Goal: Task Accomplishment & Management: Manage account settings

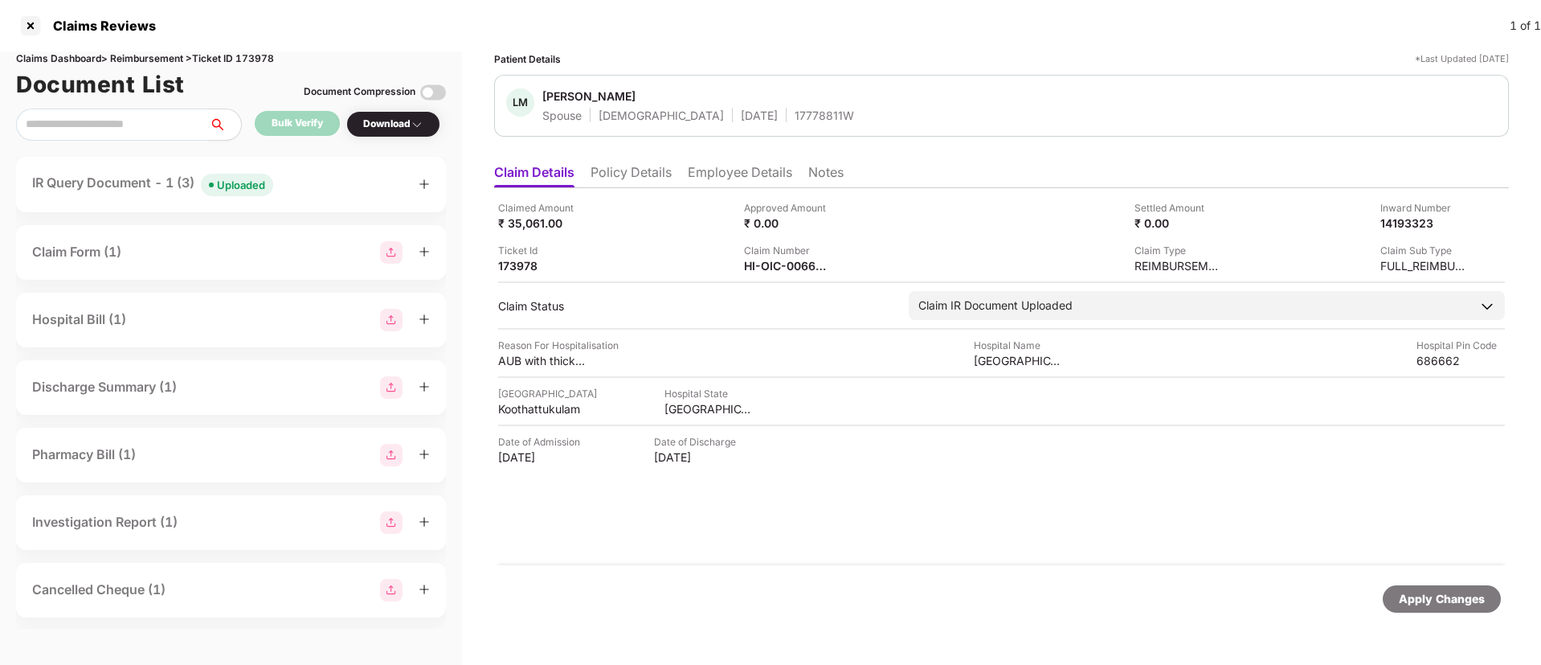
click at [323, 187] on div "IR Query Document - 1 (3) Uploaded" at bounding box center [231, 184] width 398 height 23
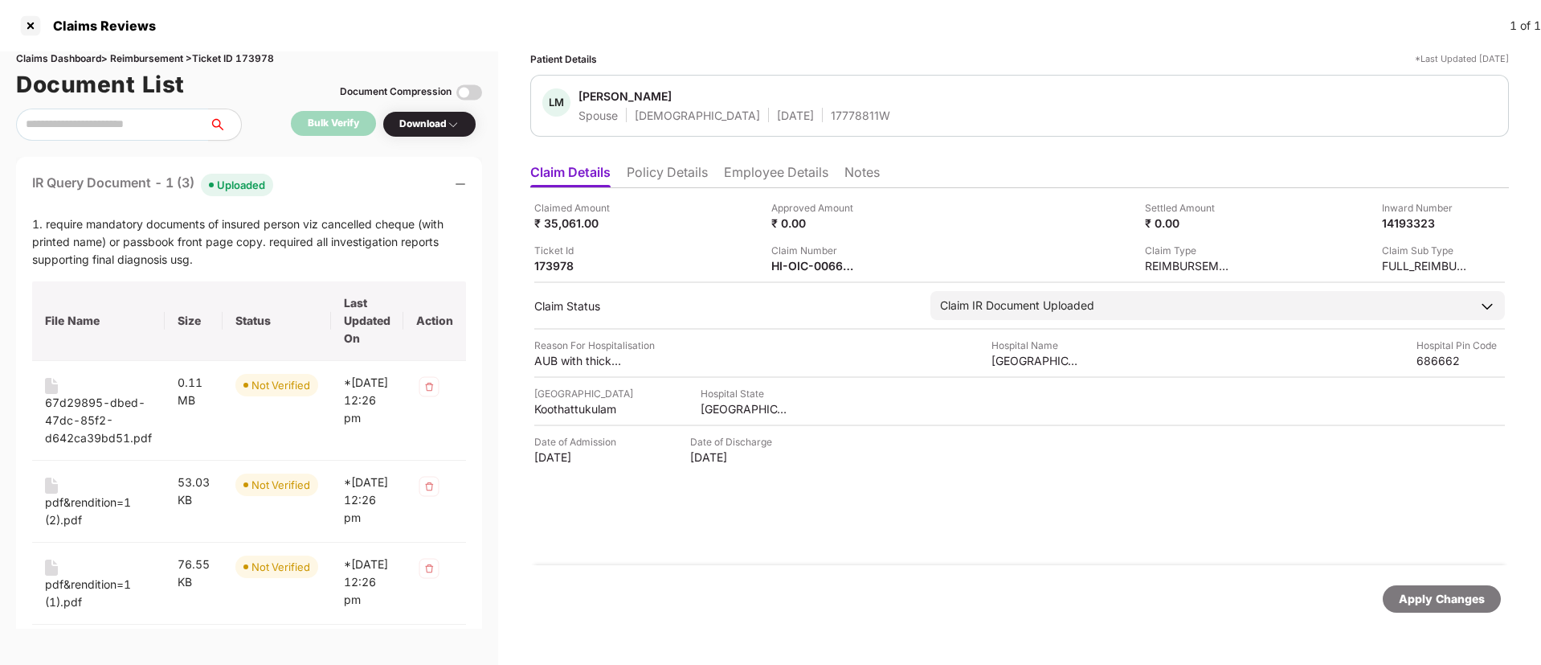
click at [323, 187] on div "IR Query Document - 1 (3) Uploaded" at bounding box center [249, 184] width 434 height 23
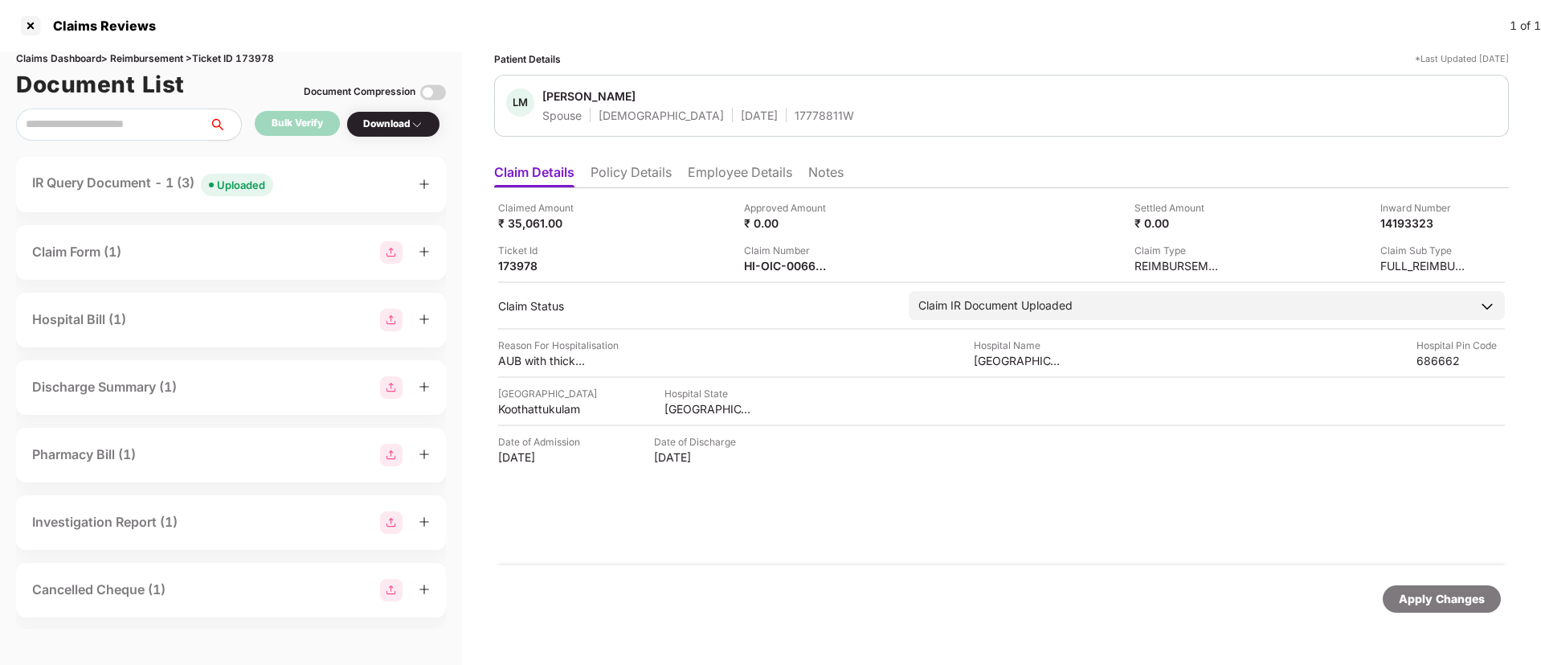
click at [345, 178] on div "IR Query Document - 1 (3) Uploaded" at bounding box center [231, 184] width 398 height 23
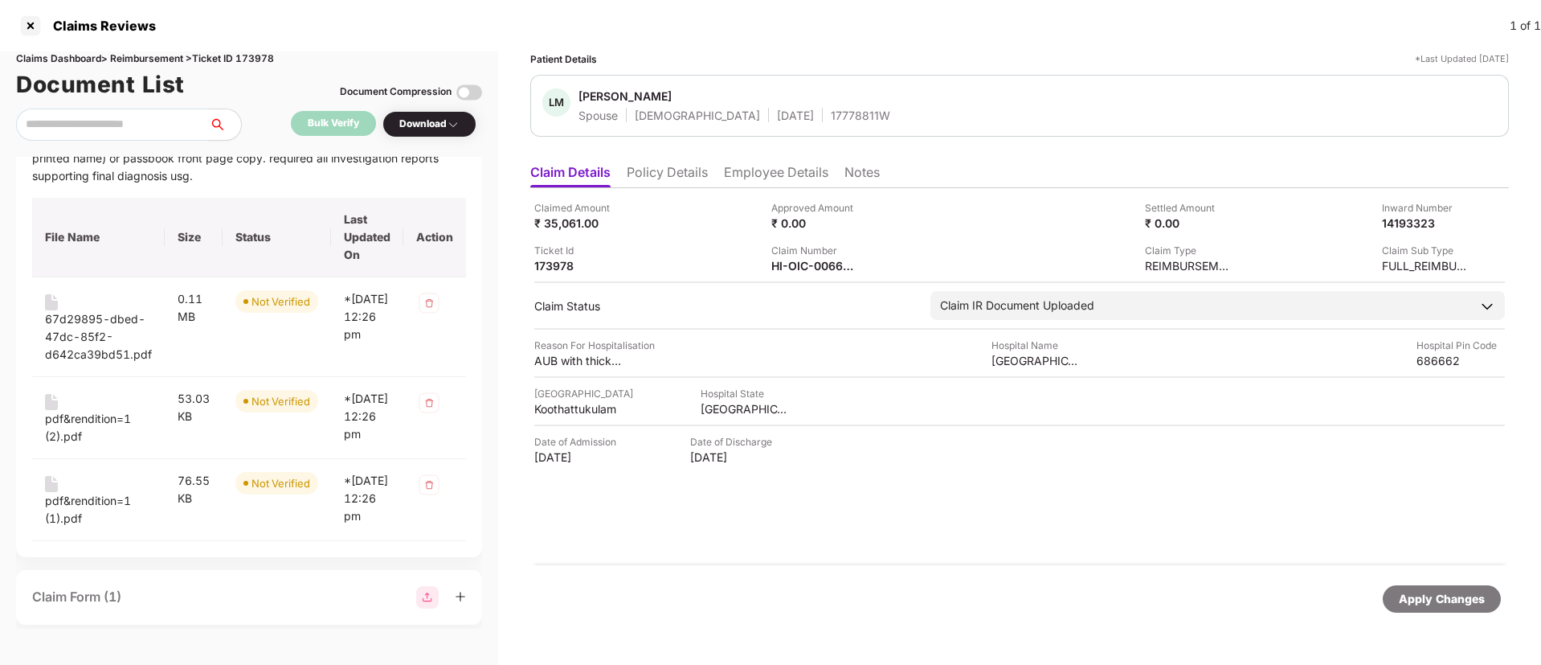
scroll to position [88, 0]
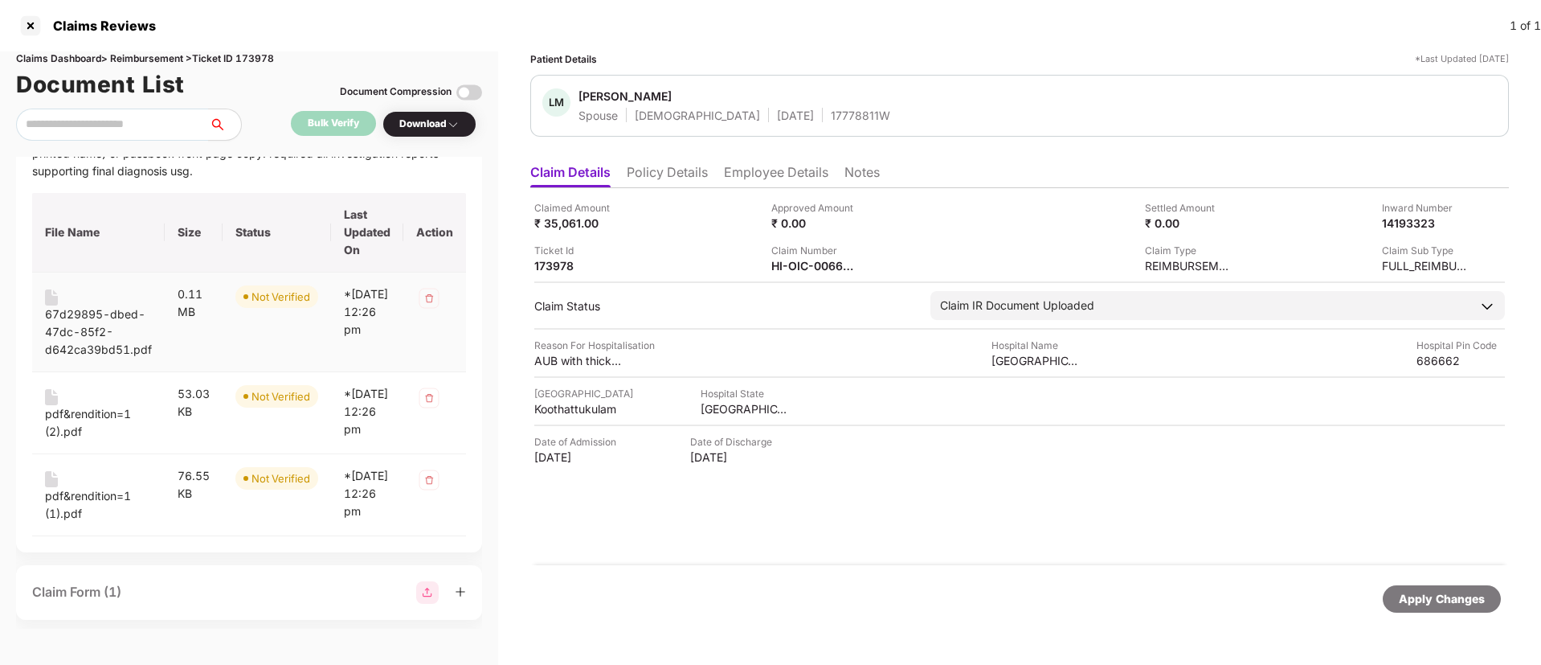
click at [72, 310] on div "67d29895-dbed-47dc-85f2-d642ca39bd51.pdf" at bounding box center [98, 331] width 107 height 53
click at [75, 415] on div "pdf&rendition=1 (2).pdf" at bounding box center [98, 422] width 107 height 35
click at [63, 512] on div "pdf&rendition=1 (1).pdf" at bounding box center [98, 504] width 107 height 35
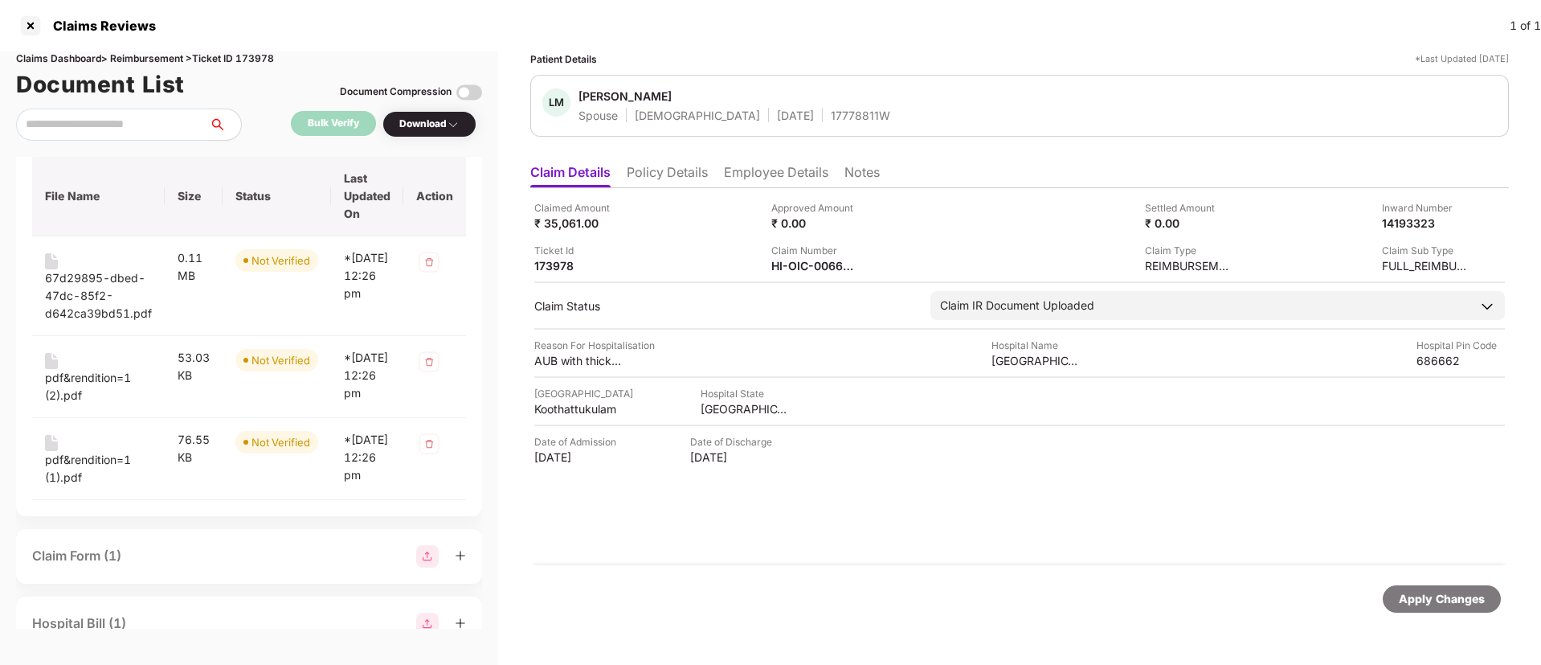
scroll to position [130, 0]
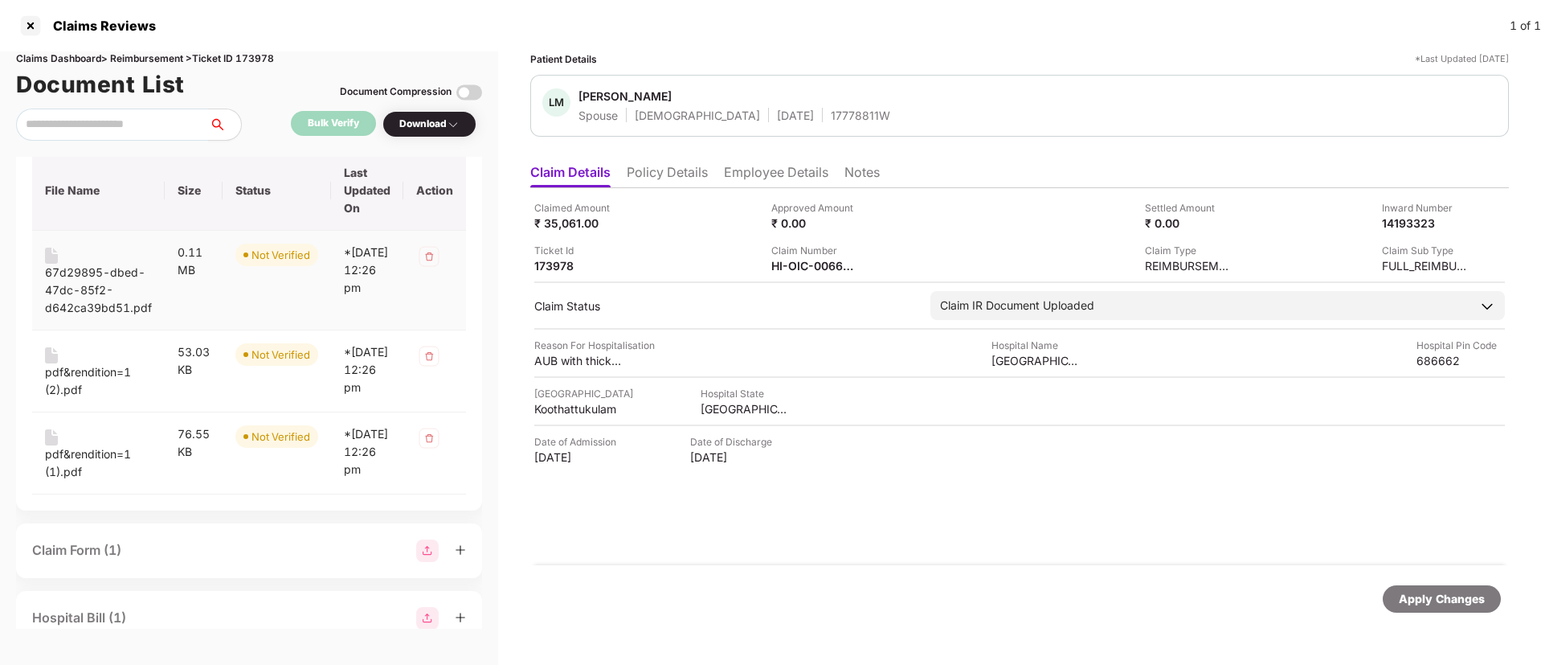
click at [85, 280] on div "67d29895-dbed-47dc-85f2-d642ca39bd51.pdf" at bounding box center [98, 290] width 107 height 53
click at [87, 375] on div "pdf&rendition=1 (2).pdf" at bounding box center [98, 380] width 107 height 35
click at [74, 477] on div "pdf&rendition=1 (1).pdf" at bounding box center [98, 462] width 107 height 35
click at [788, 270] on div "HI-OIC-006626497(0)" at bounding box center [815, 265] width 88 height 15
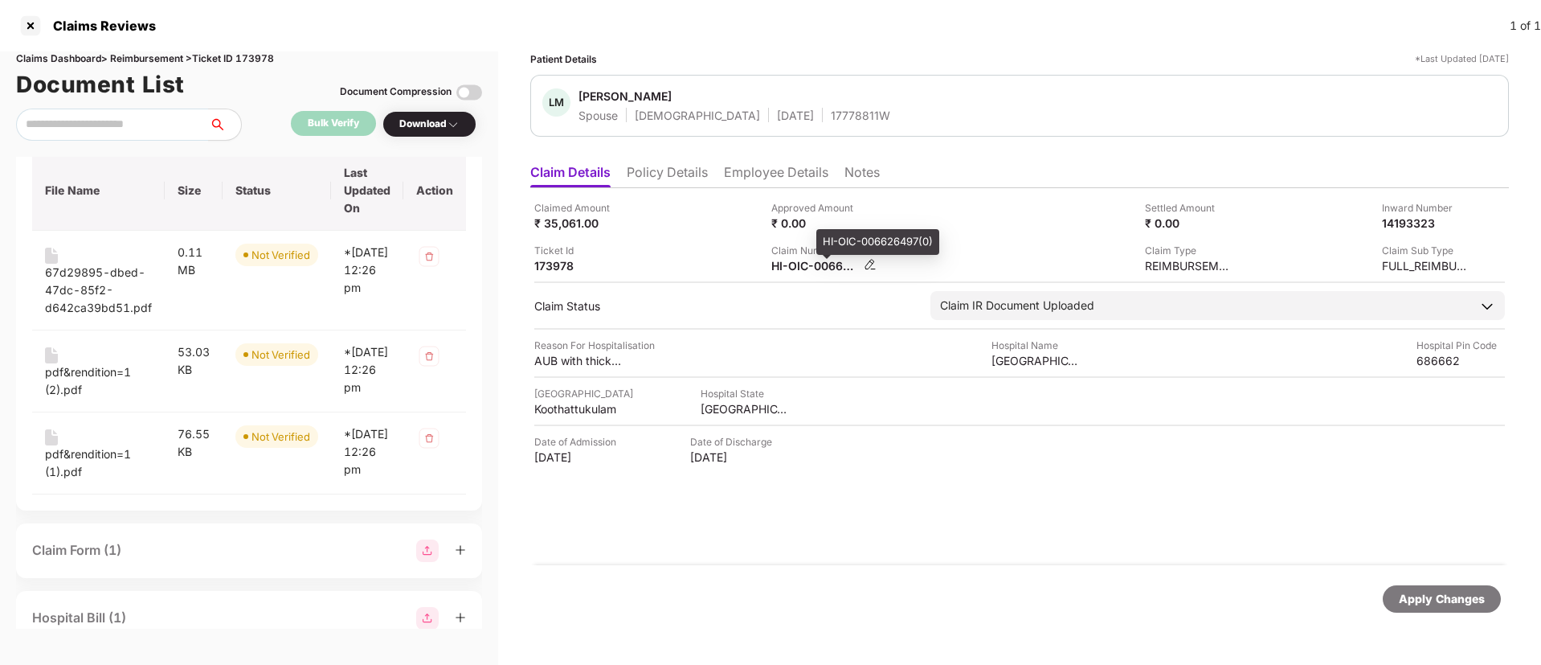
click at [788, 270] on div "HI-OIC-006626497(0)" at bounding box center [815, 265] width 88 height 15
copy div
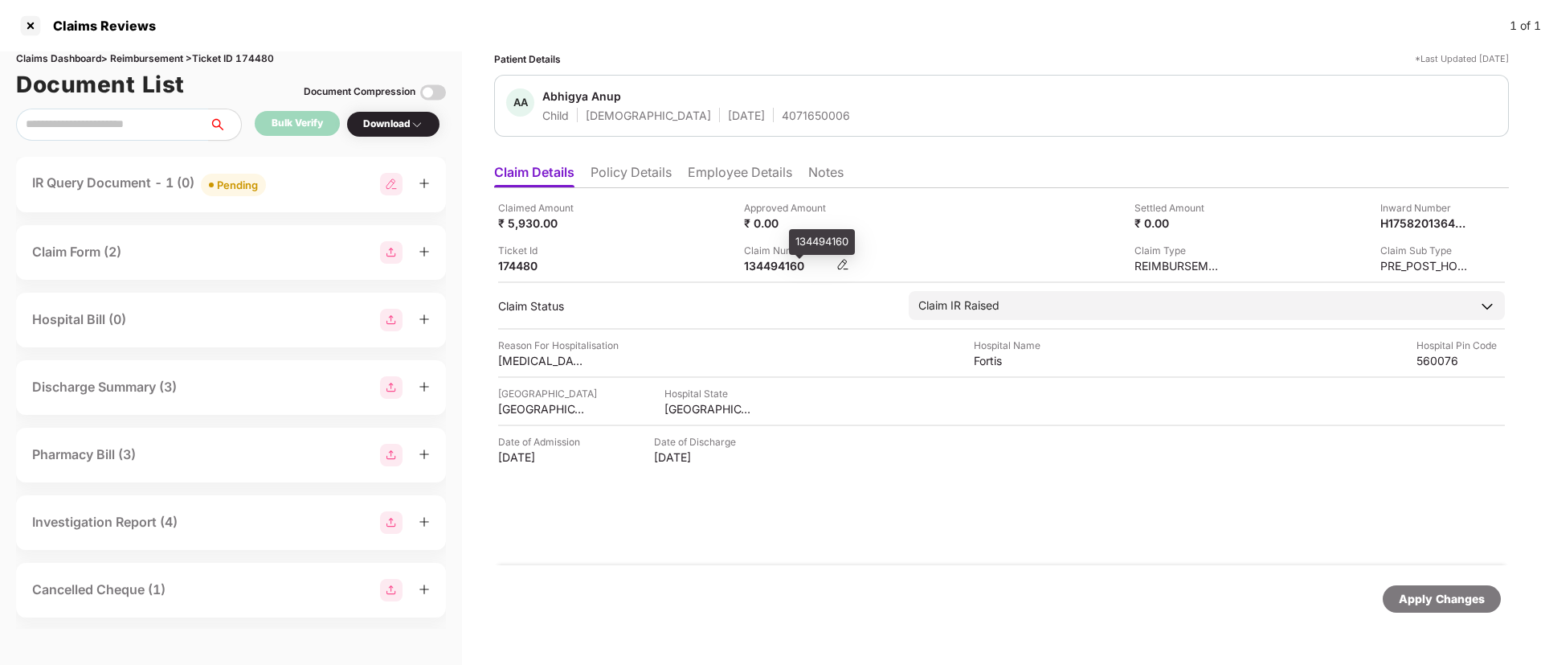
click at [763, 268] on div "134494160" at bounding box center [788, 265] width 88 height 15
copy div "134494160"
click at [295, 183] on div "IR Query Document - 1 (0) Pending" at bounding box center [231, 184] width 398 height 23
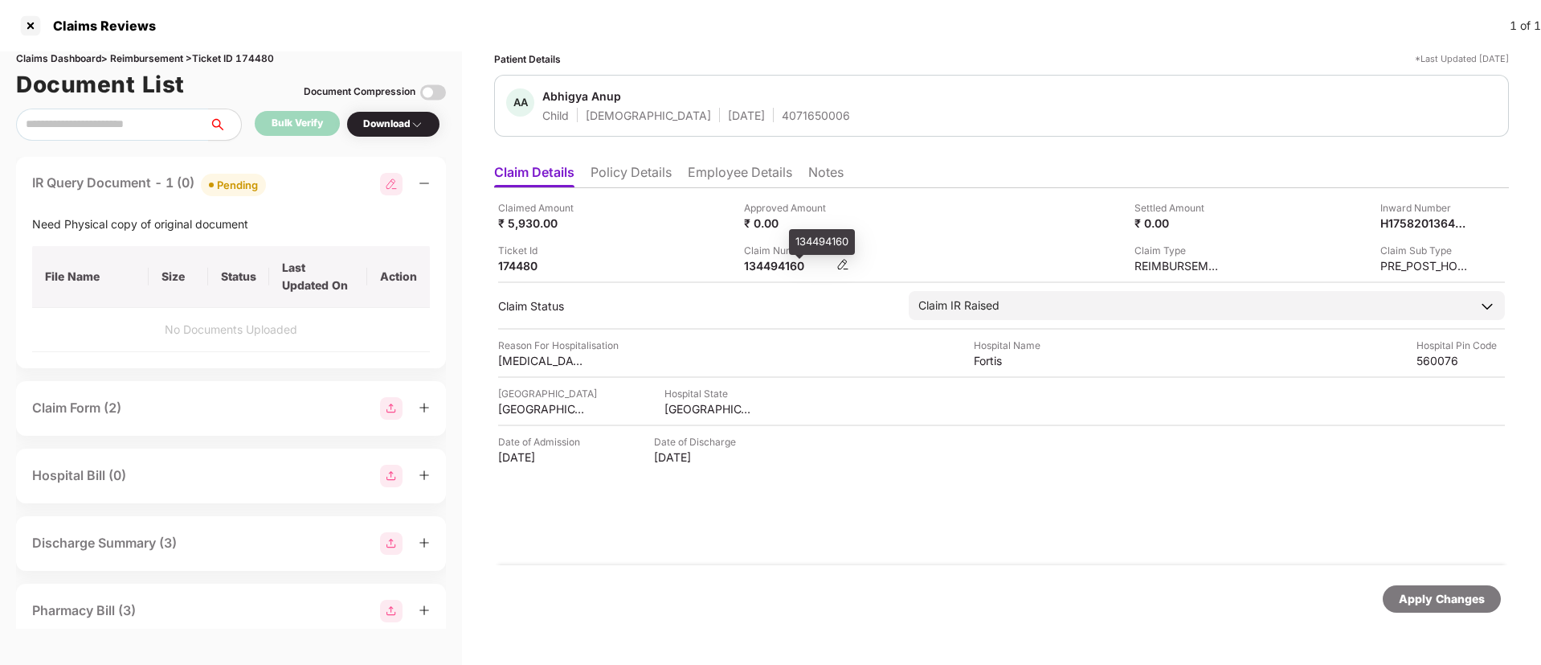
click at [761, 264] on div "134494160" at bounding box center [788, 265] width 88 height 15
copy div "134494160"
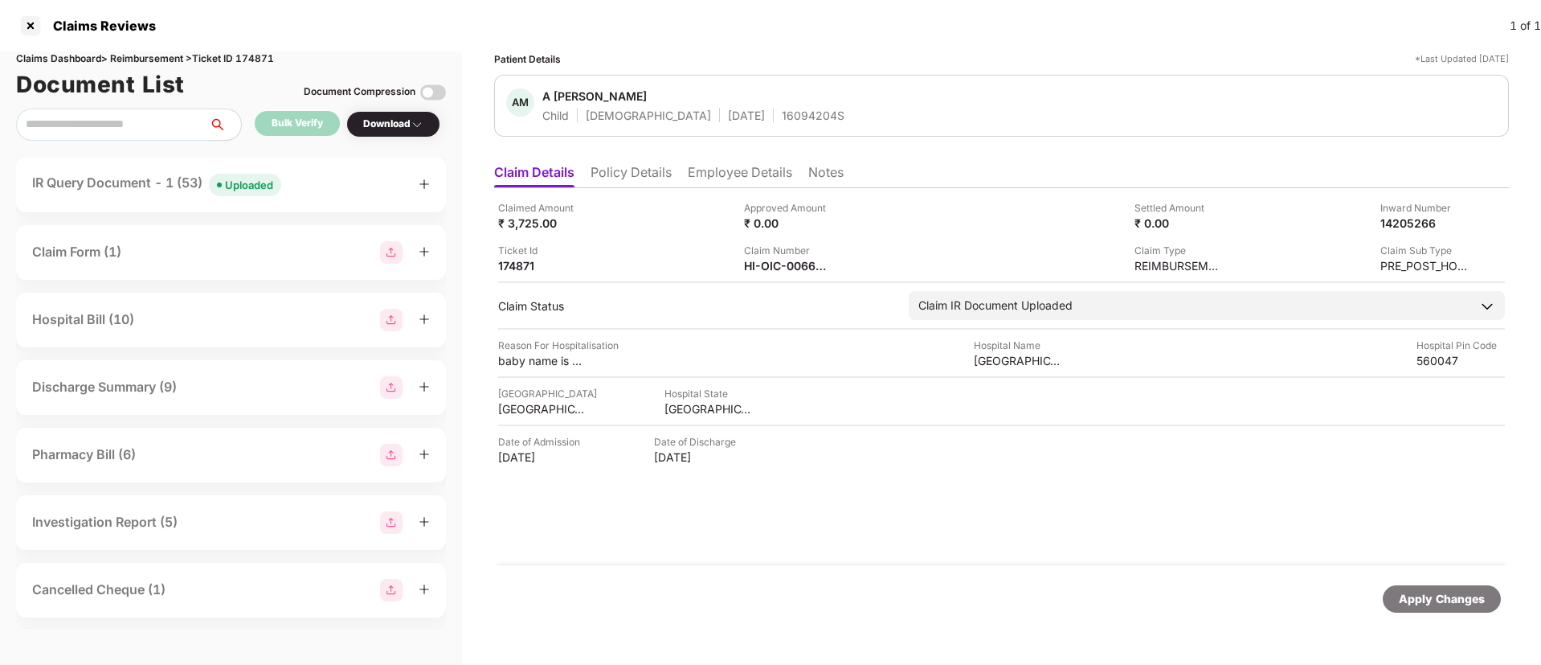
click at [310, 193] on div "IR Query Document - 1 (53) Uploaded" at bounding box center [231, 184] width 398 height 23
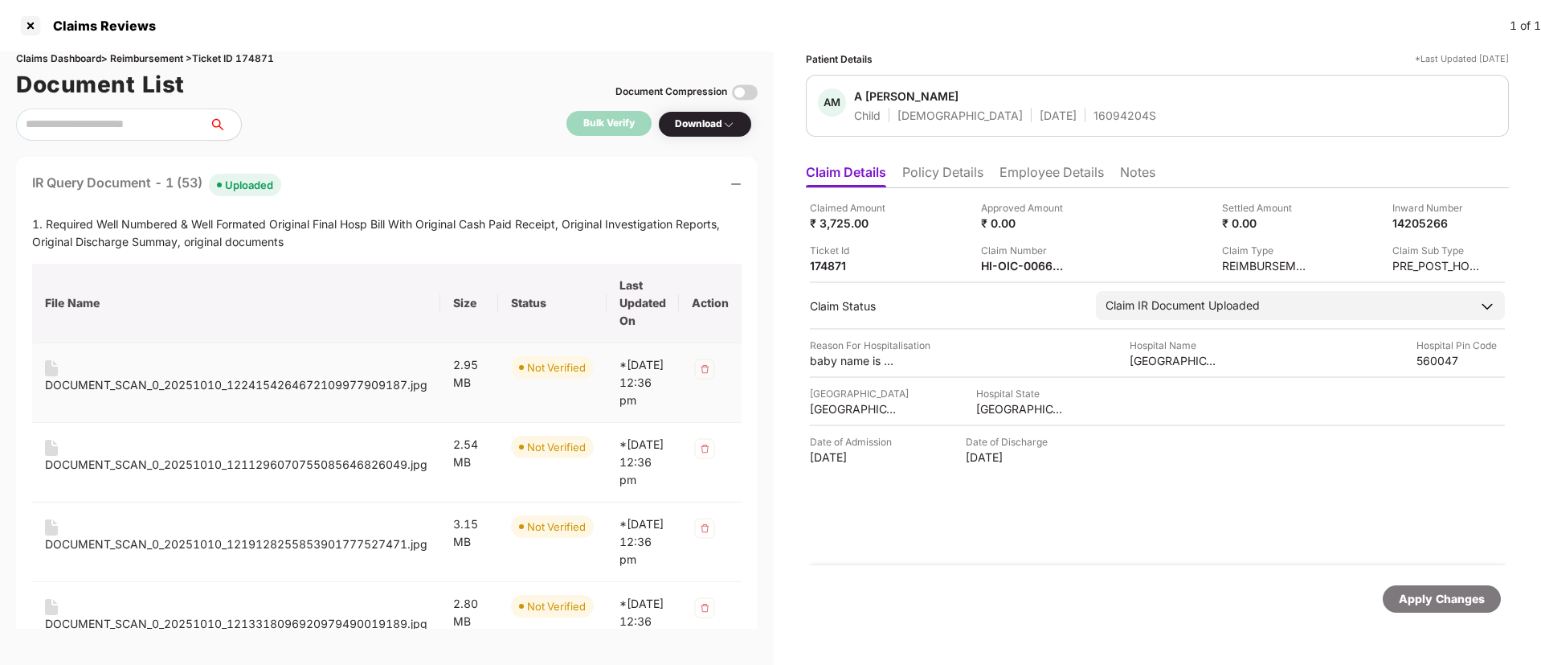
click at [186, 387] on div "DOCUMENT_SCAN_0_20251010_1224154264672109977909187.jpg" at bounding box center [236, 385] width 383 height 18
click at [164, 473] on div "DOCUMENT_SCAN_0_20251010_1211296070755085646826049.jpg" at bounding box center [236, 465] width 383 height 18
click at [154, 553] on div "DOCUMENT_SCAN_0_20251010_1219128255853901777527471.jpg" at bounding box center [236, 544] width 383 height 18
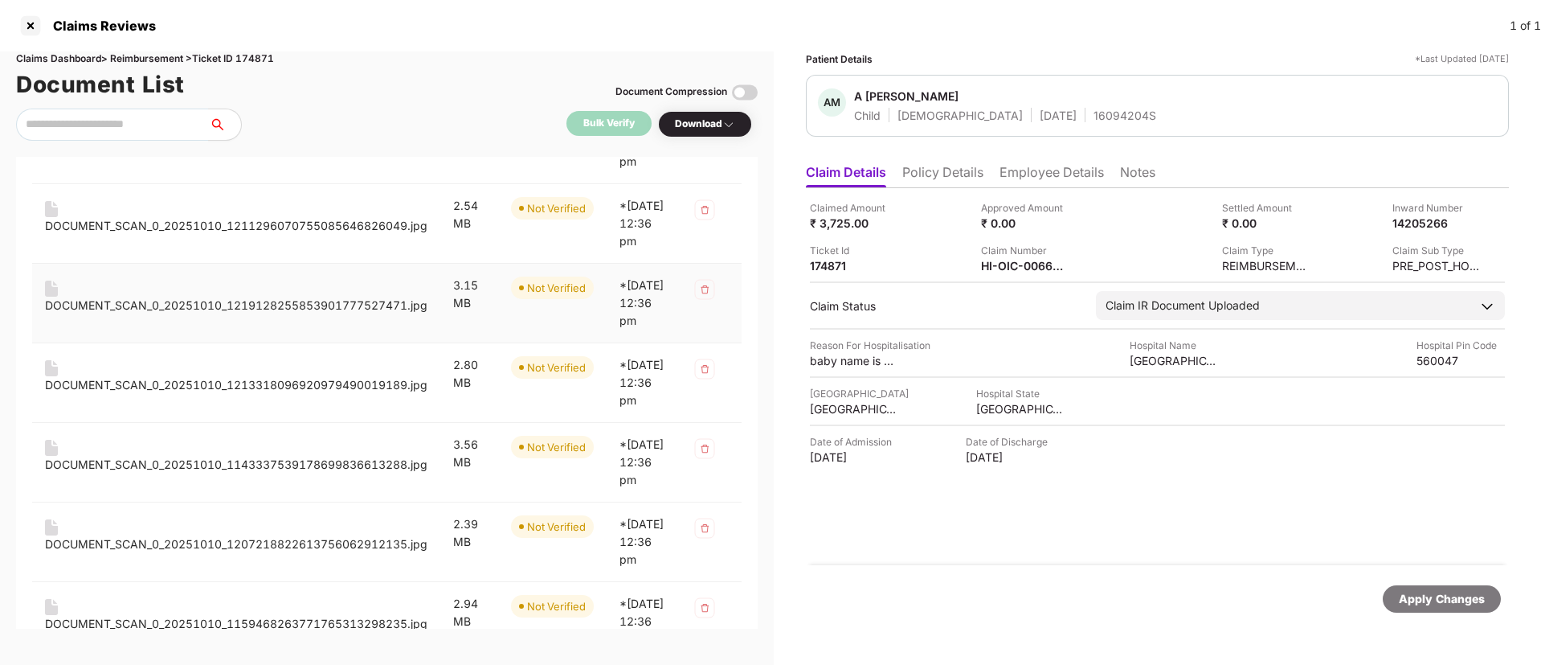
scroll to position [269, 0]
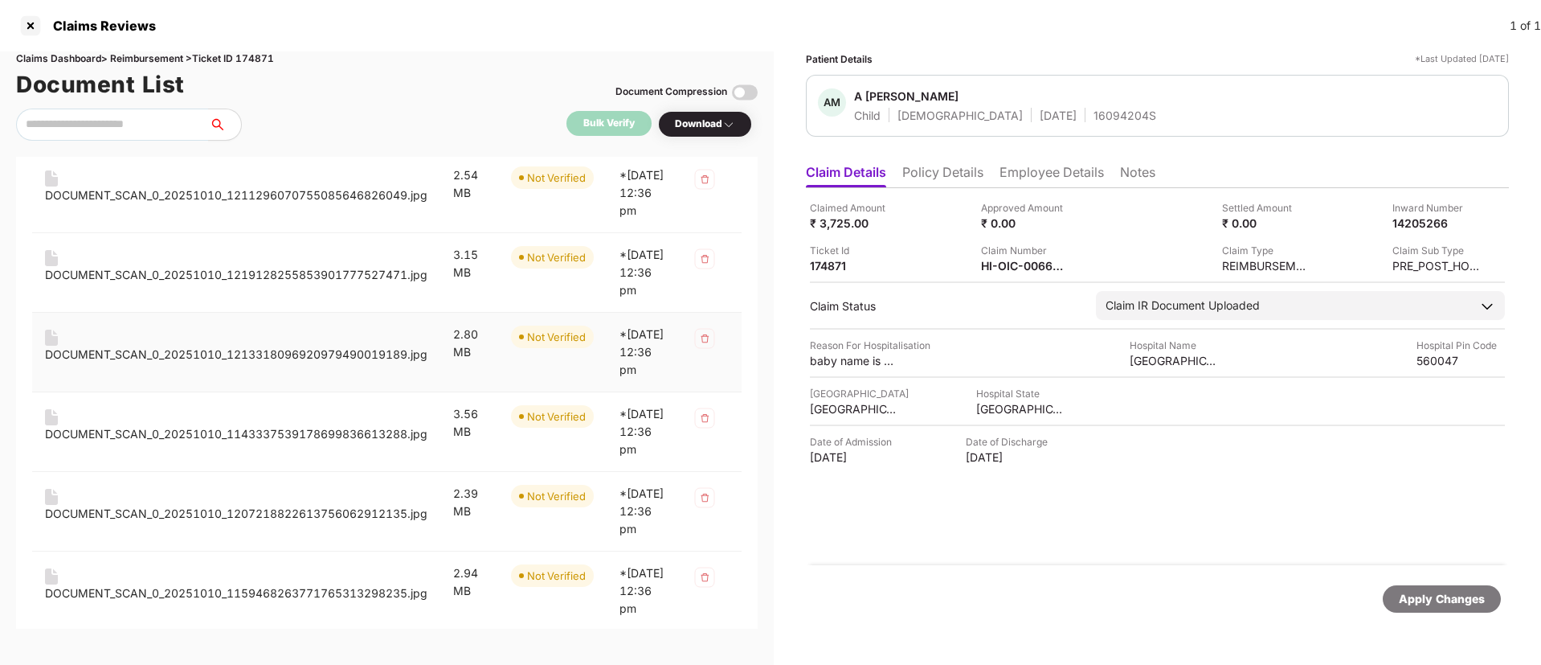
click at [215, 363] on div "DOCUMENT_SCAN_0_20251010_1213318096920979490019189.jpg" at bounding box center [236, 346] width 383 height 34
click at [193, 363] on div "DOCUMENT_SCAN_0_20251010_1213318096920979490019189.jpg" at bounding box center [236, 355] width 383 height 18
click at [195, 443] on div "DOCUMENT_SCAN_0_20251010_1143337539178699836613288.jpg" at bounding box center [236, 434] width 383 height 18
click at [174, 522] on div "DOCUMENT_SCAN_0_20251010_1207218822613756062912135.jpg" at bounding box center [236, 514] width 383 height 18
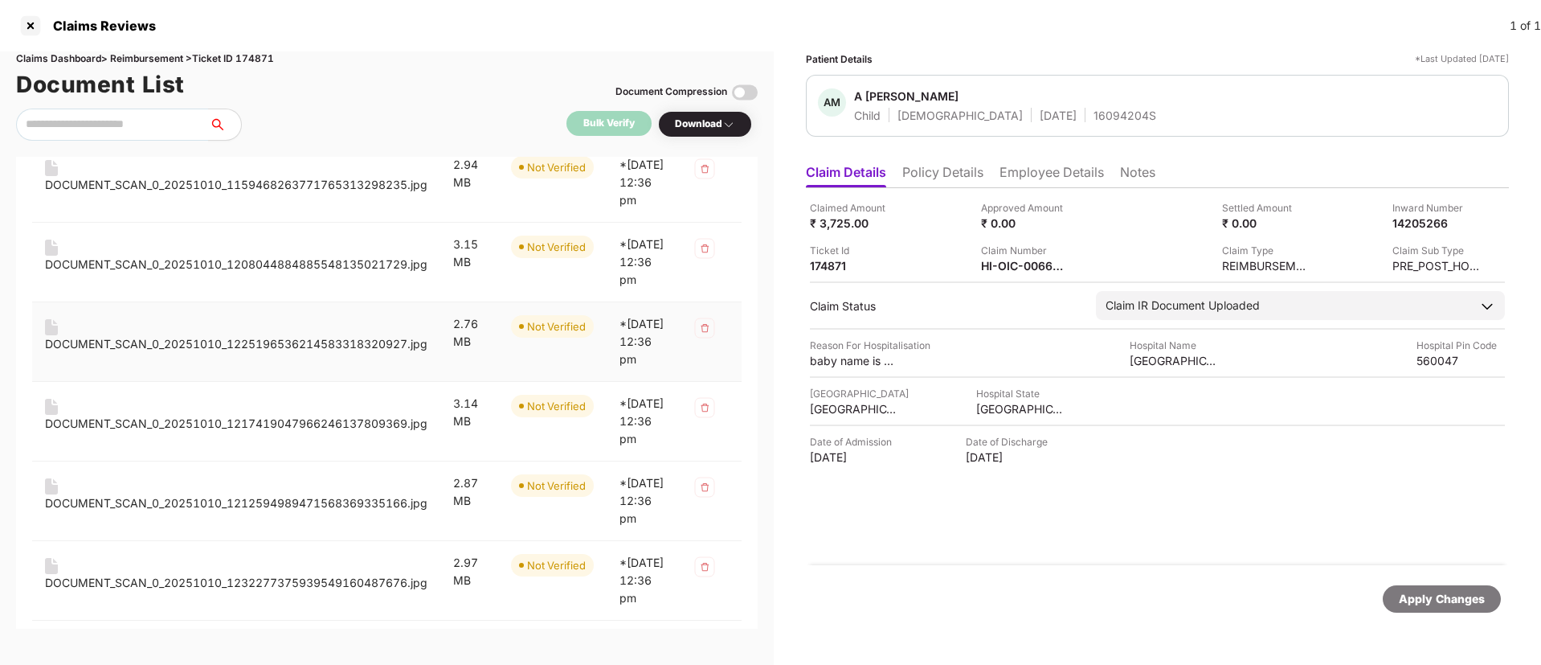
scroll to position [716, 0]
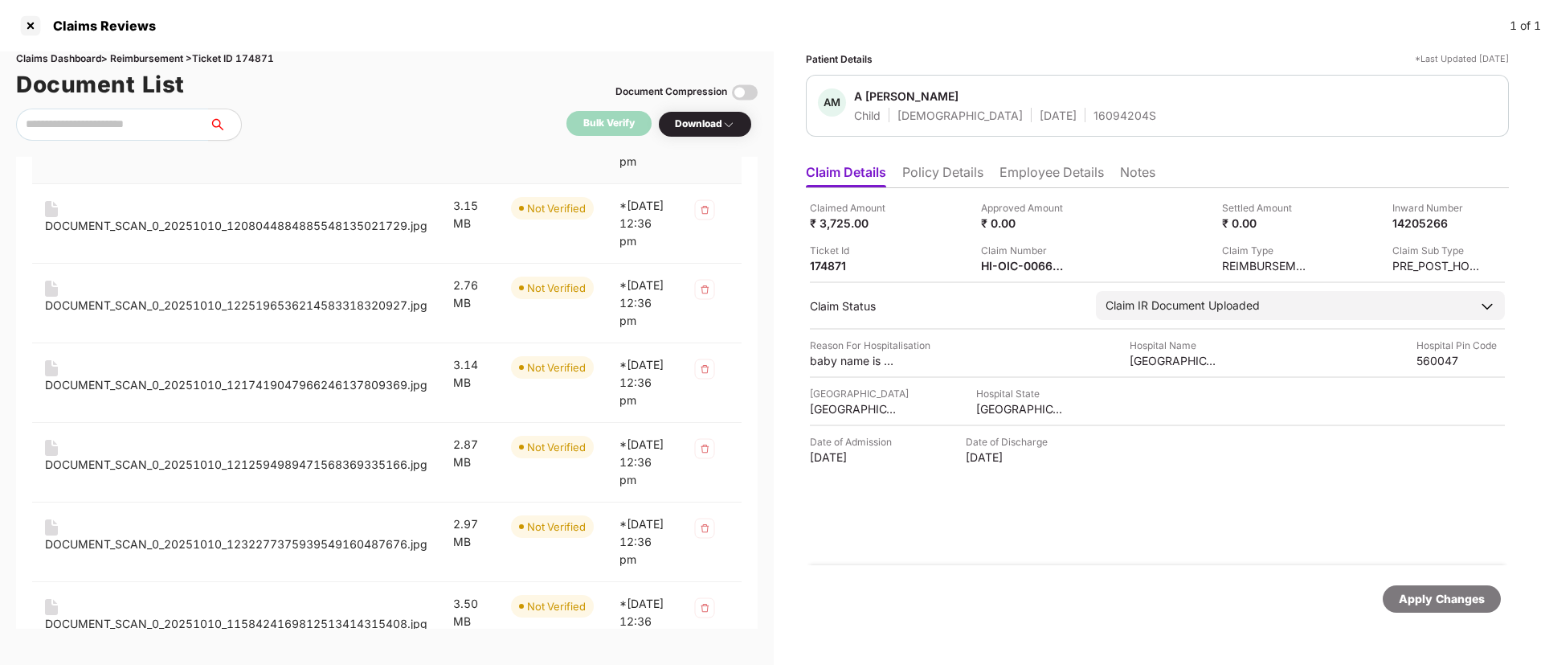
click at [213, 155] on div "DOCUMENT_SCAN_0_20251010_1159468263771765313298235.jpg" at bounding box center [236, 146] width 383 height 18
click at [200, 235] on div "DOCUMENT_SCAN_0_20251010_1208044884885548135021729.jpg" at bounding box center [236, 226] width 383 height 18
click at [200, 314] on div "DOCUMENT_SCAN_0_20251010_1225196536214583318320927.jpg" at bounding box center [236, 306] width 383 height 18
click at [189, 394] on div "DOCUMENT_SCAN_0_20251010_1217419047966246137809369.jpg" at bounding box center [236, 385] width 383 height 18
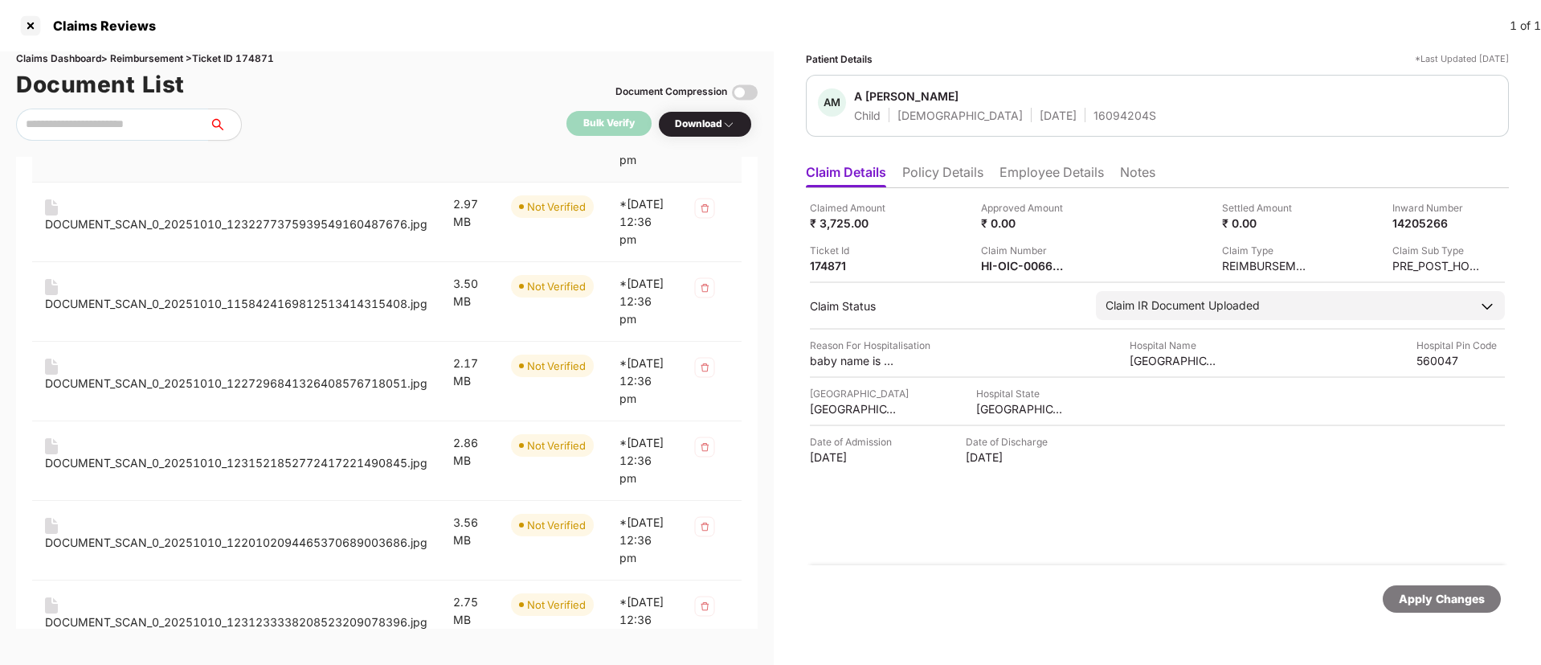
click at [202, 153] on div "DOCUMENT_SCAN_0_20251010_1212594989471568369335166.jpg" at bounding box center [236, 145] width 383 height 18
click at [214, 233] on div "DOCUMENT_SCAN_0_20251010_1232277375939549160487676.jpg" at bounding box center [236, 224] width 383 height 18
click at [207, 313] on div "DOCUMENT_SCAN_0_20251010_1158424169812513414315408.jpg" at bounding box center [236, 304] width 383 height 18
click at [227, 392] on div "DOCUMENT_SCAN_0_20251010_1227296841326408576718051.jpg" at bounding box center [236, 383] width 383 height 18
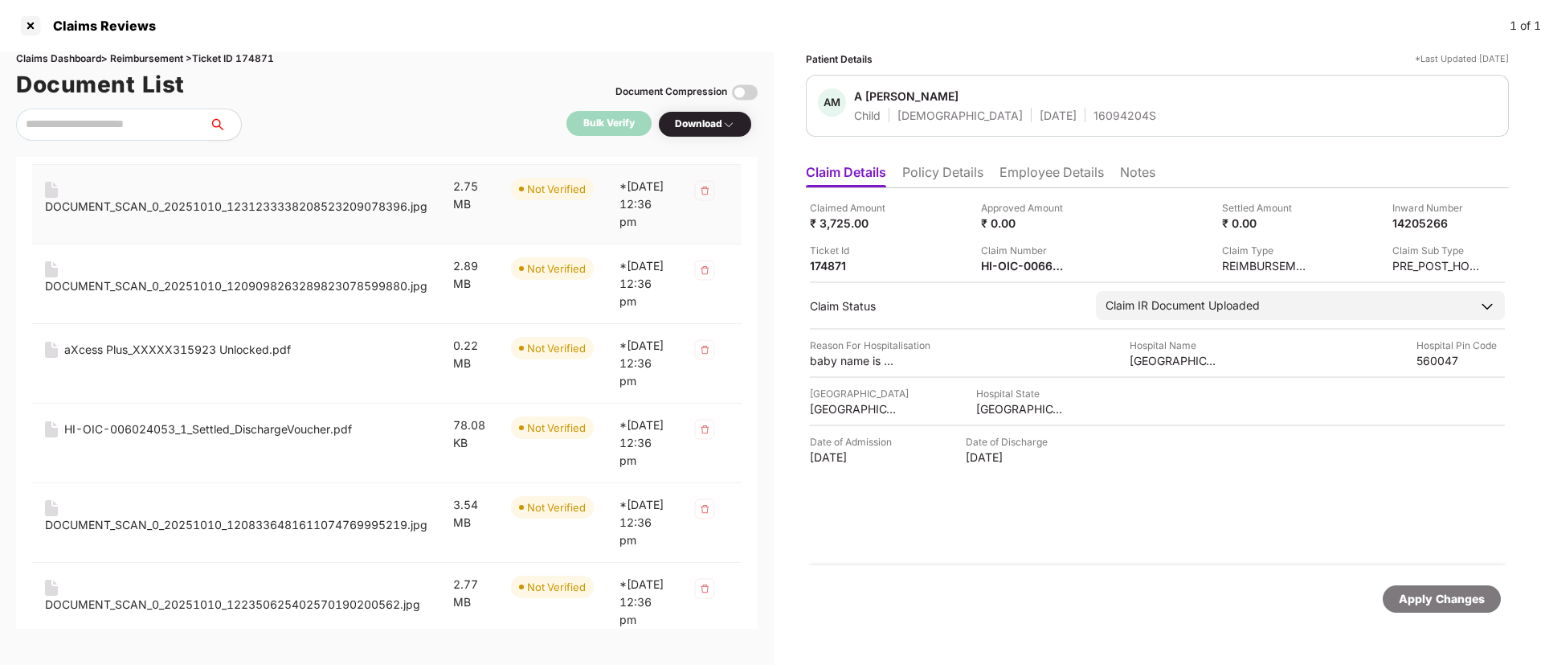
scroll to position [1468, 0]
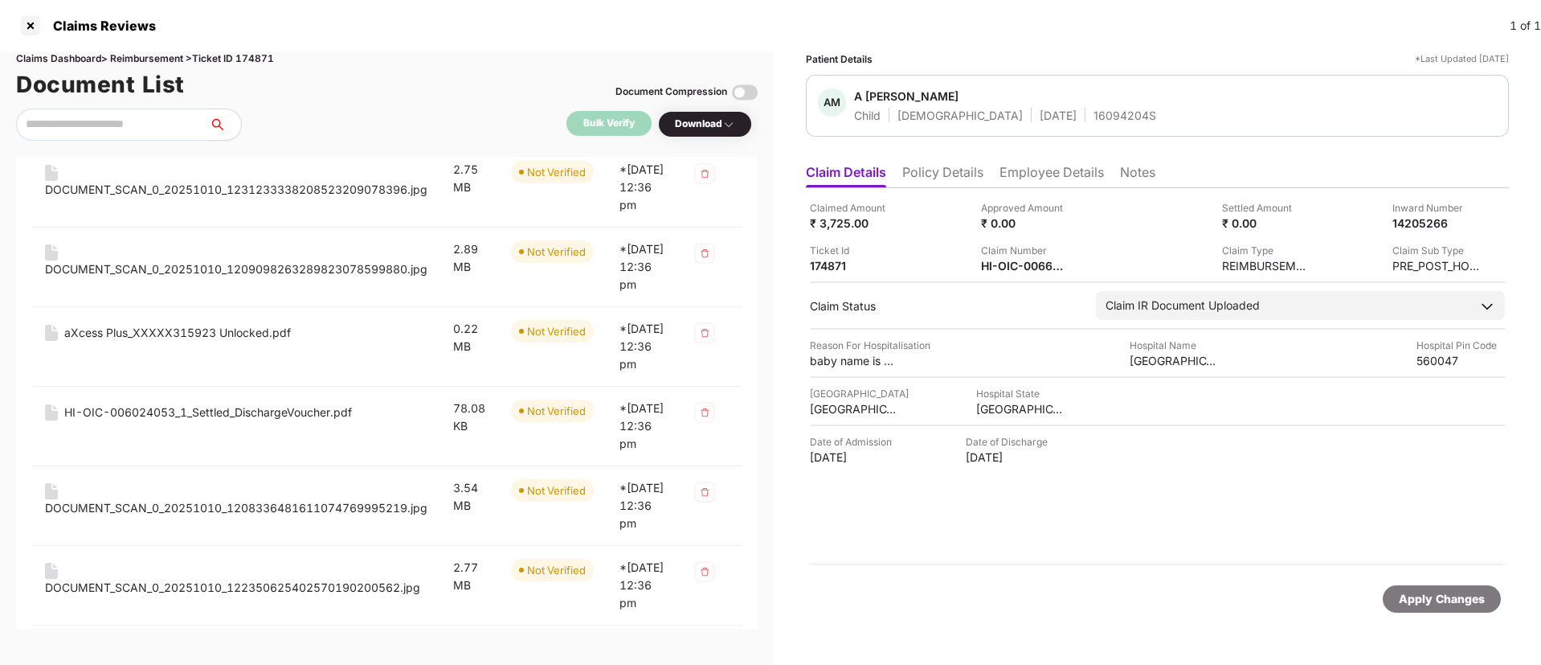
click at [252, 39] on div "DOCUMENT_SCAN_0_20251010_1231521852772417221490845.jpg" at bounding box center [236, 31] width 383 height 18
click at [258, 119] on div "DOCUMENT_SCAN_0_20251010_1220102094465370689003686.jpg" at bounding box center [236, 110] width 383 height 18
click at [258, 198] on div "DOCUMENT_SCAN_0_20251010_1231233338208523209078396.jpg" at bounding box center [236, 190] width 383 height 18
click at [247, 278] on div "DOCUMENT_SCAN_0_20251010_1209098263289823078599880.jpg" at bounding box center [236, 269] width 383 height 18
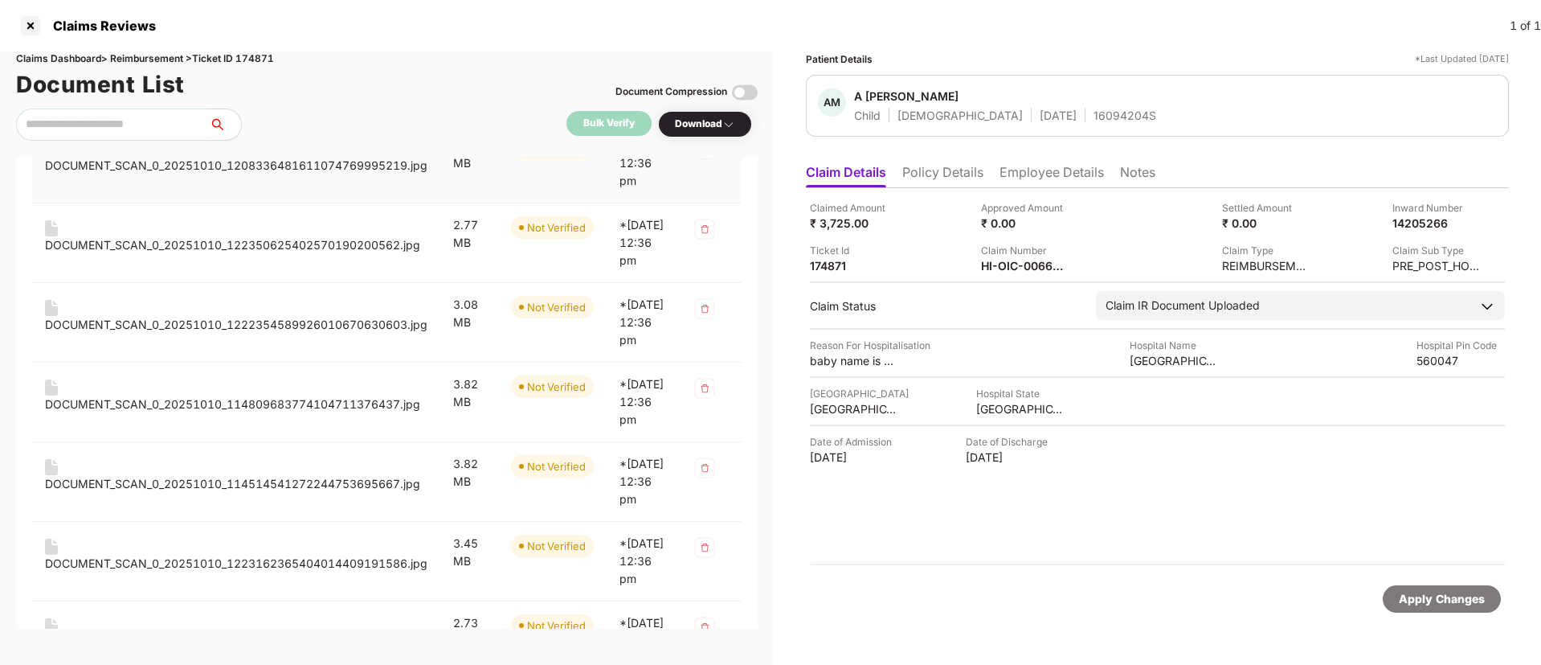
scroll to position [1817, 0]
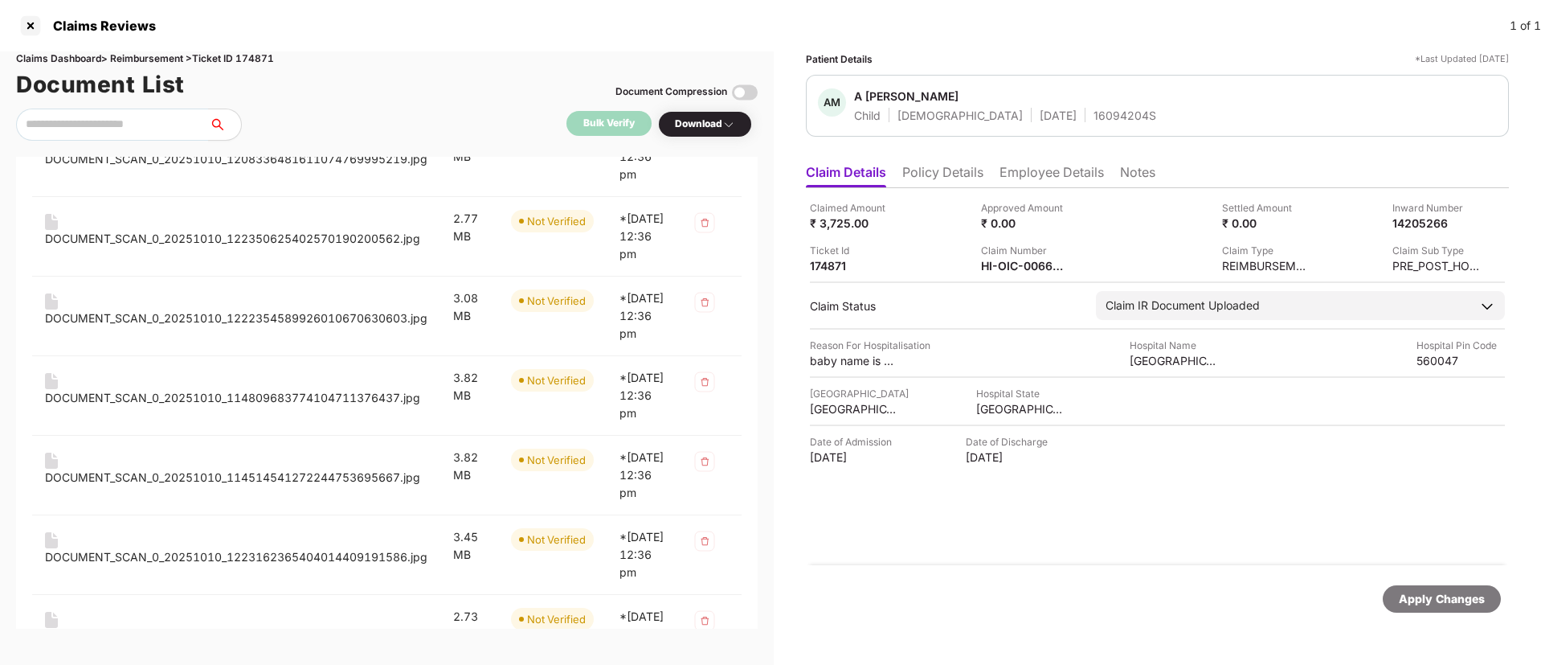
click at [216, 72] on div "HI-OIC-006024053_1_Settled_DischargeVoucher.pdf" at bounding box center [208, 64] width 288 height 18
click at [239, 168] on div "DOCUMENT_SCAN_0_20251010_1208336481611074769995219.jpg" at bounding box center [236, 159] width 383 height 18
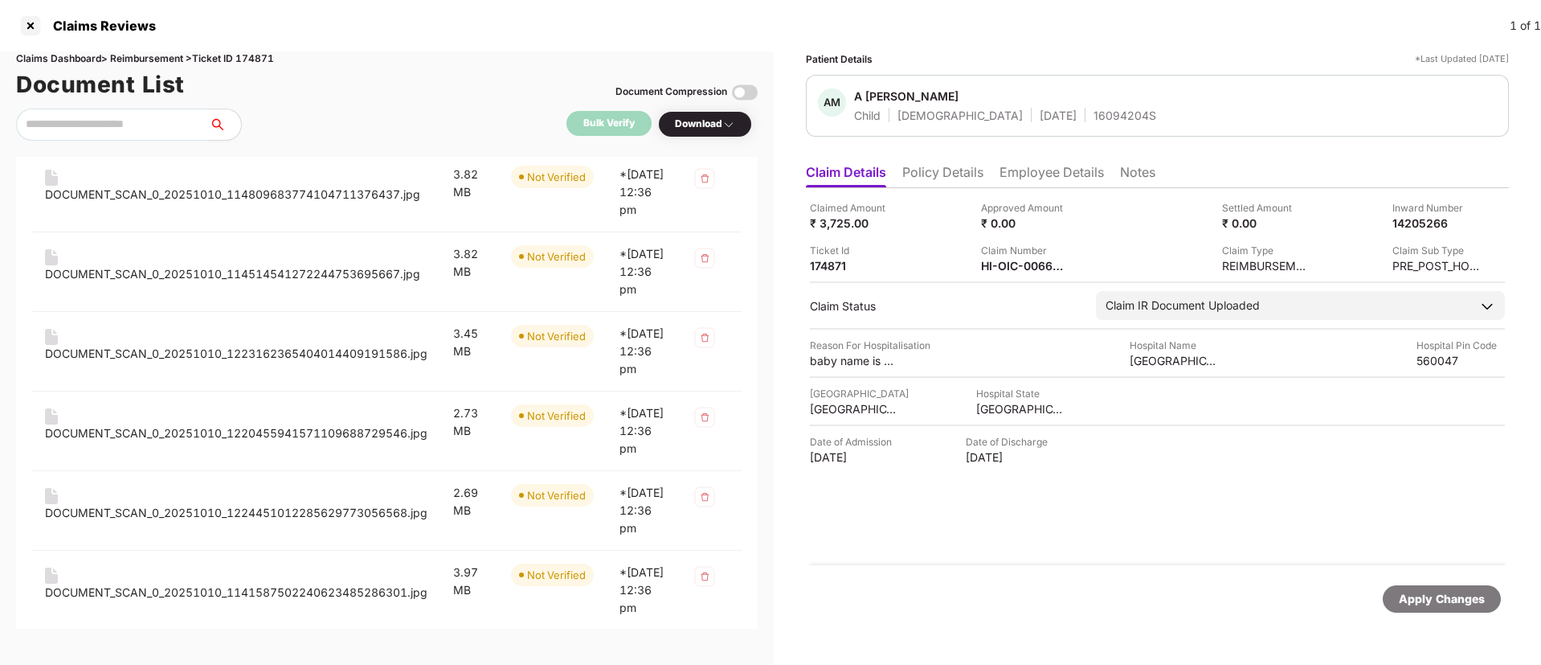
scroll to position [2085, 0]
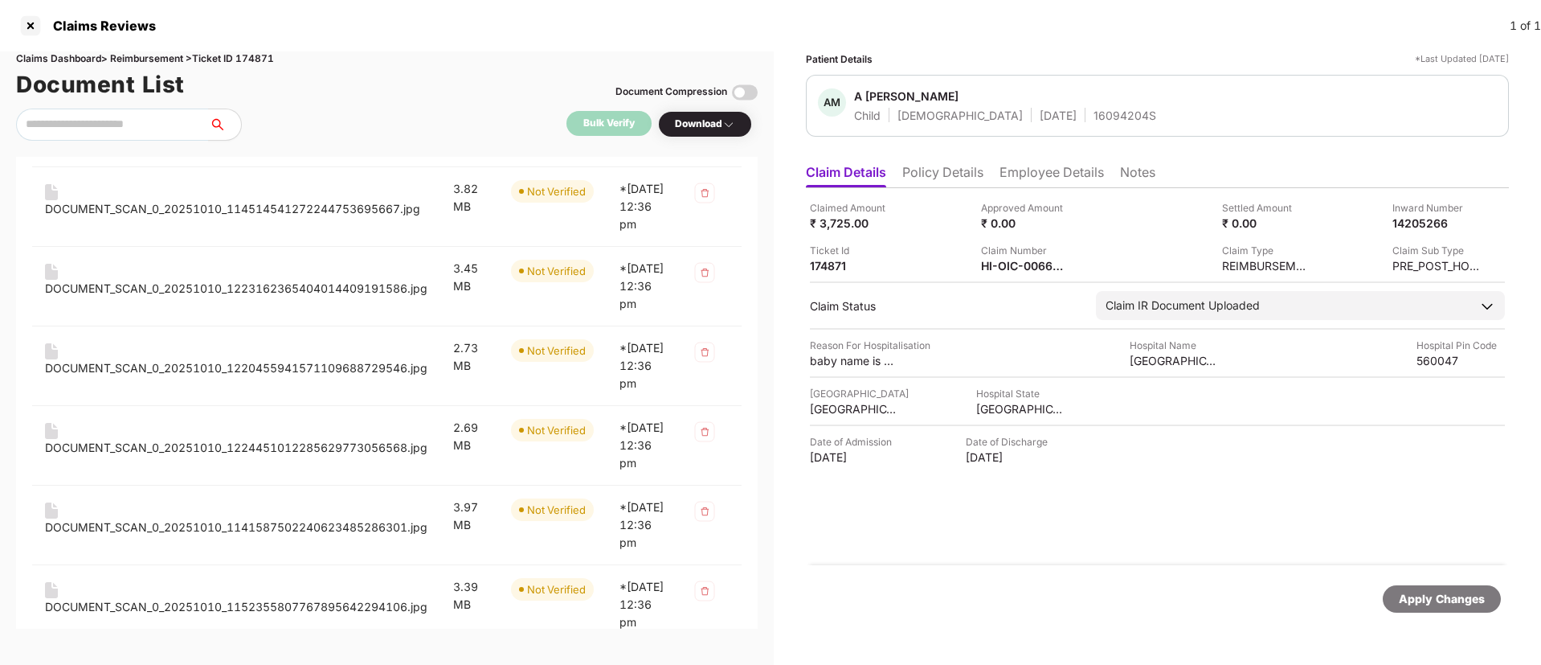
click at [268, 59] on div "DOCUMENT_SCAN_0_20251010_1222354589926010670630603.jpg" at bounding box center [236, 50] width 383 height 18
click at [269, 138] on div "DOCUMENT_SCAN_0_20251010_114809683774104711376437.jpg" at bounding box center [232, 130] width 375 height 18
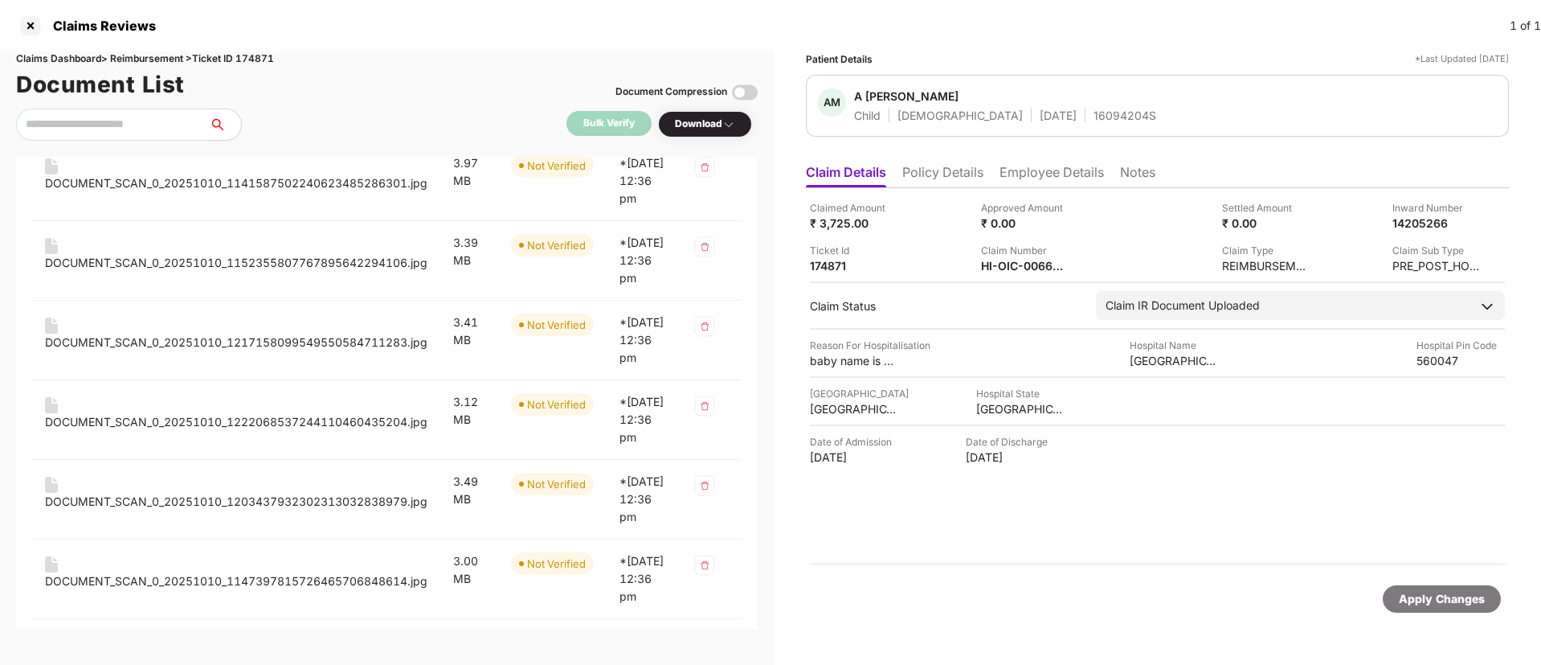
scroll to position [2430, 0]
click at [264, 32] on div "DOCUMENT_SCAN_0_20251010_1220455941571109688729546.jpg" at bounding box center [236, 23] width 383 height 18
click at [288, 112] on div "DOCUMENT_SCAN_0_20251010_1224451012285629773056568.jpg" at bounding box center [236, 103] width 383 height 18
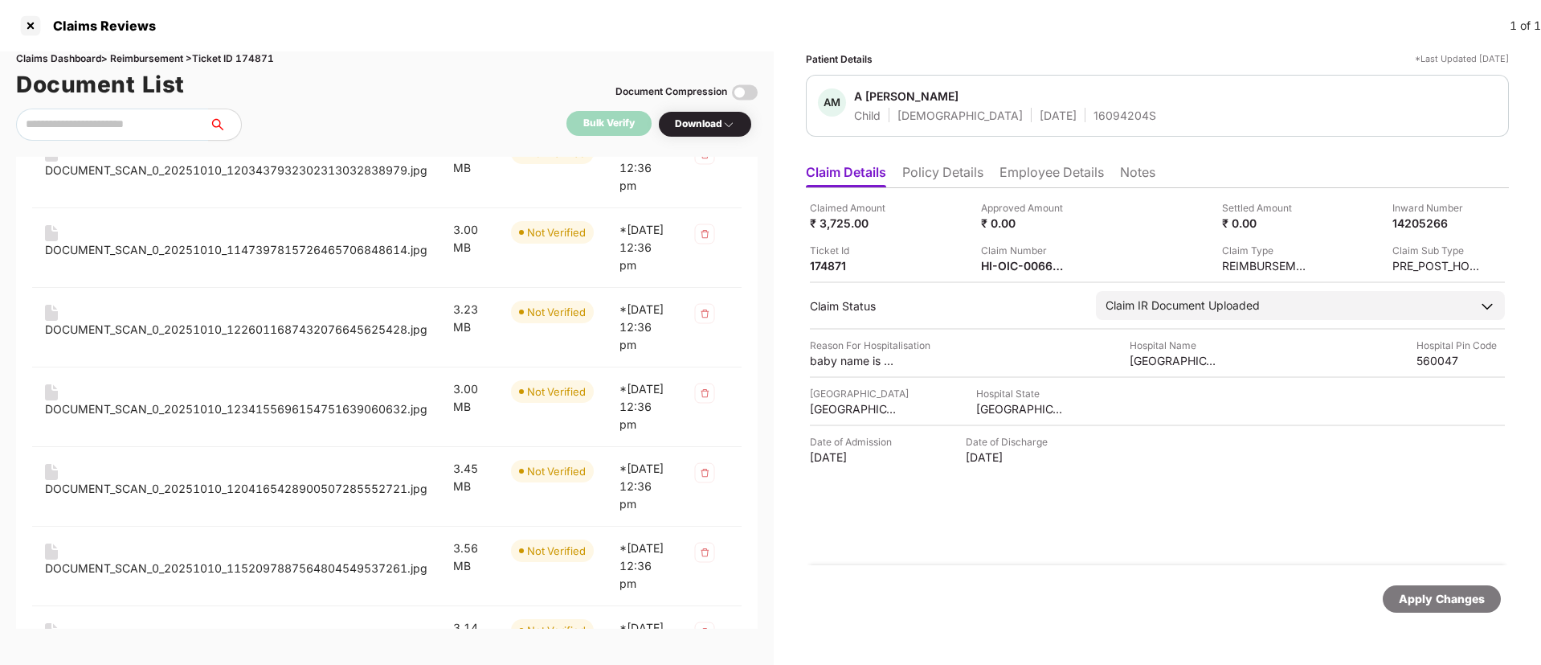
scroll to position [2782, 0]
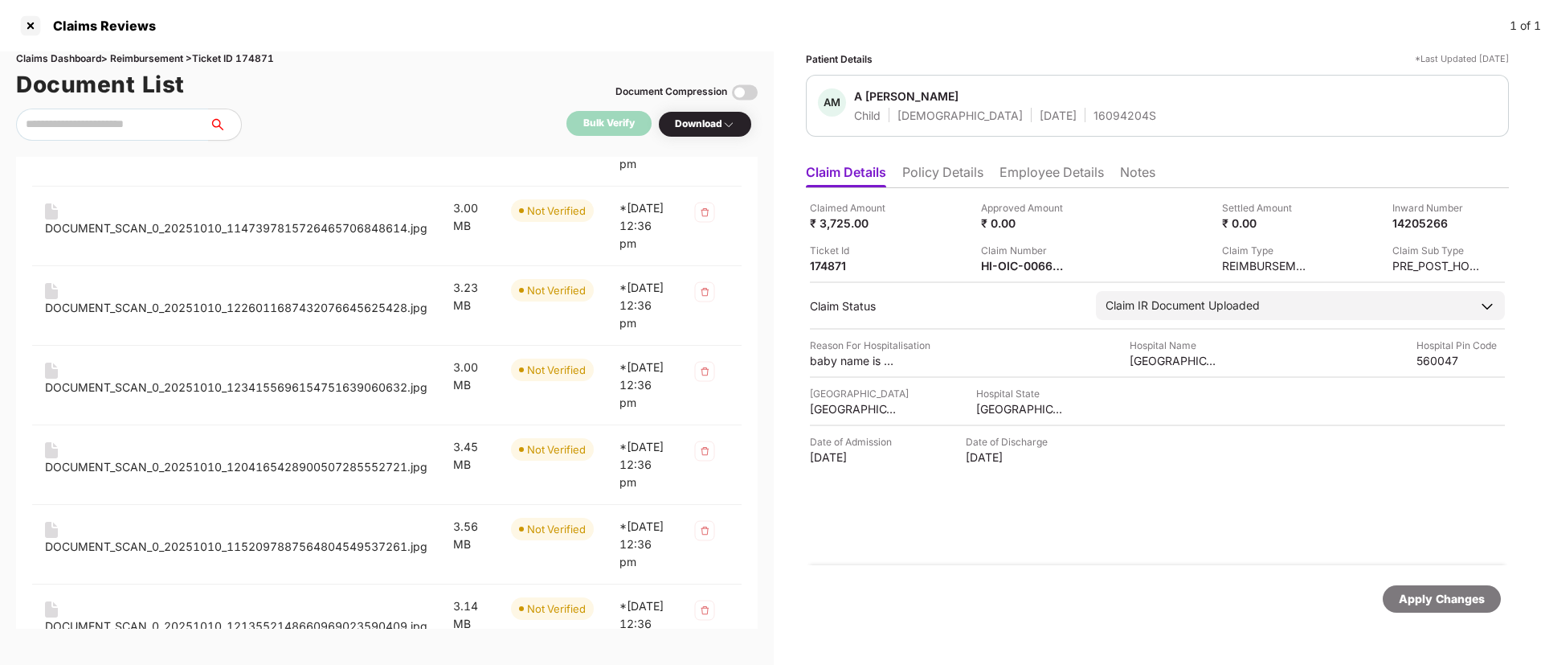
click at [301, 78] on div "DOCUMENT_SCAN_0_20251010_1222068537244110460435204.jpg" at bounding box center [236, 69] width 383 height 18
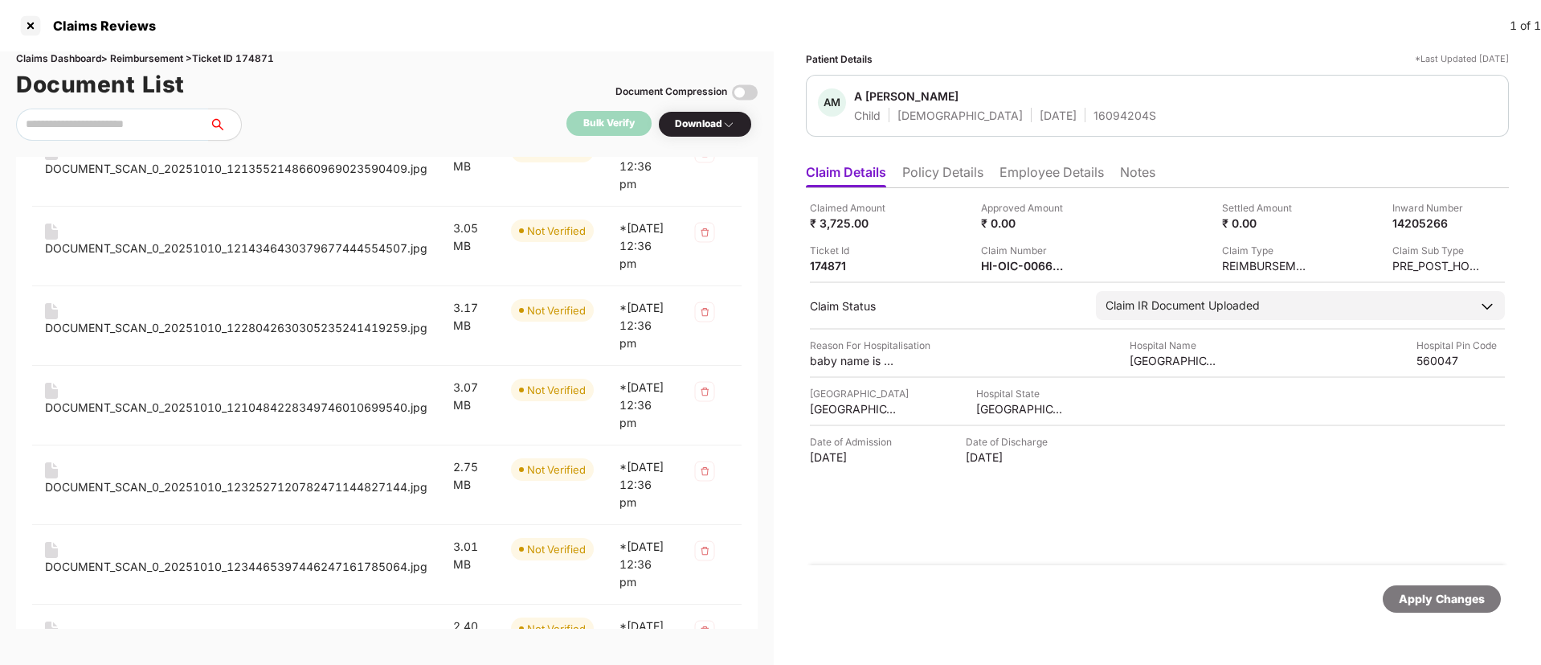
scroll to position [3243, 0]
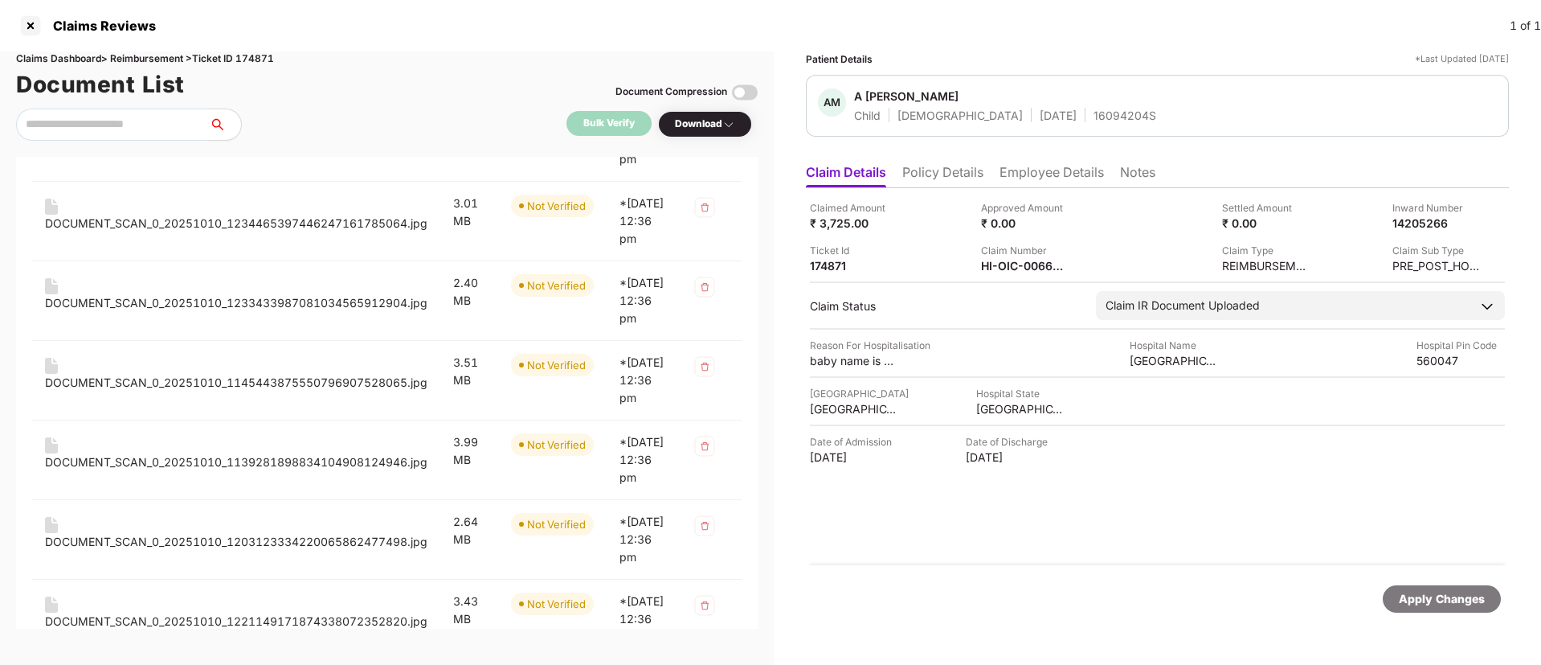
scroll to position [3597, 0]
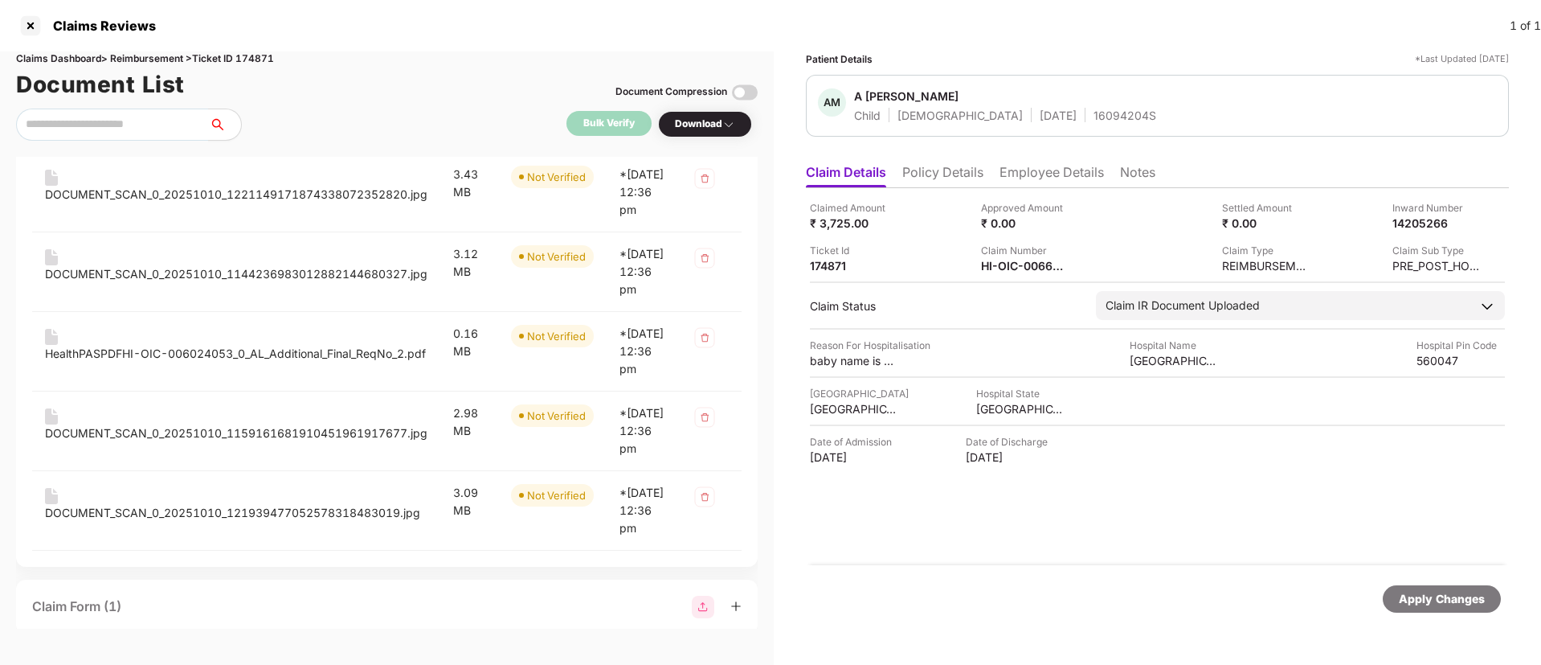
scroll to position [4012, 0]
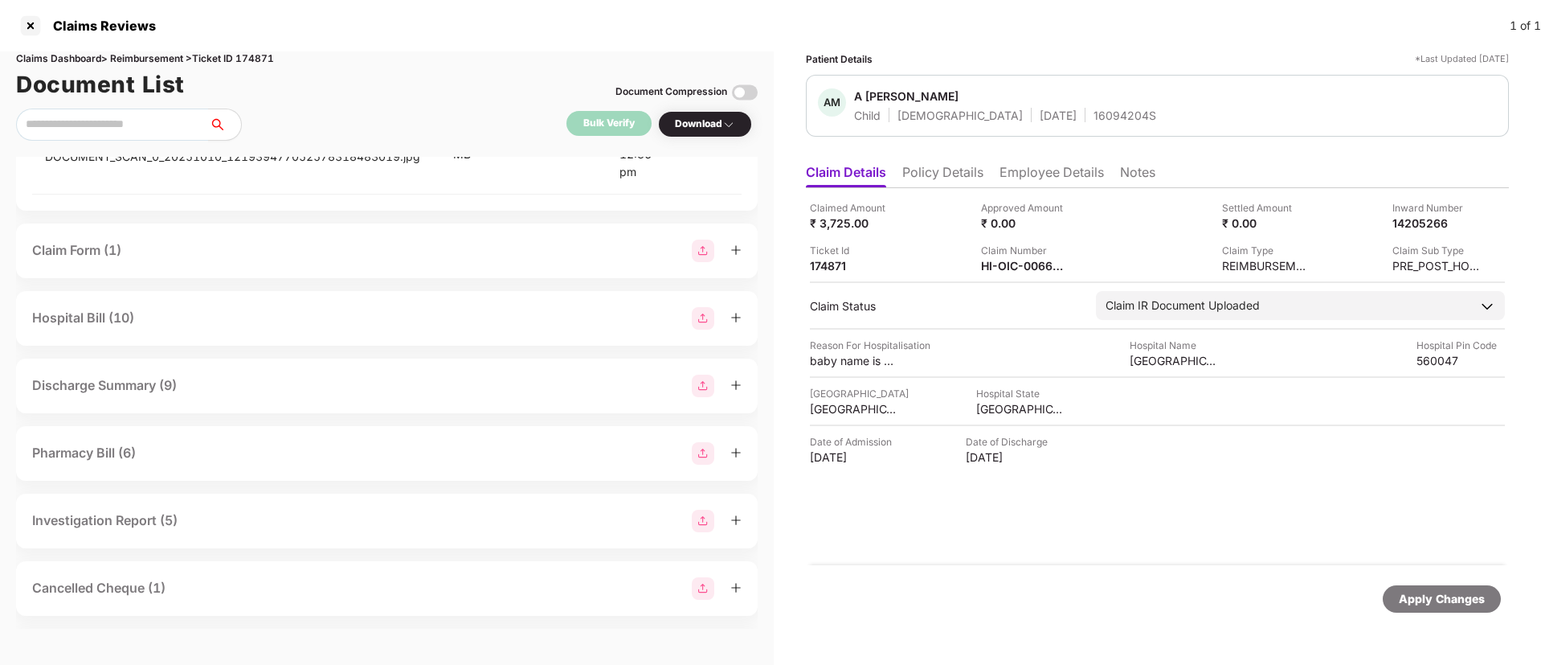
scroll to position [4366, 0]
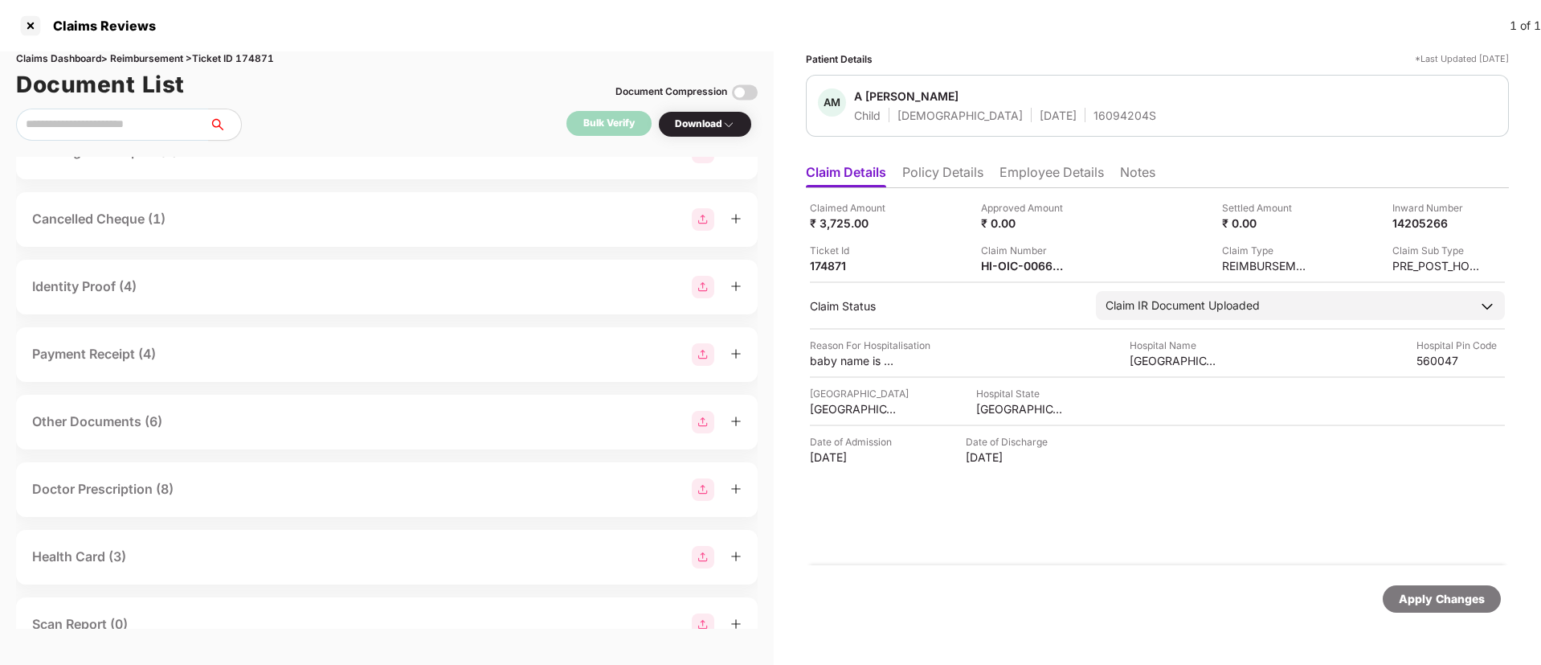
scroll to position [4737, 0]
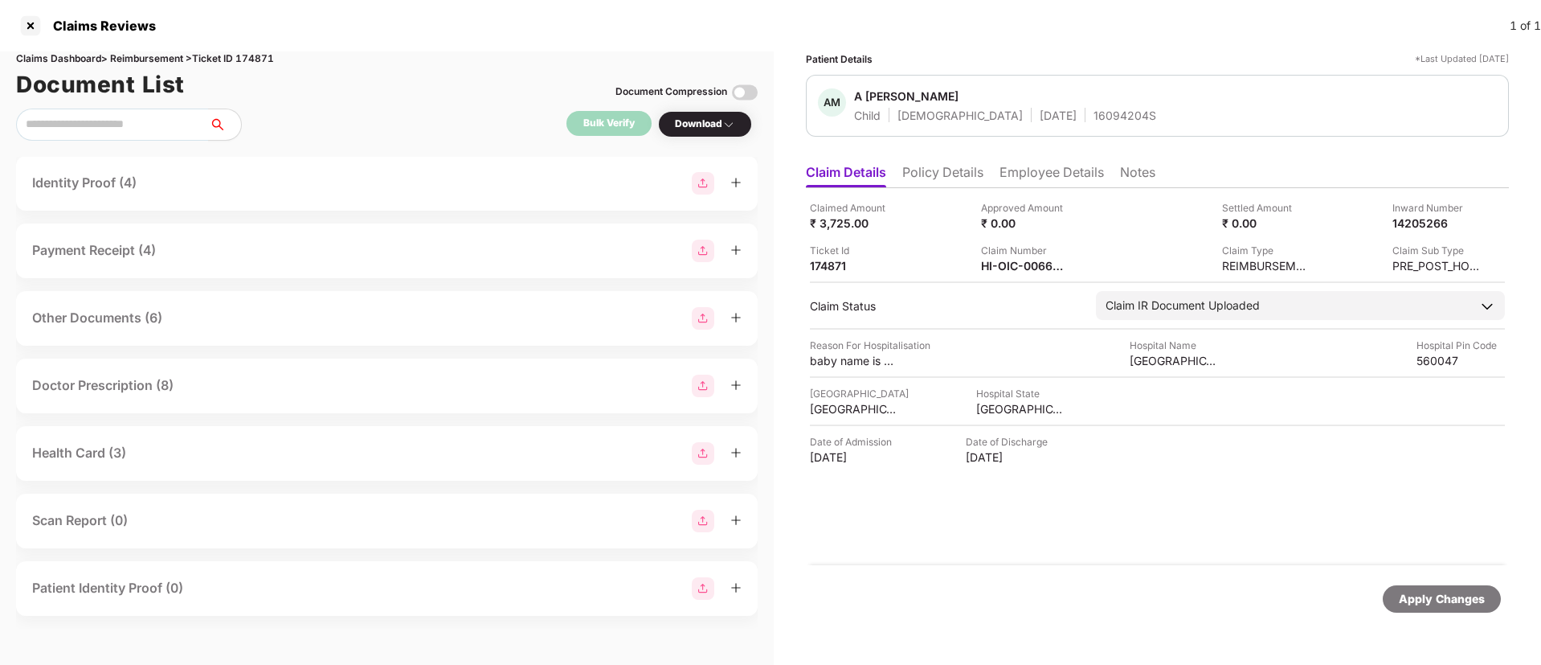
scroll to position [5094, 0]
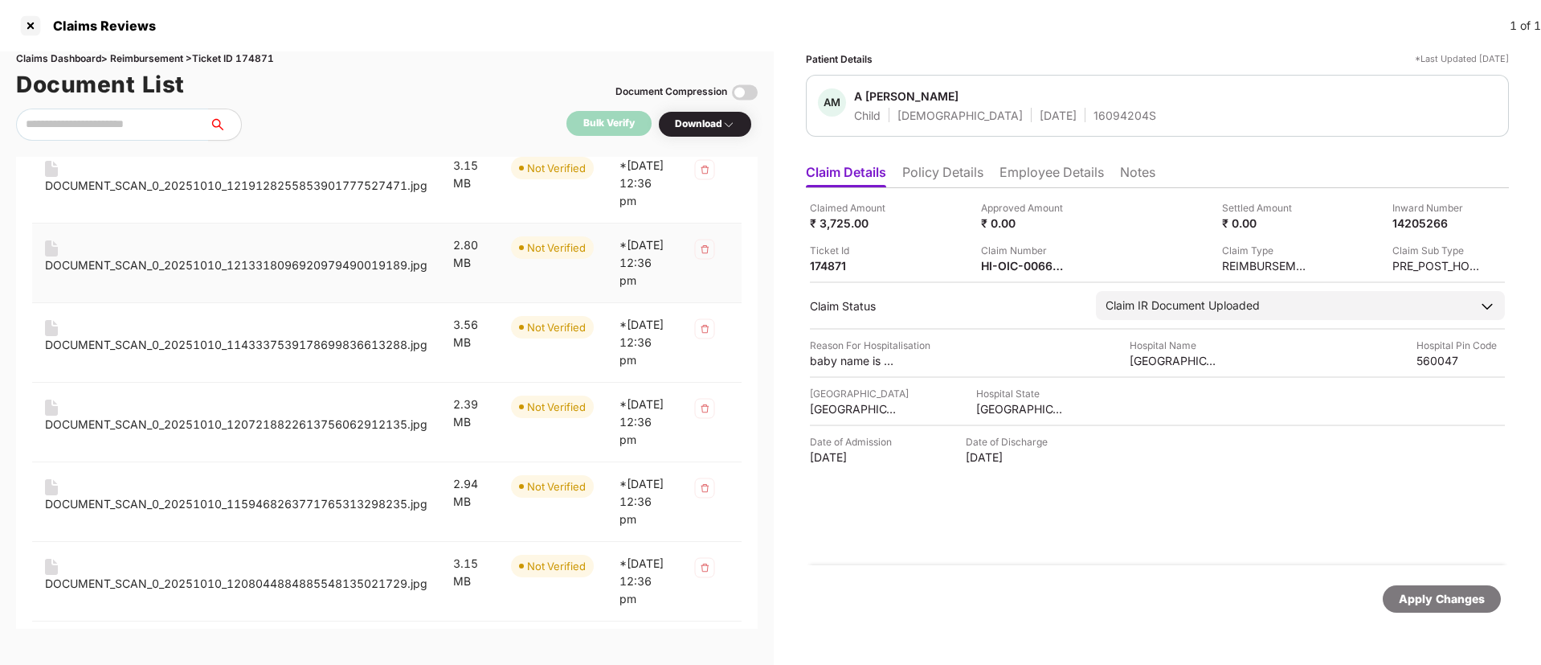
scroll to position [0, 0]
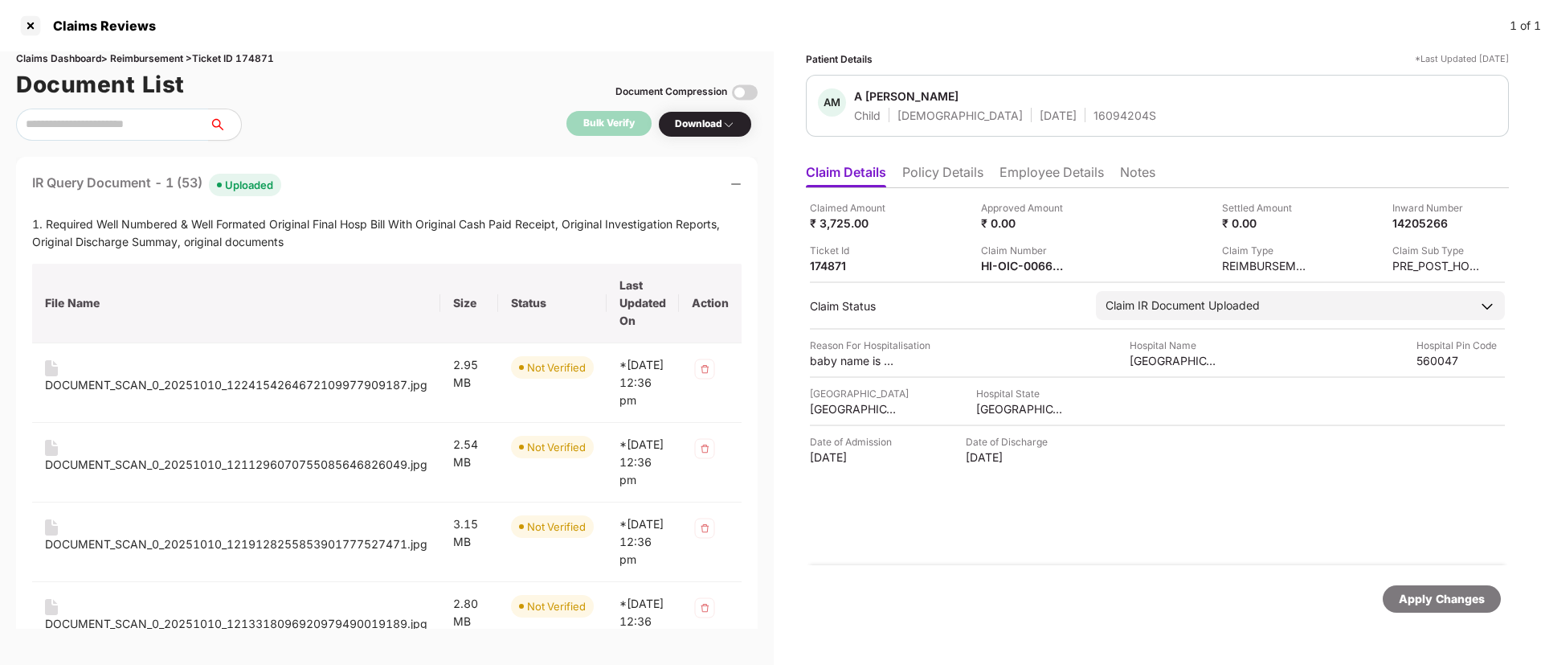
click at [336, 186] on div "IR Query Document - 1 (53) Uploaded" at bounding box center [387, 184] width 710 height 23
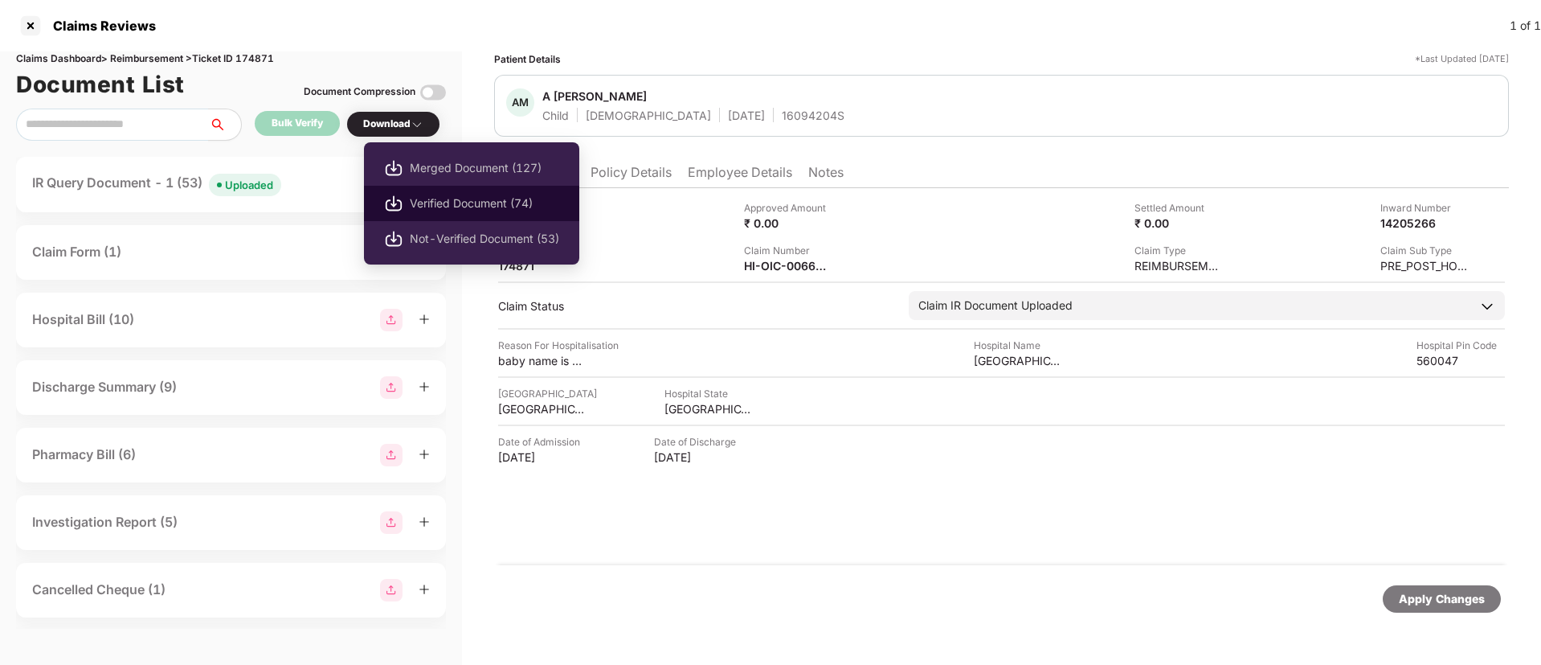
click at [424, 198] on span "Verified Document (74)" at bounding box center [484, 203] width 149 height 18
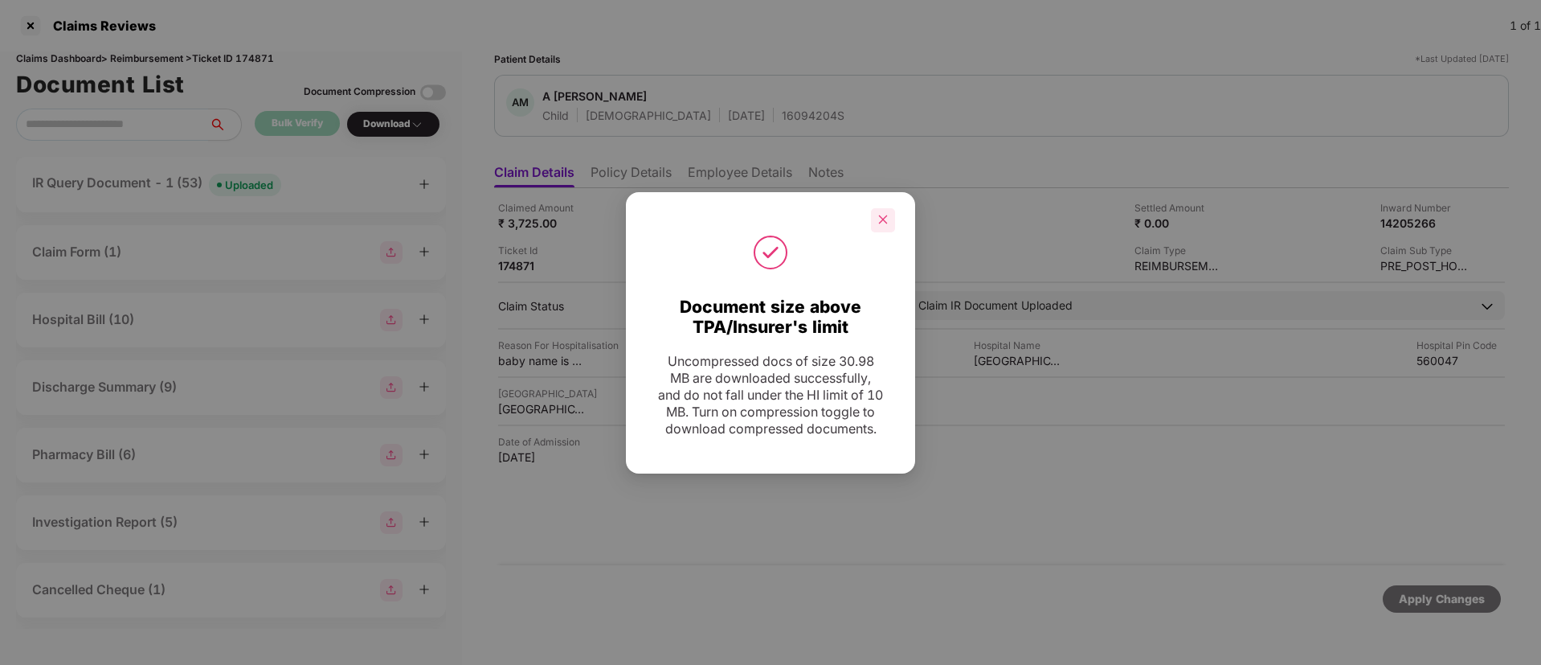
click at [872, 212] on div at bounding box center [883, 220] width 24 height 24
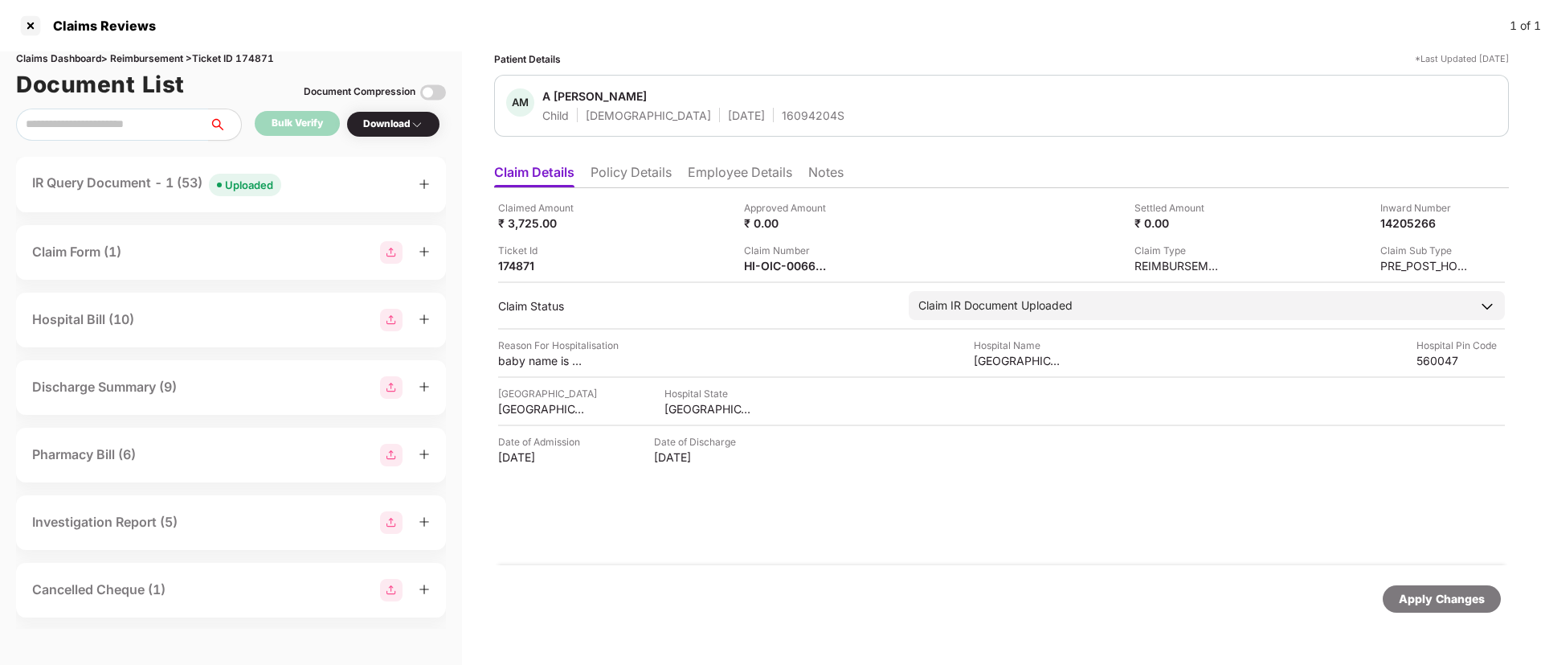
click at [348, 181] on div "IR Query Document - 1 (53) Uploaded" at bounding box center [231, 184] width 398 height 23
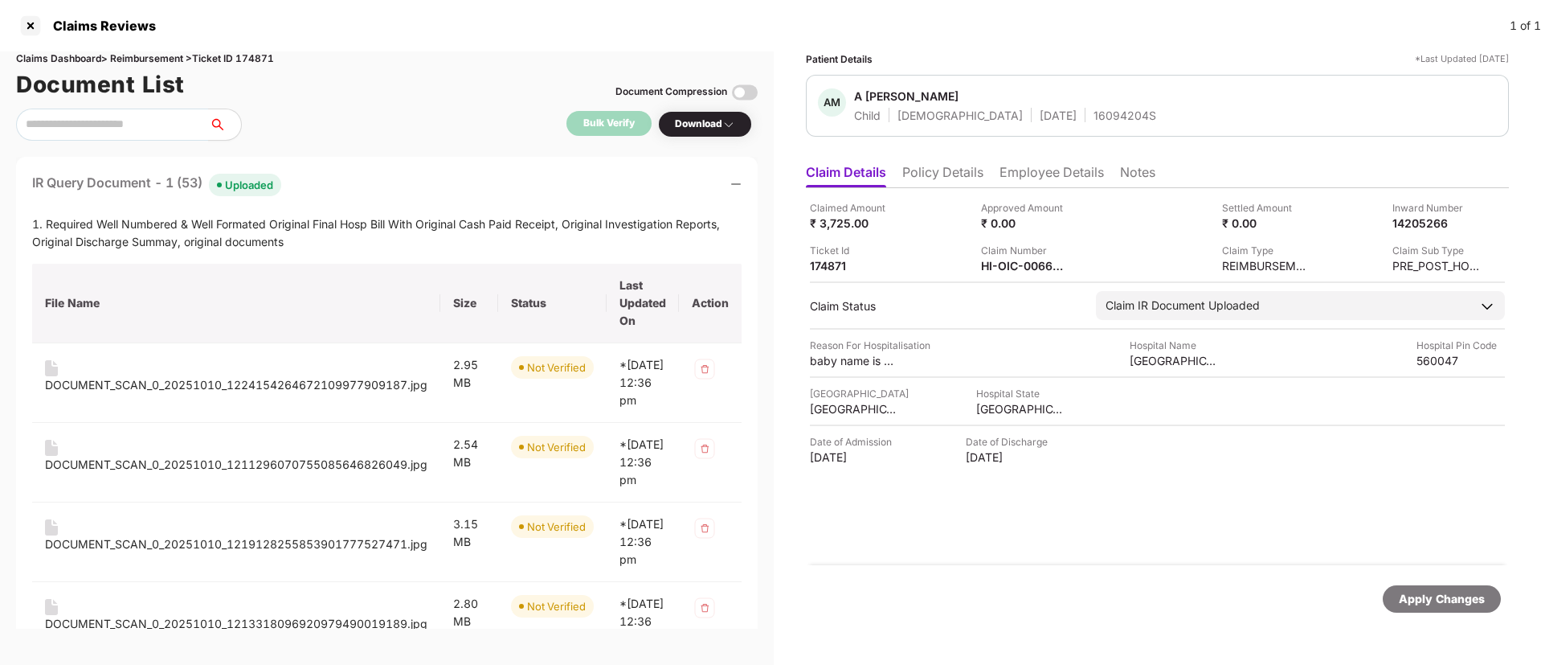
click at [348, 181] on div "IR Query Document - 1 (53) Uploaded" at bounding box center [387, 184] width 710 height 23
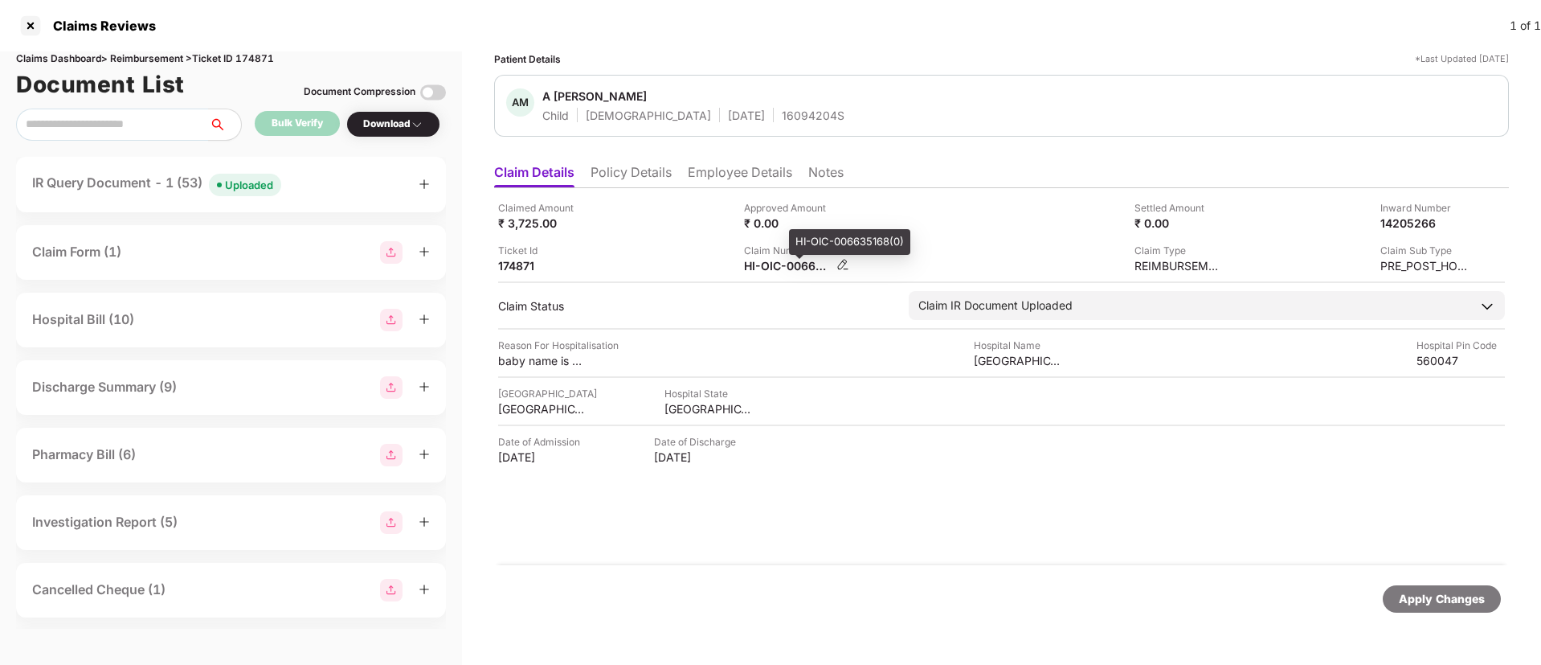
click at [765, 265] on div "HI-OIC-006635168(0)" at bounding box center [788, 265] width 88 height 15
copy div
click at [366, 171] on div "IR Query Document - 1 (53) Uploaded" at bounding box center [231, 184] width 430 height 55
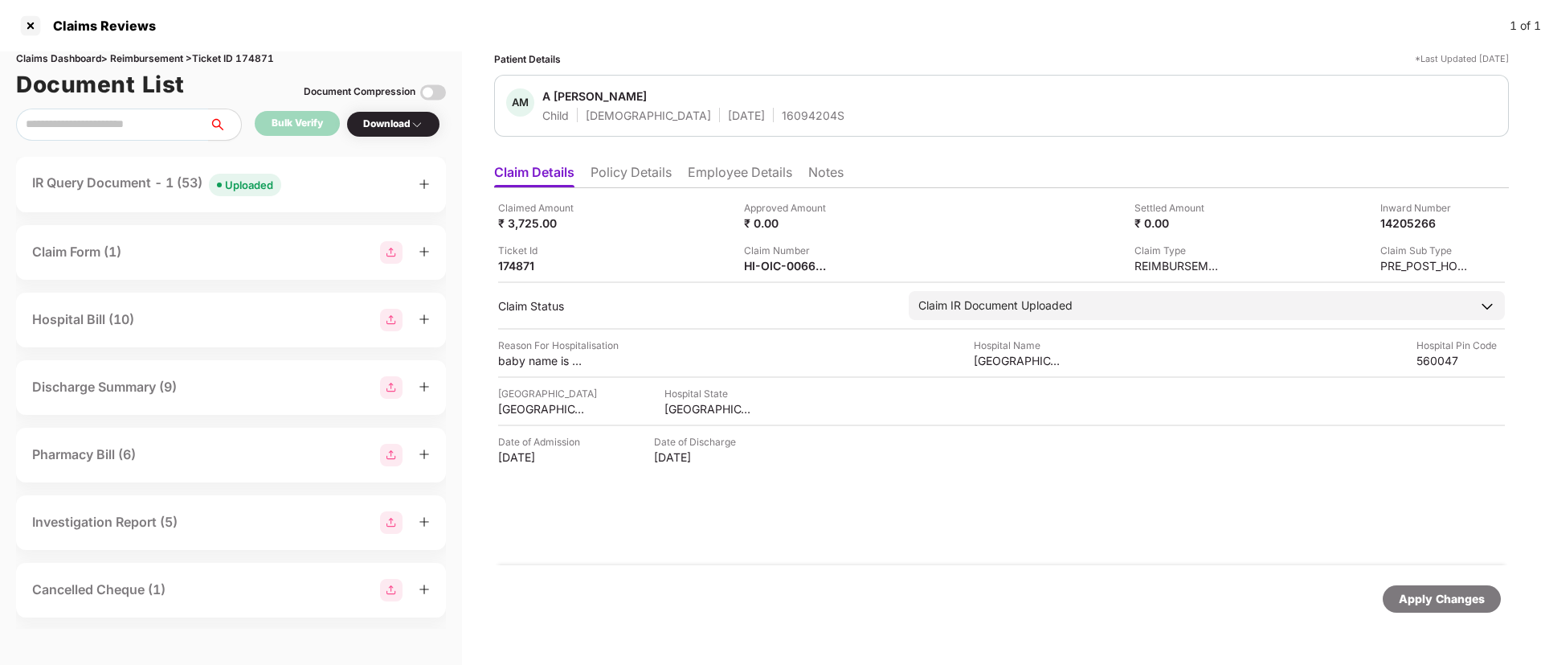
click at [345, 180] on div "IR Query Document - 1 (53) Uploaded" at bounding box center [231, 184] width 398 height 23
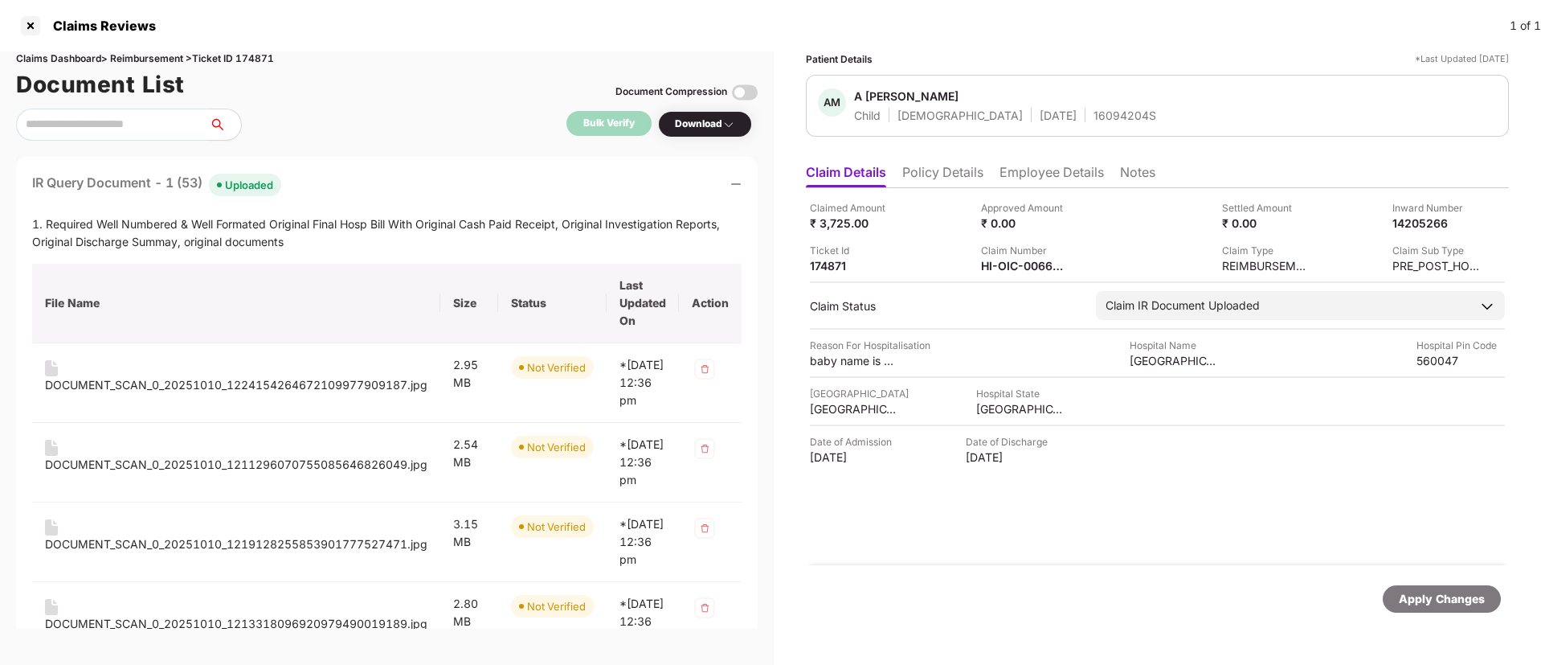
click at [345, 180] on div "IR Query Document - 1 (53) Uploaded" at bounding box center [387, 184] width 710 height 23
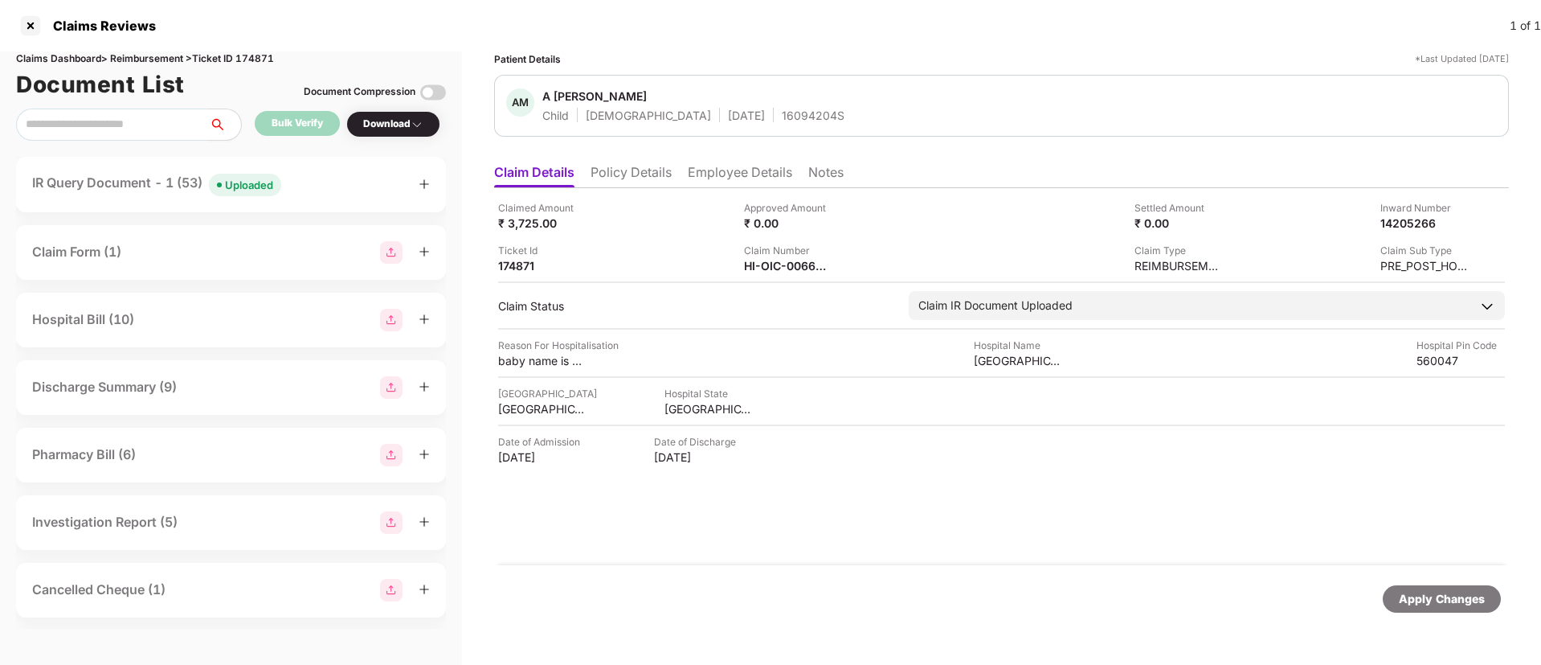
click at [634, 175] on li "Policy Details" at bounding box center [631, 175] width 81 height 23
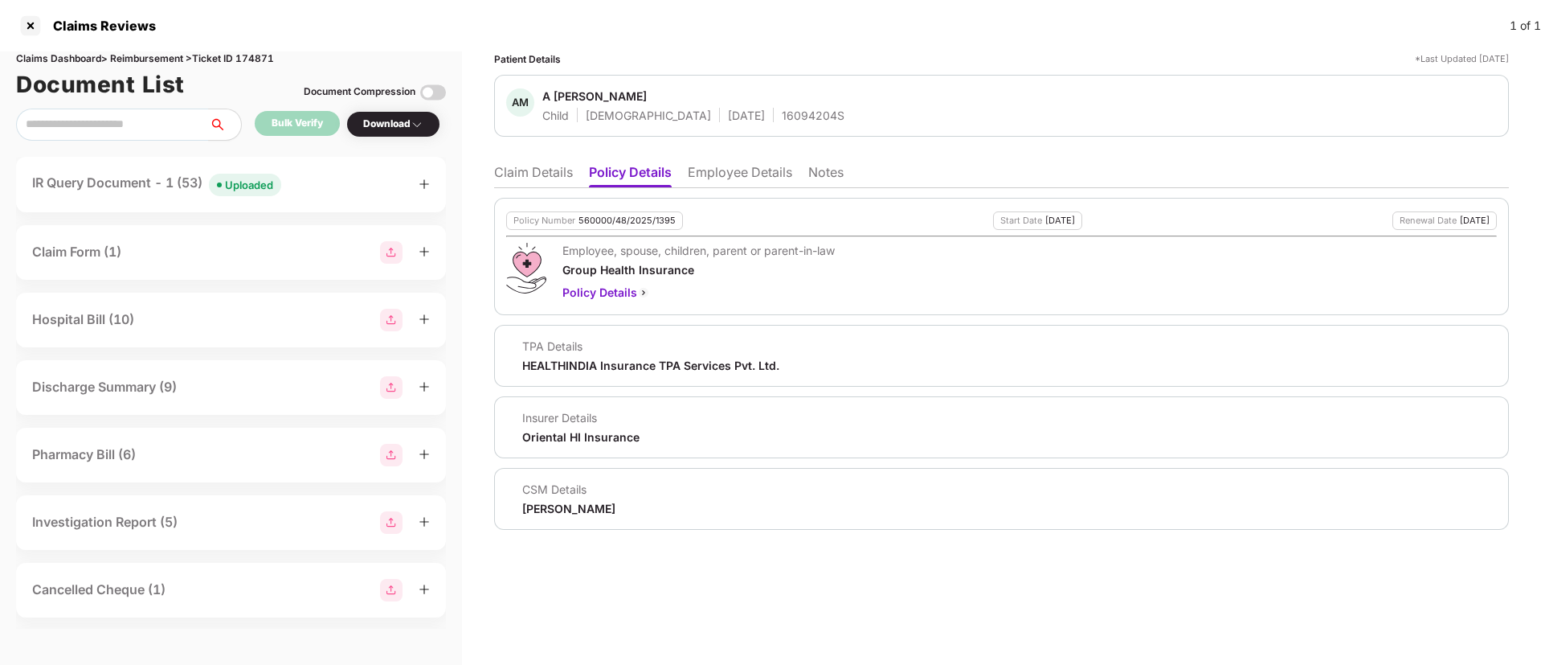
click at [552, 182] on li "Claim Details" at bounding box center [533, 175] width 79 height 23
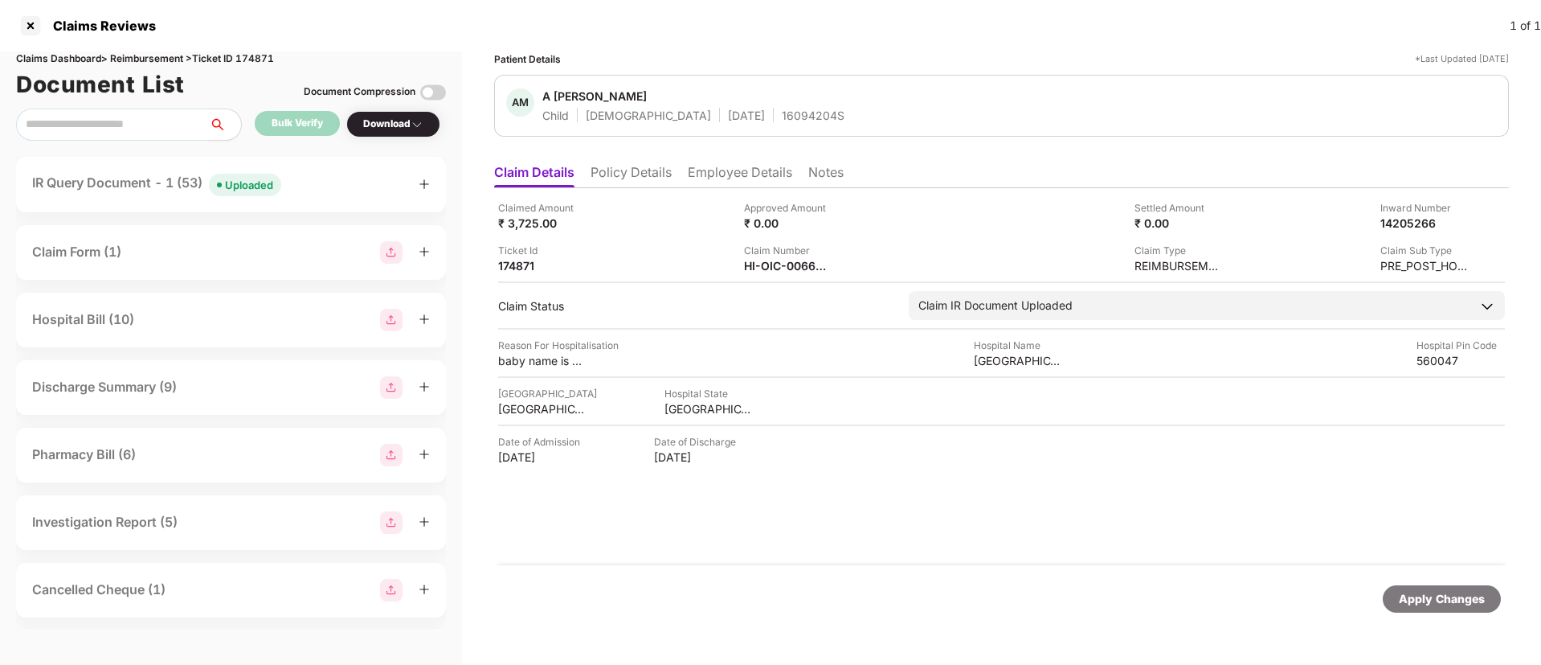
click at [599, 174] on li "Policy Details" at bounding box center [631, 175] width 81 height 23
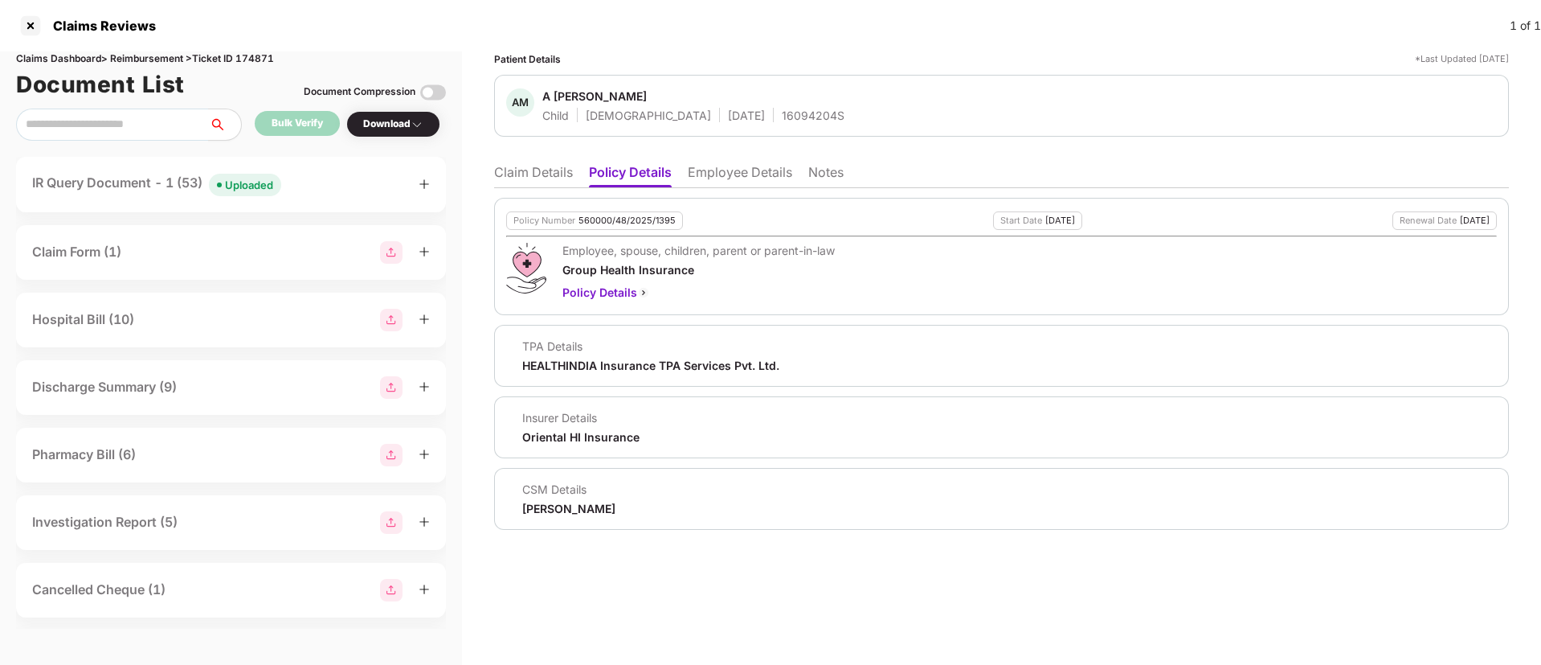
click at [532, 178] on li "Claim Details" at bounding box center [533, 175] width 79 height 23
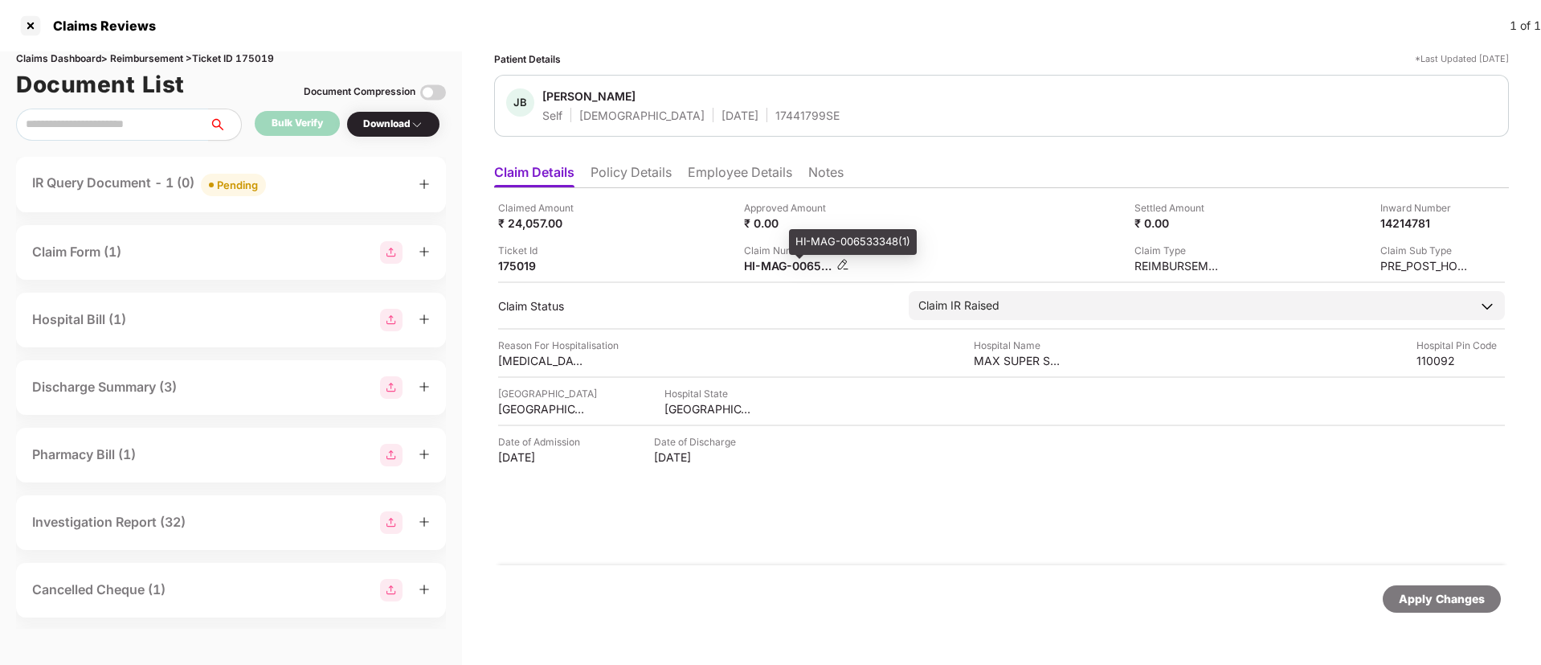
click at [775, 264] on div "HI-MAG-006533348(1)" at bounding box center [788, 265] width 88 height 15
copy div
click at [663, 231] on div "Claimed Amount ₹ 24,057.00 Approved Amount ₹ 0.00 Settled Amount ₹ 0.00 Inward …" at bounding box center [1001, 236] width 1007 height 73
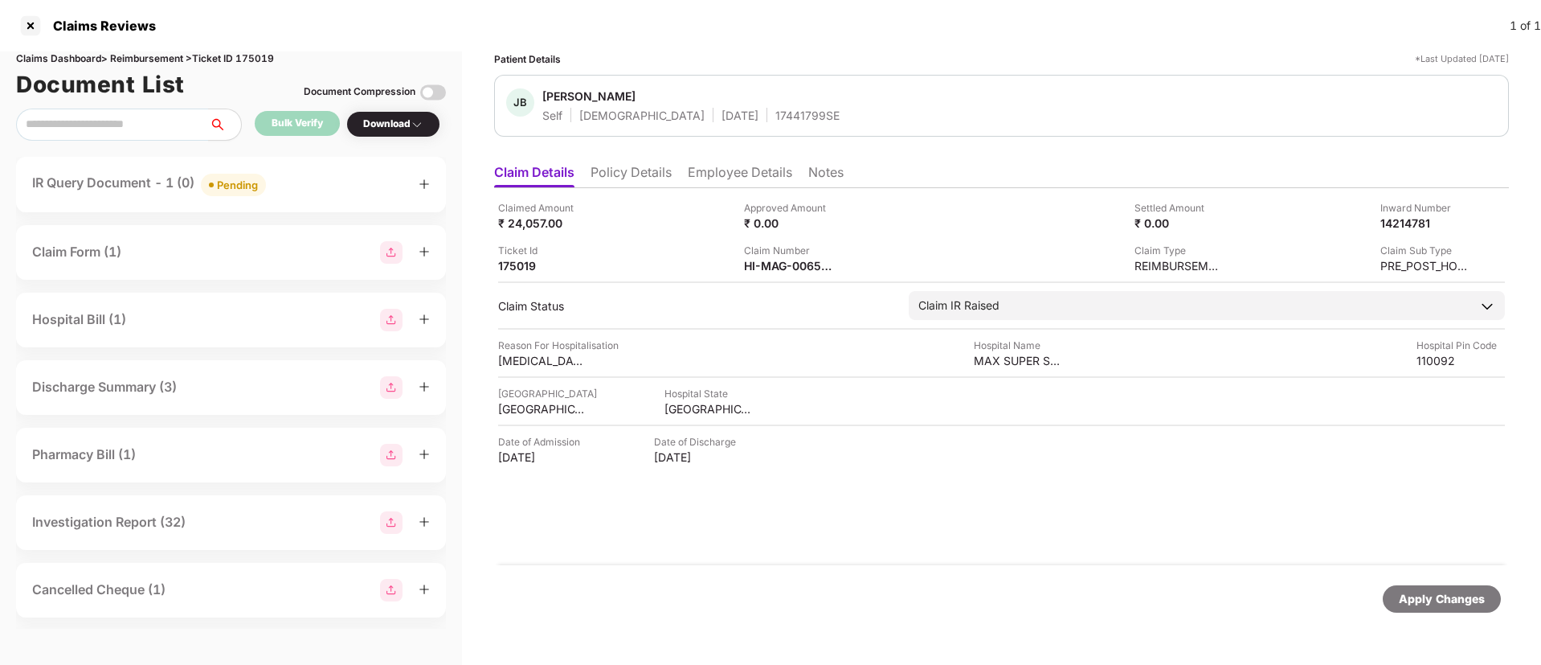
click at [348, 184] on div "IR Query Document - 1 (0) Pending" at bounding box center [231, 184] width 398 height 23
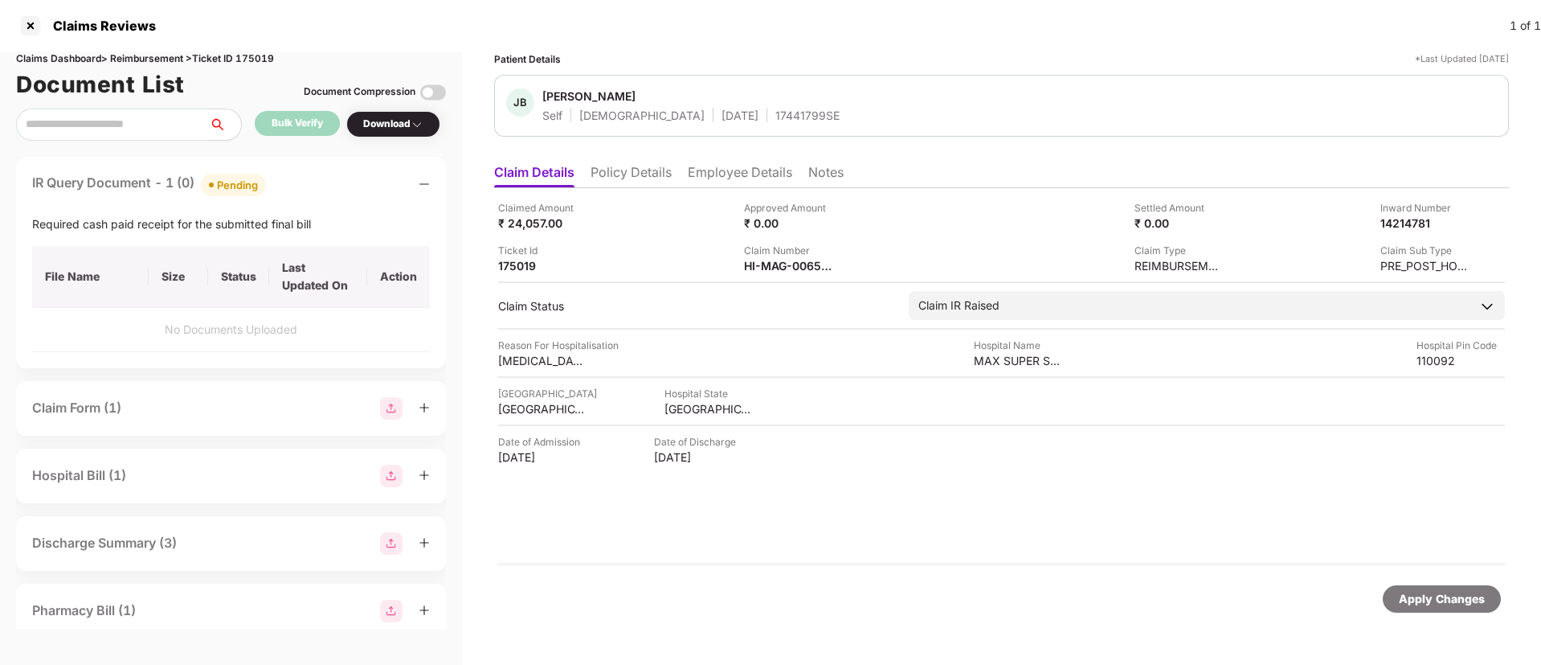
click at [348, 184] on div "IR Query Document - 1 (0) Pending" at bounding box center [231, 184] width 398 height 23
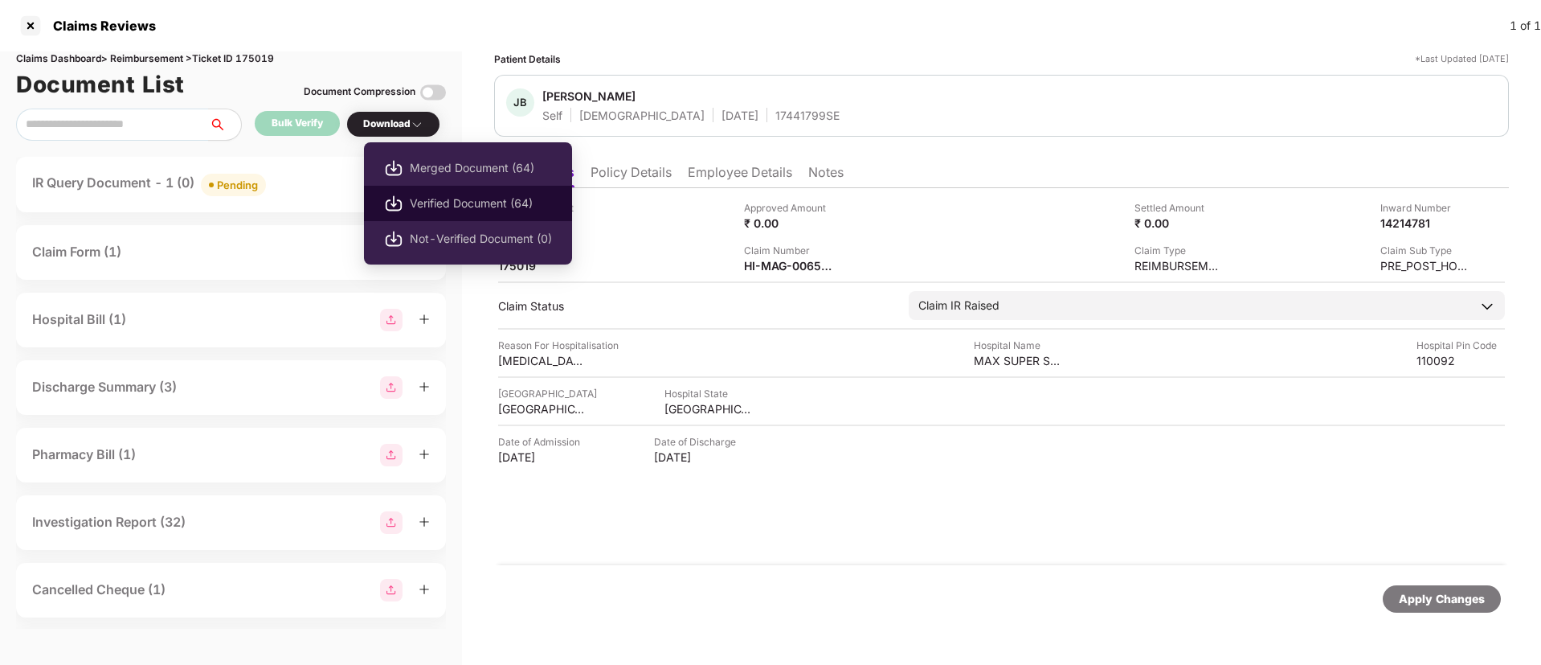
click at [446, 205] on span "Verified Document (64)" at bounding box center [481, 203] width 142 height 18
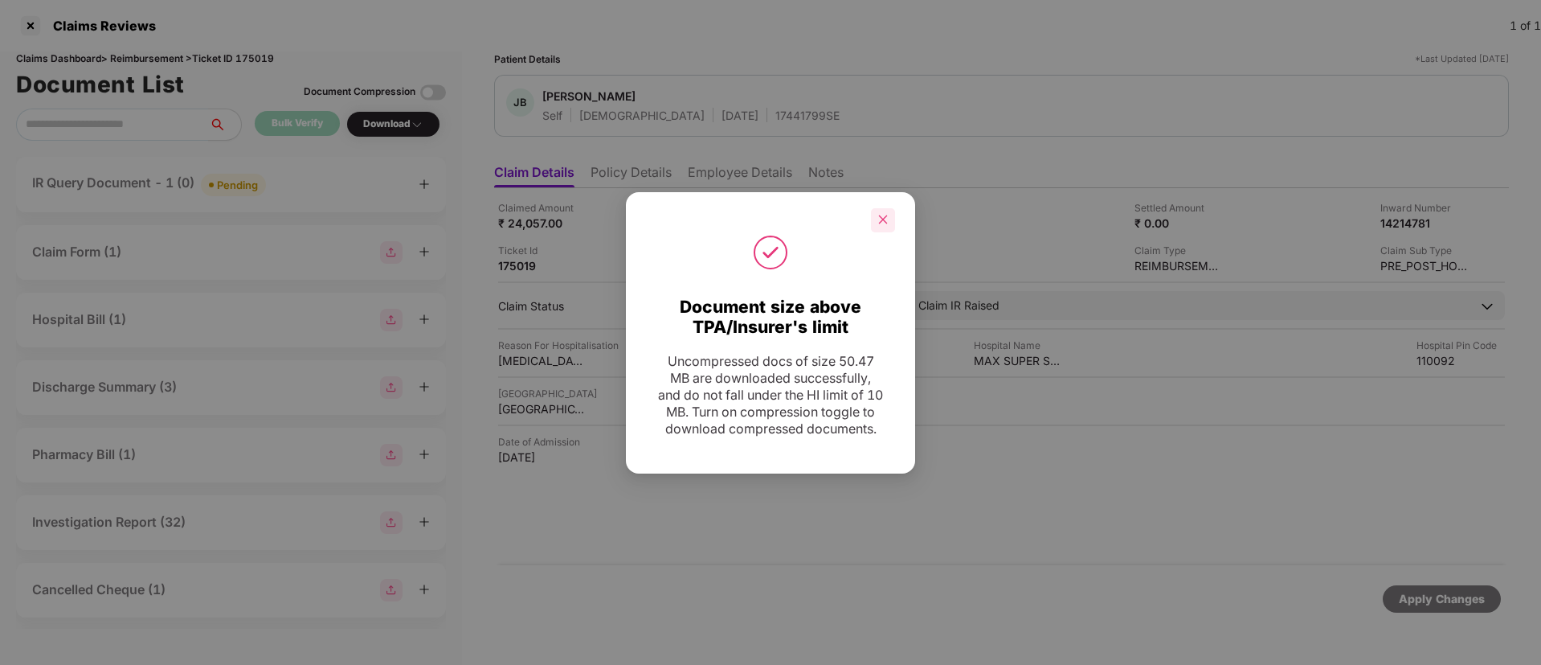
click at [882, 208] on div at bounding box center [883, 220] width 24 height 24
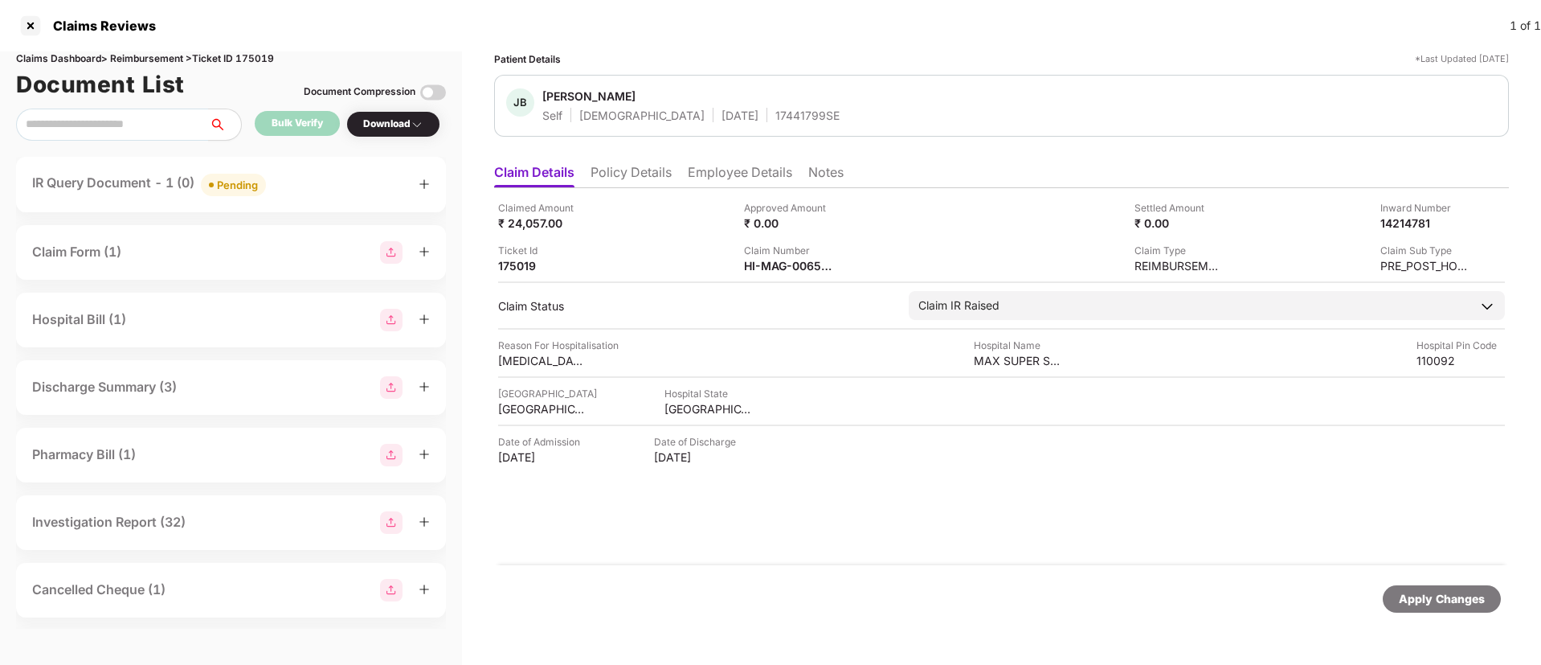
click at [343, 165] on div "IR Query Document - 1 (0) Pending" at bounding box center [231, 184] width 430 height 55
click at [328, 189] on div "IR Query Document - 1 (0) Pending" at bounding box center [231, 184] width 398 height 23
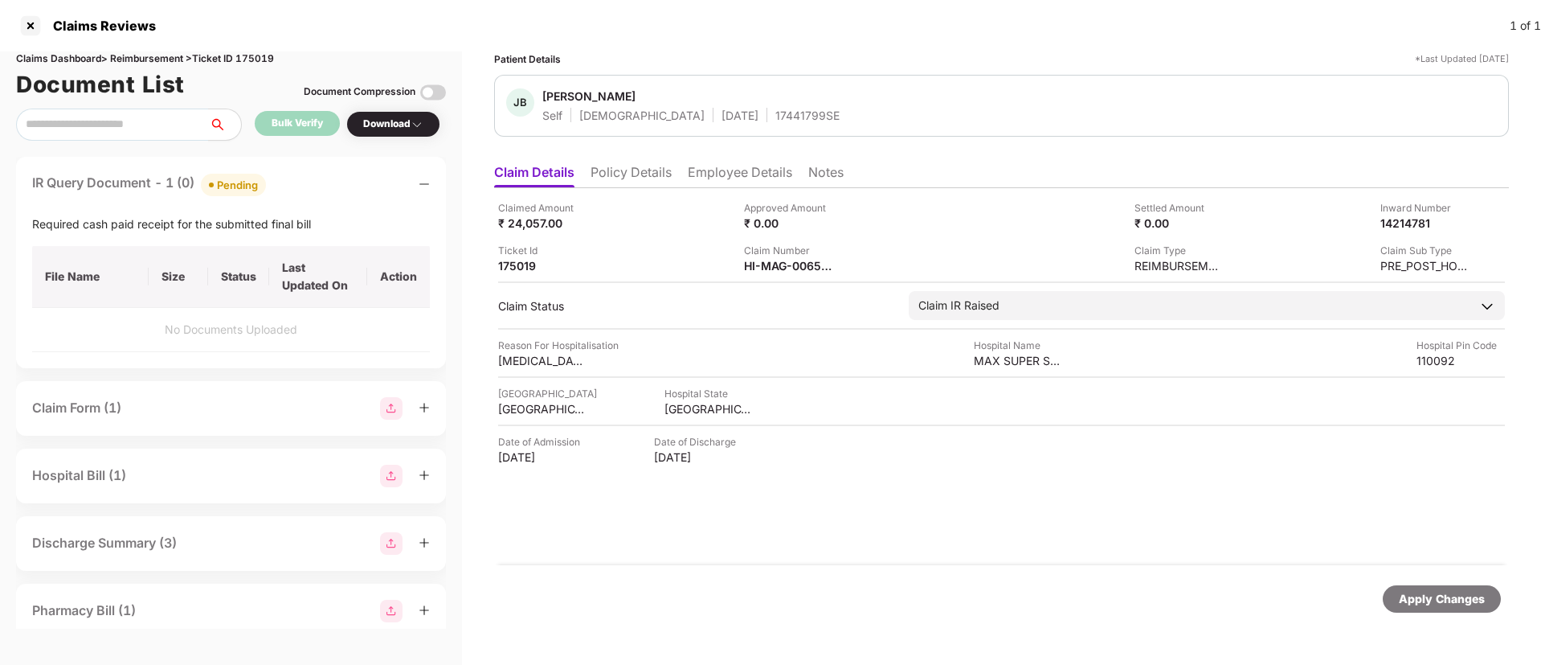
click at [72, 227] on div "Required cash paid receipt for the submitted final bill" at bounding box center [231, 224] width 398 height 18
copy div "Required cash paid receipt for the submitted final bill"
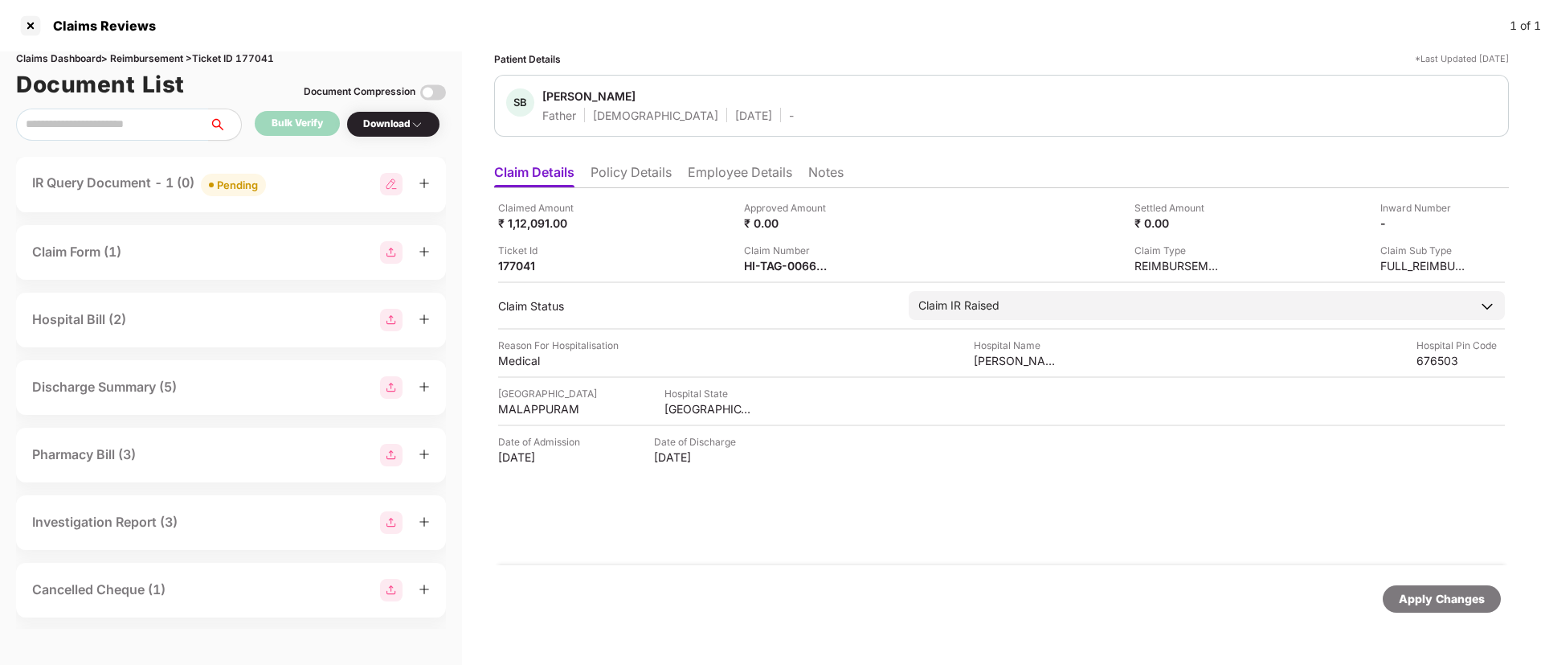
click at [333, 195] on div "IR Query Document - 1 (0) Pending" at bounding box center [231, 184] width 398 height 23
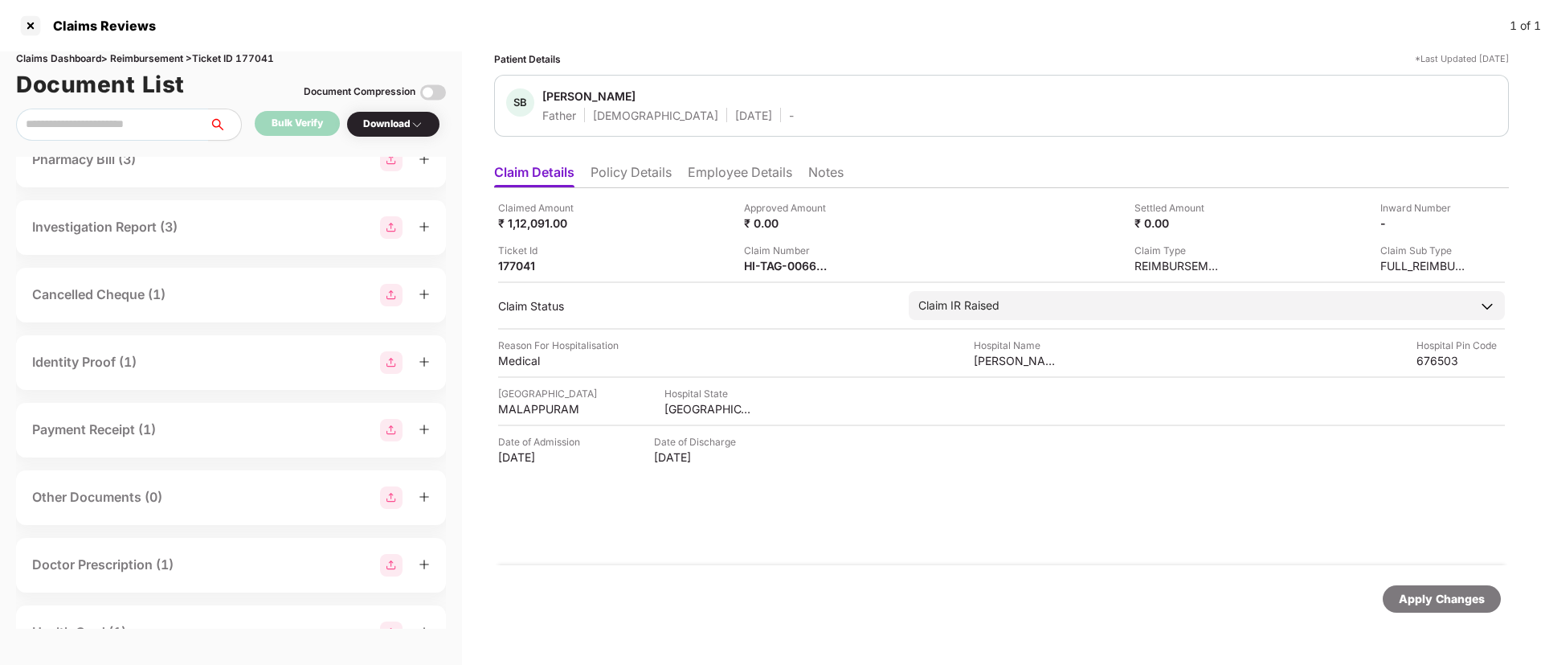
scroll to position [487, 0]
click at [230, 306] on div "Cancelled Cheque (1)" at bounding box center [231, 294] width 430 height 55
click at [208, 290] on div "Cancelled Cheque (1)" at bounding box center [231, 294] width 398 height 23
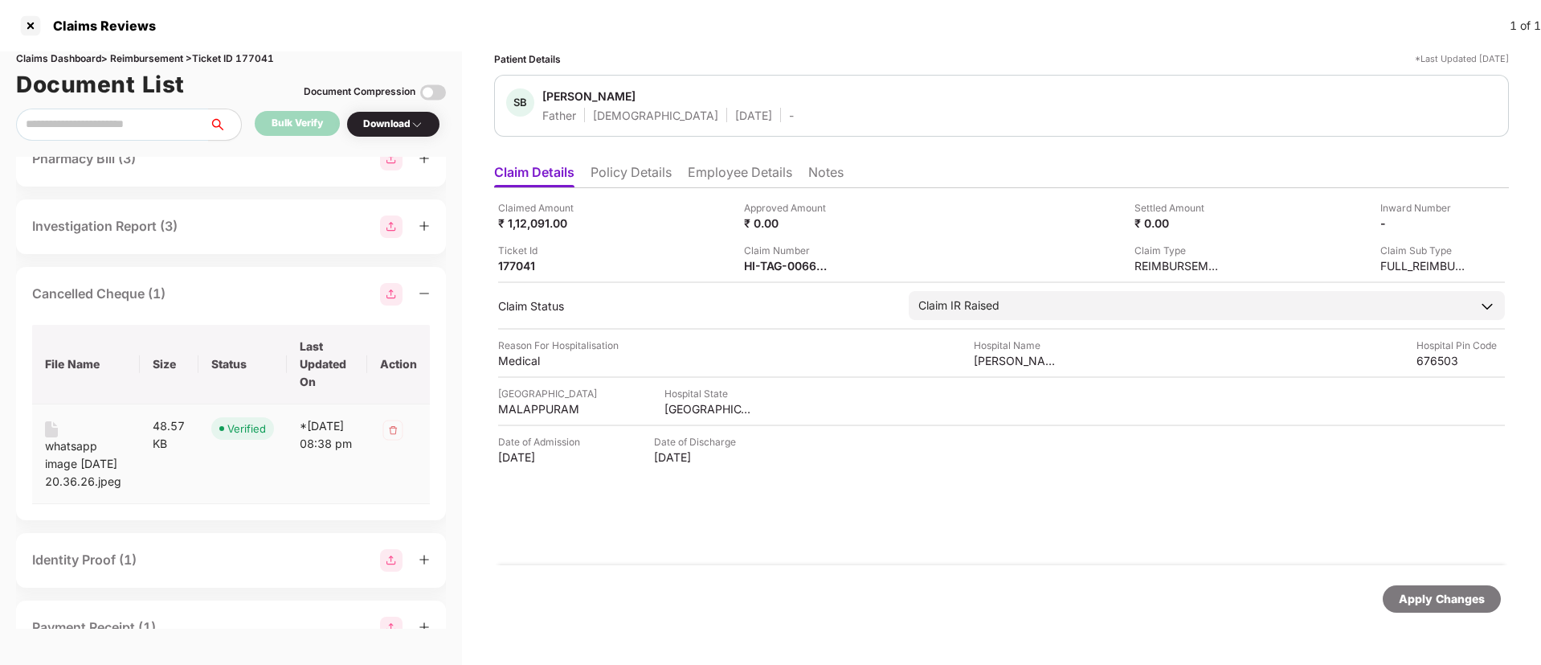
click at [63, 448] on div "whatsapp image [DATE] 20.36.26.jpeg" at bounding box center [86, 463] width 82 height 53
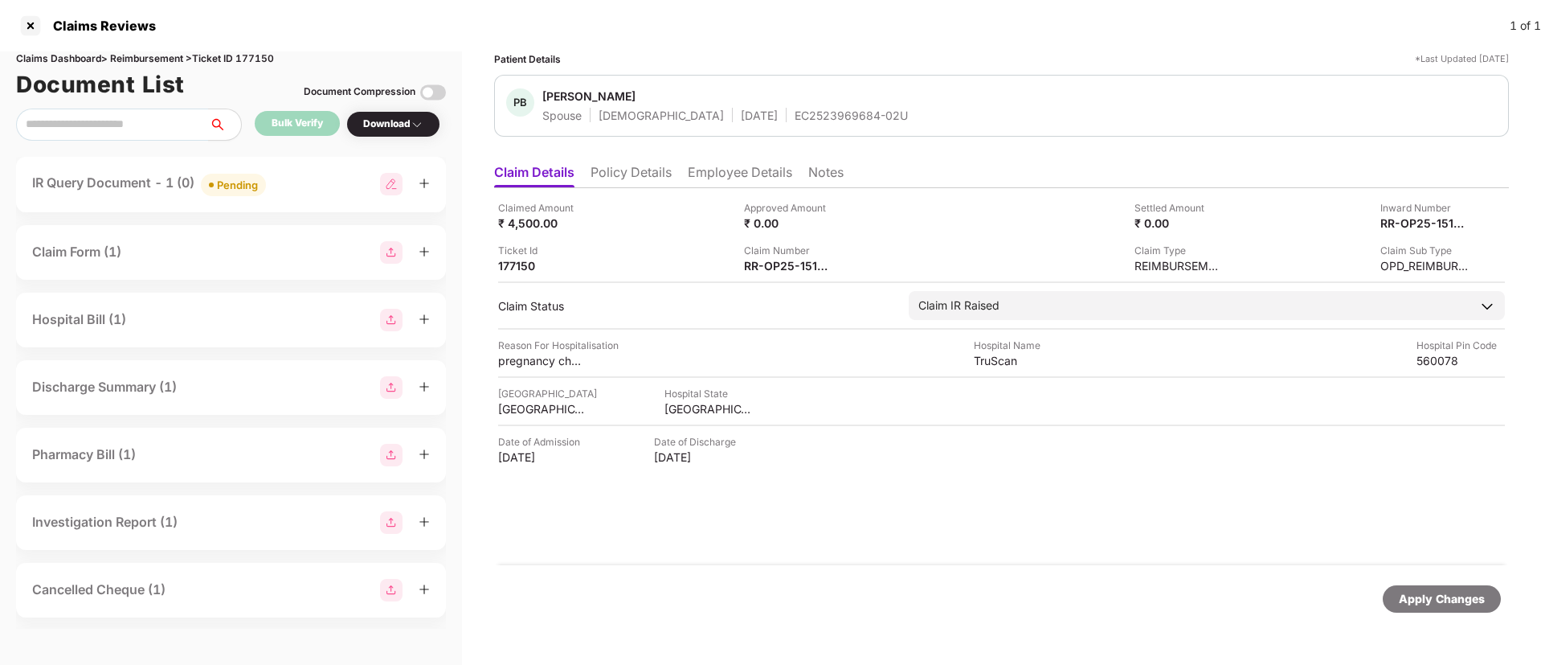
click at [292, 177] on div "IR Query Document - 1 (0) Pending" at bounding box center [231, 184] width 398 height 23
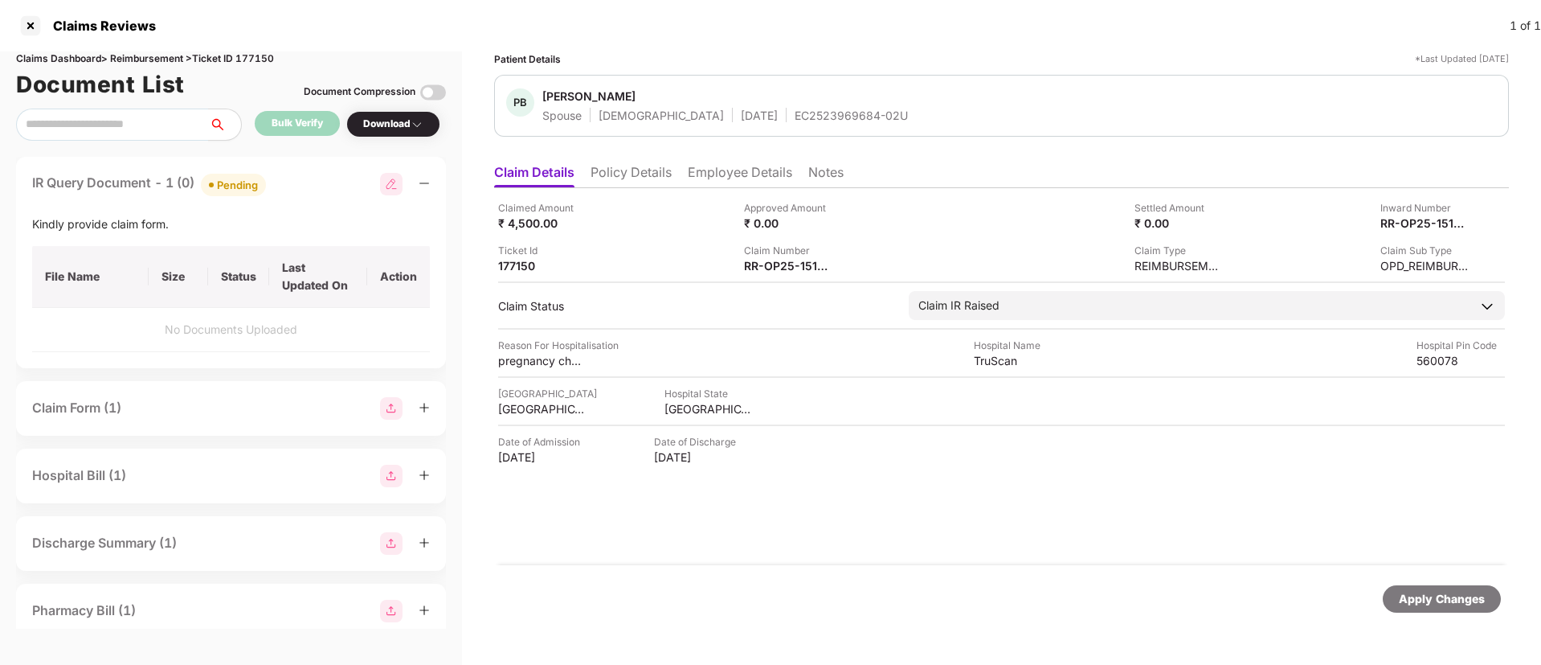
click at [319, 182] on div "IR Query Document - 1 (0) Pending" at bounding box center [231, 184] width 398 height 23
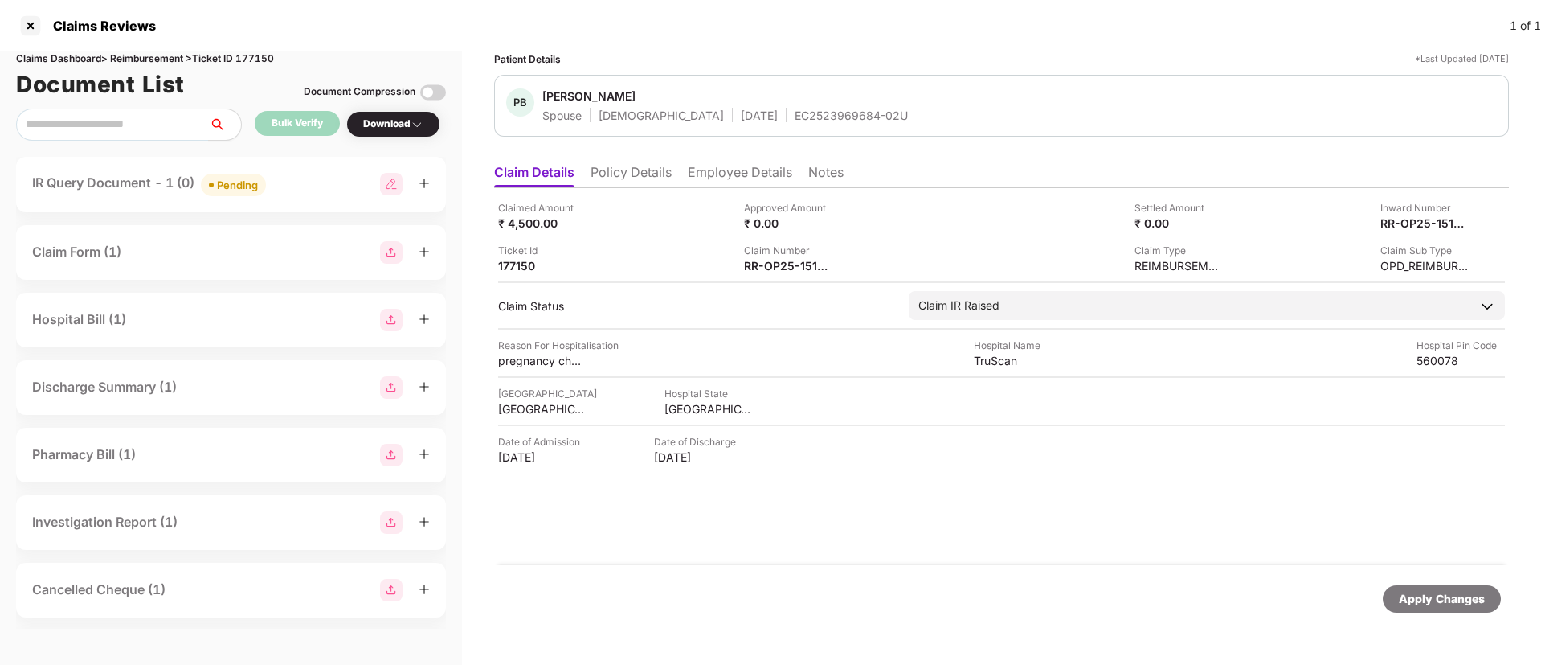
click at [391, 186] on img at bounding box center [391, 184] width 23 height 23
select select "**********"
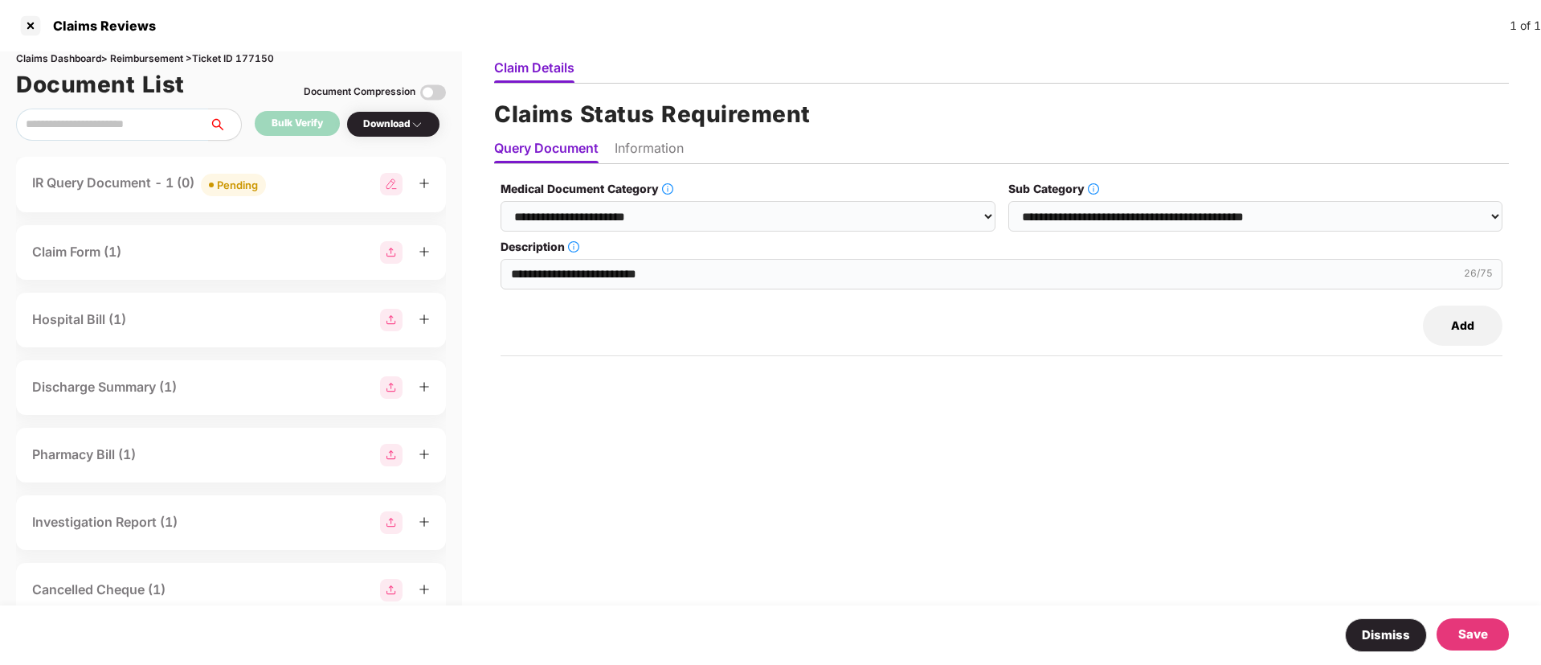
click at [662, 144] on li "Information" at bounding box center [649, 151] width 69 height 23
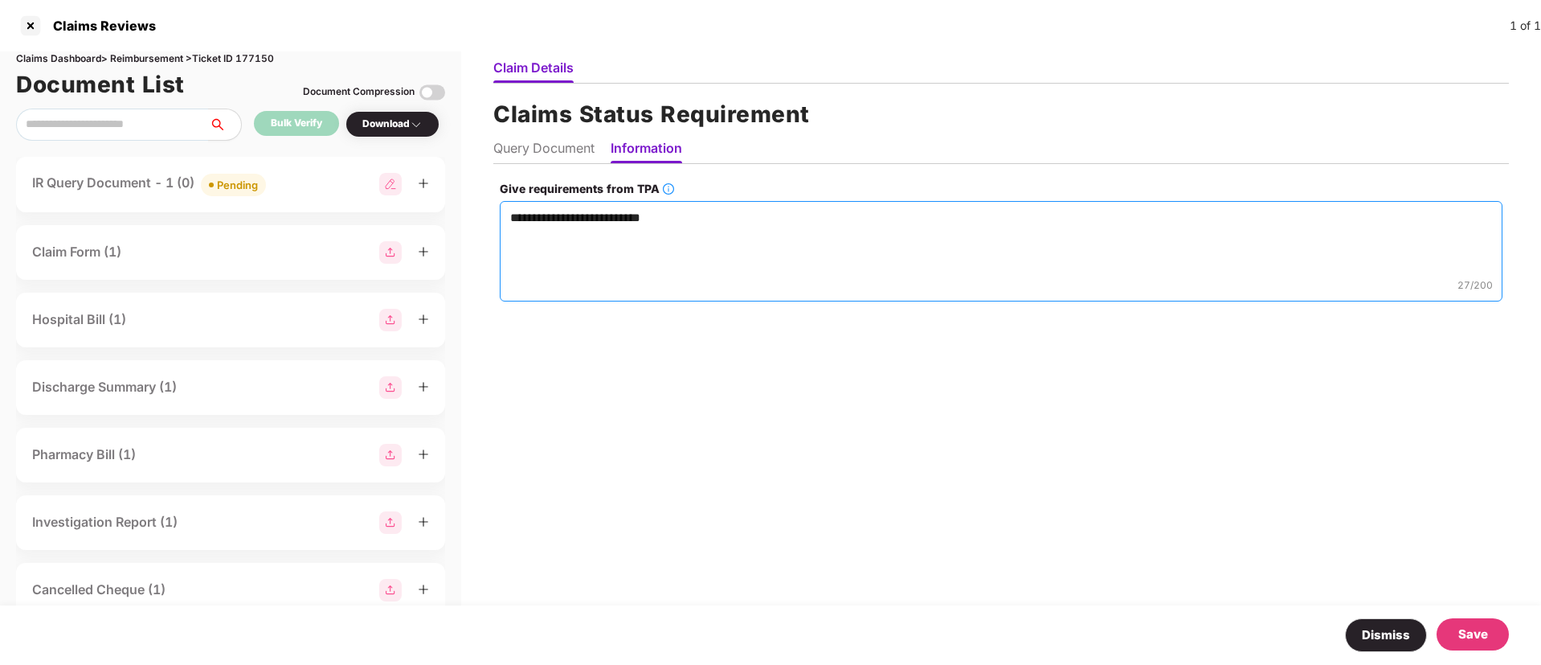
click at [595, 216] on textarea "**********" at bounding box center [1001, 251] width 1003 height 100
type textarea "**********"
click at [1474, 626] on div "Save" at bounding box center [1474, 633] width 30 height 19
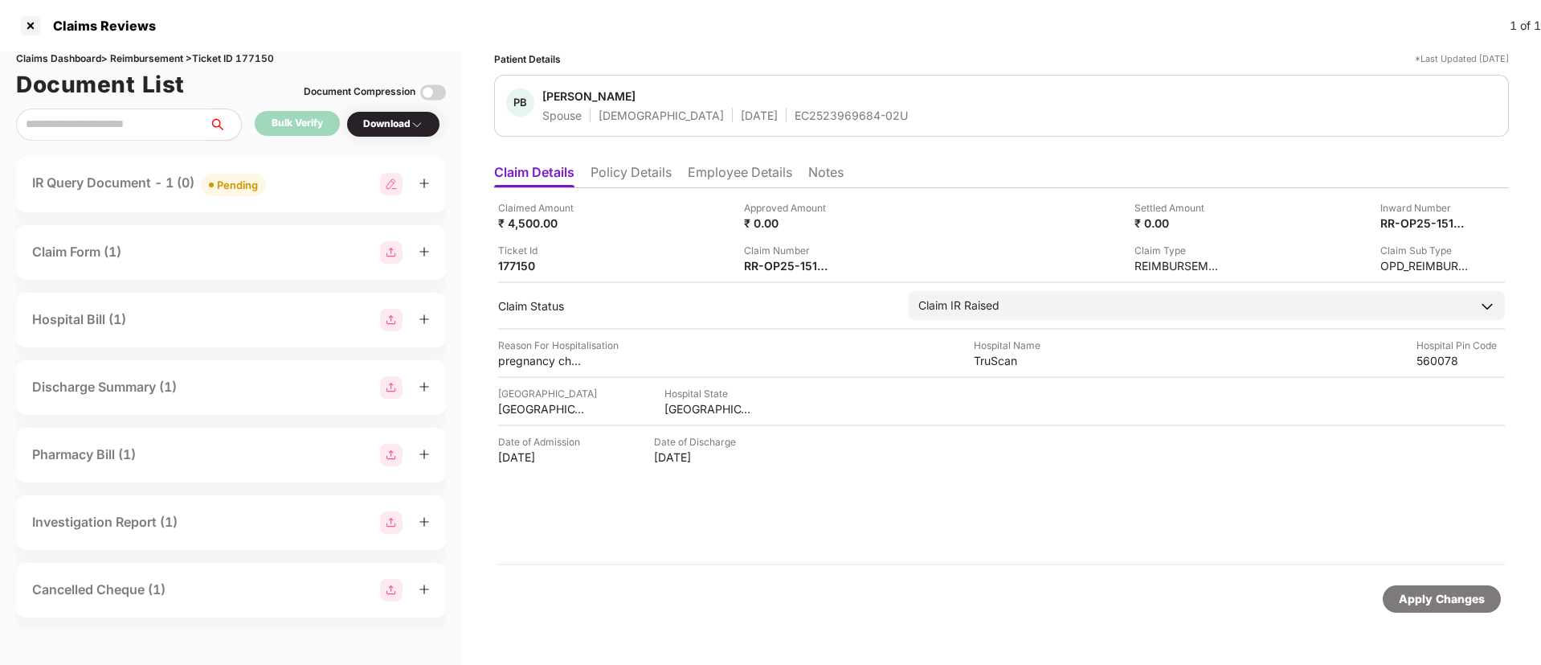
click at [309, 198] on div "IR Query Document - 1 (0) Pending" at bounding box center [231, 184] width 430 height 55
click at [301, 187] on div "IR Query Document - 1 (0) Pending" at bounding box center [231, 184] width 398 height 23
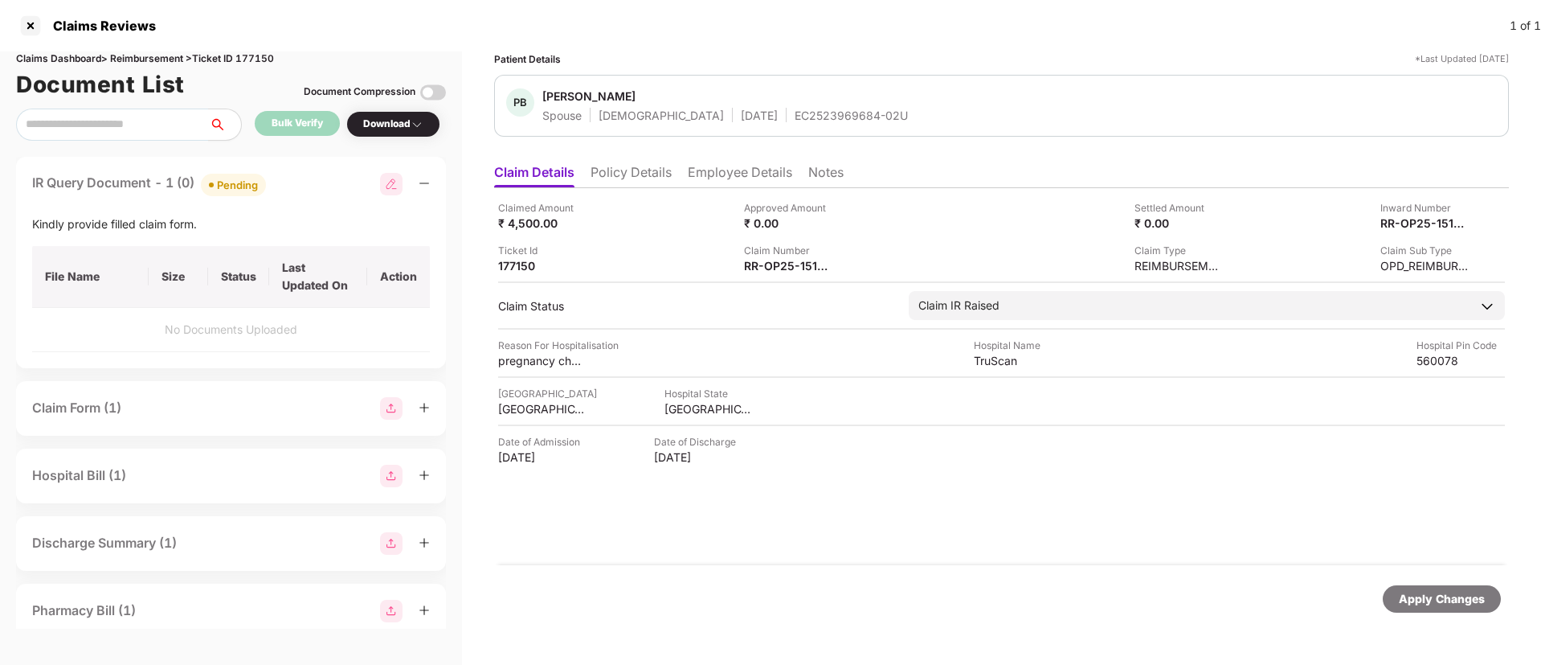
click at [183, 407] on div "Claim Form (1)" at bounding box center [231, 408] width 398 height 23
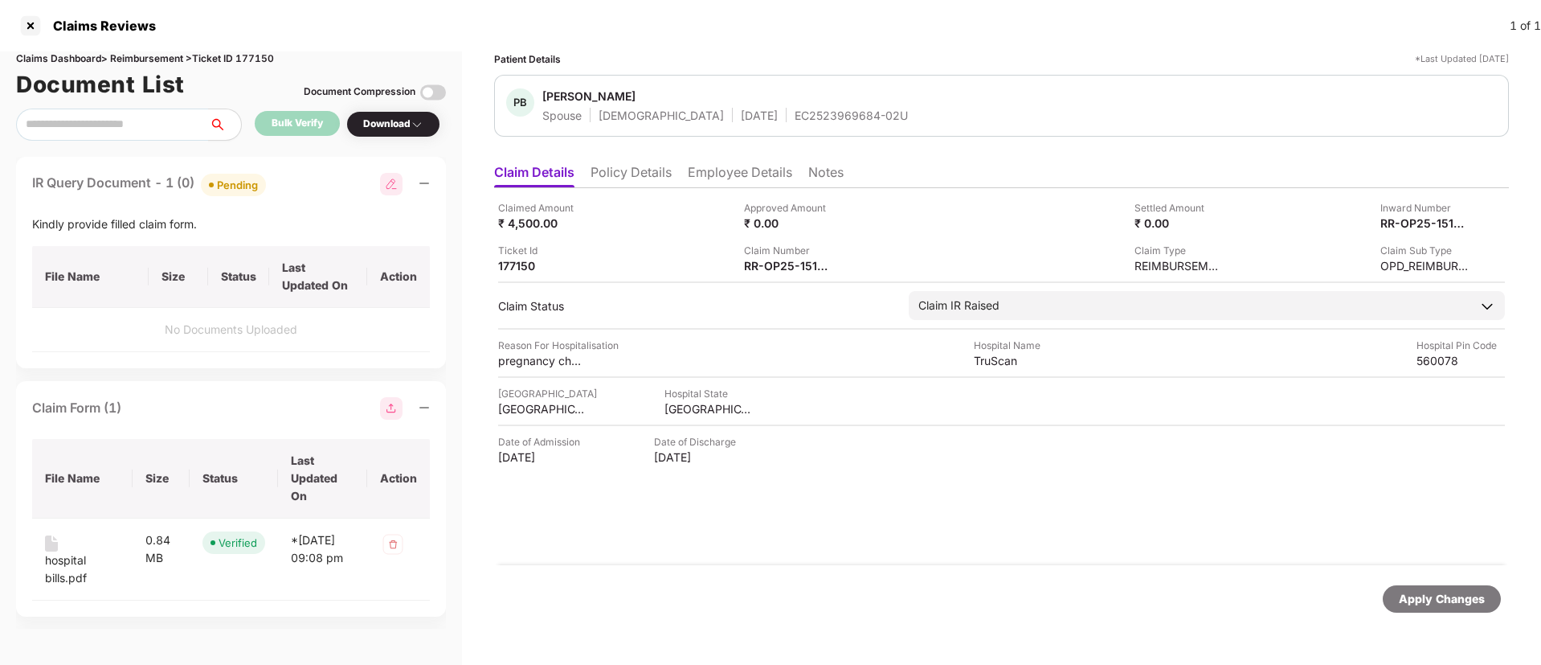
click at [174, 394] on div "Claim Form (1) File Name Size Status Last Updated On Action hospital bills.pdf …" at bounding box center [231, 498] width 430 height 235
click at [217, 399] on div "Claim Form (1)" at bounding box center [231, 408] width 398 height 23
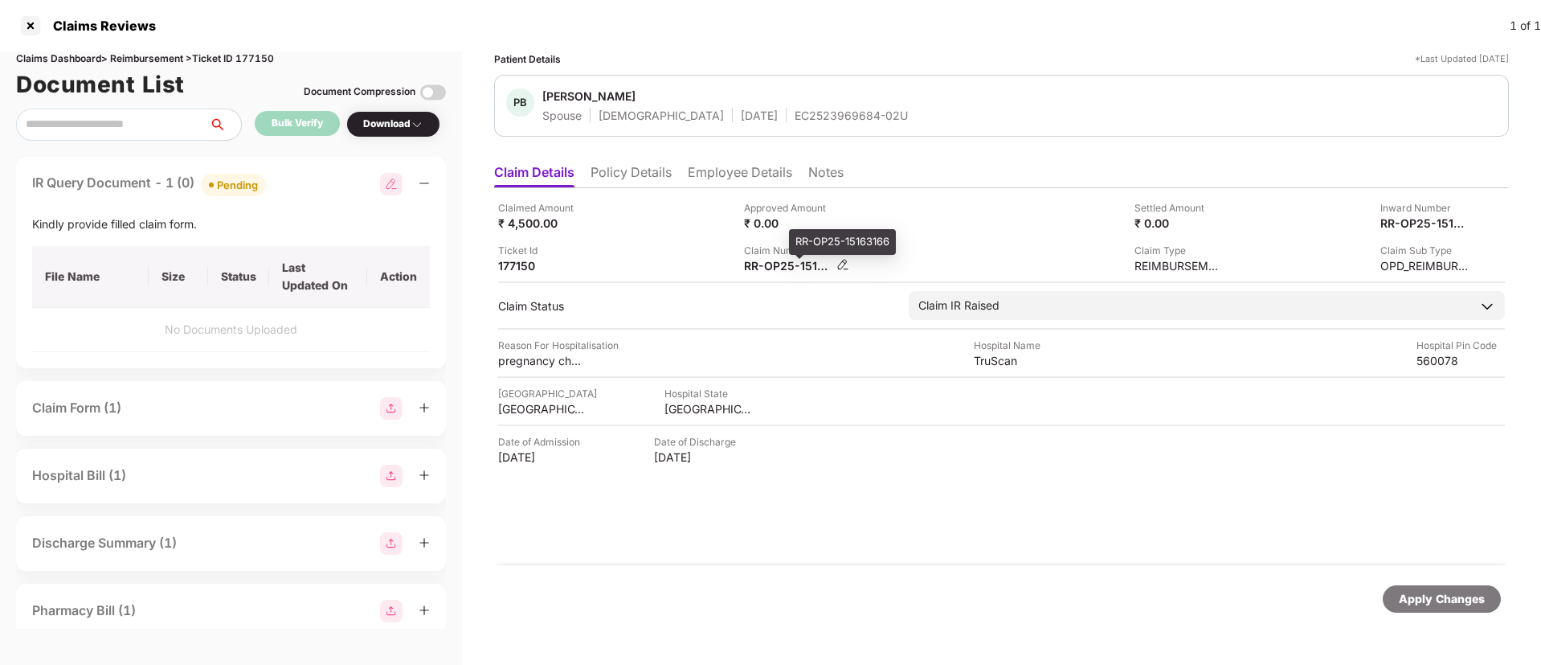
click at [776, 268] on div "RR-OP25-15163166" at bounding box center [788, 265] width 88 height 15
copy div
click at [116, 217] on div "Kindly provide filled claim form." at bounding box center [231, 224] width 398 height 18
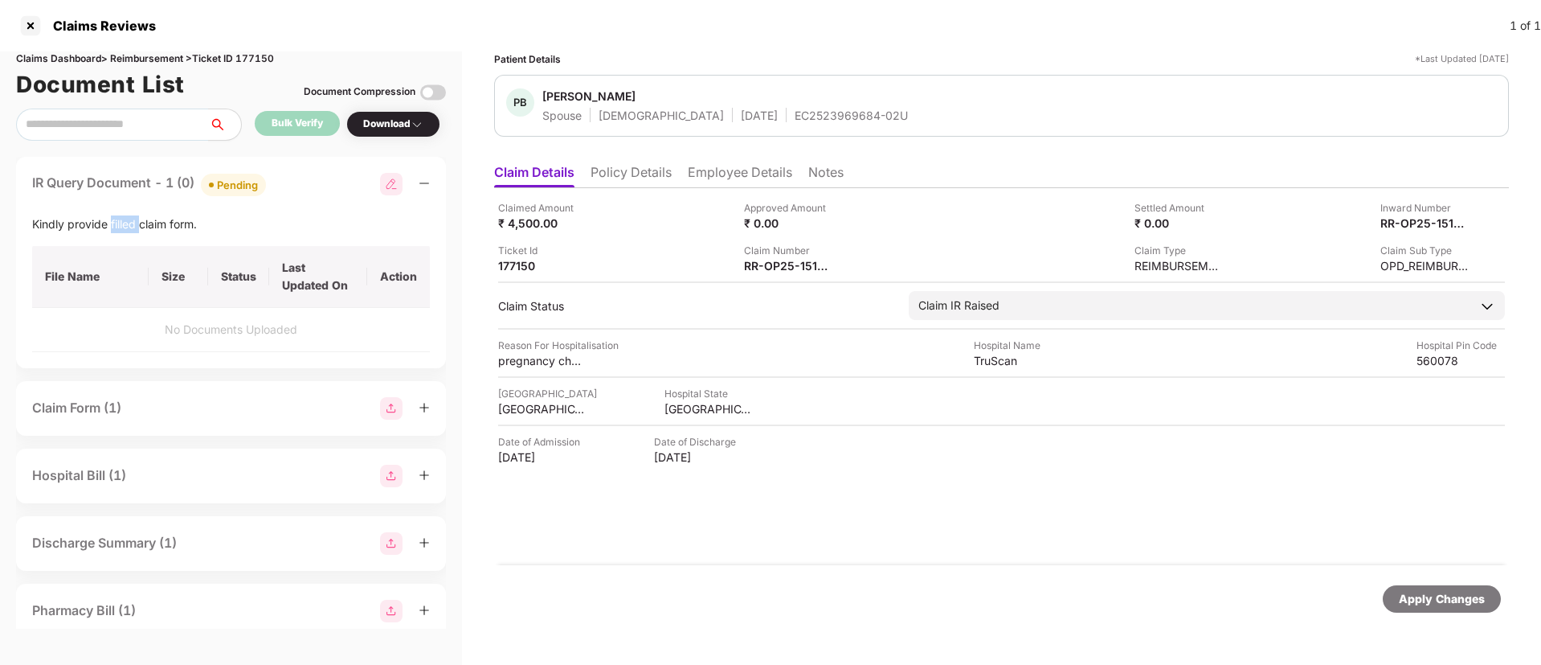
click at [116, 217] on div "Kindly provide filled claim form." at bounding box center [231, 224] width 398 height 18
copy div "Kindly provide filled claim form."
click at [770, 271] on div "RR-OP25-15163166" at bounding box center [788, 265] width 88 height 15
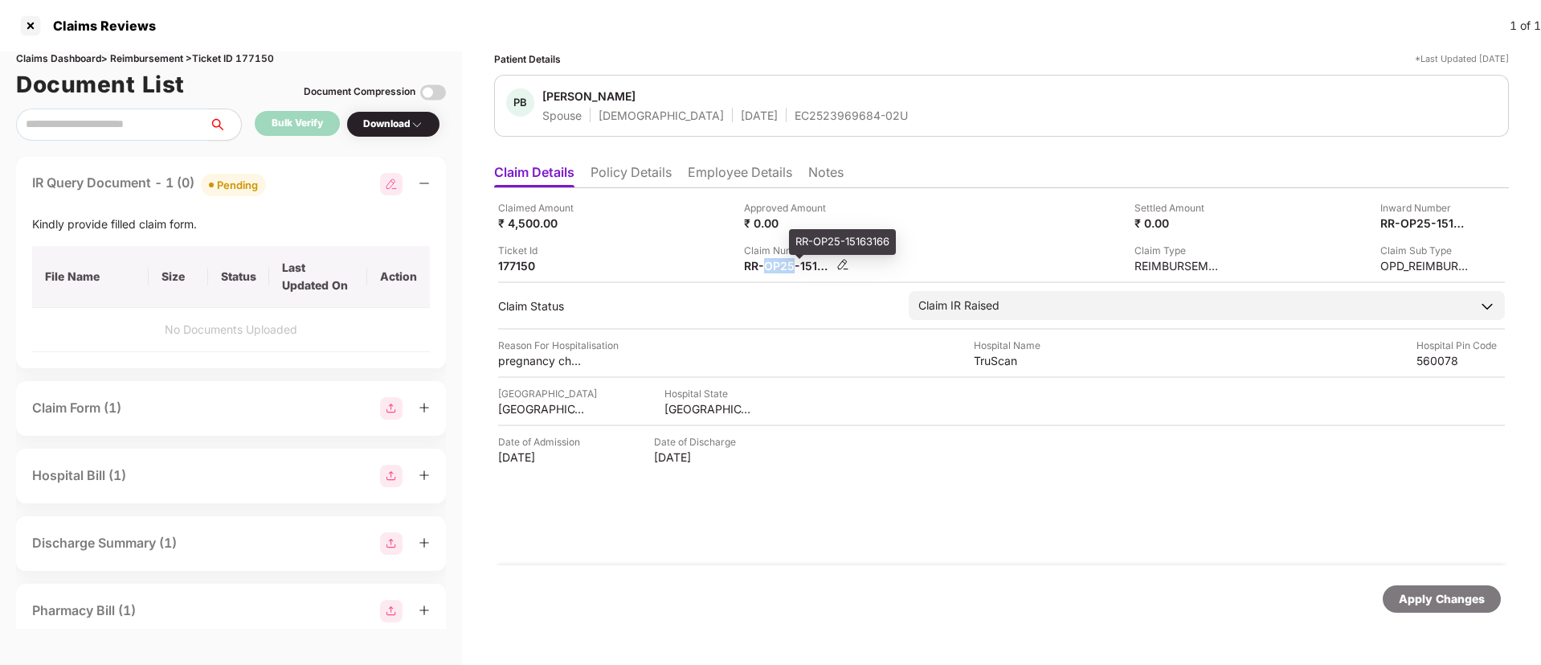
click at [770, 271] on div "RR-OP25-15163166" at bounding box center [788, 265] width 88 height 15
click at [143, 222] on div "Kindly provide filled claim form." at bounding box center [231, 224] width 398 height 18
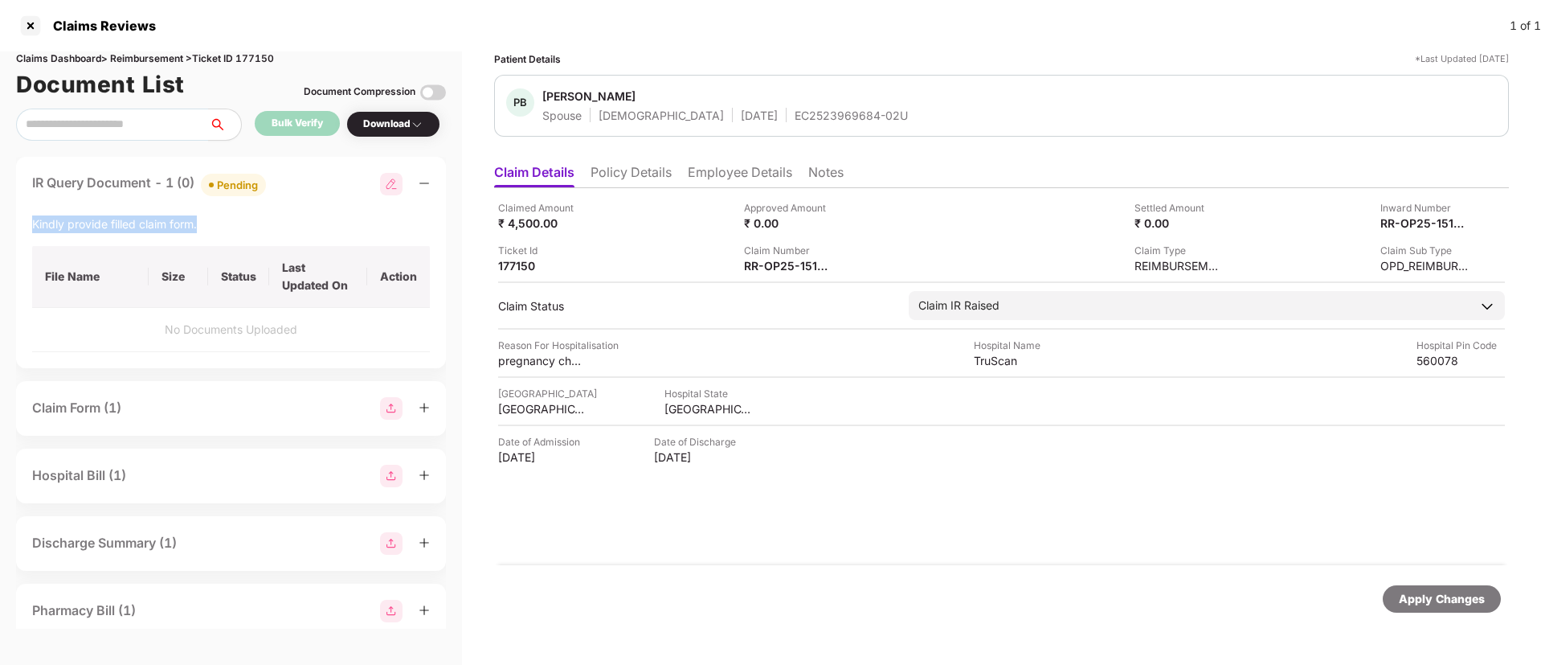
click at [143, 222] on div "Kindly provide filled claim form." at bounding box center [231, 224] width 398 height 18
copy div "Kindly provide filled claim form."
click at [716, 174] on li "Employee Details" at bounding box center [740, 175] width 104 height 23
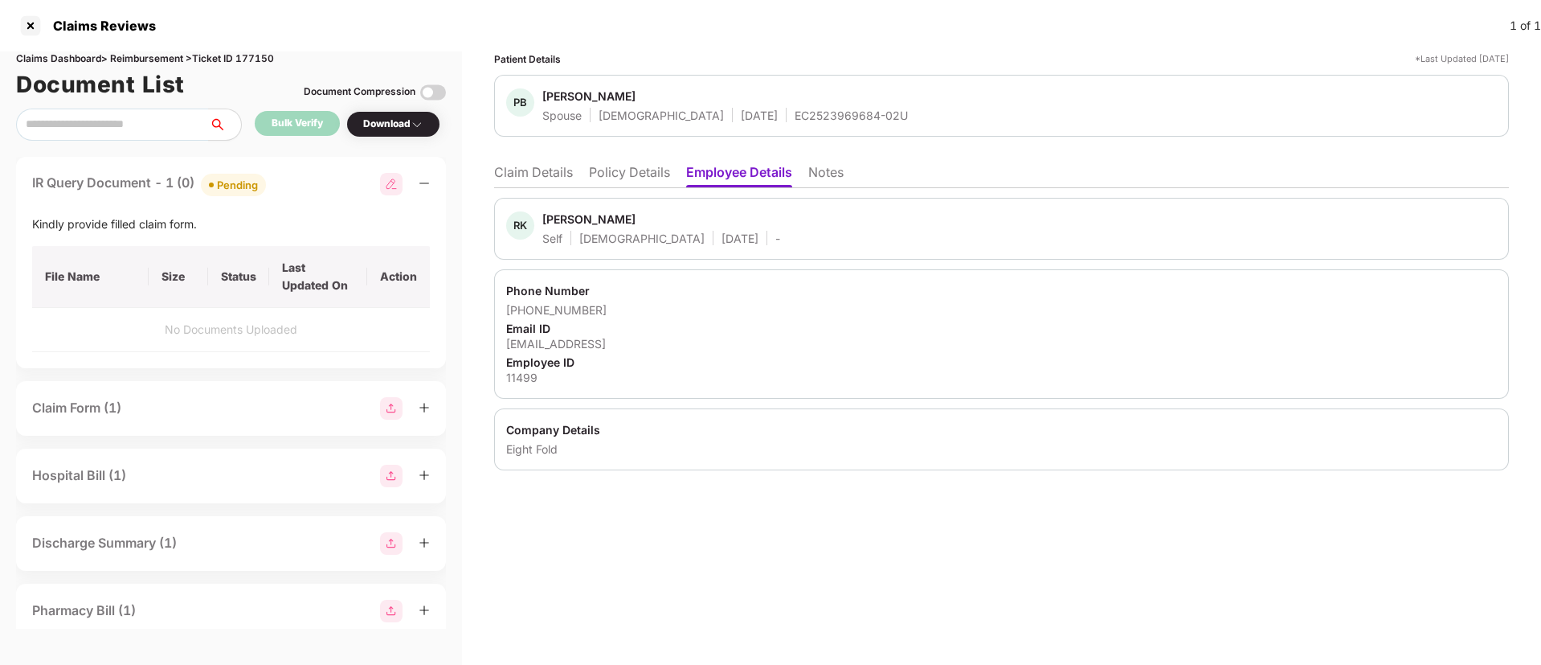
click at [582, 343] on div "rmukhopadhyay@eightfold.ai" at bounding box center [1001, 343] width 991 height 15
copy div "rmukhopadhyay@eightfold.ai"
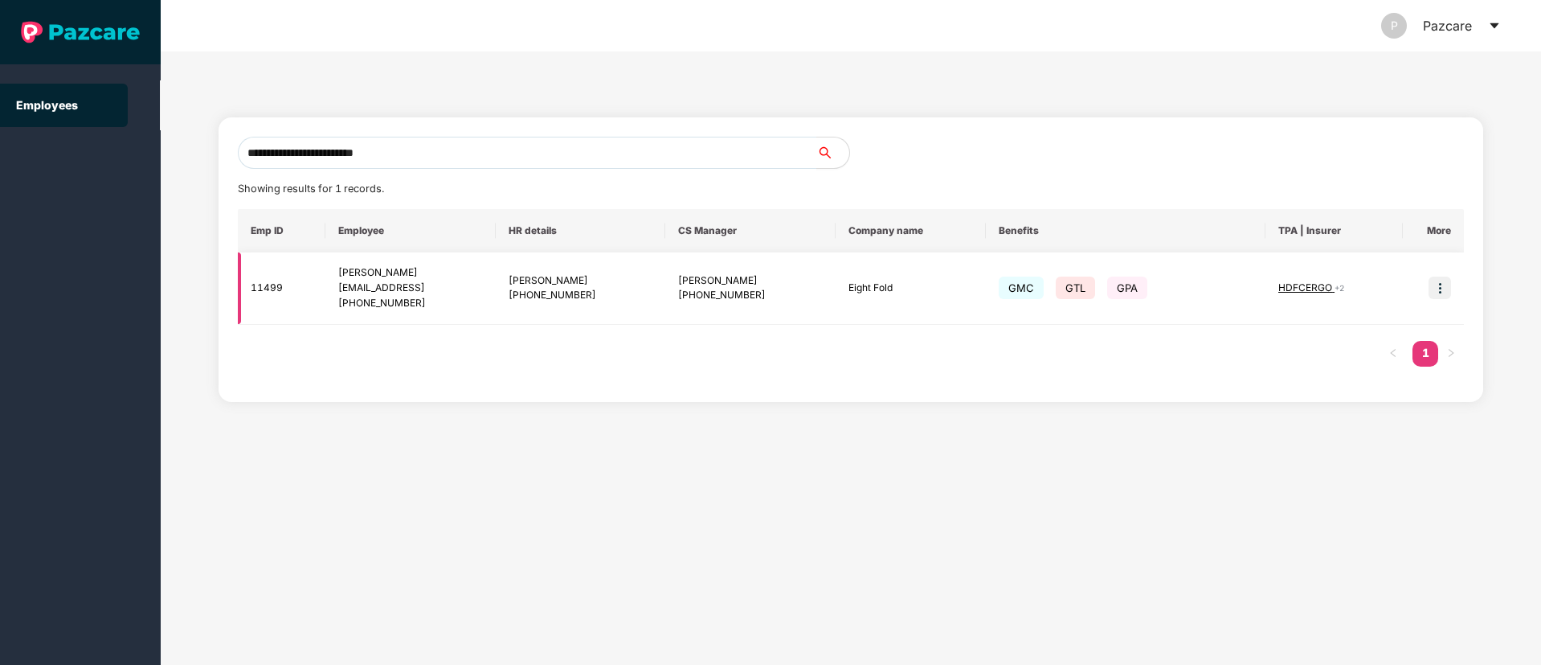
type input "**********"
click at [1434, 293] on img at bounding box center [1440, 287] width 23 height 23
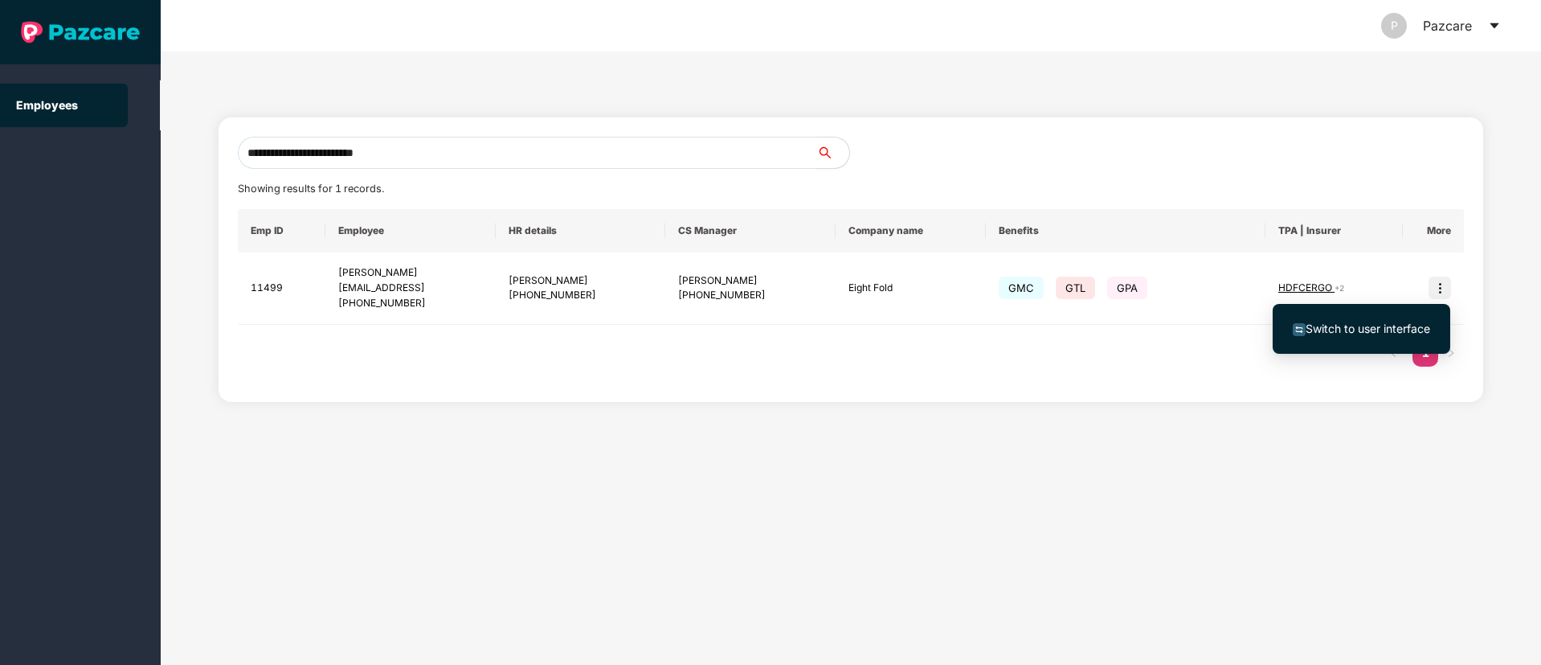
click at [1374, 324] on span "Switch to user interface" at bounding box center [1368, 328] width 125 height 14
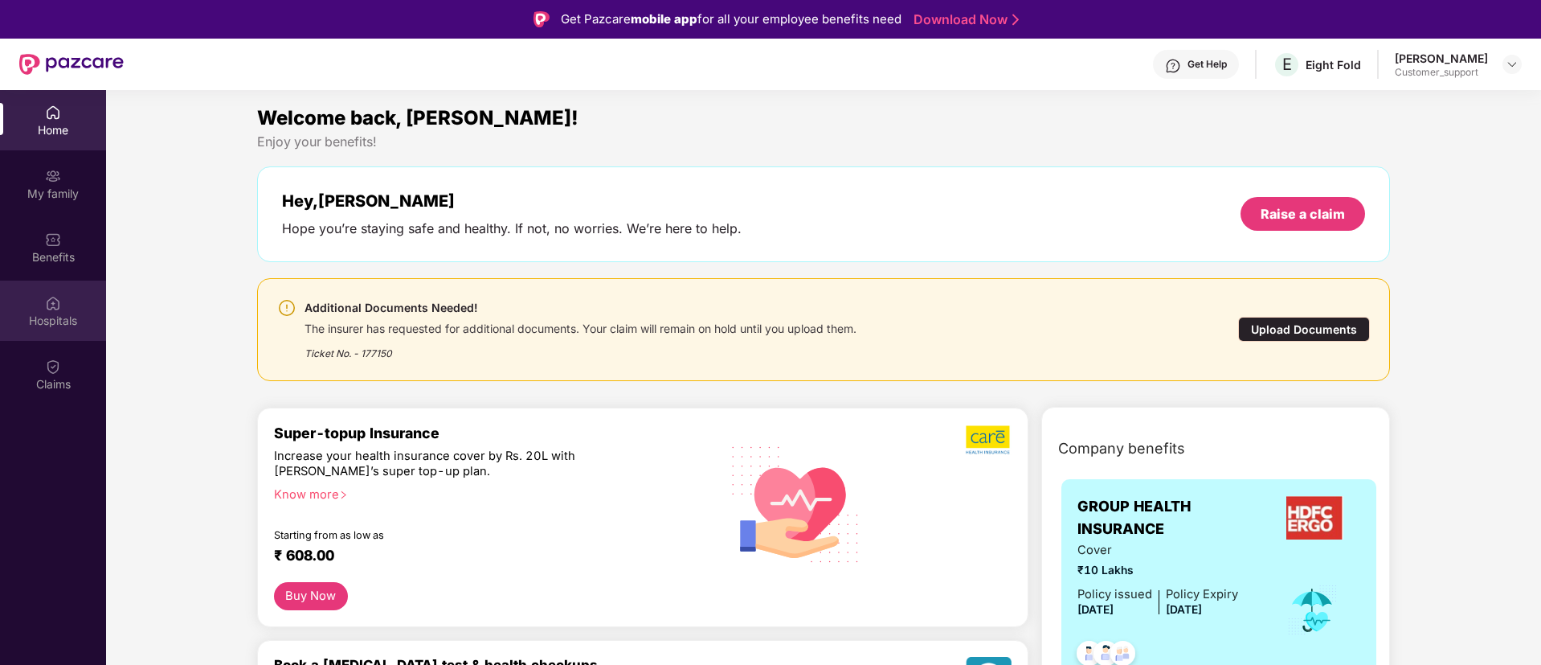
click at [70, 333] on div "Hospitals" at bounding box center [53, 310] width 106 height 60
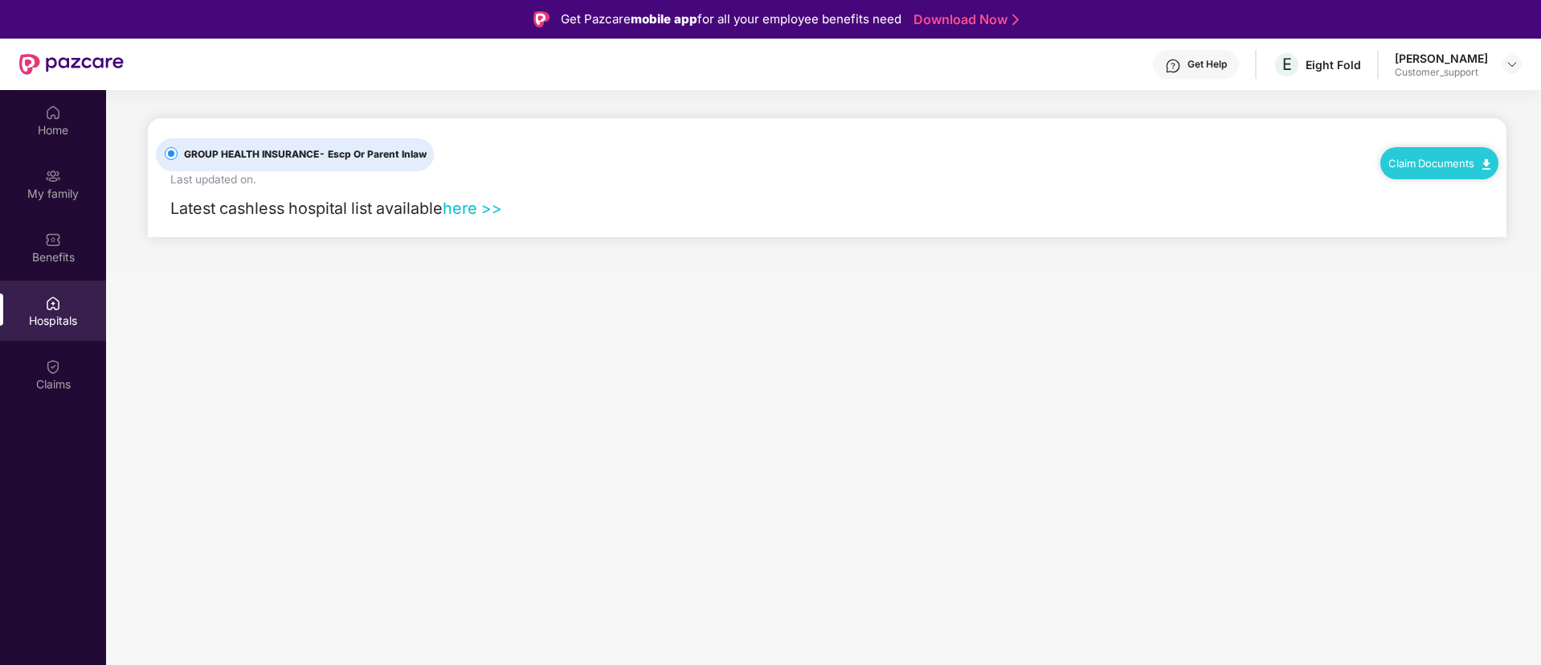
click at [1419, 162] on link "Claim Documents" at bounding box center [1440, 163] width 102 height 13
click at [1444, 189] on link "Claim Form" at bounding box center [1446, 191] width 104 height 35
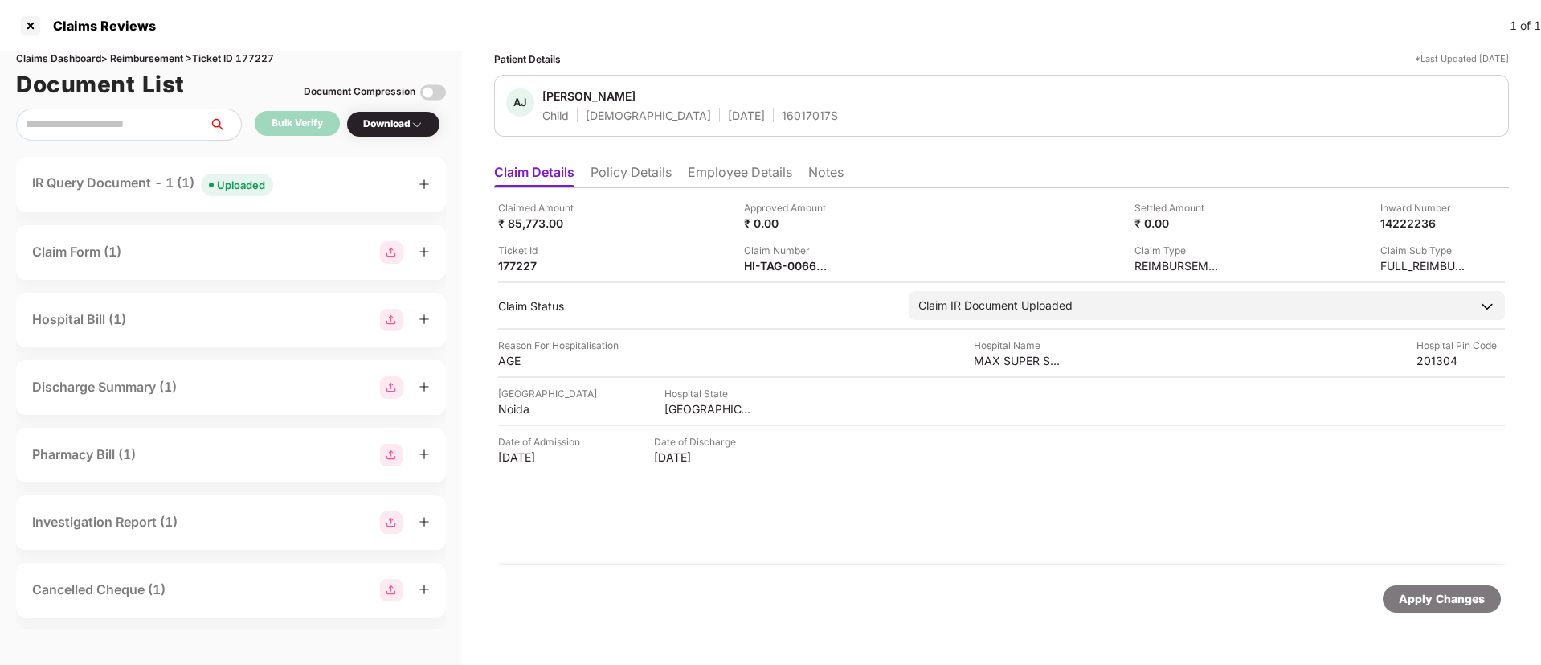
click at [329, 178] on div "IR Query Document - 1 (1) Uploaded" at bounding box center [231, 184] width 398 height 23
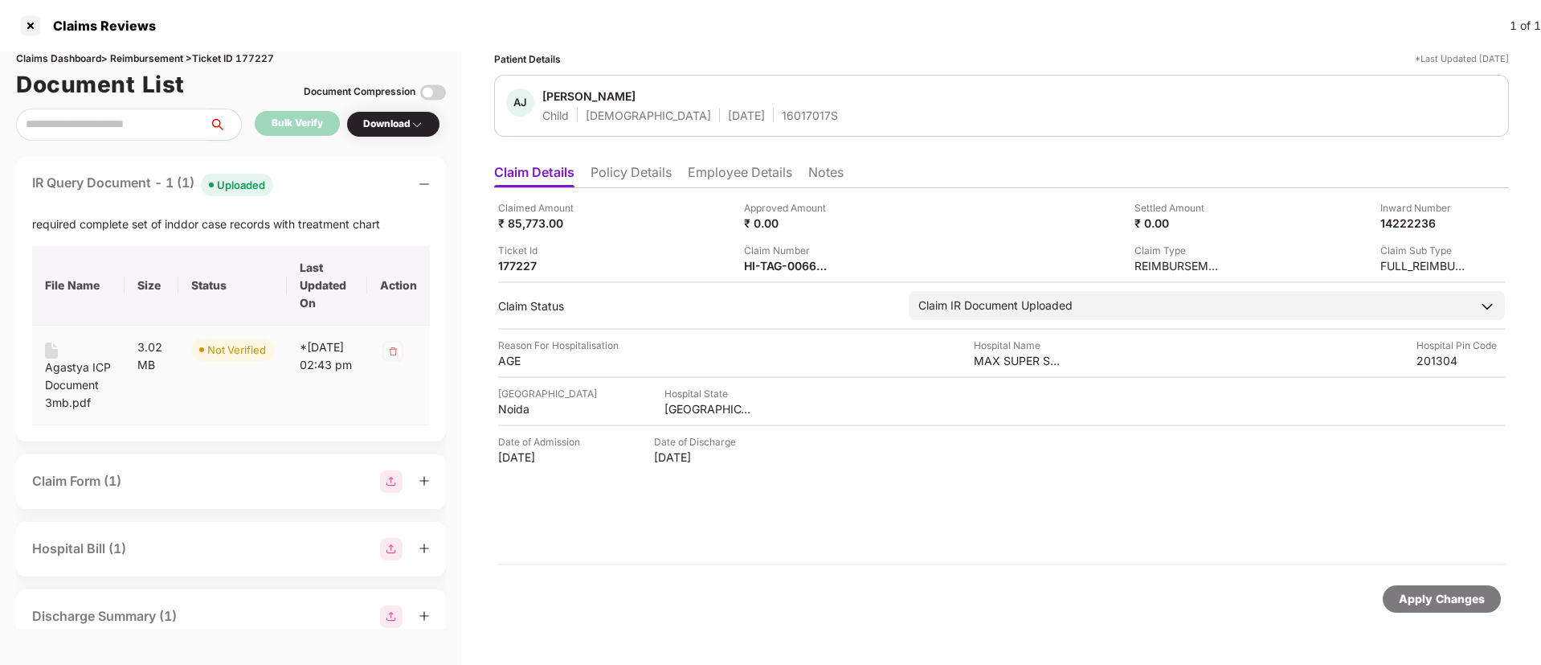
click at [68, 366] on div "Agastya ICP Document 3mb.pdf" at bounding box center [78, 384] width 67 height 53
click at [636, 166] on li "Policy Details" at bounding box center [631, 175] width 81 height 23
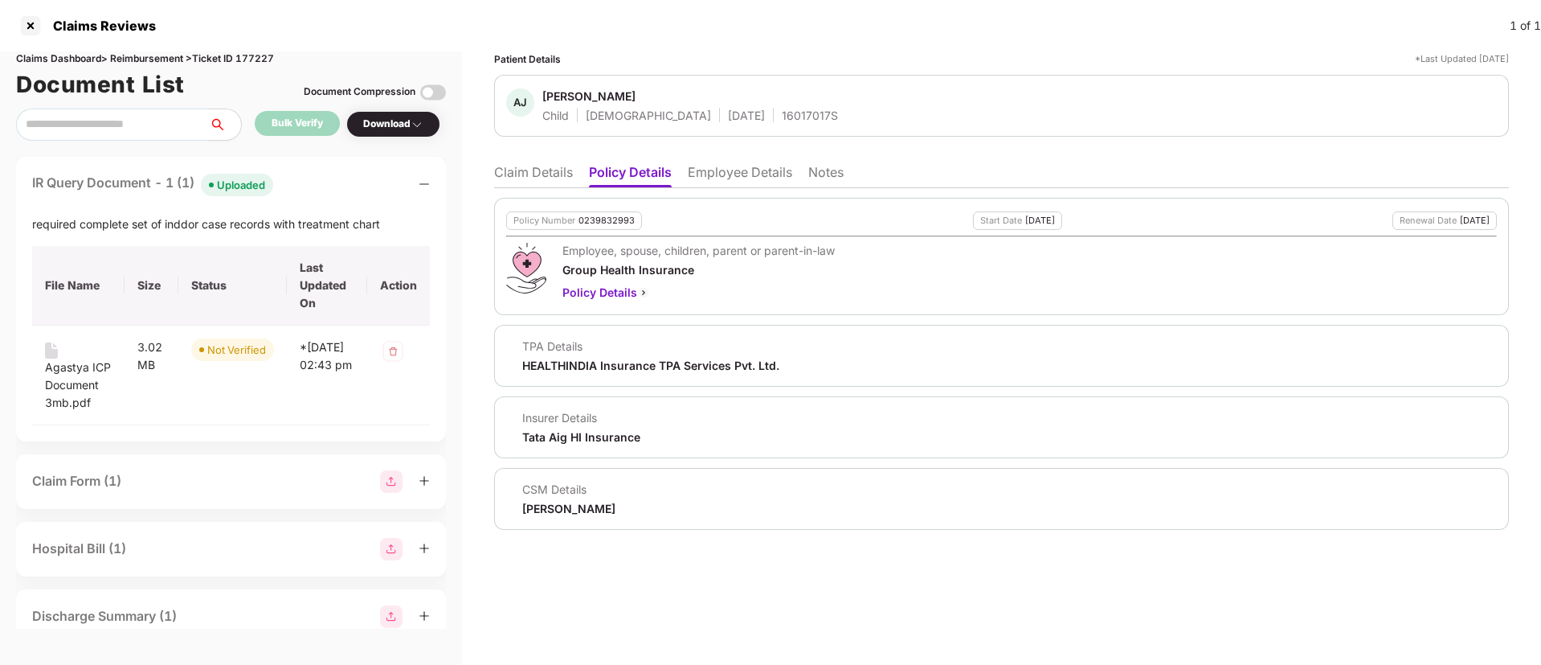
click at [528, 173] on li "Claim Details" at bounding box center [533, 175] width 79 height 23
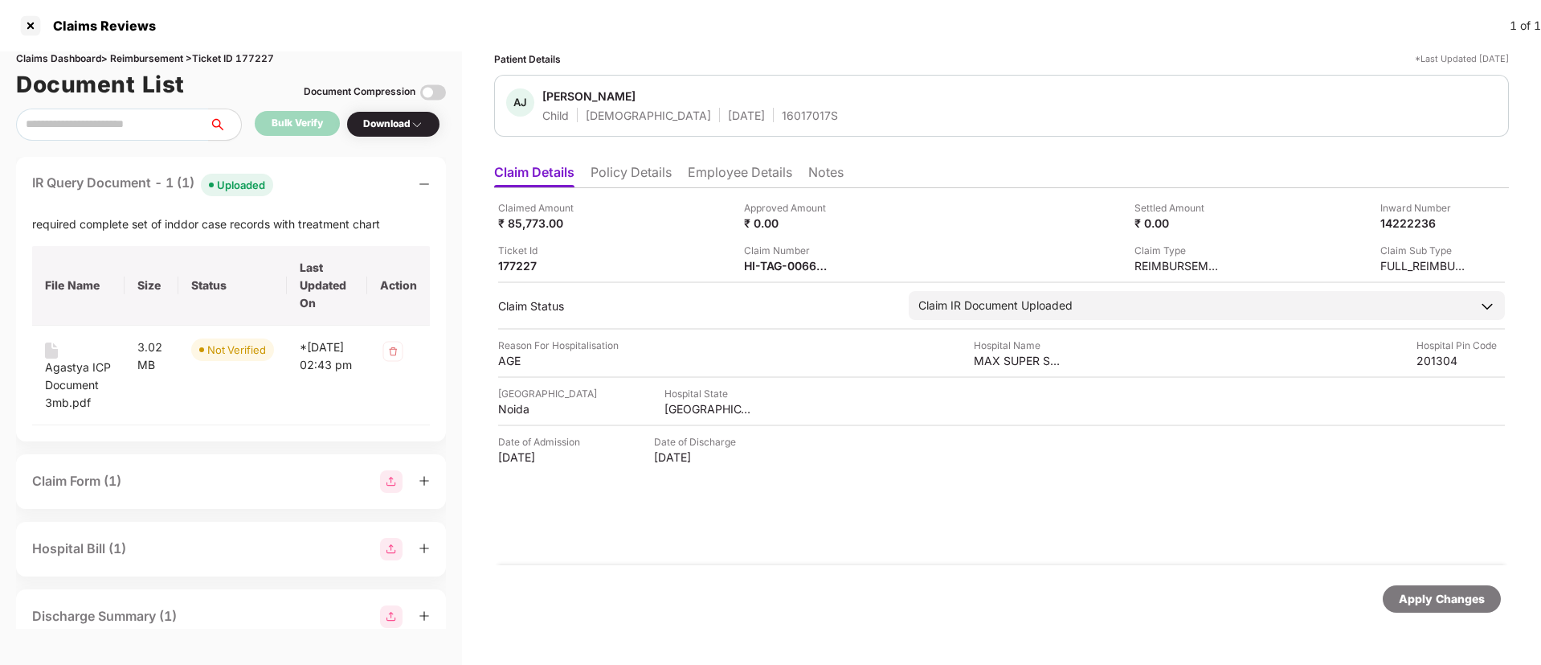
click at [775, 274] on div "Claimed Amount ₹ 85,773.00 Approved Amount ₹ 0.00 Settled Amount ₹ 0.00 Inward …" at bounding box center [1001, 376] width 1015 height 377
click at [769, 270] on div "HI-TAG-006638052(0)" at bounding box center [788, 265] width 88 height 15
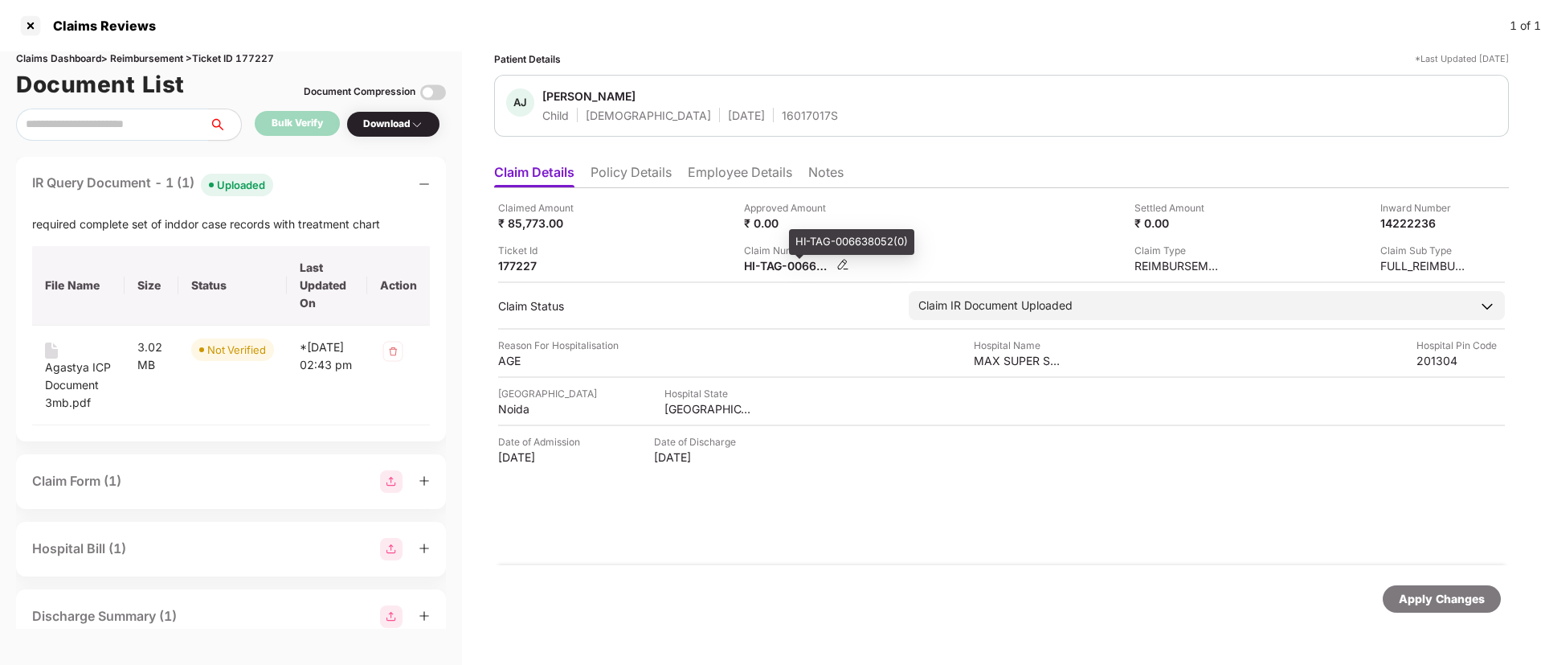
click at [769, 270] on div "HI-TAG-006638052(0)" at bounding box center [788, 265] width 88 height 15
copy div
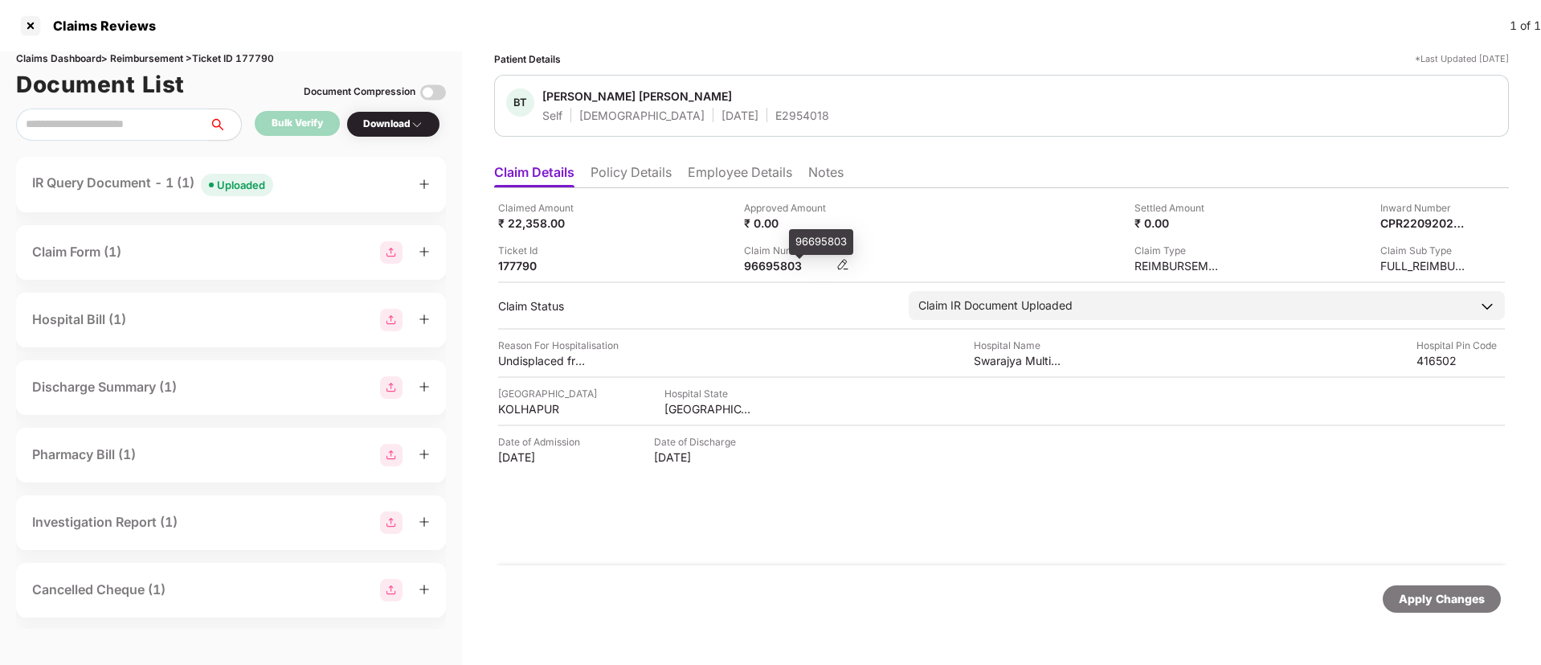
click at [763, 267] on div "96695803" at bounding box center [788, 265] width 88 height 15
copy div "96695803"
click at [645, 176] on li "Policy Details" at bounding box center [631, 175] width 81 height 23
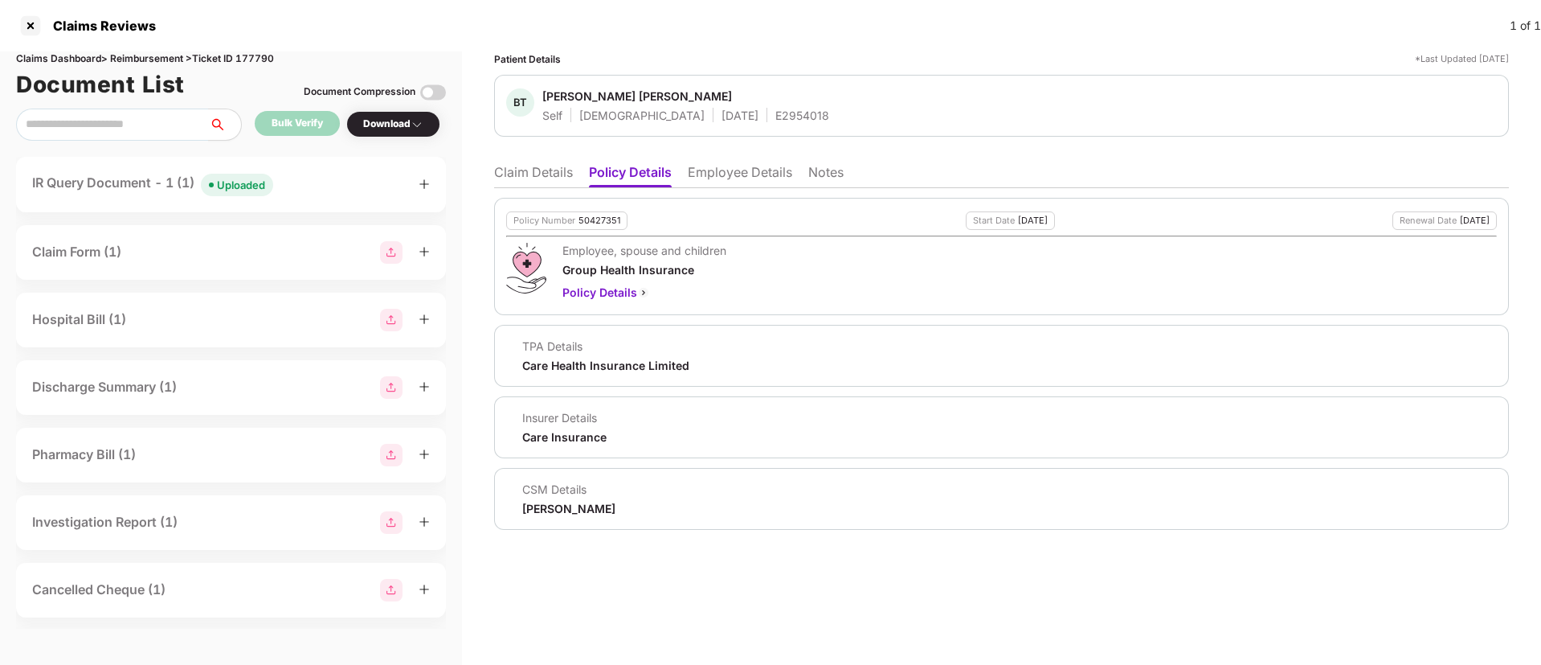
click at [529, 166] on li "Claim Details" at bounding box center [533, 175] width 79 height 23
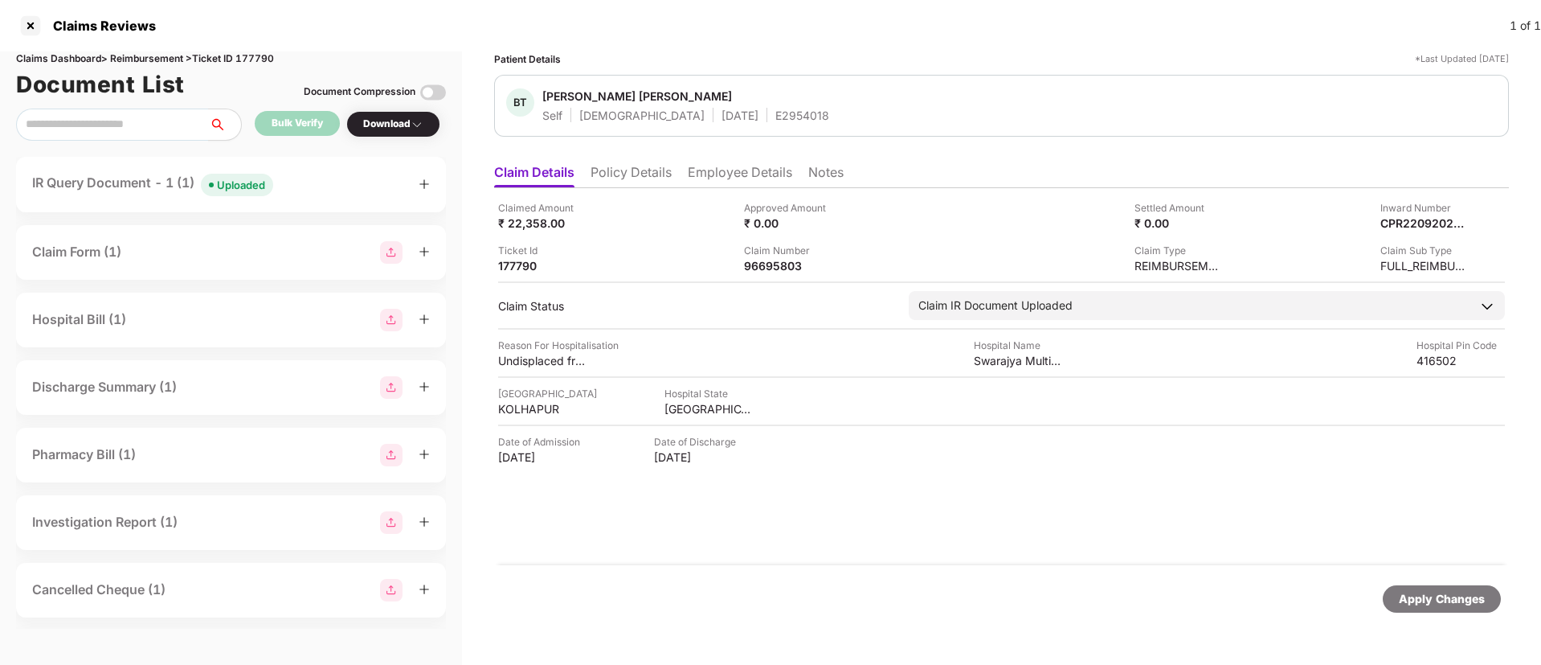
click at [775, 109] on div "E2954018" at bounding box center [802, 115] width 54 height 15
copy div "E2954018"
click at [658, 170] on li "Policy Details" at bounding box center [631, 175] width 81 height 23
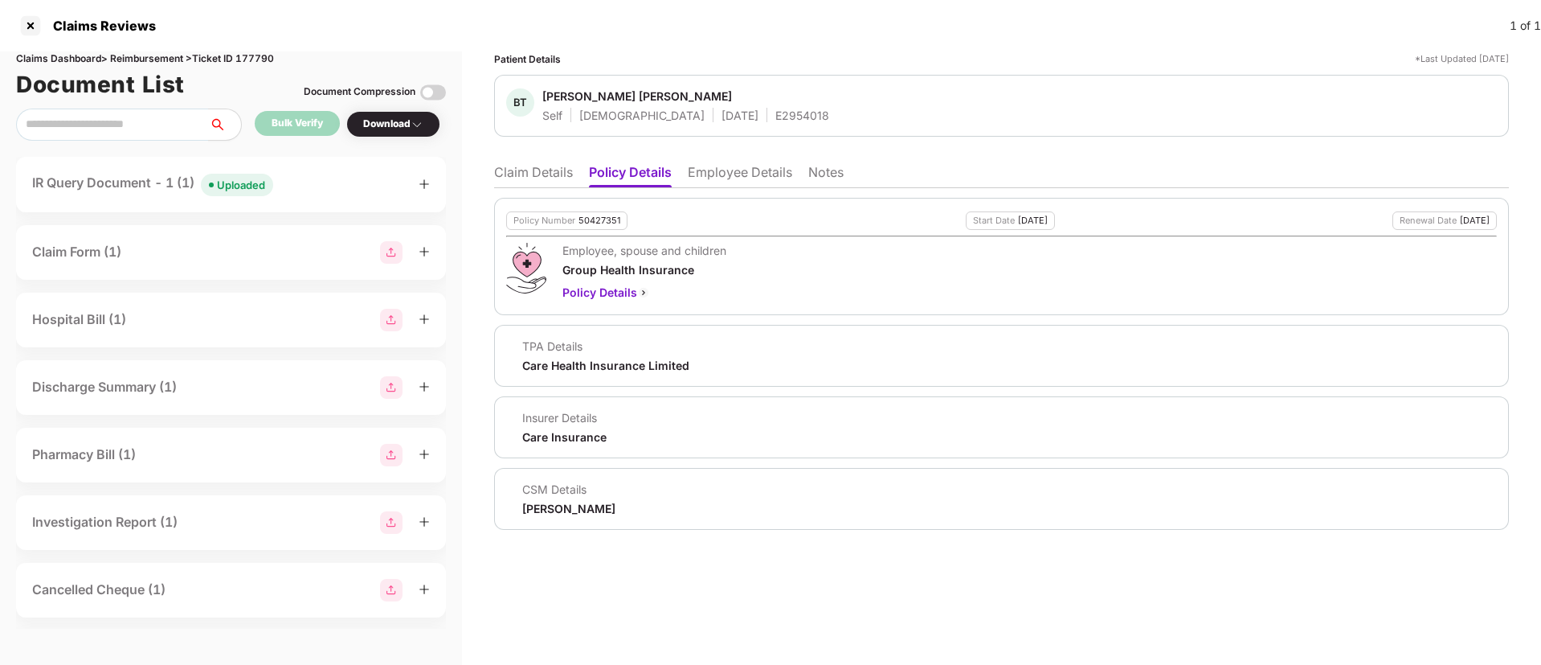
click at [549, 182] on li "Claim Details" at bounding box center [533, 175] width 79 height 23
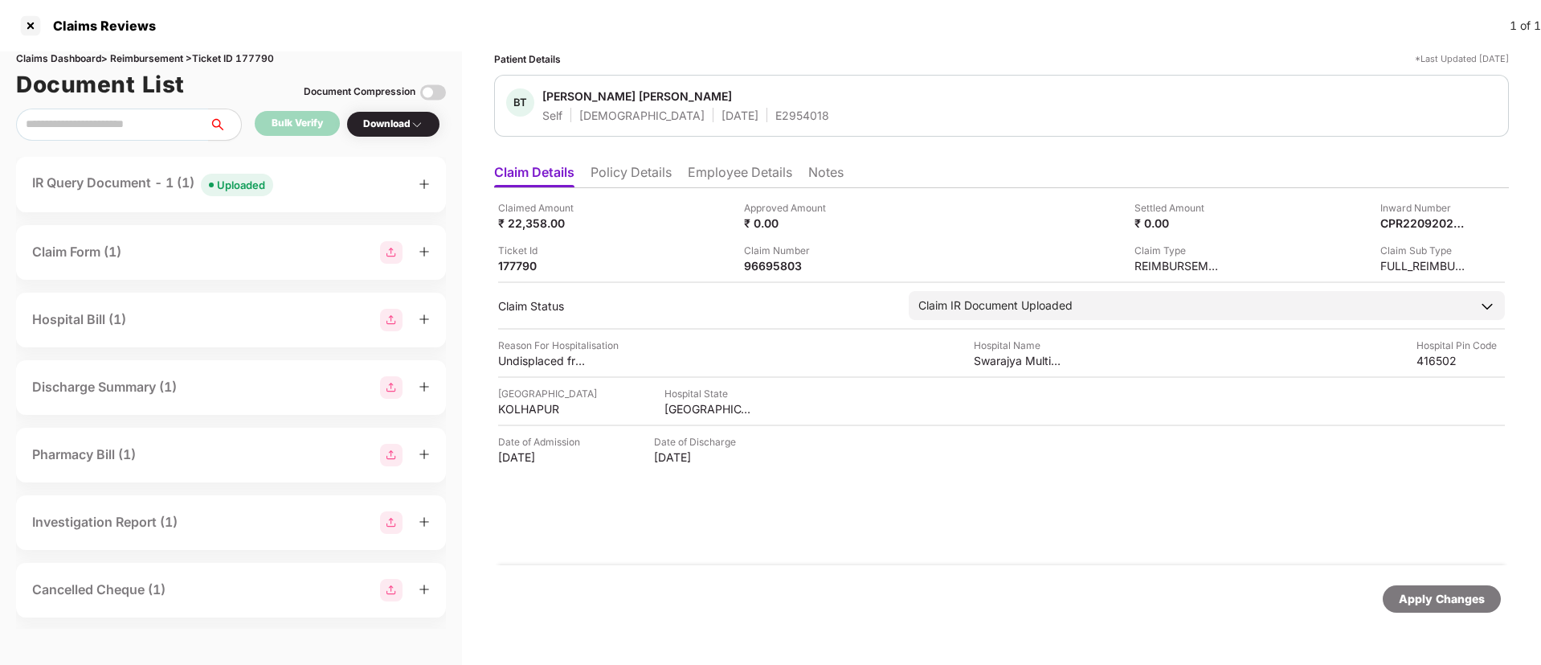
click at [775, 114] on div "E2954018" at bounding box center [802, 115] width 54 height 15
copy div "E2954018"
click at [329, 184] on div "IR Query Document - 1 (1) Uploaded" at bounding box center [231, 184] width 398 height 23
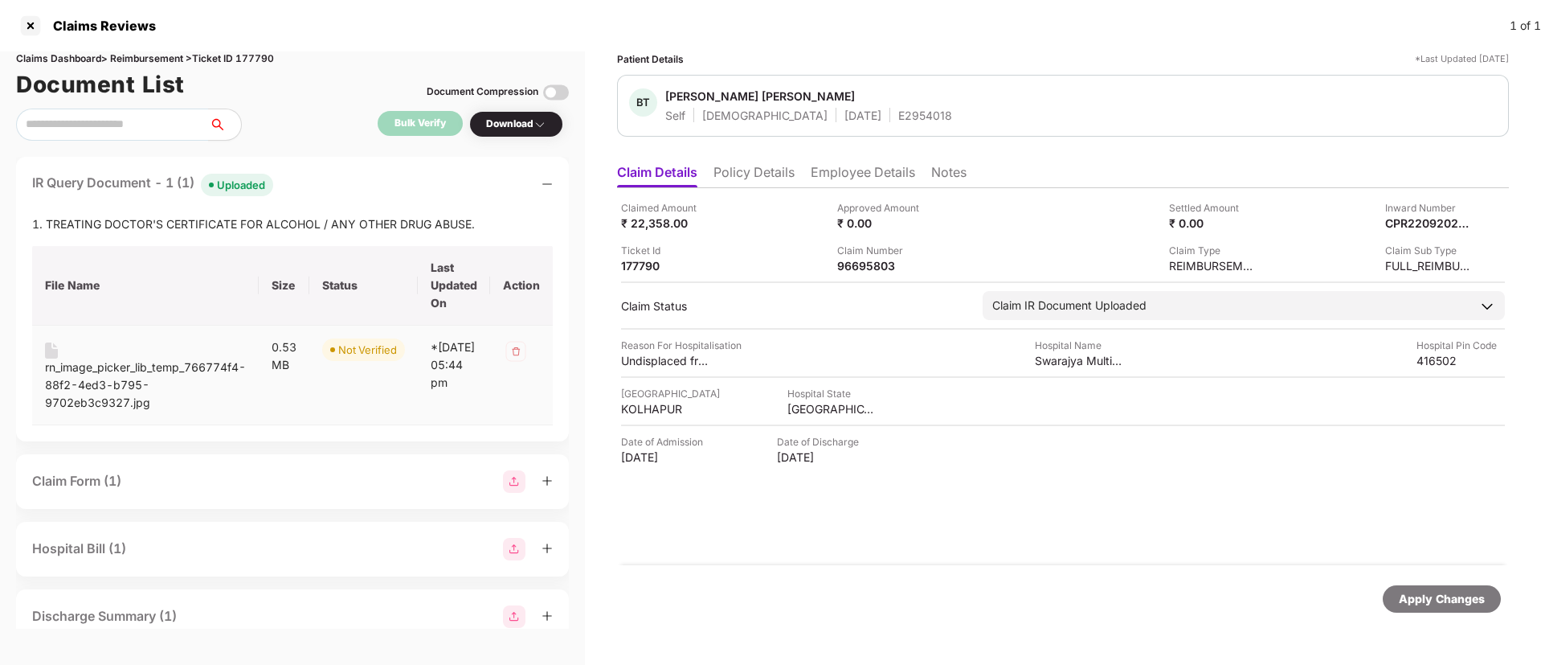
click at [108, 371] on div "rn_image_picker_lib_temp_766774f4-88f2-4ed3-b795-9702eb3c9327.jpg" at bounding box center [145, 384] width 201 height 53
click at [848, 268] on div "96695803" at bounding box center [881, 265] width 88 height 15
copy div "96695803"
click at [898, 120] on div "E2954018" at bounding box center [925, 115] width 54 height 15
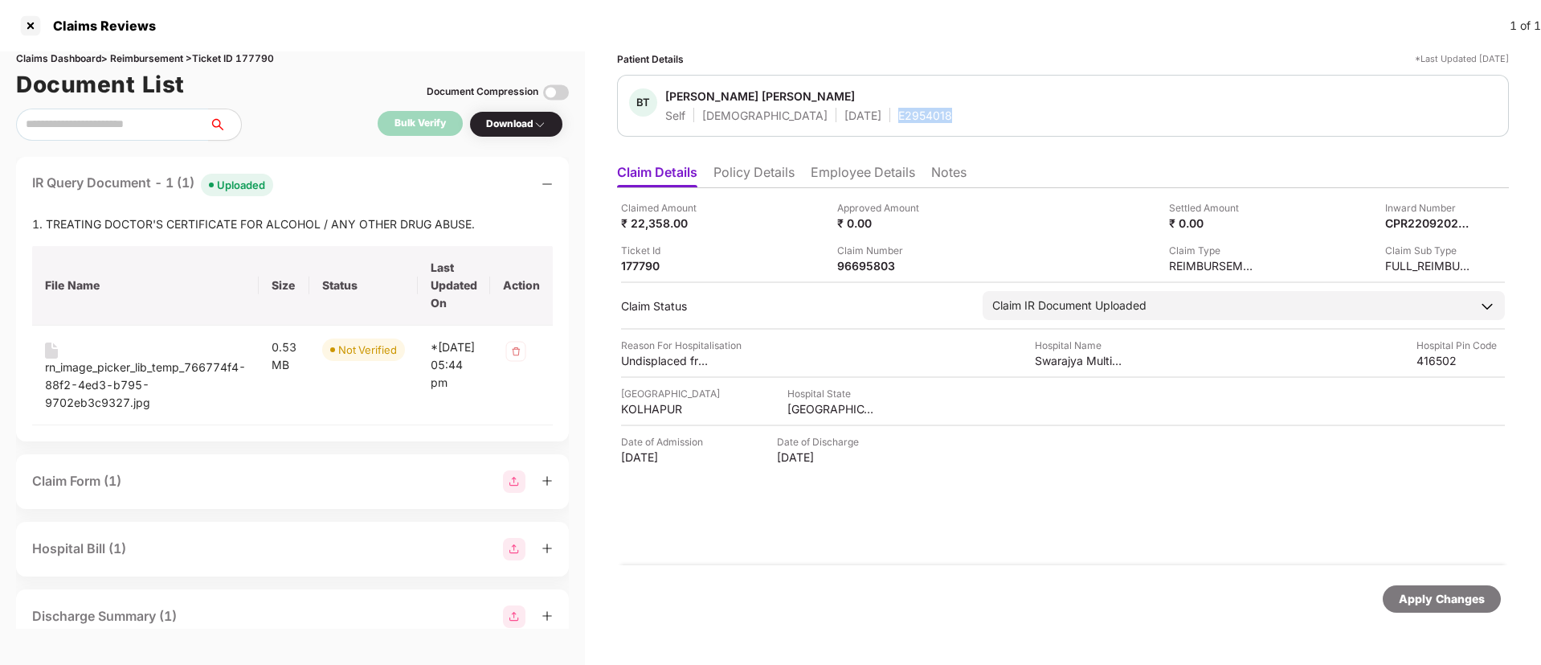
click at [898, 120] on div "E2954018" at bounding box center [925, 115] width 54 height 15
copy div "E2954018"
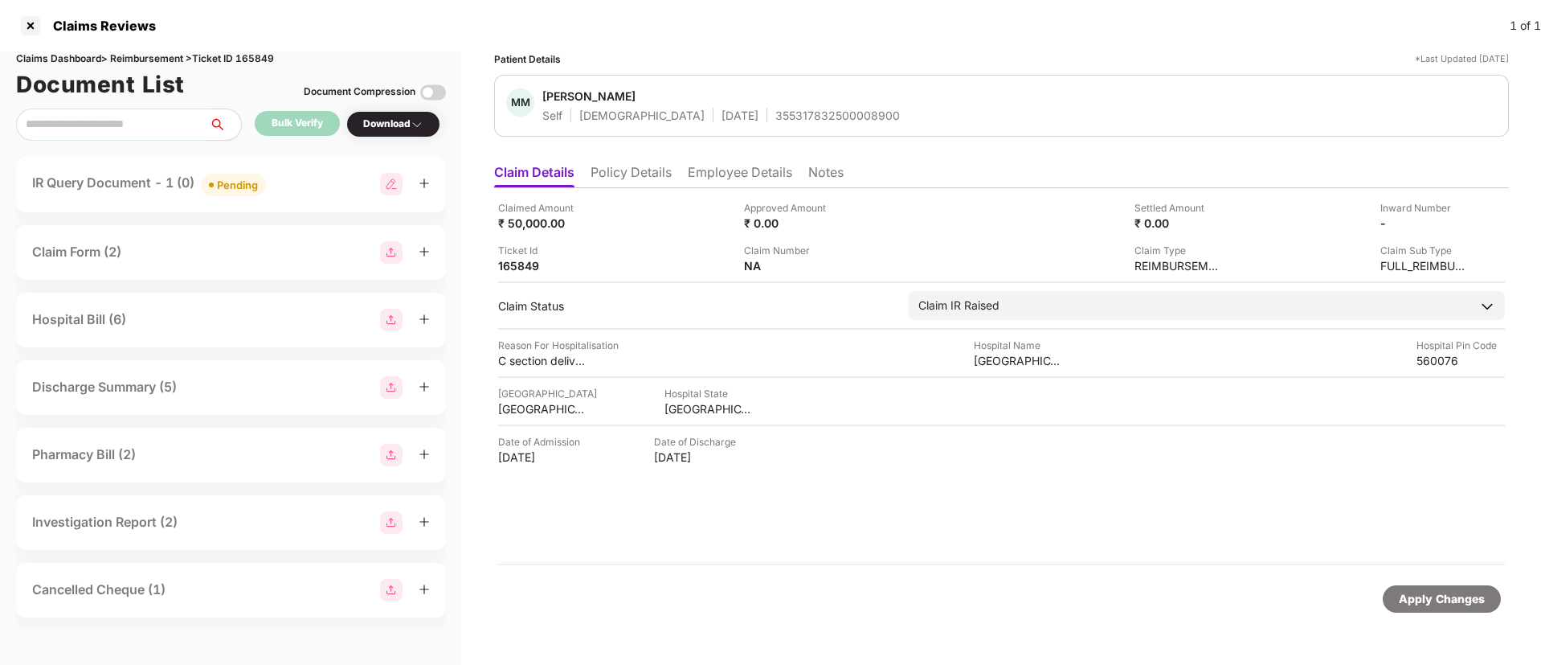
click at [311, 188] on div "IR Query Document - 1 (0) Pending" at bounding box center [231, 184] width 398 height 23
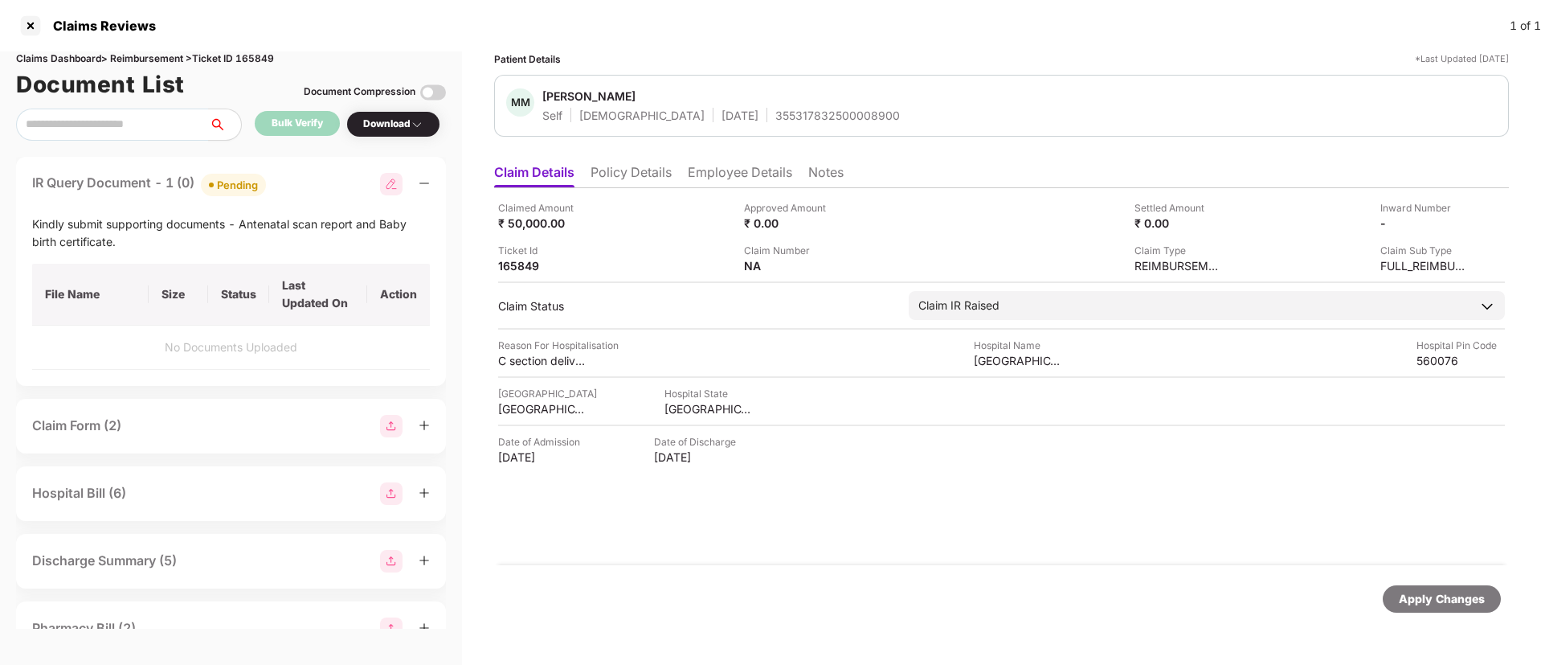
click at [642, 179] on li "Policy Details" at bounding box center [631, 175] width 81 height 23
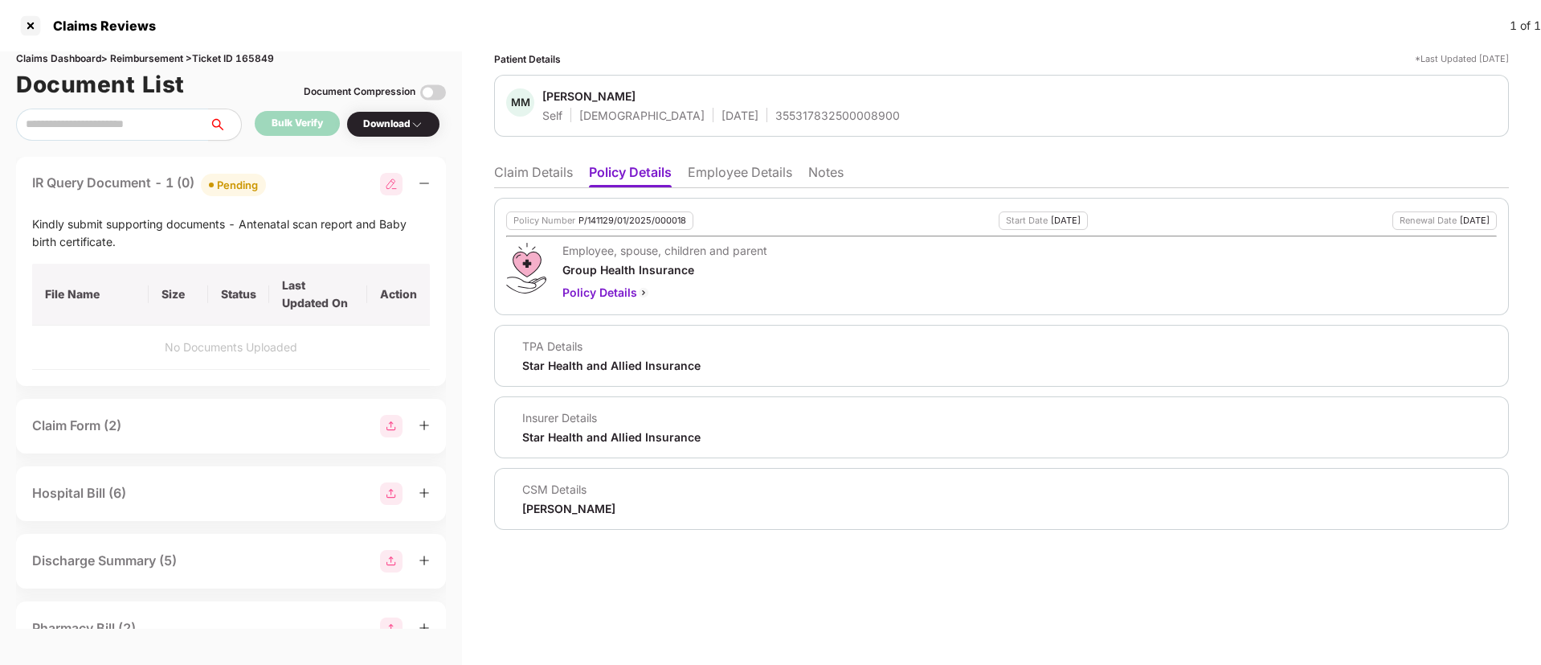
click at [538, 174] on li "Claim Details" at bounding box center [533, 175] width 79 height 23
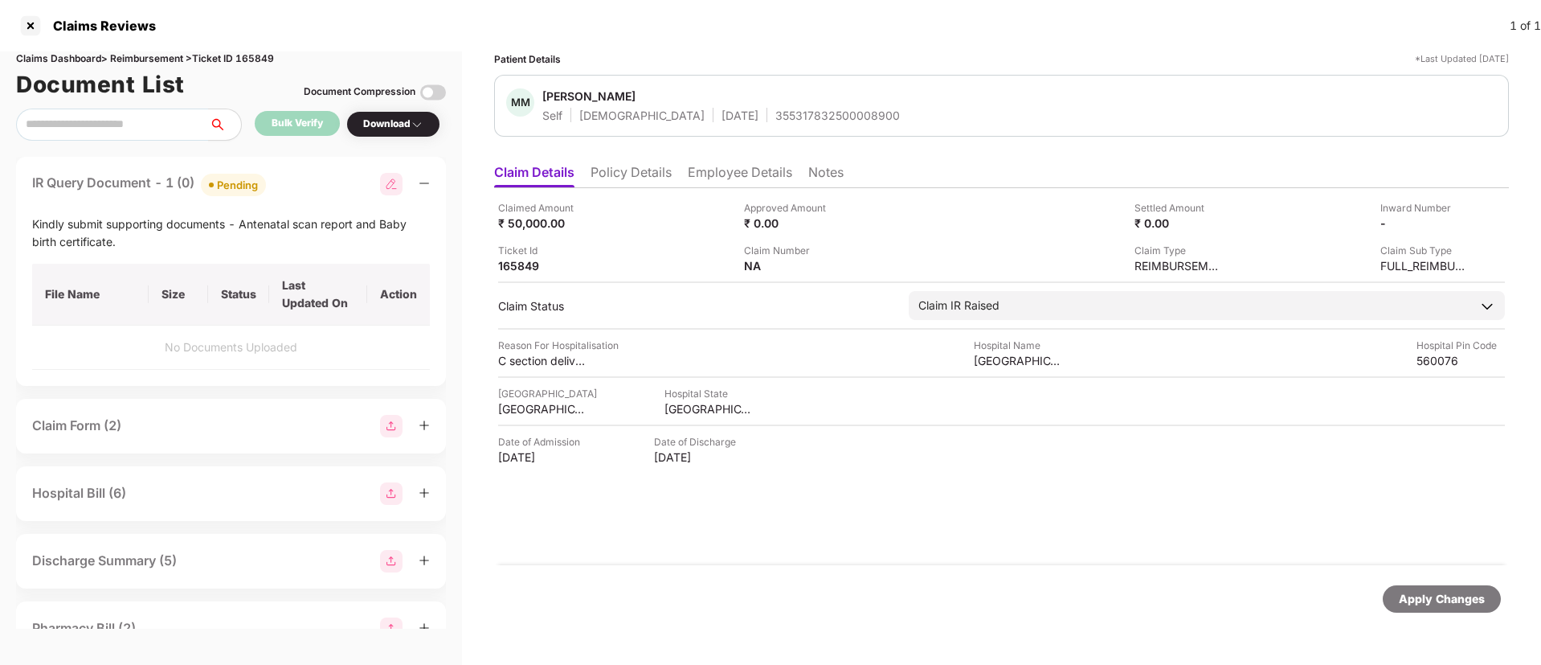
click at [763, 177] on li "Employee Details" at bounding box center [740, 175] width 104 height 23
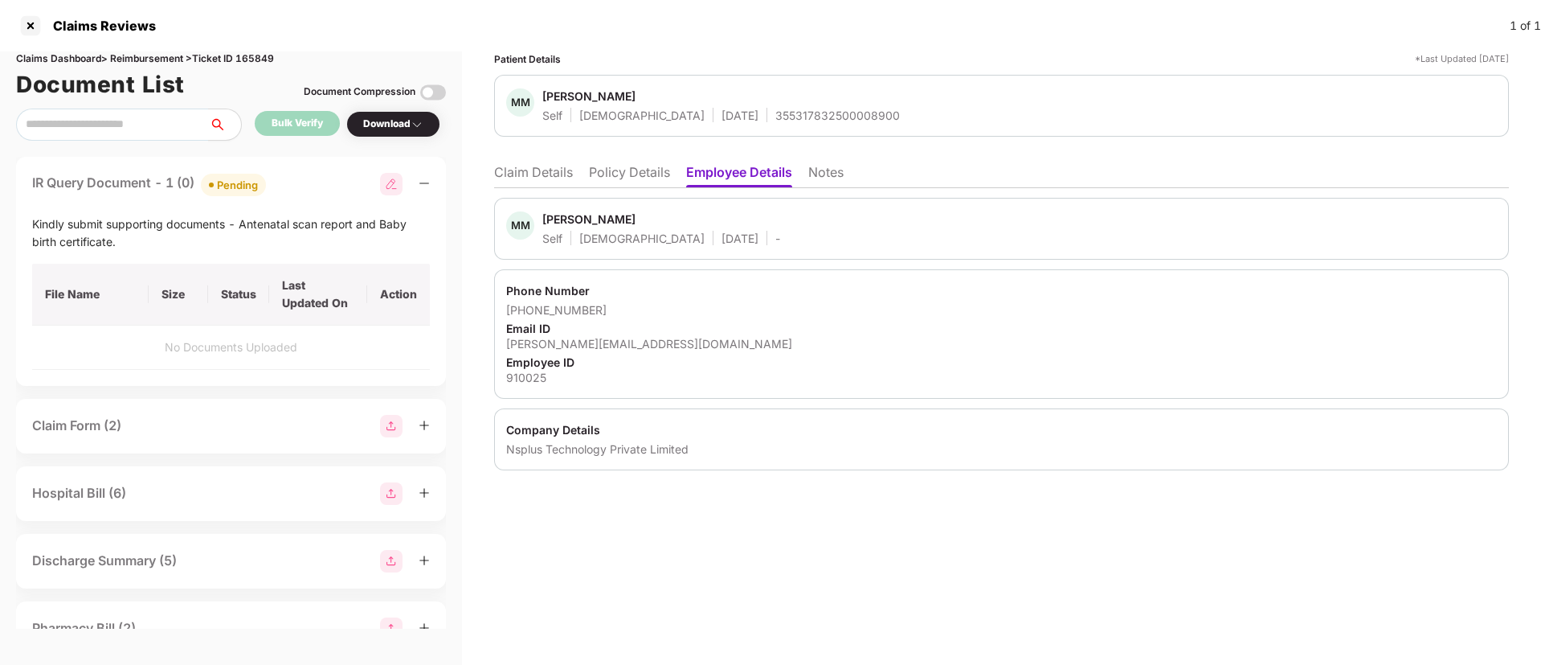
click at [523, 181] on li "Claim Details" at bounding box center [533, 175] width 79 height 23
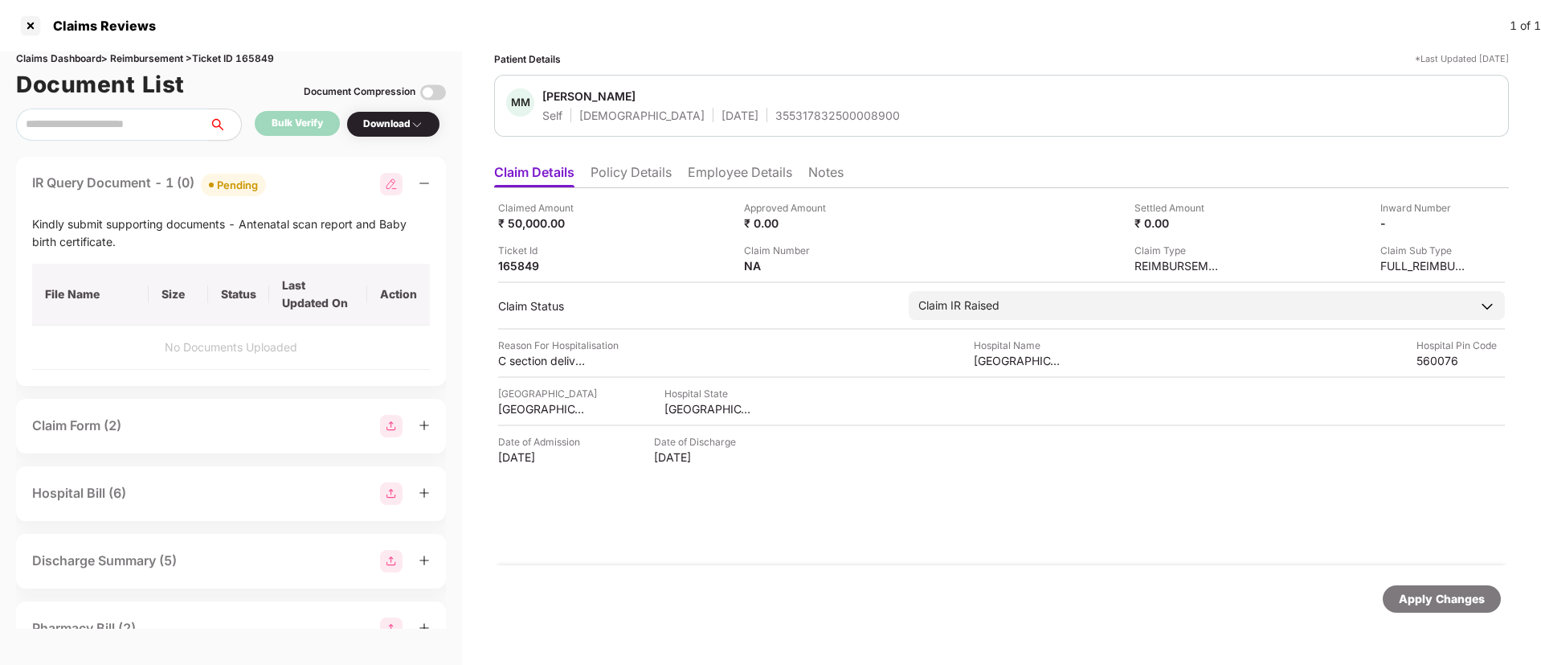
click at [775, 111] on div "355317832500008900" at bounding box center [837, 115] width 125 height 15
copy div "355317832500008900"
click at [621, 168] on li "Policy Details" at bounding box center [631, 175] width 81 height 23
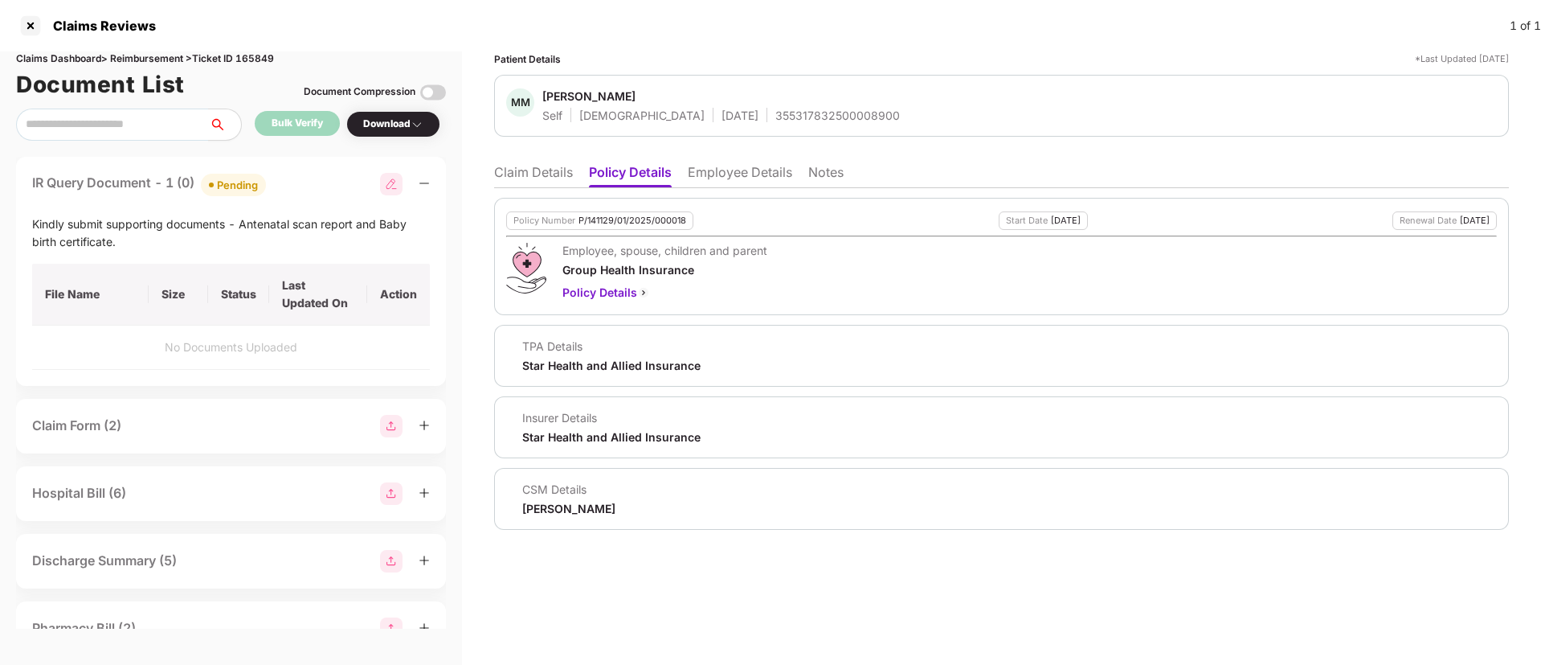
click at [520, 366] on div "TPA Details Star Health and Allied Insurance" at bounding box center [603, 355] width 194 height 35
copy div "Star Health"
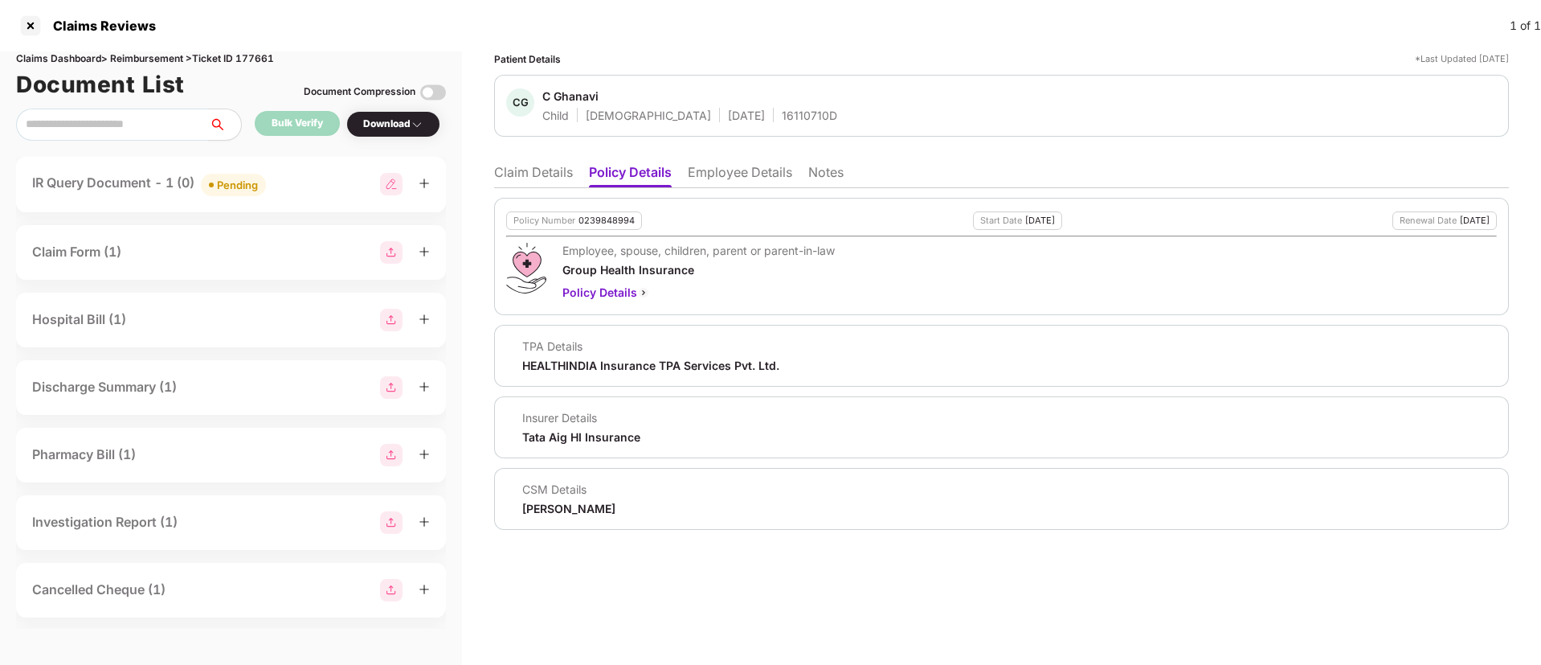
click at [551, 179] on li "Claim Details" at bounding box center [533, 175] width 79 height 23
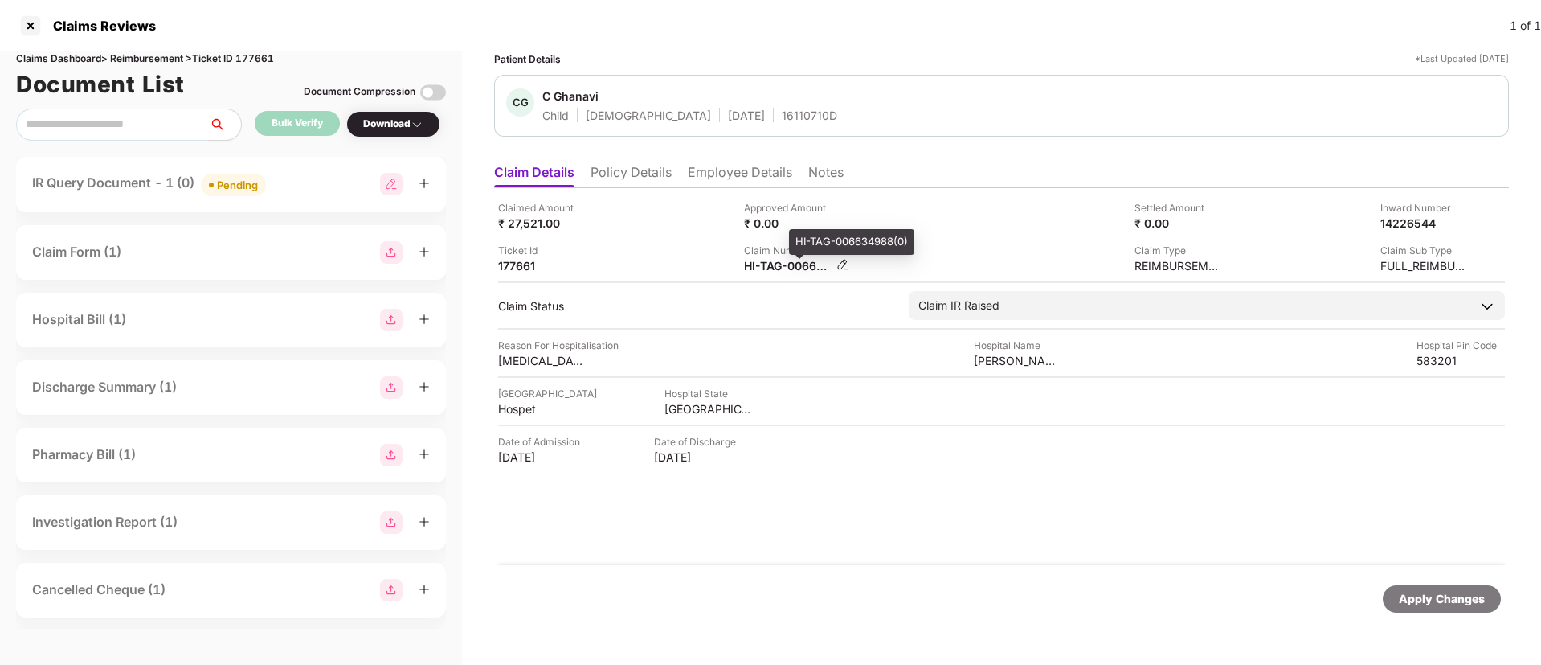
click at [767, 270] on div "HI-TAG-006634988(0)" at bounding box center [788, 265] width 88 height 15
copy div
click at [302, 190] on div "IR Query Document - 1 (0) Pending" at bounding box center [231, 184] width 398 height 23
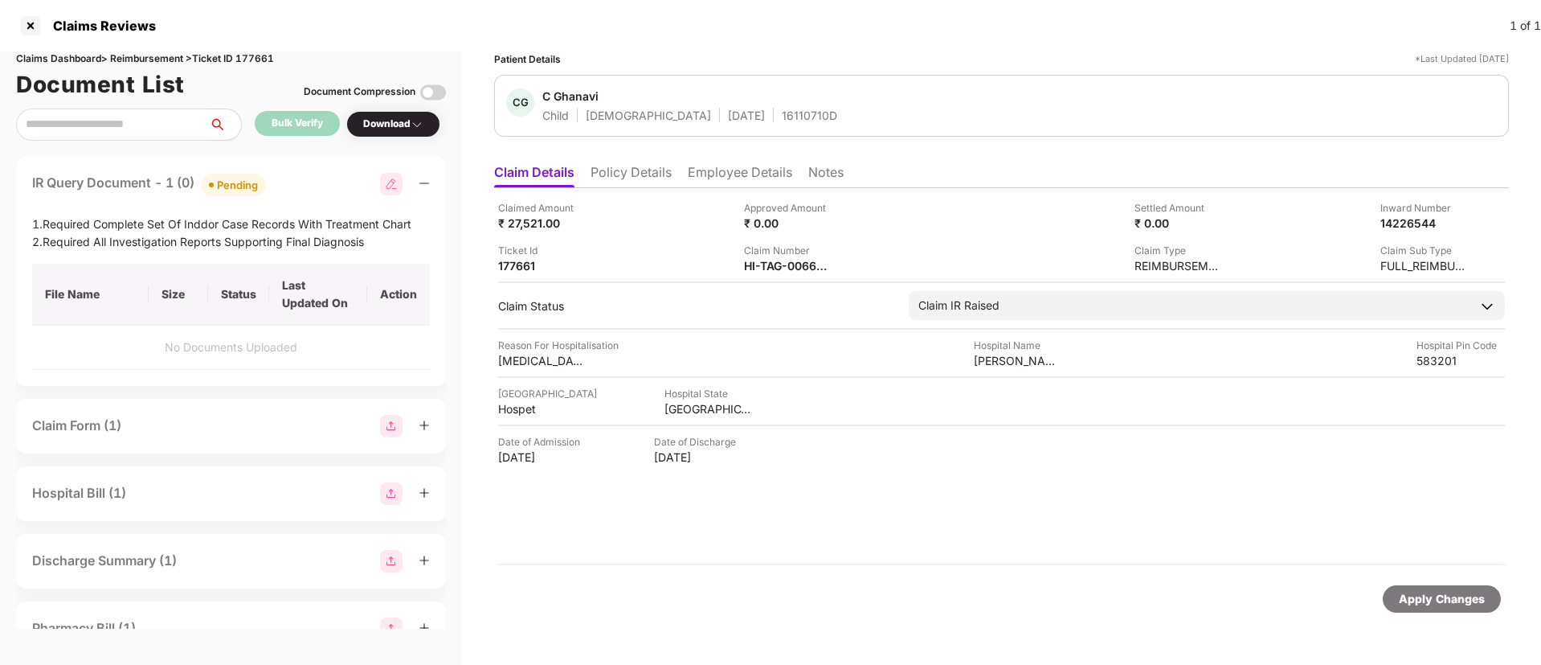
click at [655, 161] on ul "Claim Details Policy Details Employee Details Notes" at bounding box center [1001, 172] width 1015 height 32
click at [644, 168] on li "Policy Details" at bounding box center [631, 175] width 81 height 23
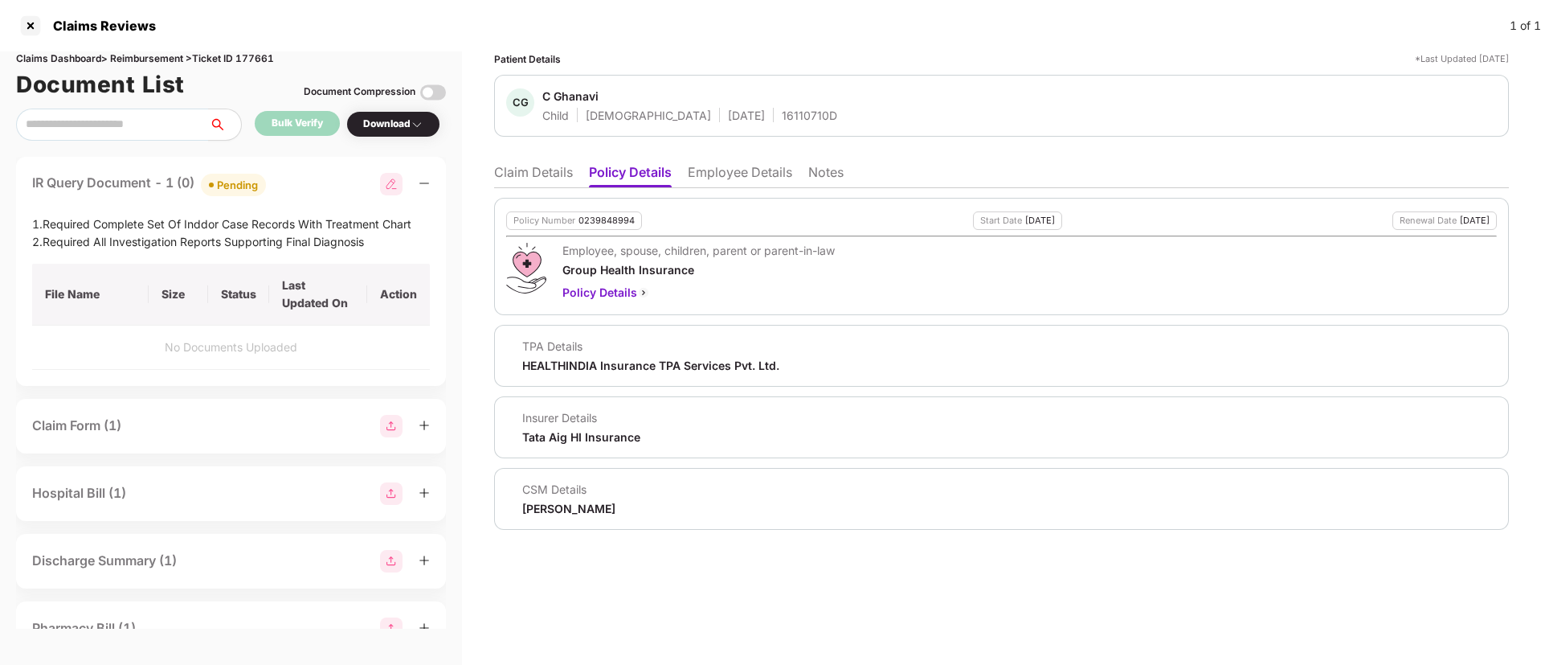
click at [546, 179] on li "Claim Details" at bounding box center [533, 175] width 79 height 23
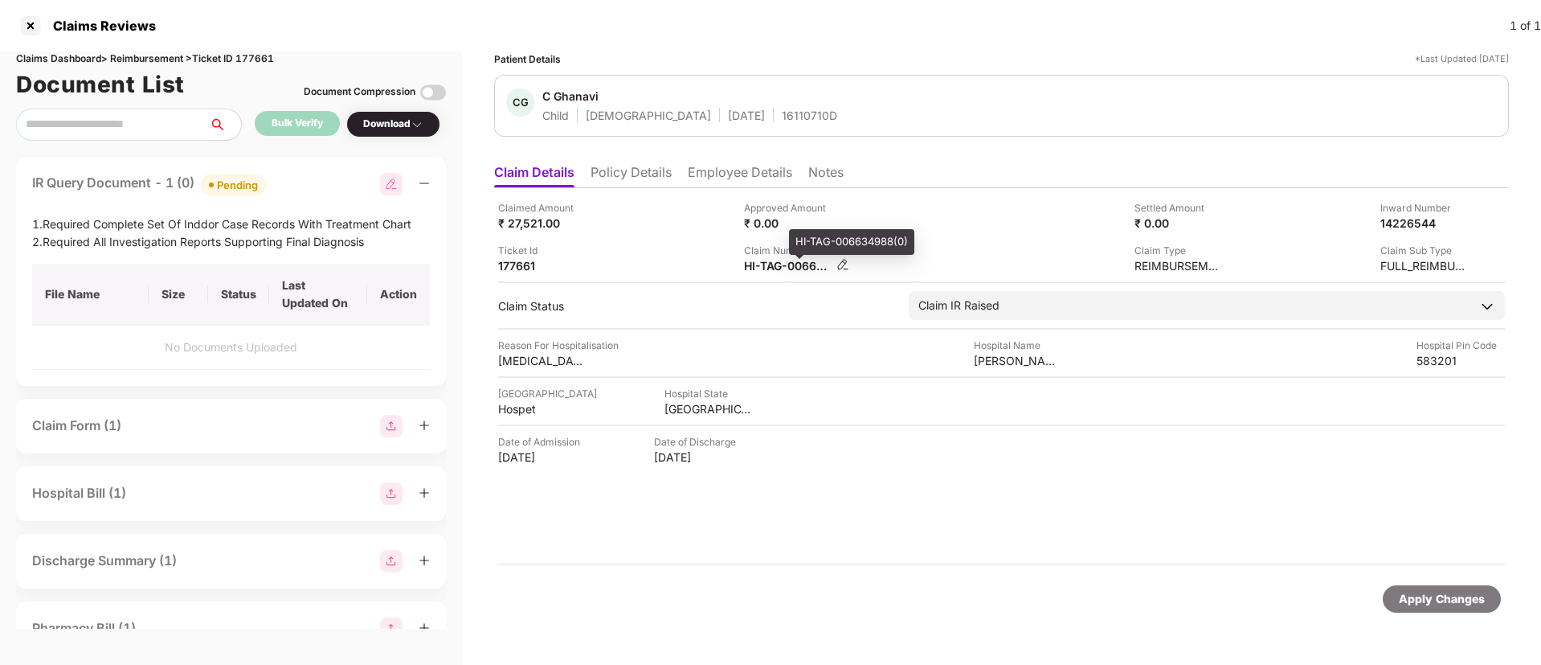
click at [772, 268] on div "HI-TAG-006634988(0)" at bounding box center [788, 265] width 88 height 15
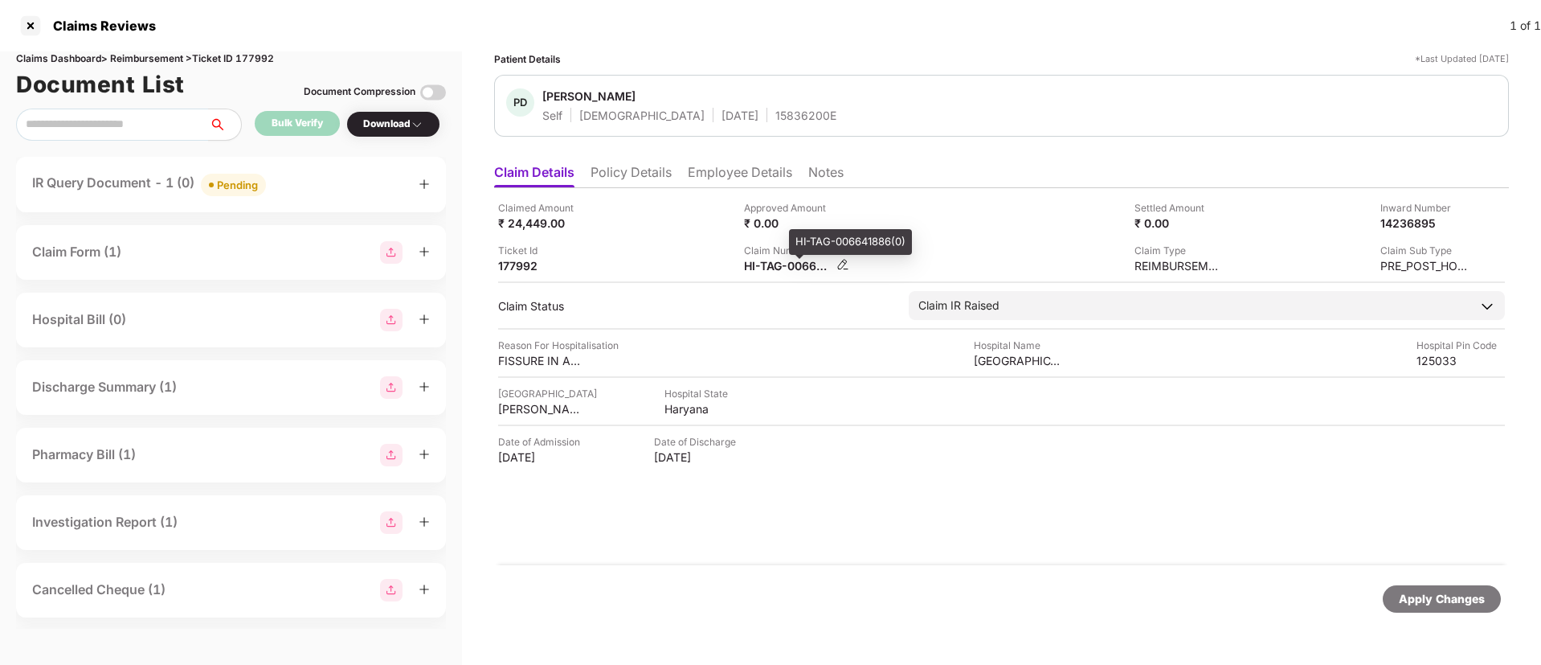
click at [778, 271] on div "HI-TAG-006641886(0)" at bounding box center [788, 265] width 88 height 15
copy div
click at [329, 179] on div "IR Query Document - 1 (0) Pending" at bounding box center [231, 184] width 398 height 23
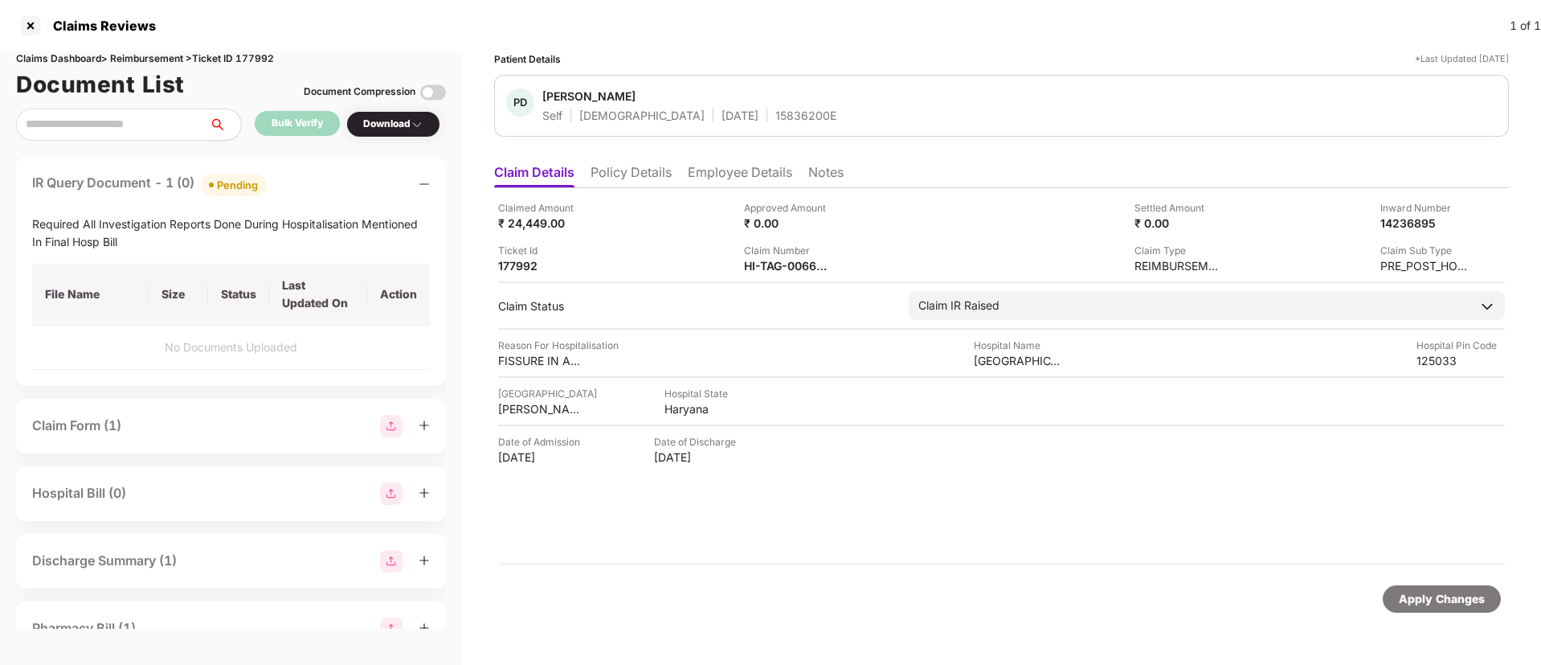
click at [121, 225] on div "Required All Investigation Reports Done During Hospitalisation Mentioned In Fin…" at bounding box center [231, 232] width 398 height 35
copy div "Required All Investigation Reports Done During Hospitalisation Mentioned In Fin…"
click at [358, 186] on div "IR Query Document - 1 (0) Pending" at bounding box center [231, 184] width 398 height 23
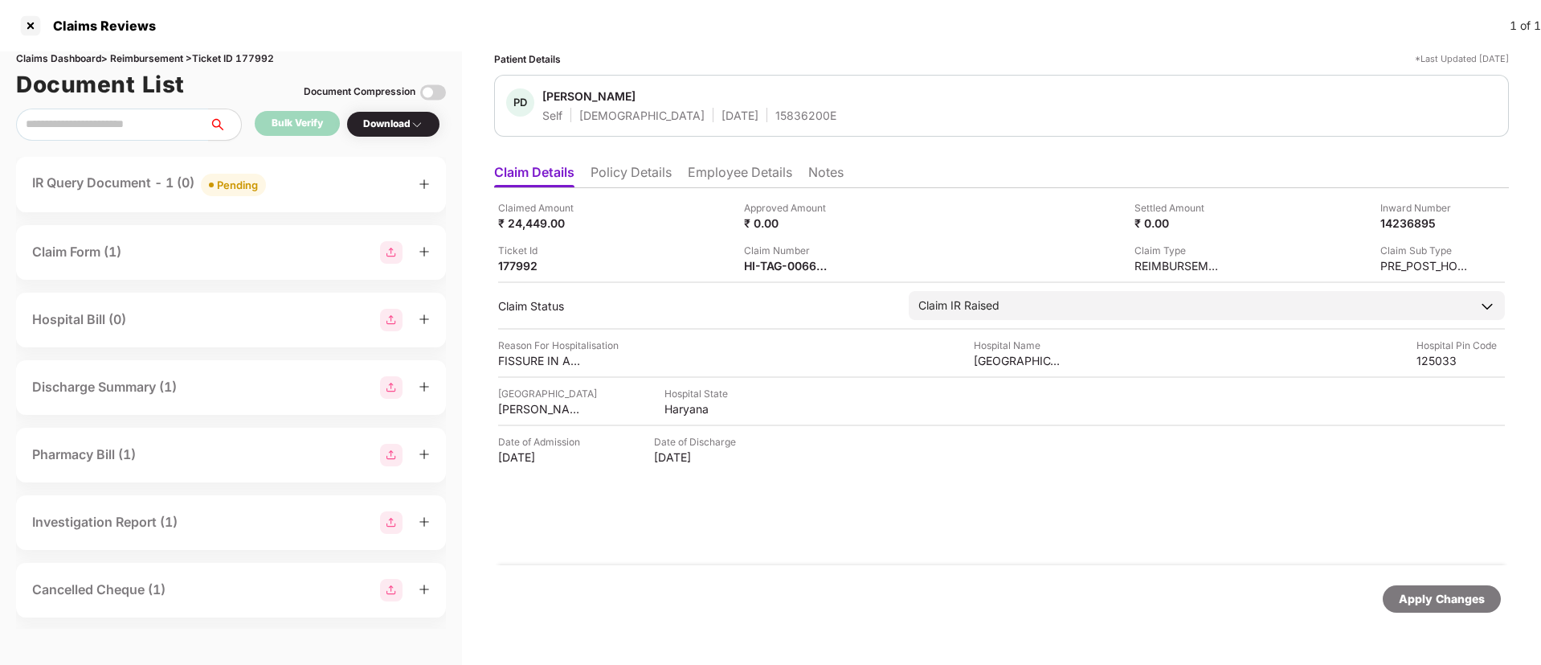
click at [358, 186] on div "IR Query Document - 1 (0) Pending" at bounding box center [231, 184] width 398 height 23
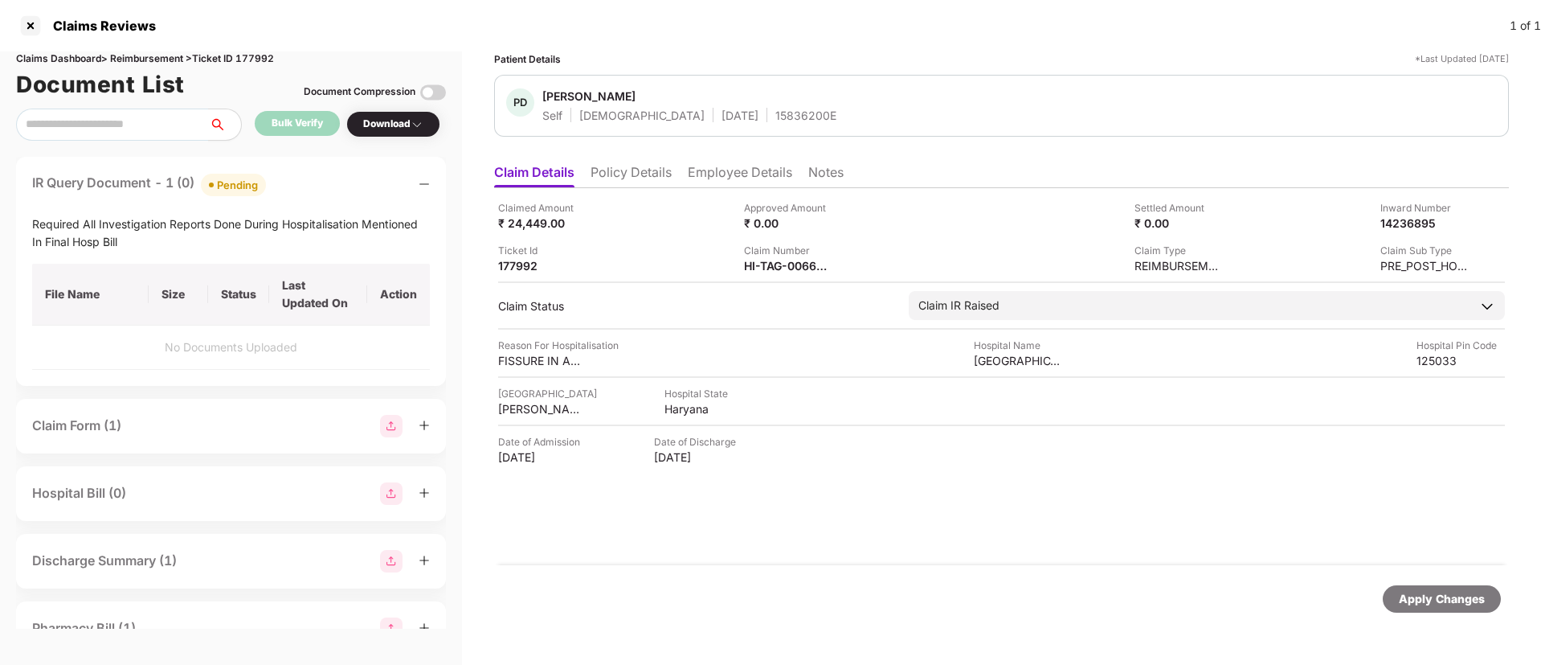
click at [167, 231] on div "Required All Investigation Reports Done During Hospitalisation Mentioned In Fin…" at bounding box center [231, 232] width 398 height 35
copy div "Required All Investigation Reports Done During Hospitalisation Mentioned In Fin…"
click at [329, 191] on div "IR Query Document - 1 (0) Pending" at bounding box center [231, 184] width 398 height 23
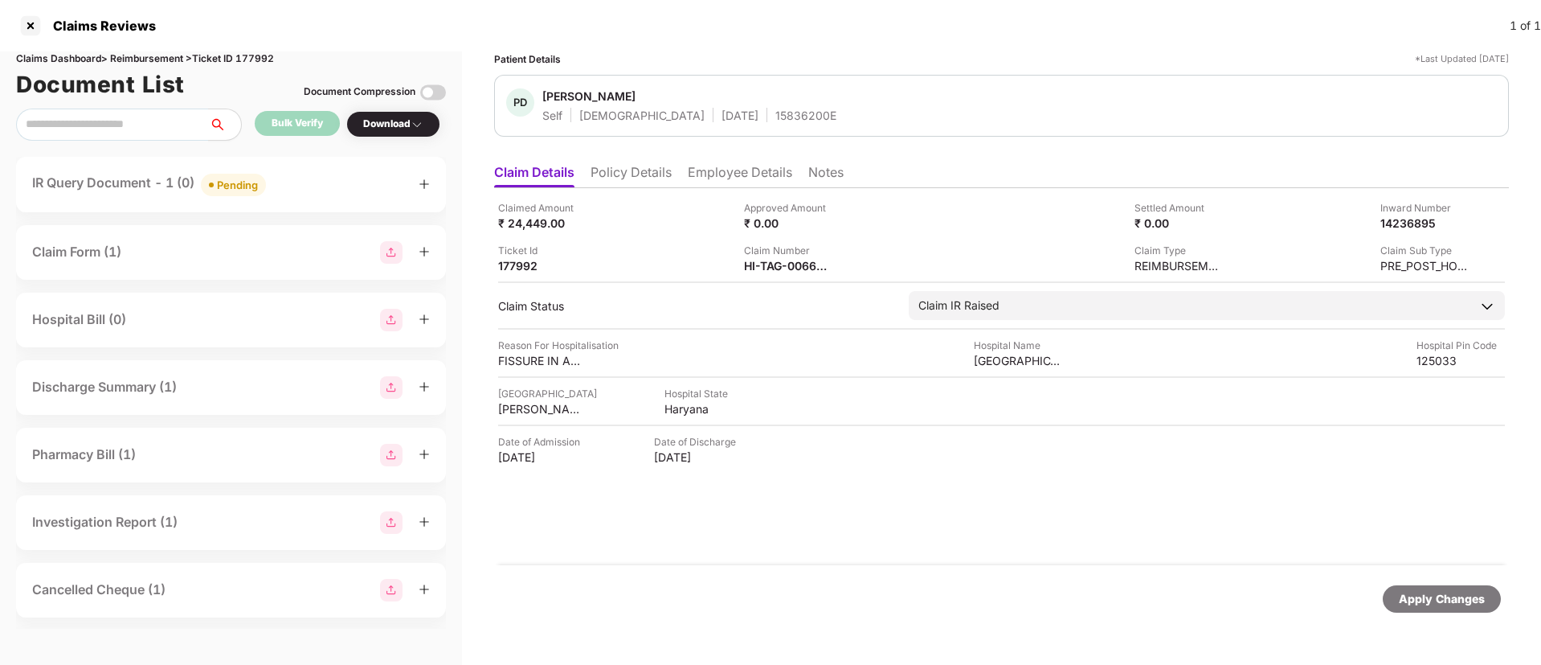
click at [293, 169] on div "IR Query Document - 1 (0) Pending" at bounding box center [231, 184] width 430 height 55
click at [319, 192] on div "IR Query Document - 1 (0) Pending" at bounding box center [231, 184] width 398 height 23
click at [318, 181] on div "IR Query Document - 1 (1) Uploaded" at bounding box center [231, 184] width 398 height 23
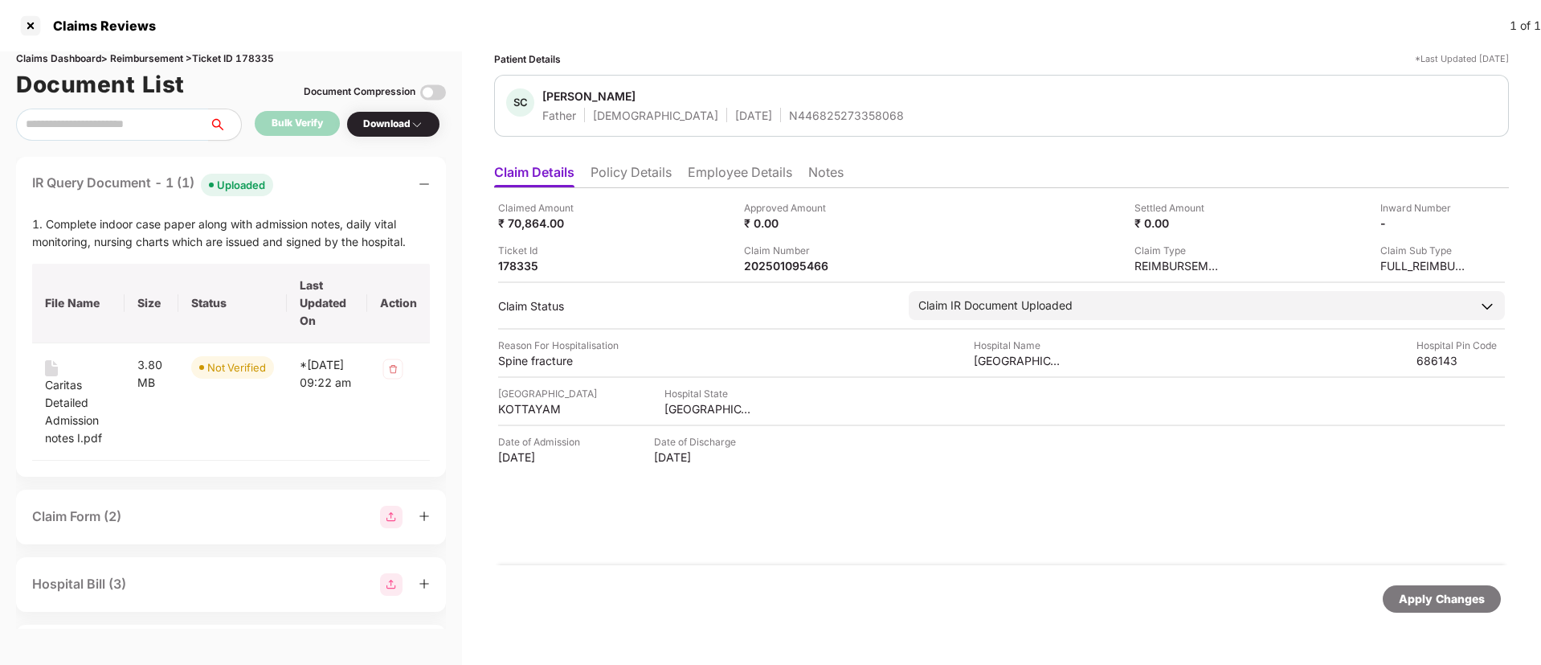
click at [324, 175] on div "IR Query Document - 1 (1) Uploaded" at bounding box center [231, 184] width 398 height 23
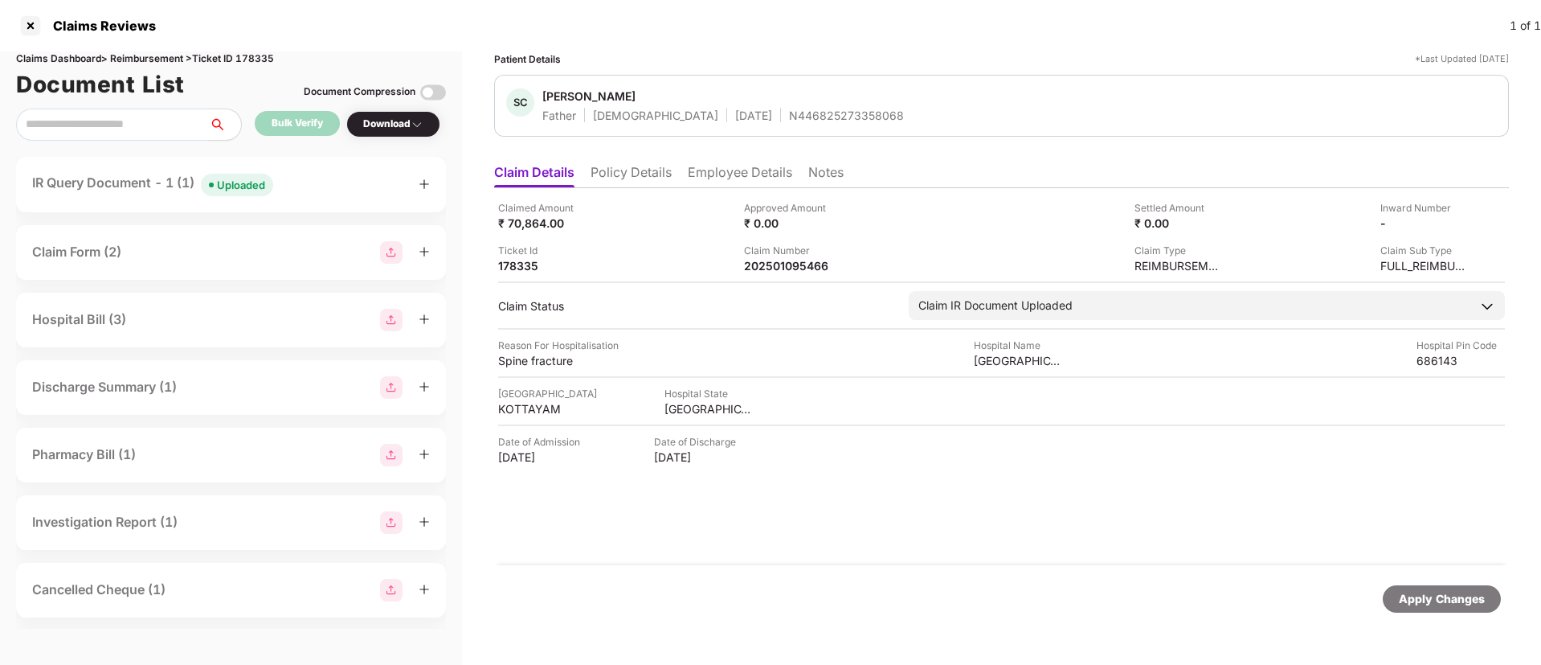
click at [642, 170] on li "Policy Details" at bounding box center [631, 175] width 81 height 23
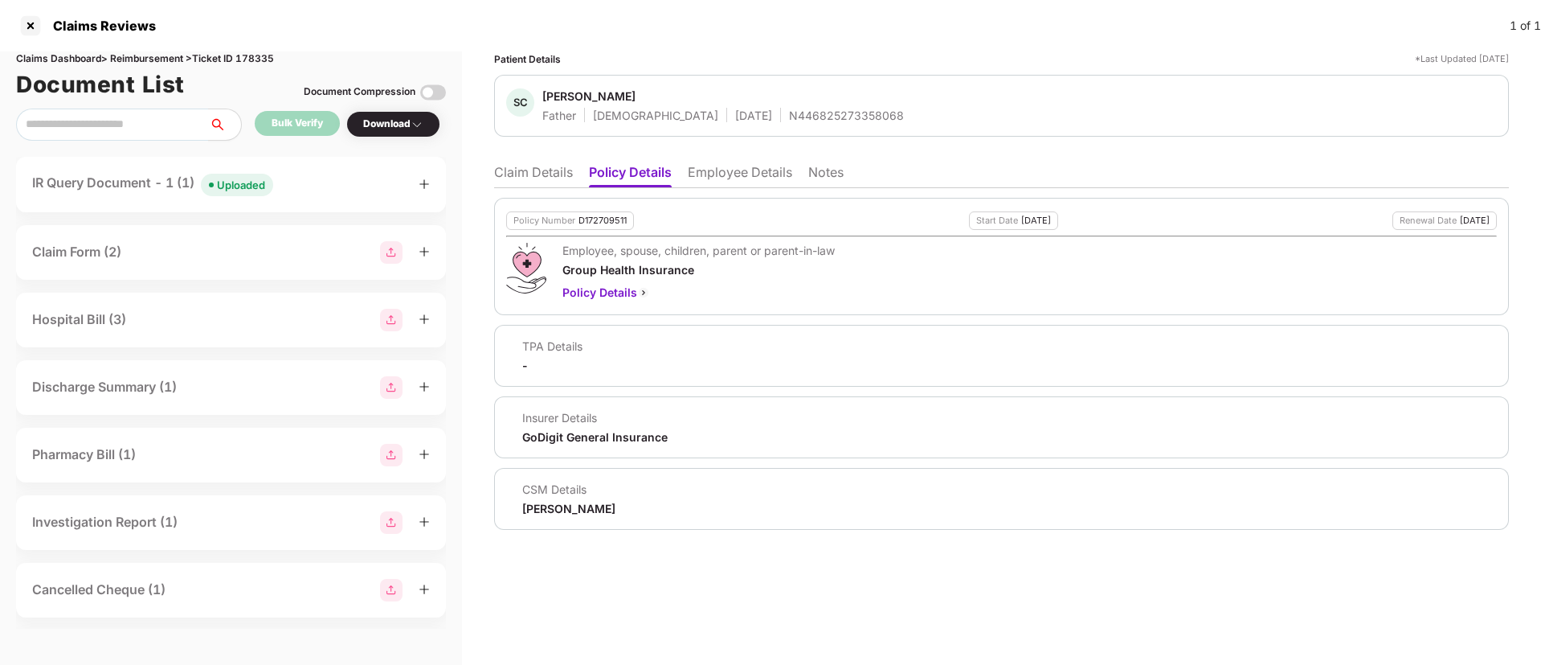
click at [539, 165] on li "Claim Details" at bounding box center [533, 175] width 79 height 23
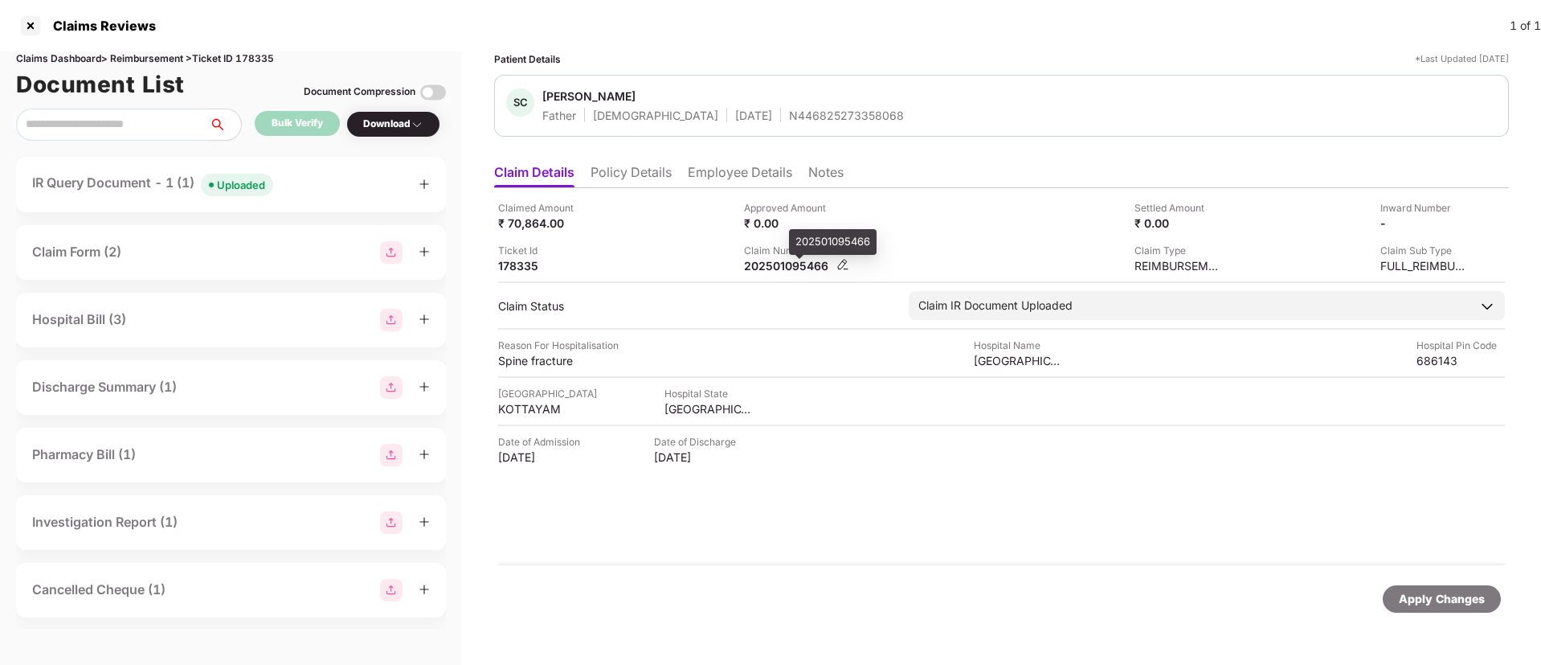
click at [788, 265] on div "202501095466" at bounding box center [788, 265] width 88 height 15
copy div "202501095466"
click at [333, 191] on div "IR Query Document - 1 (1) Uploaded" at bounding box center [231, 184] width 398 height 23
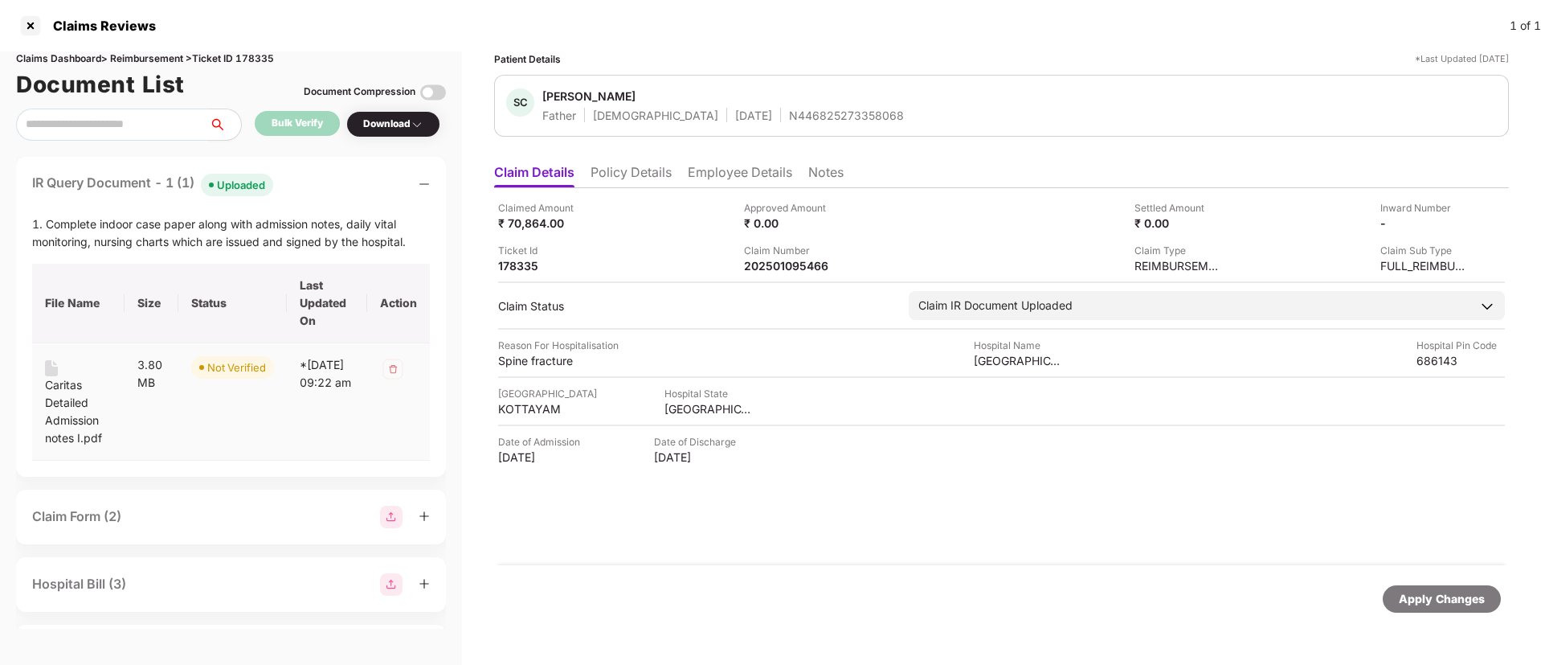
click at [55, 383] on div "Caritas Detailed Admission notes I.pdf" at bounding box center [78, 411] width 67 height 71
click at [777, 267] on div "202501095466" at bounding box center [788, 265] width 88 height 15
copy div "202501095466"
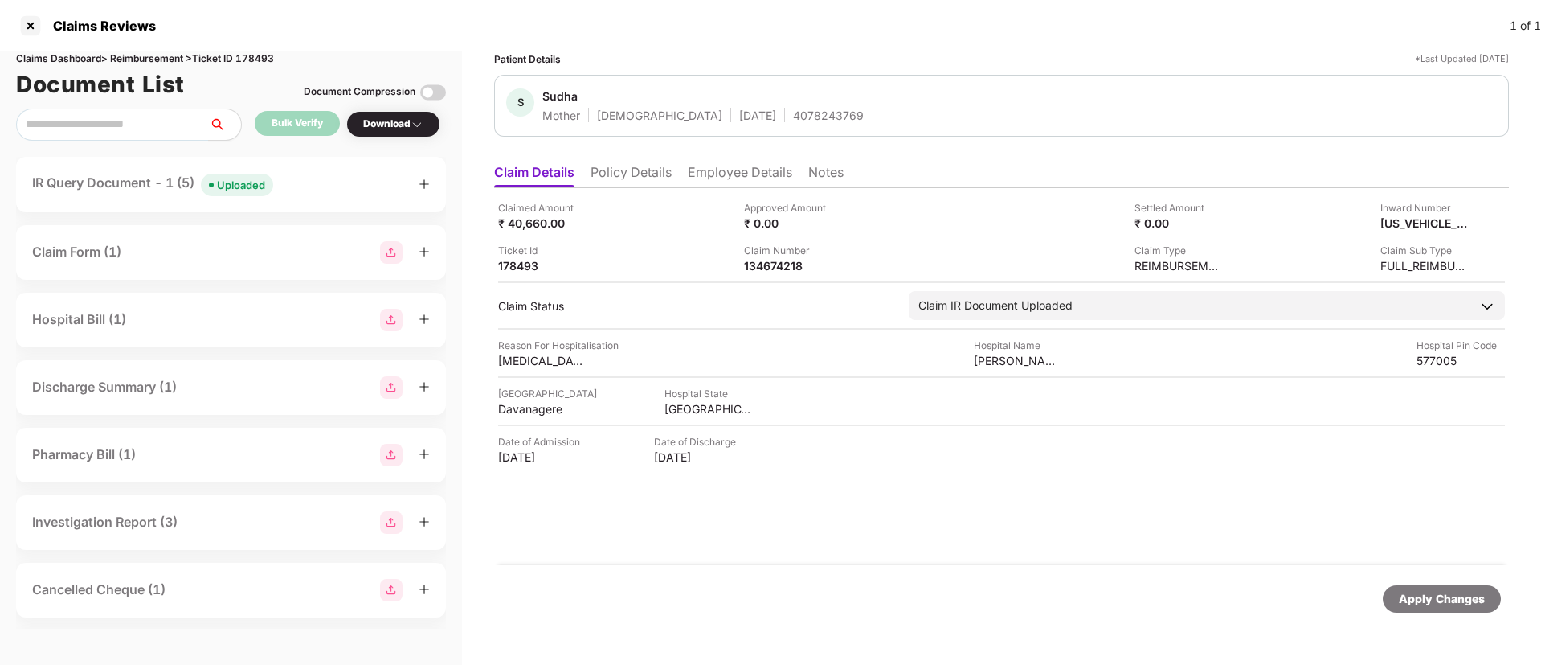
click at [627, 158] on ul "Claim Details Policy Details Employee Details Notes" at bounding box center [1001, 172] width 1015 height 32
click at [637, 171] on li "Policy Details" at bounding box center [631, 175] width 81 height 23
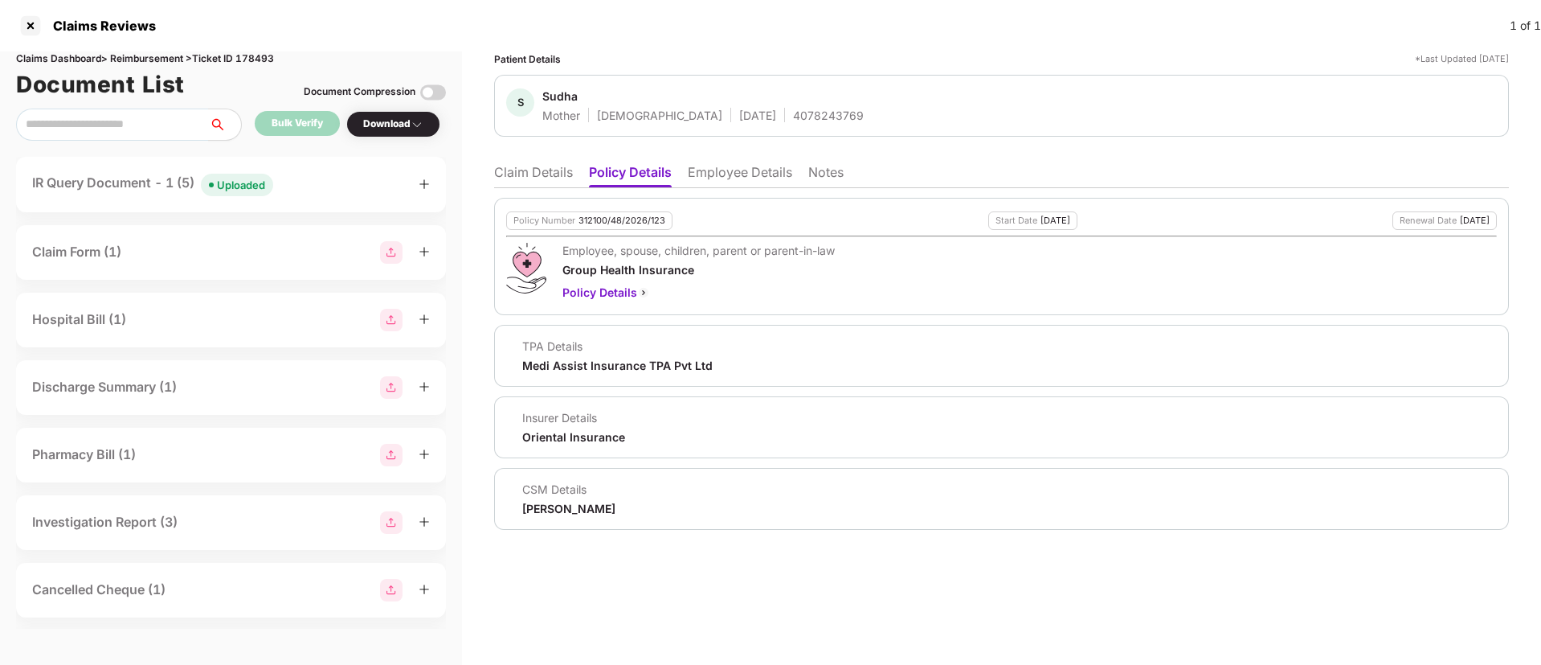
click at [533, 169] on li "Claim Details" at bounding box center [533, 175] width 79 height 23
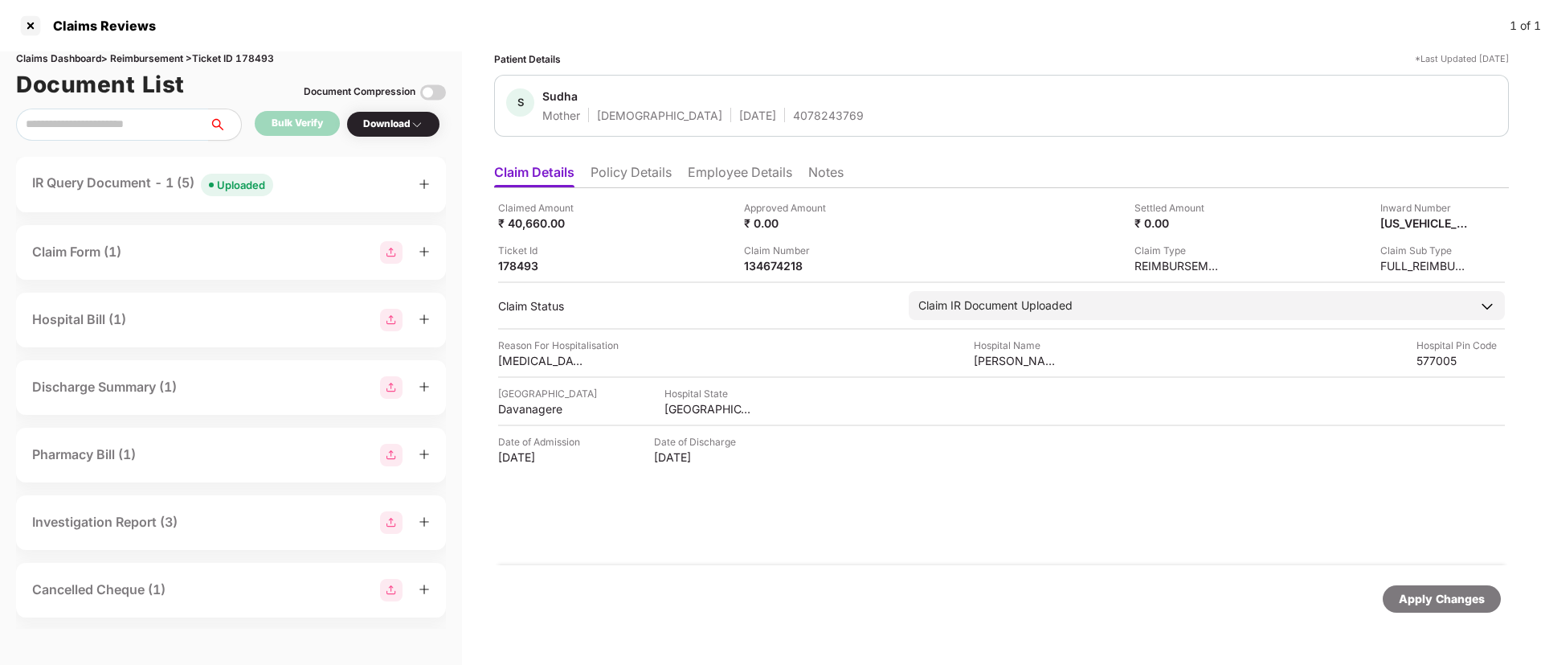
click at [356, 188] on div "IR Query Document - 1 (5) Uploaded" at bounding box center [231, 184] width 398 height 23
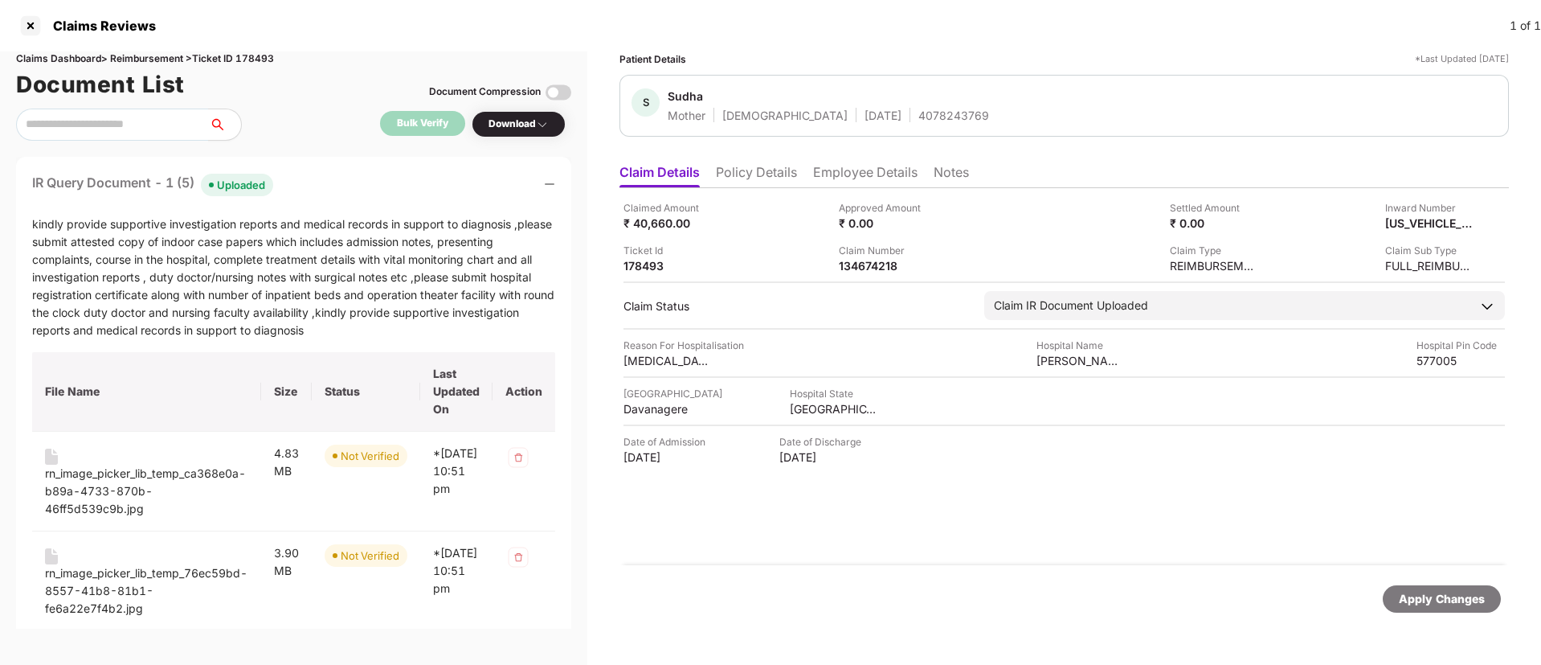
click at [323, 191] on div "IR Query Document - 1 (5) Uploaded" at bounding box center [293, 184] width 523 height 23
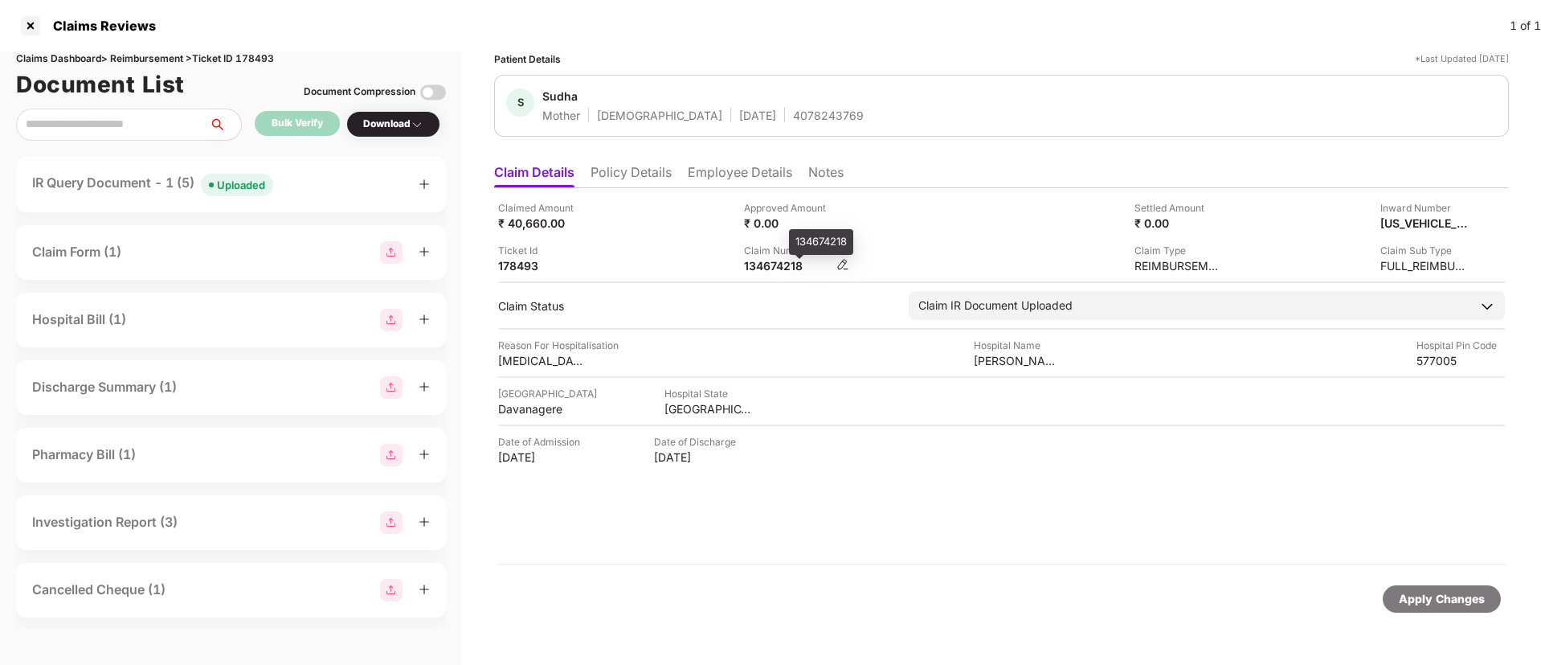
click at [757, 263] on div "134674218" at bounding box center [788, 265] width 88 height 15
copy div "134674218"
click at [658, 185] on li "Policy Details" at bounding box center [631, 175] width 81 height 23
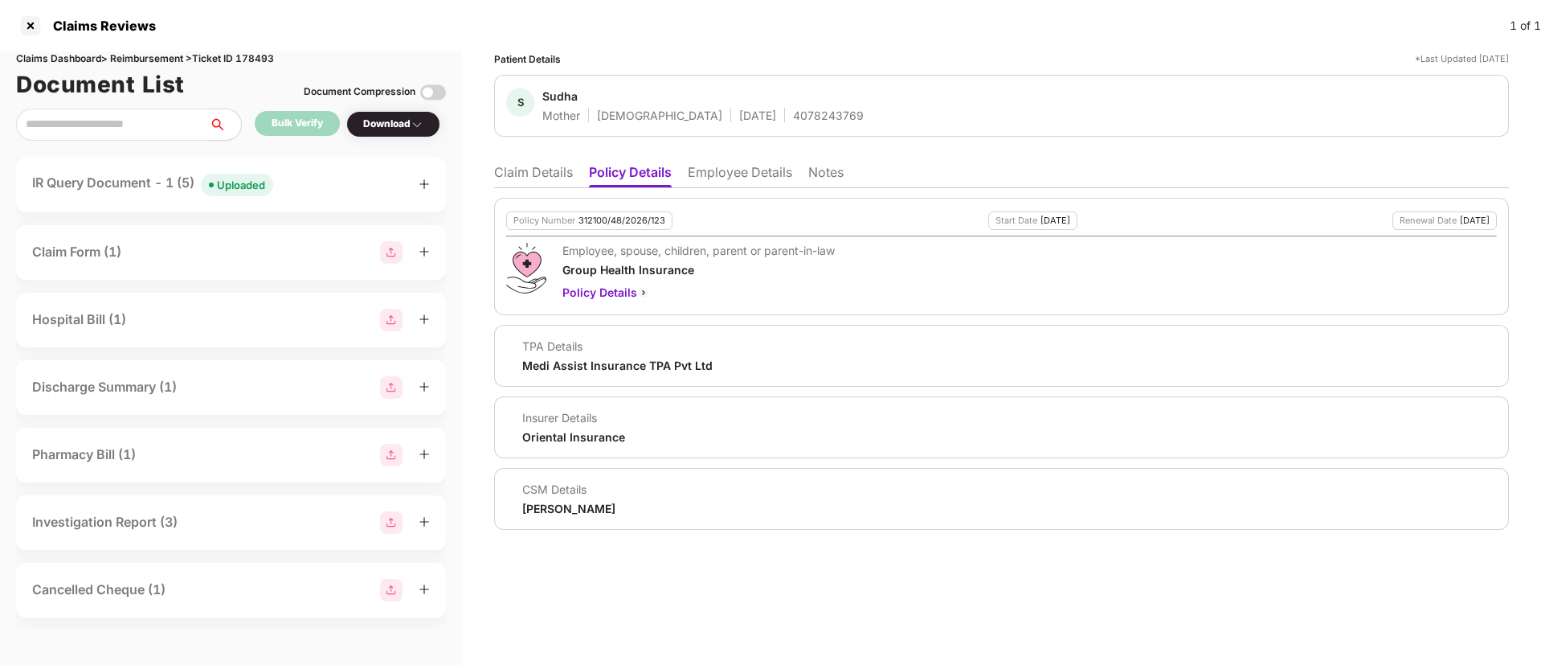
click at [540, 171] on li "Claim Details" at bounding box center [533, 175] width 79 height 23
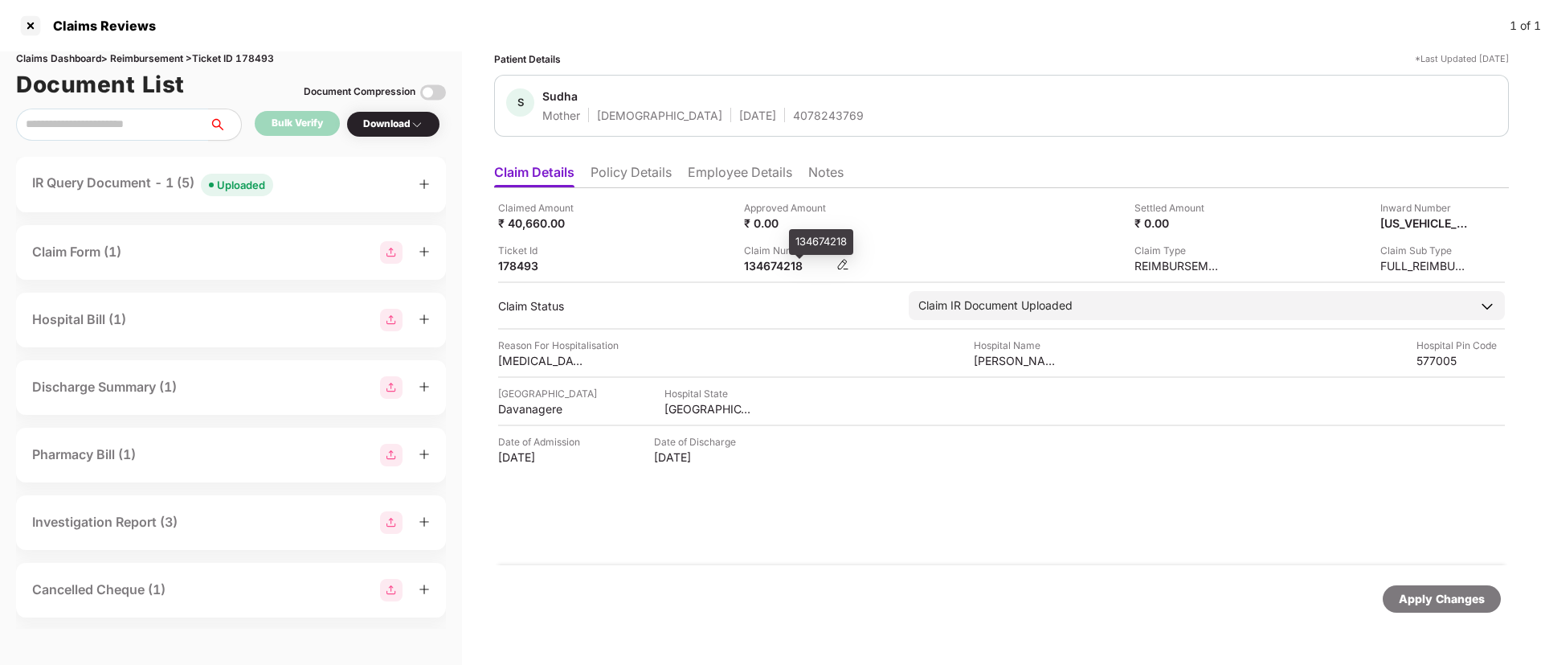
click at [764, 264] on div "134674218" at bounding box center [788, 265] width 88 height 15
copy div "134674218"
click at [304, 186] on div "IR Query Document - 1 (5) Uploaded" at bounding box center [231, 184] width 398 height 23
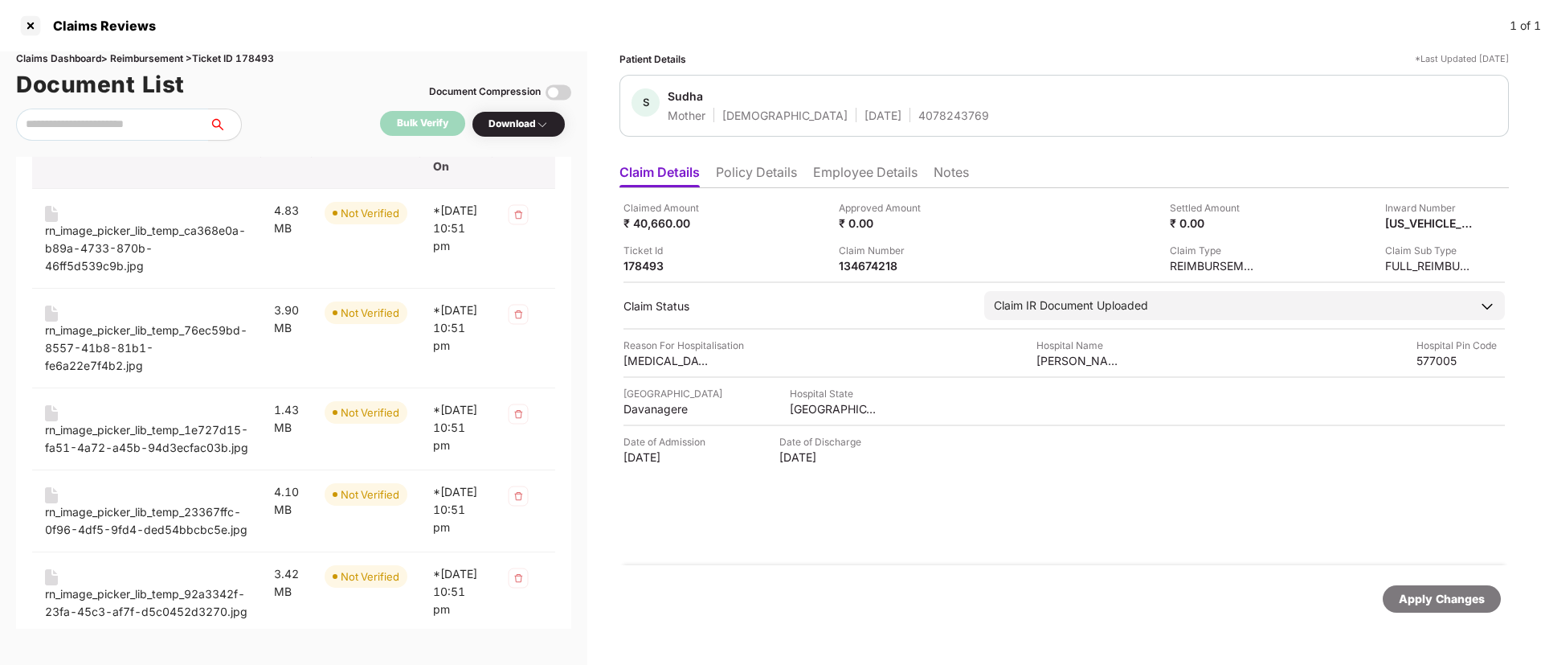
scroll to position [250, 0]
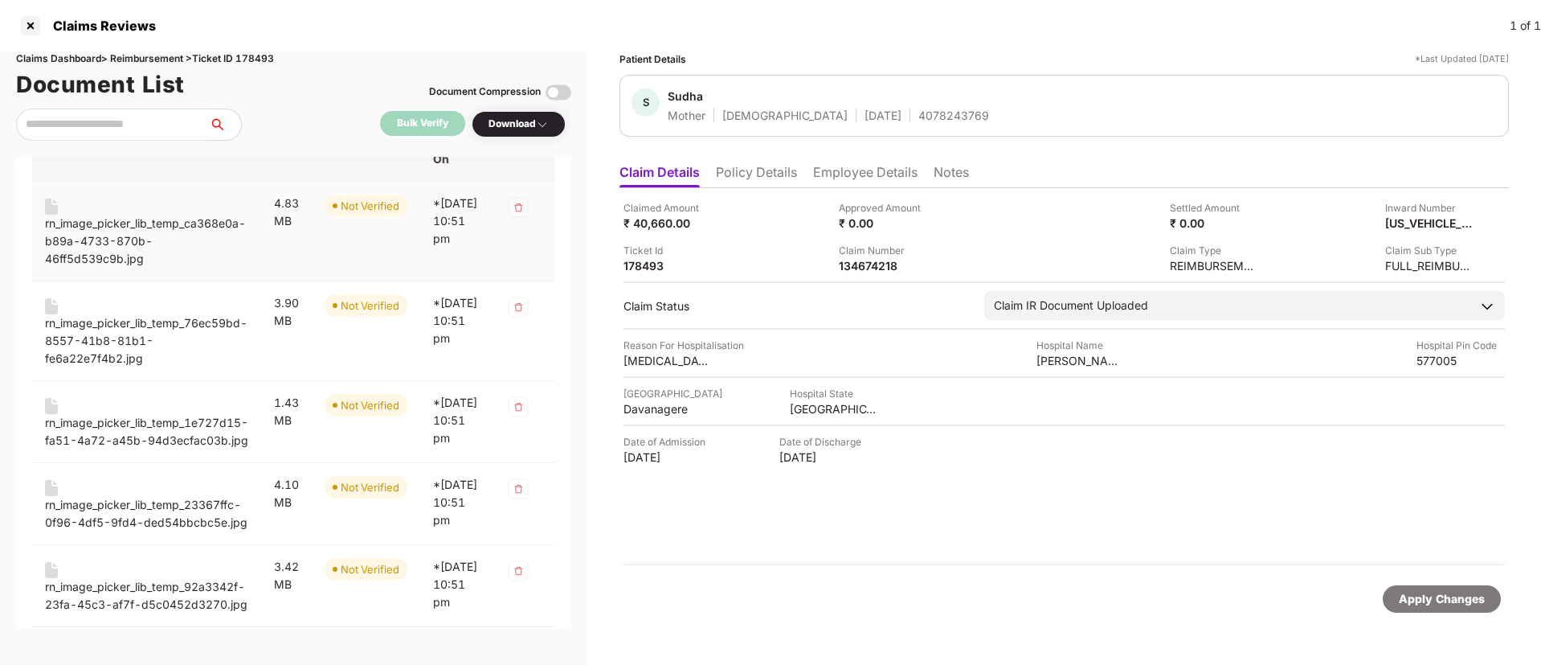
click at [119, 226] on div "rn_image_picker_lib_temp_ca368e0a-b89a-4733-870b-46ff5d539c9b.jpg" at bounding box center [146, 241] width 203 height 53
click at [145, 317] on div "rn_image_picker_lib_temp_76ec59bd-8557-41b8-81b1-fe6a22e7f4b2.jpg" at bounding box center [146, 340] width 203 height 53
click at [169, 426] on div "rn_image_picker_lib_temp_1e727d15-fa51-4a72-a45b-94d3ecfac03b.jpg" at bounding box center [146, 431] width 203 height 35
click at [169, 513] on div "rn_image_picker_lib_temp_23367ffc-0f96-4df5-9fd4-ded54bbcbc5e.jpg" at bounding box center [146, 513] width 203 height 35
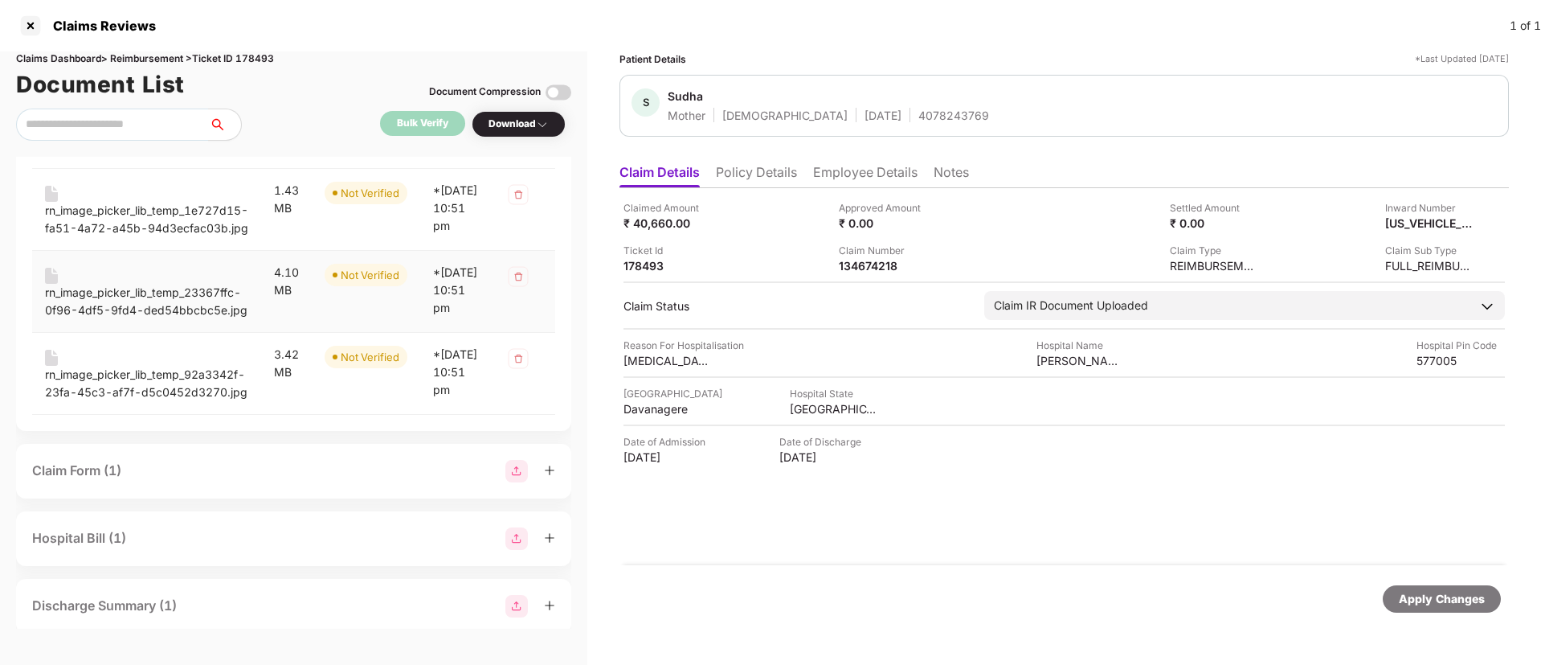
scroll to position [464, 0]
click at [132, 397] on div "rn_image_picker_lib_temp_92a3342f-23fa-45c3-af7f-d5c0452d3270.jpg" at bounding box center [146, 380] width 203 height 35
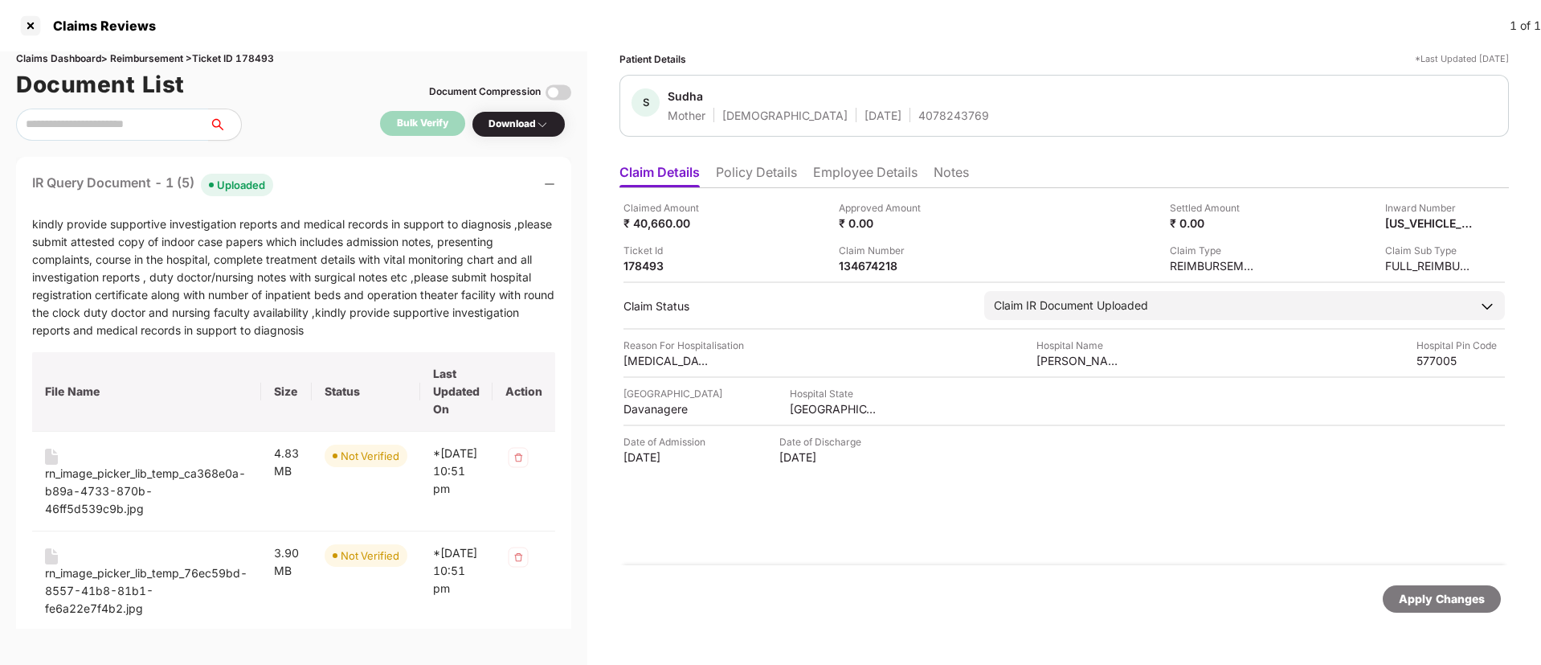
click at [317, 187] on div "IR Query Document - 1 (5) Uploaded" at bounding box center [293, 184] width 523 height 23
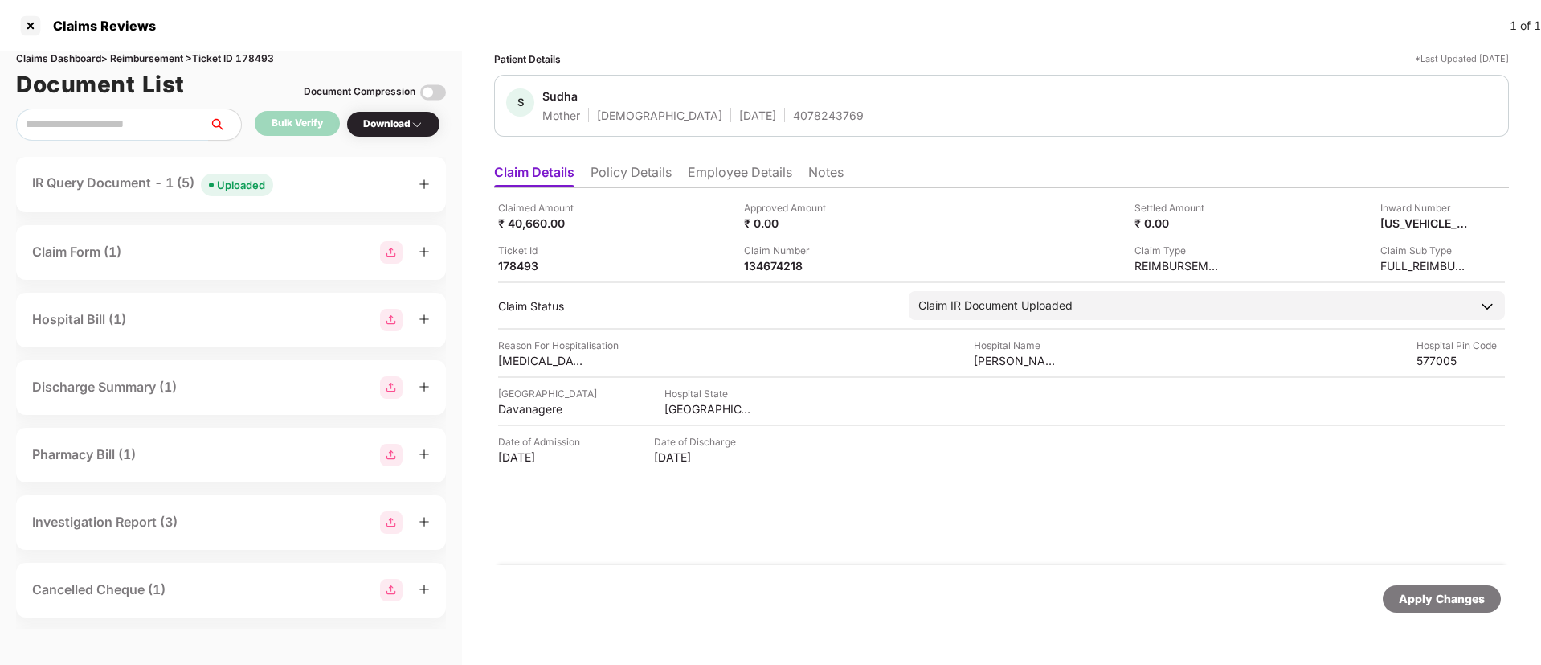
click at [743, 164] on li "Employee Details" at bounding box center [740, 175] width 104 height 23
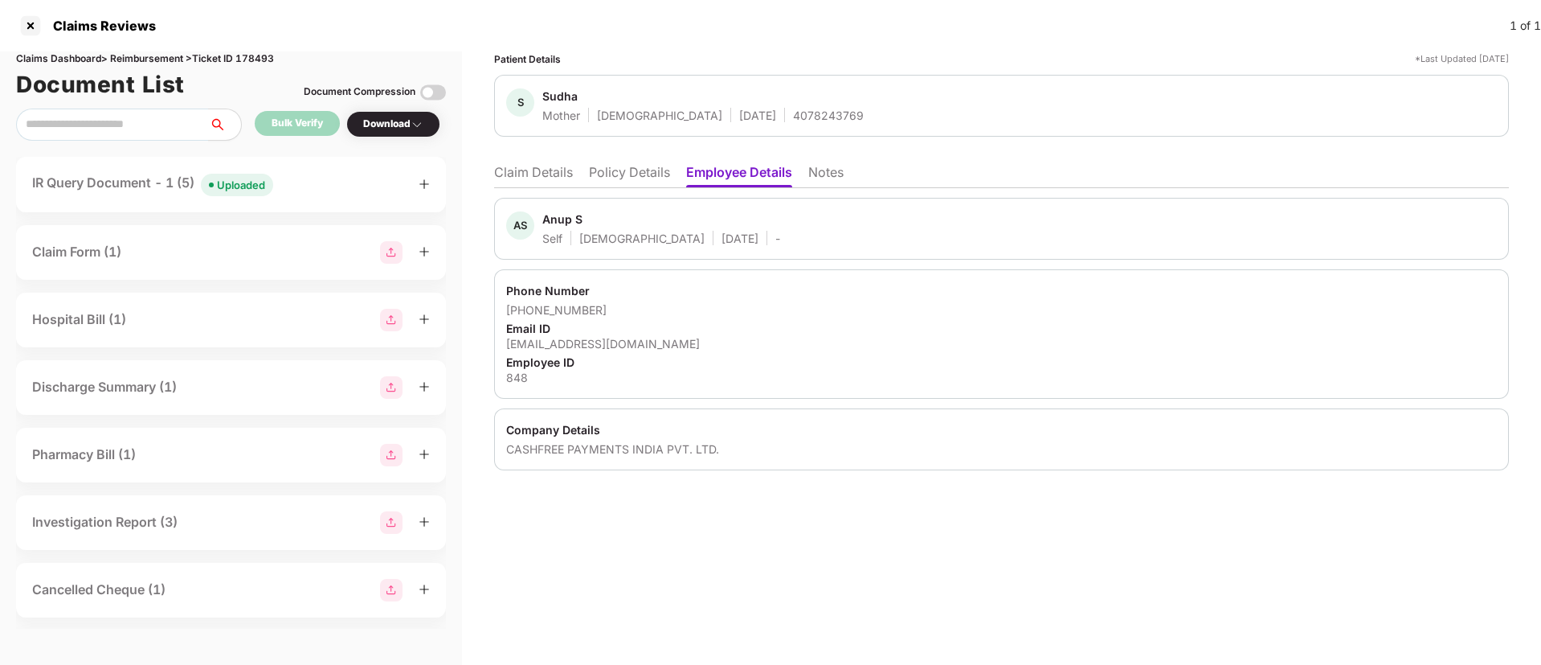
click at [599, 171] on li "Policy Details" at bounding box center [629, 175] width 81 height 23
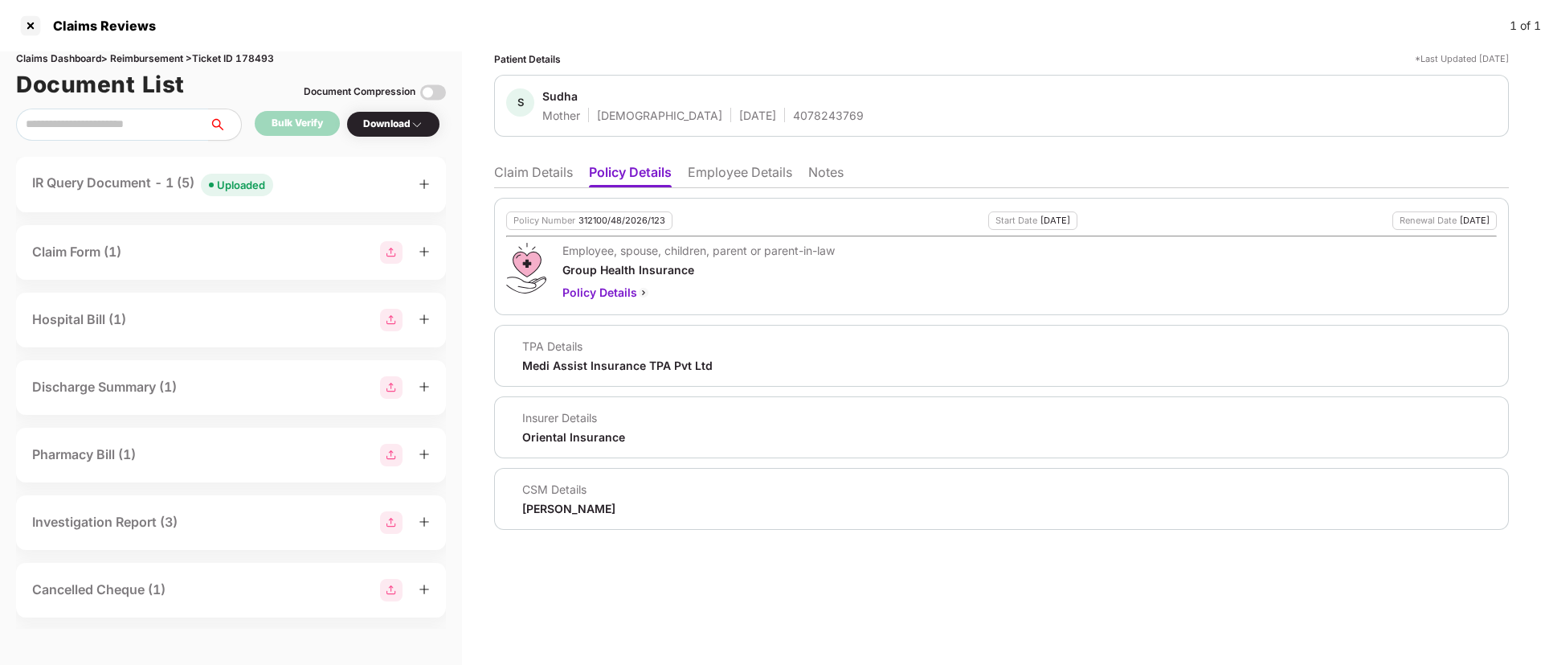
click at [718, 183] on li "Employee Details" at bounding box center [740, 175] width 104 height 23
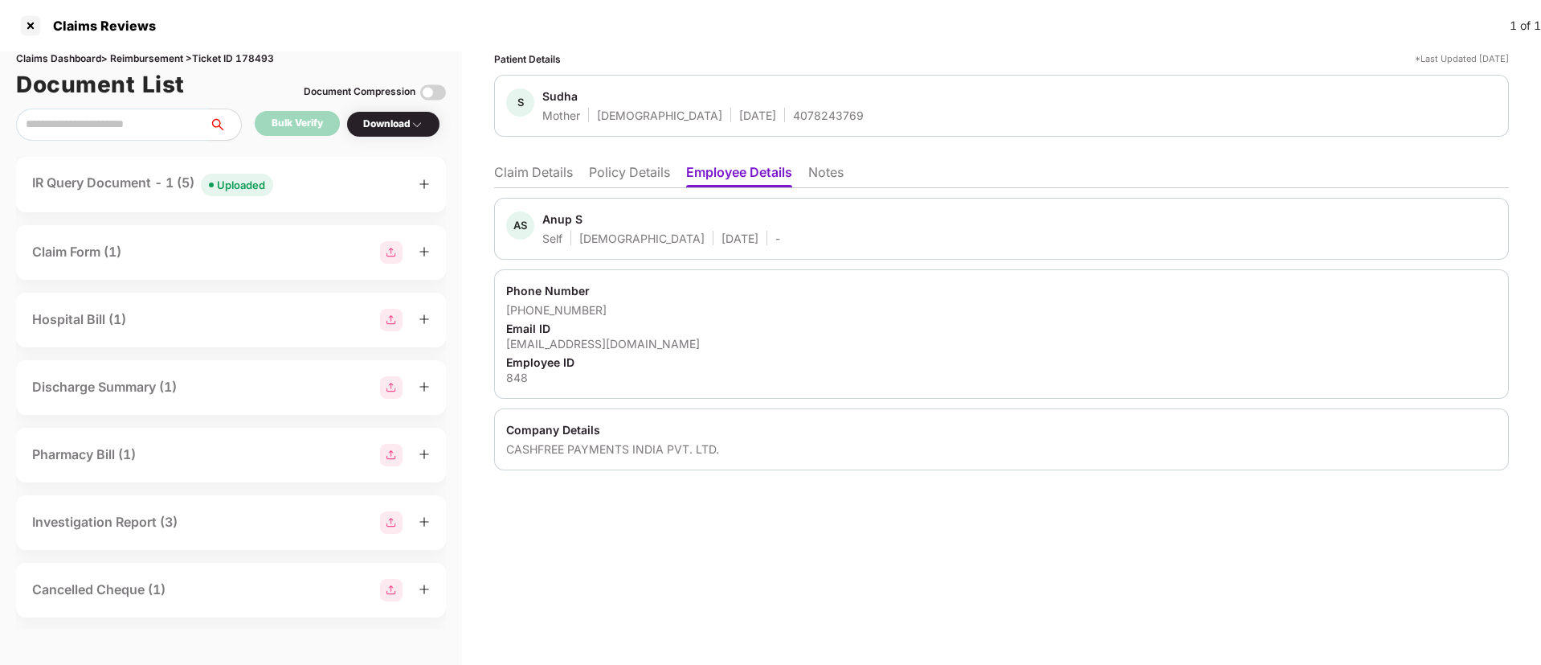
click at [635, 159] on ul "Claim Details Policy Details Employee Details Notes" at bounding box center [1001, 172] width 1015 height 32
click at [633, 164] on li "Policy Details" at bounding box center [629, 175] width 81 height 23
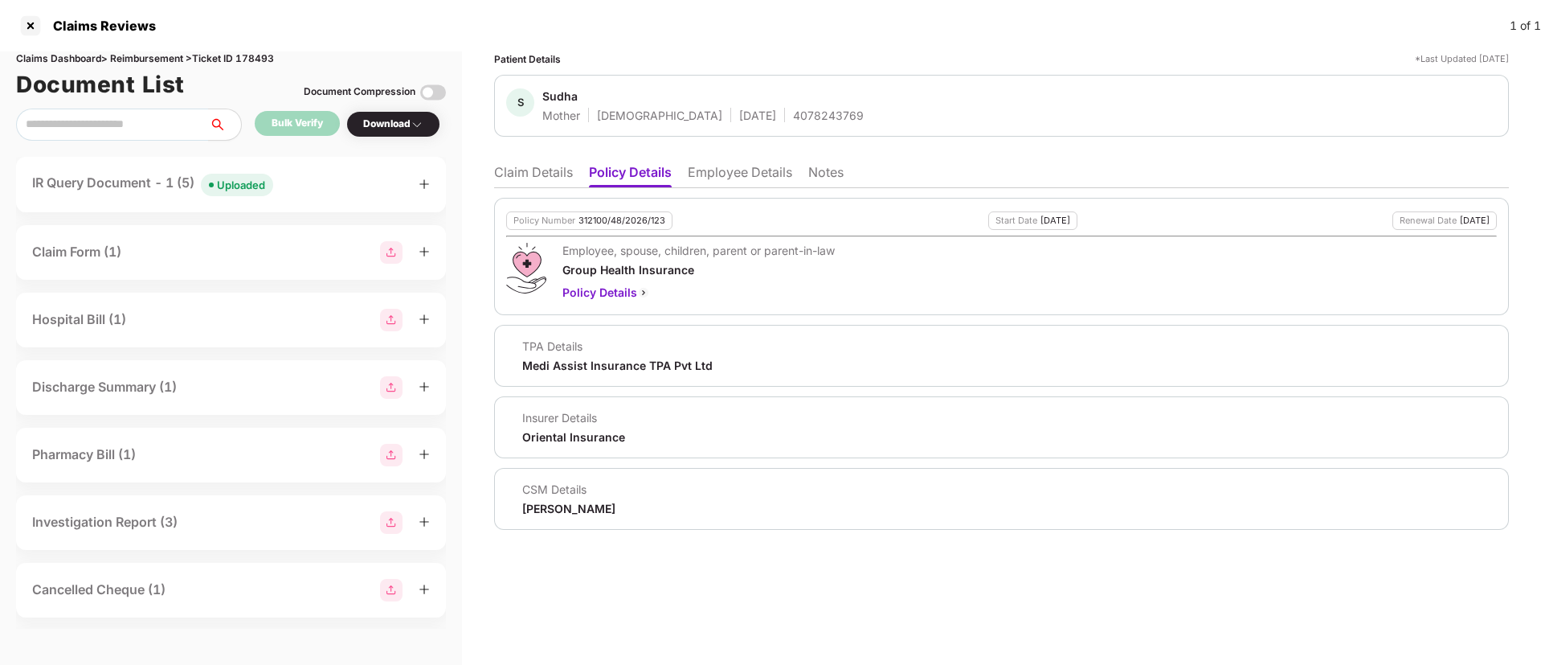
click at [539, 172] on li "Claim Details" at bounding box center [533, 175] width 79 height 23
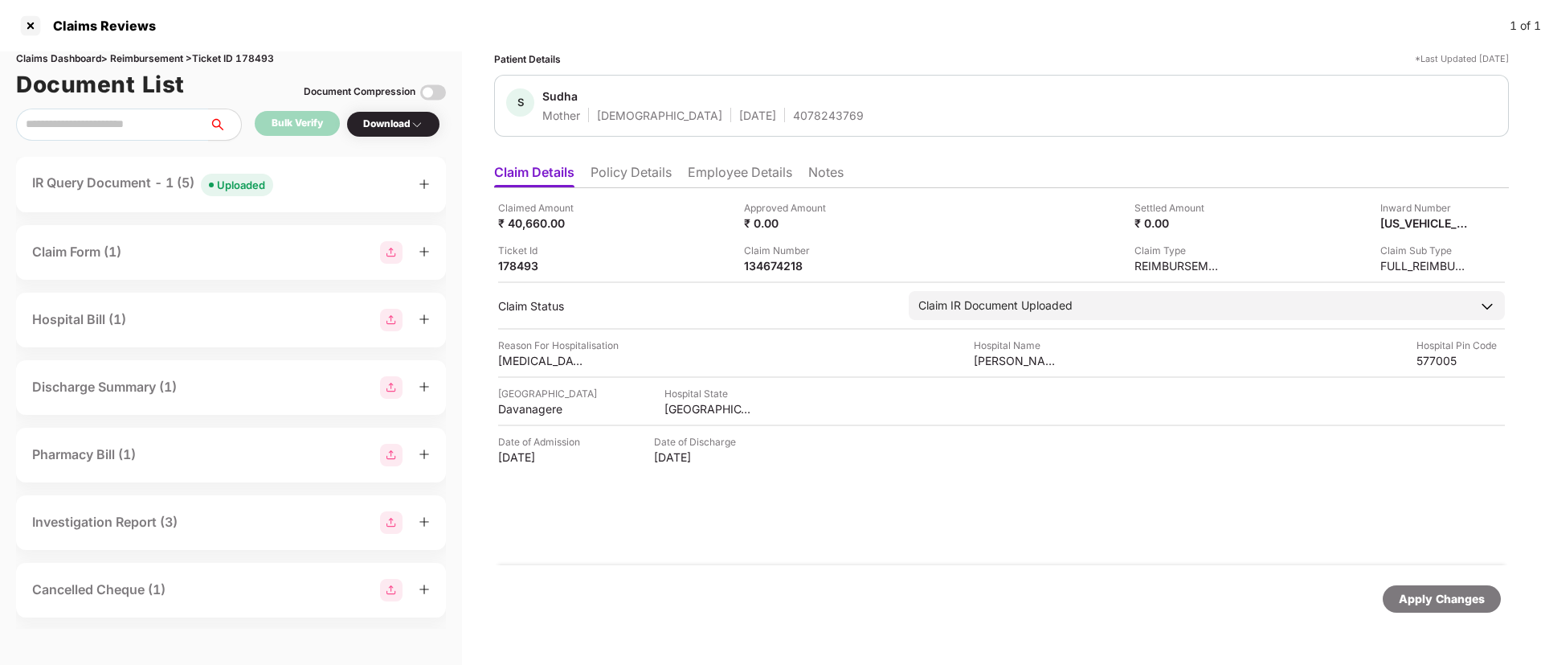
click at [652, 180] on li "Policy Details" at bounding box center [631, 175] width 81 height 23
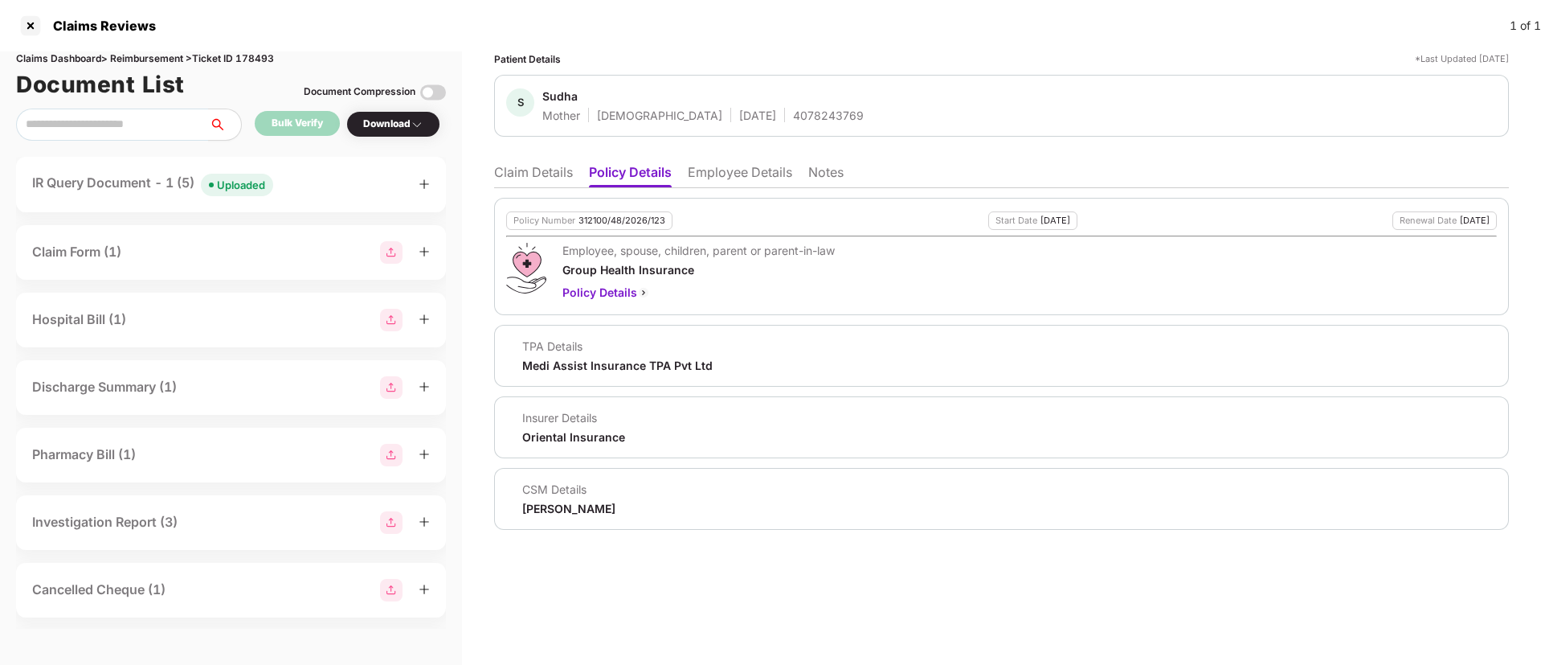
click at [529, 179] on li "Claim Details" at bounding box center [533, 175] width 79 height 23
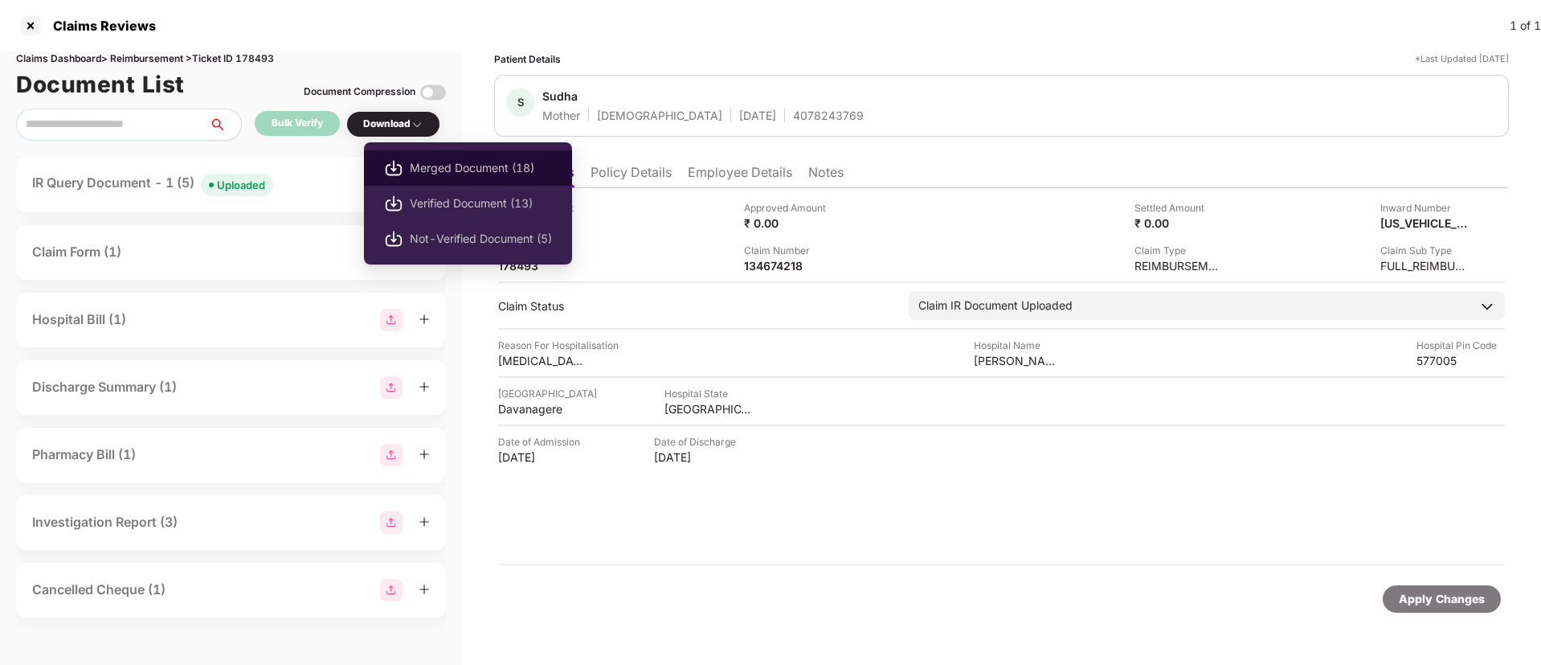
click at [444, 164] on span "Merged Document (18)" at bounding box center [481, 168] width 142 height 18
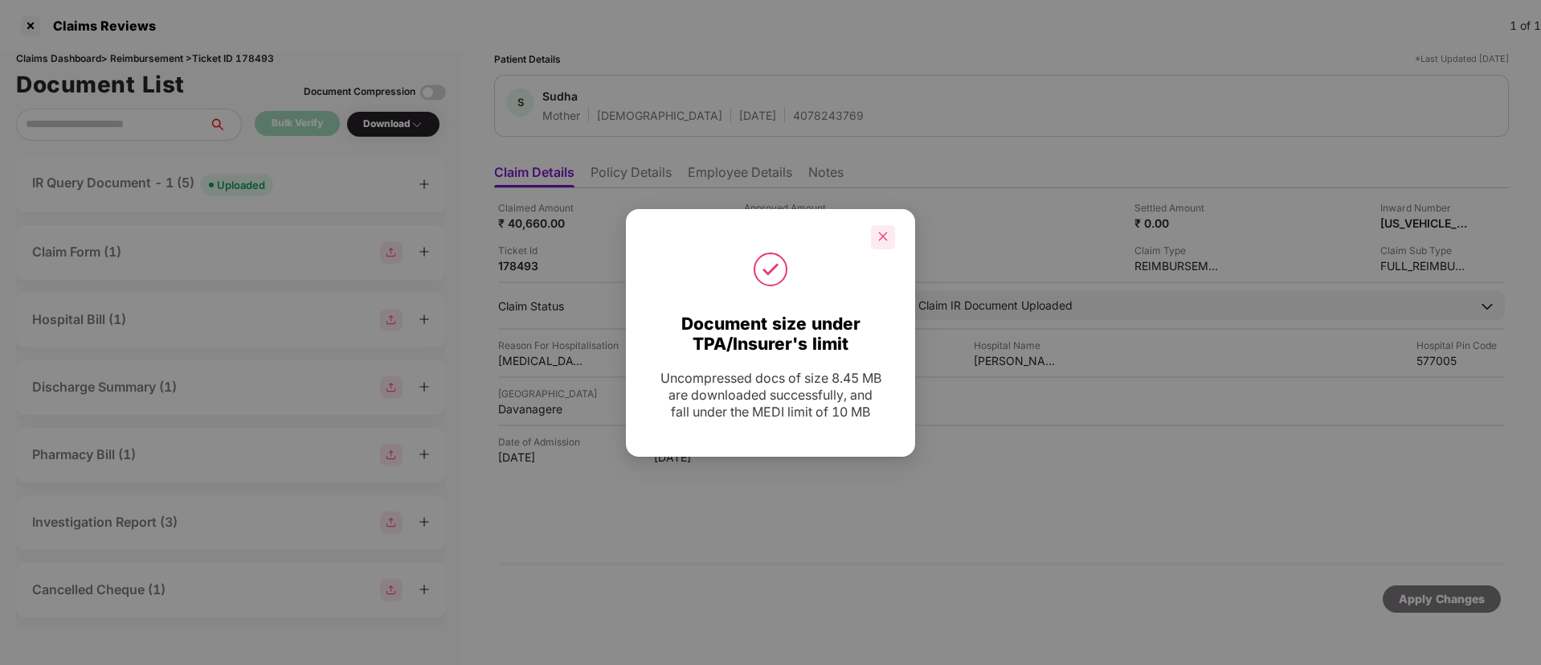
click at [884, 243] on div at bounding box center [883, 237] width 24 height 24
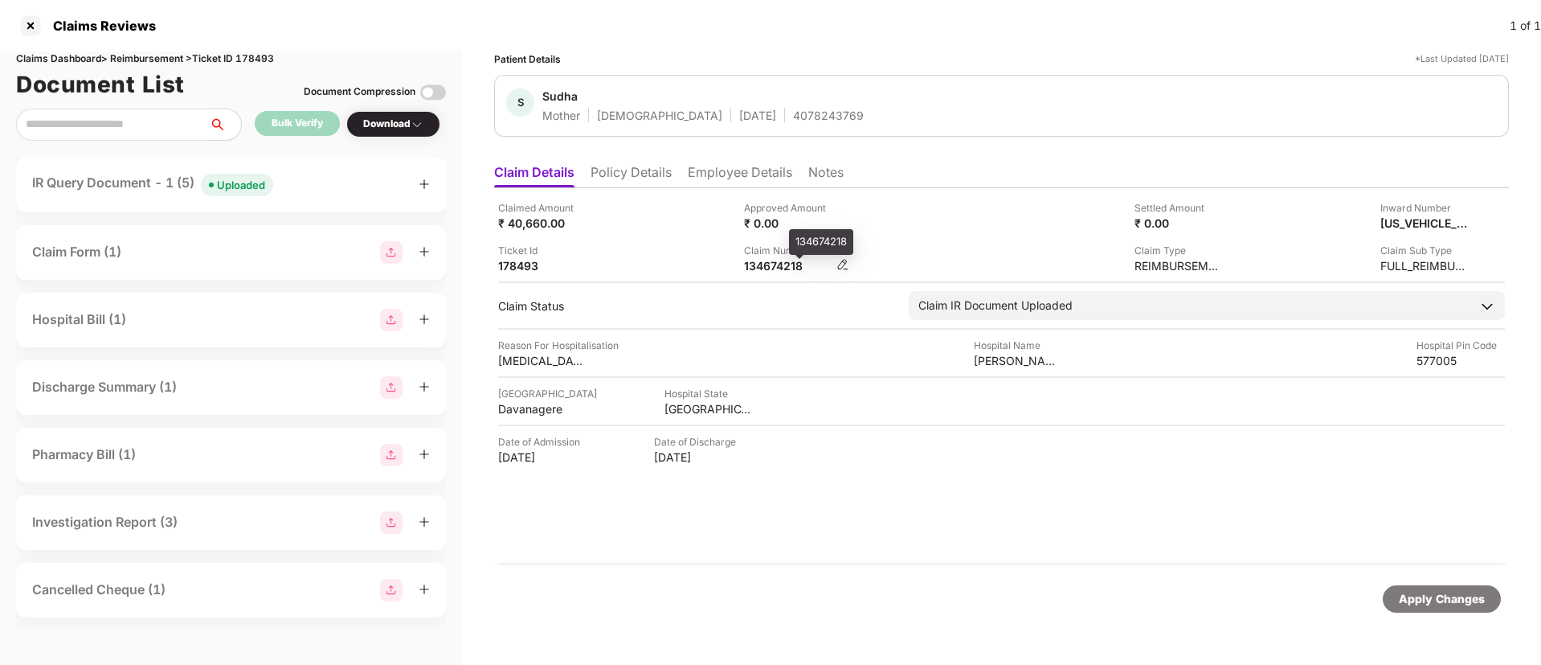
click at [765, 268] on div "134674218" at bounding box center [788, 265] width 88 height 15
copy div "134674218"
click at [644, 162] on ul "Claim Details Policy Details Employee Details Notes" at bounding box center [1001, 172] width 1015 height 32
click at [621, 175] on li "Policy Details" at bounding box center [631, 175] width 81 height 23
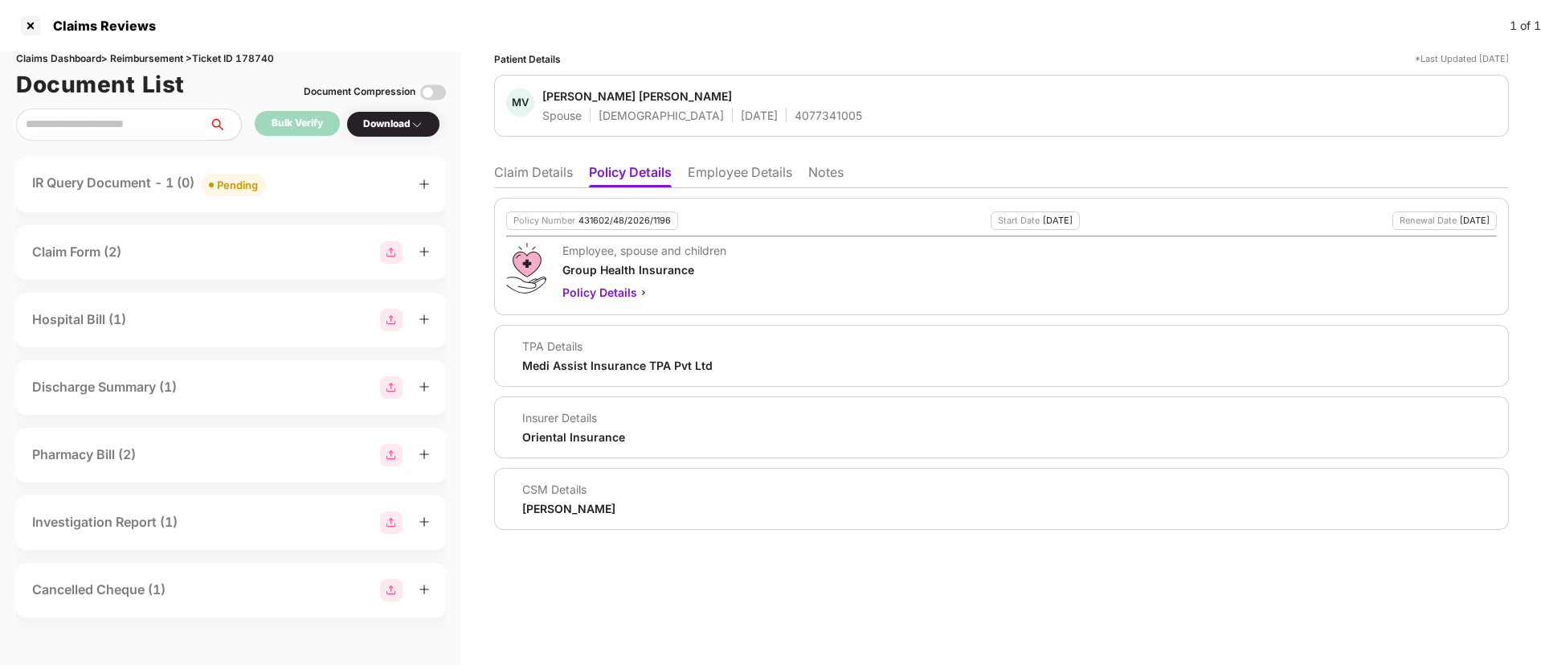
click at [528, 173] on li "Claim Details" at bounding box center [533, 175] width 79 height 23
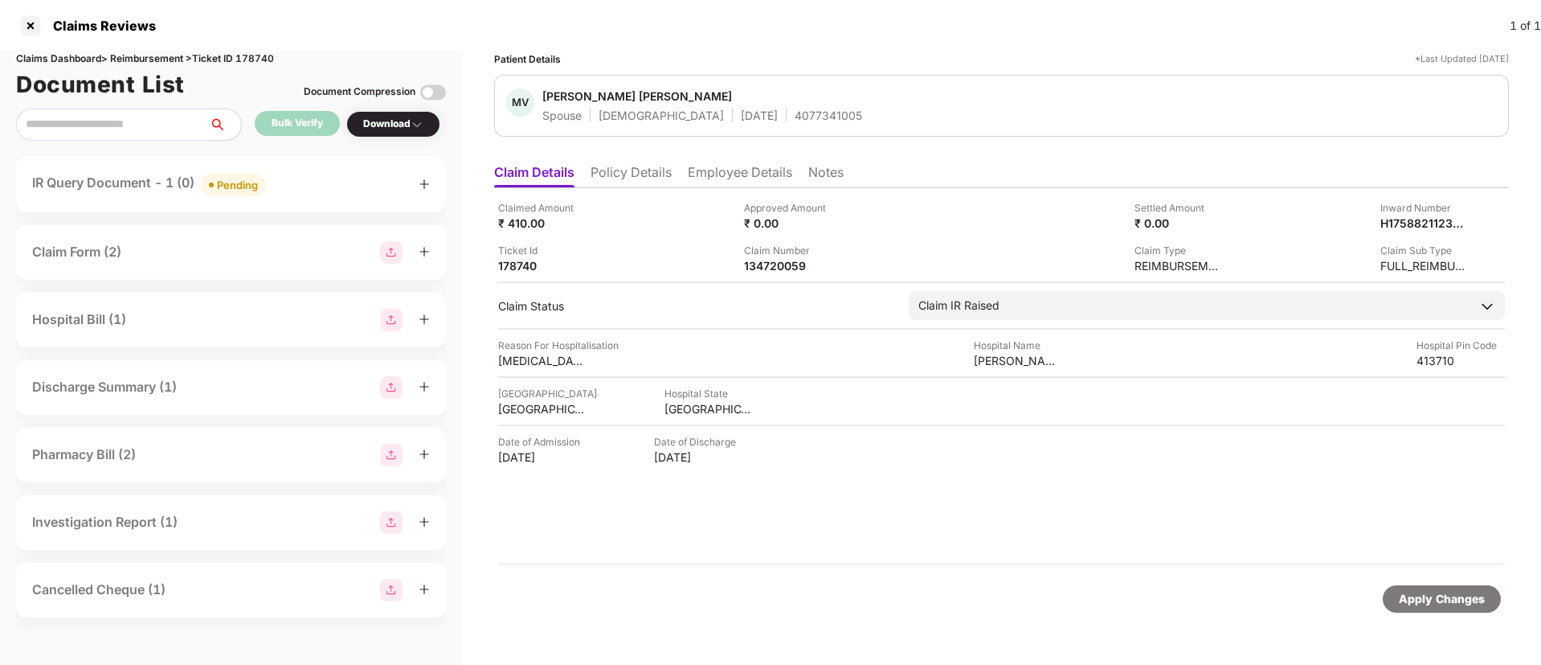
click at [345, 188] on div "IR Query Document - 1 (0) Pending" at bounding box center [231, 184] width 398 height 23
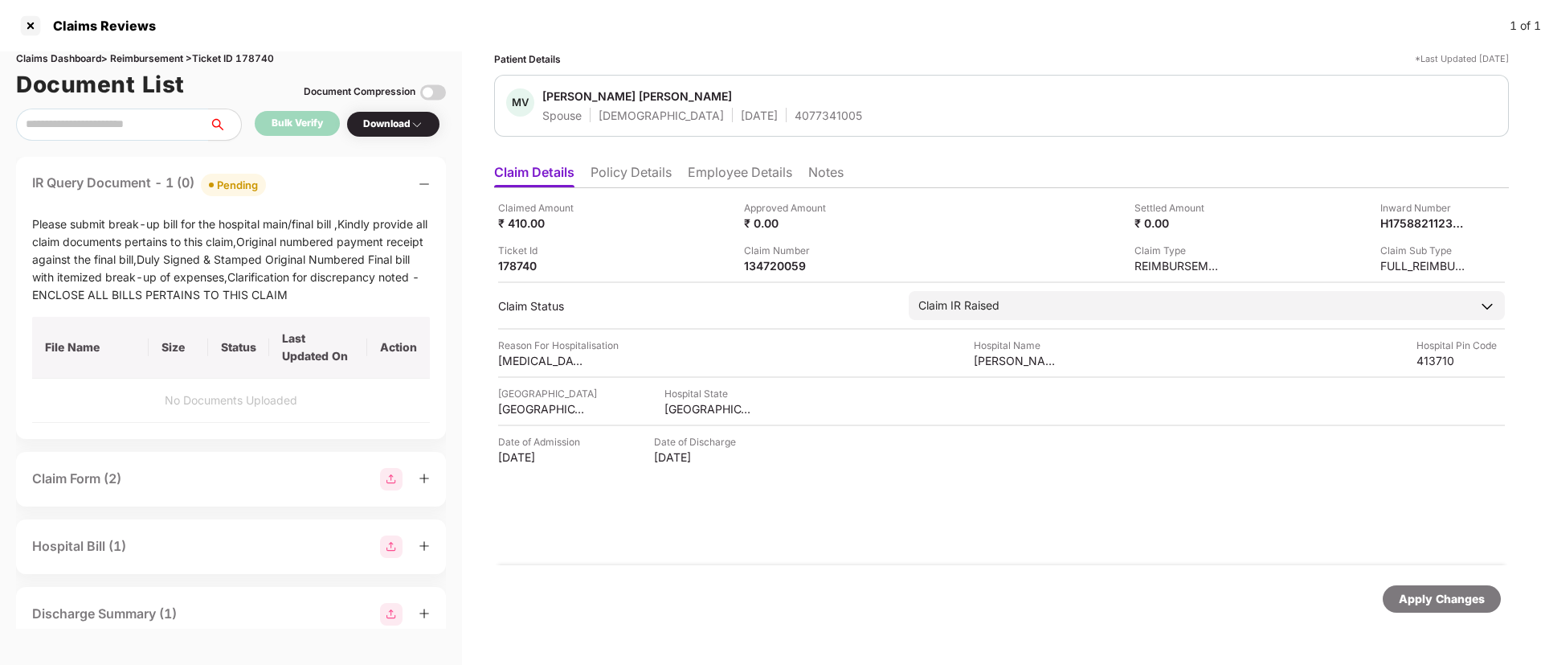
click at [345, 188] on div "IR Query Document - 1 (0) Pending" at bounding box center [231, 184] width 398 height 23
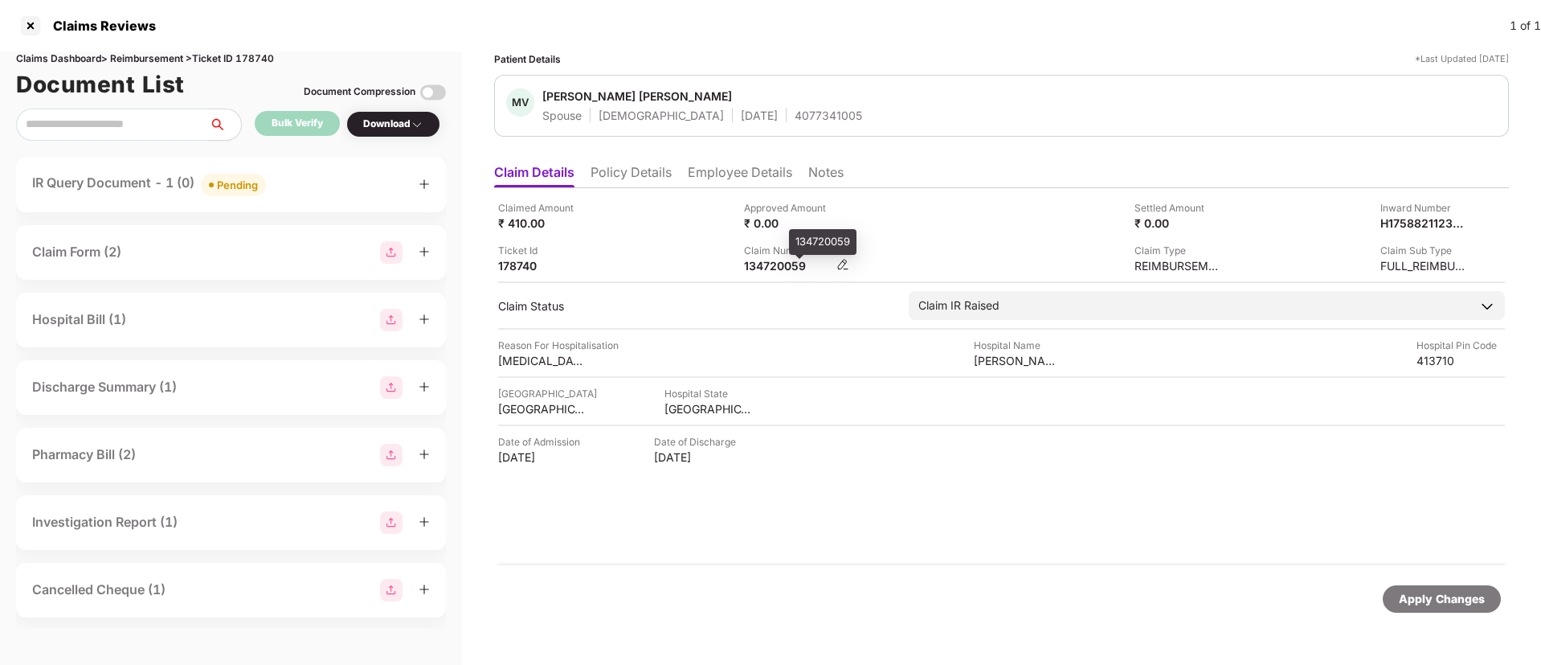
click at [751, 266] on div "134720059" at bounding box center [788, 265] width 88 height 15
copy div "134720059"
click at [616, 231] on div "Claimed Amount ₹ 410.00 Approved Amount ₹ 0.00 Settled Amount ₹ 0.00 Inward Num…" at bounding box center [1001, 236] width 1007 height 73
click at [334, 180] on div "IR Query Document - 1 (0) Pending" at bounding box center [231, 184] width 398 height 23
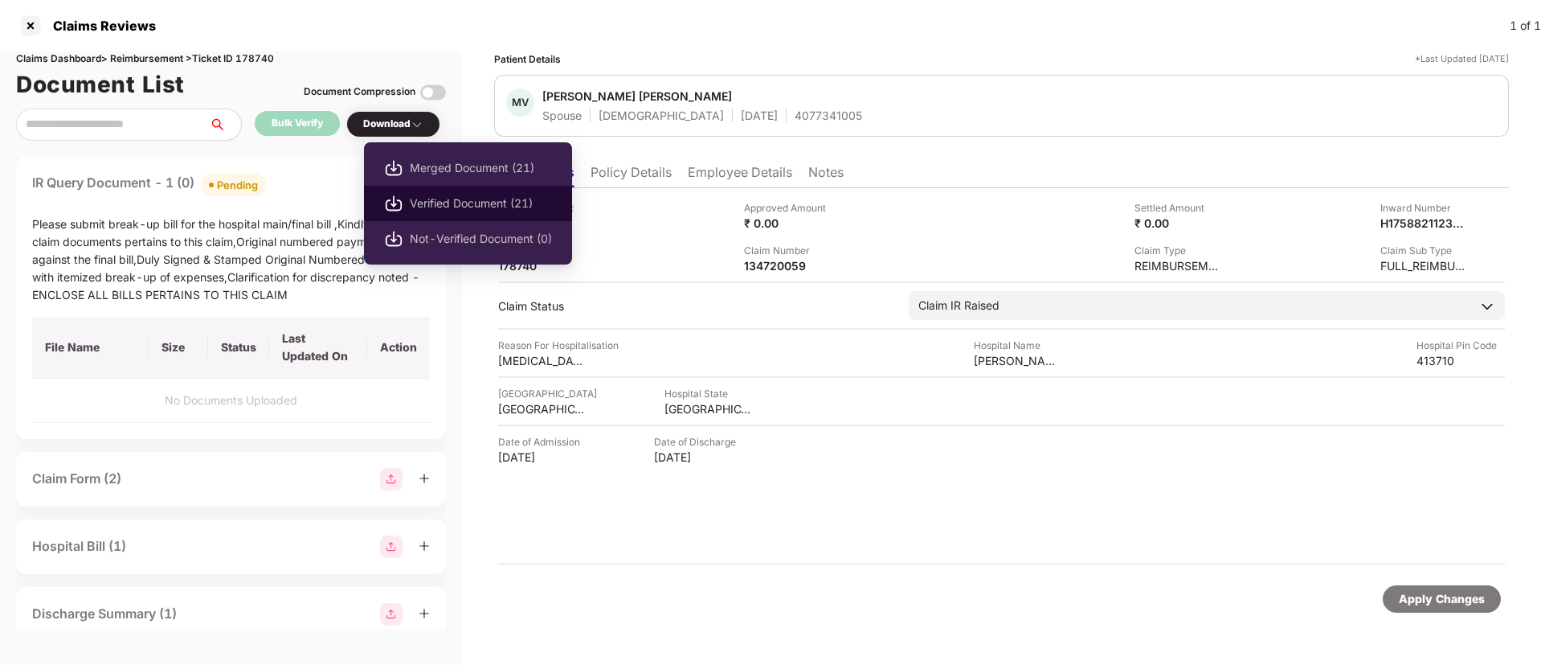
click at [441, 206] on span "Verified Document (21)" at bounding box center [481, 203] width 142 height 18
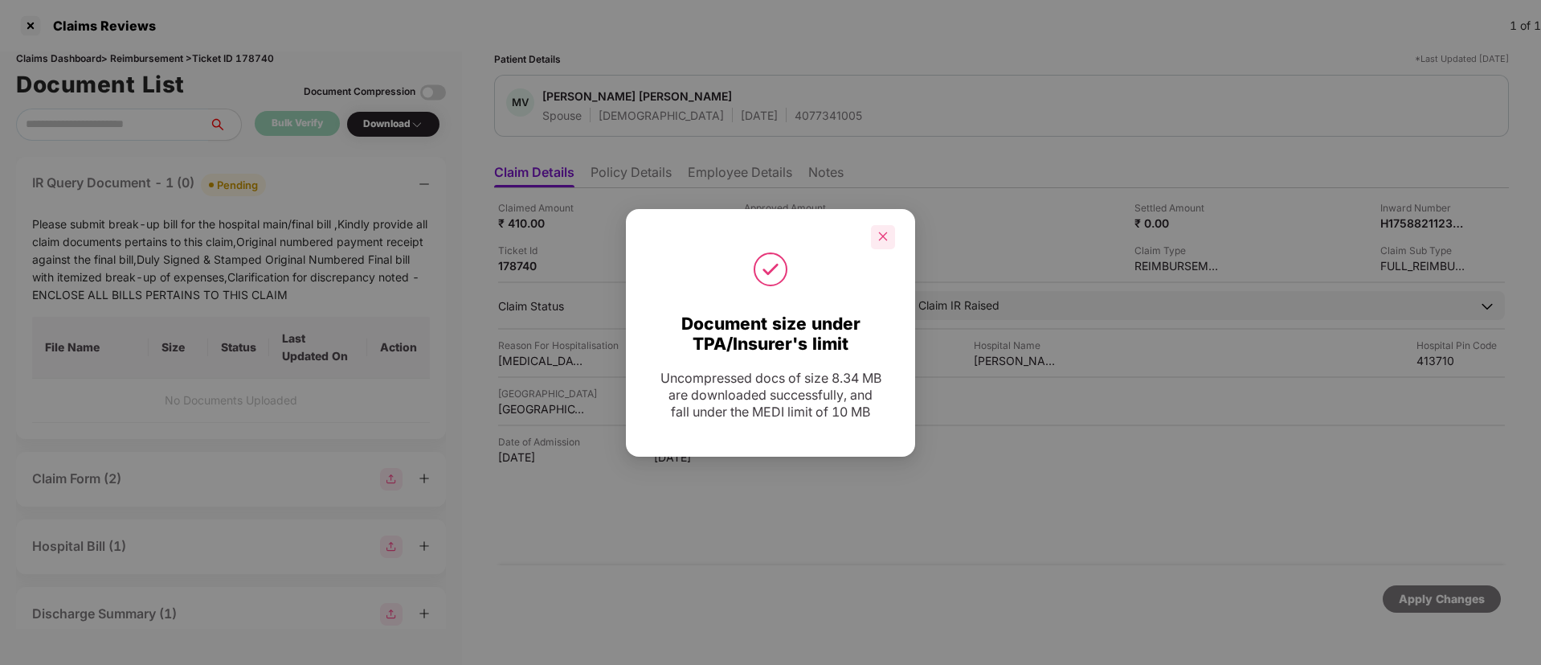
click at [884, 239] on icon "close" at bounding box center [883, 236] width 11 height 11
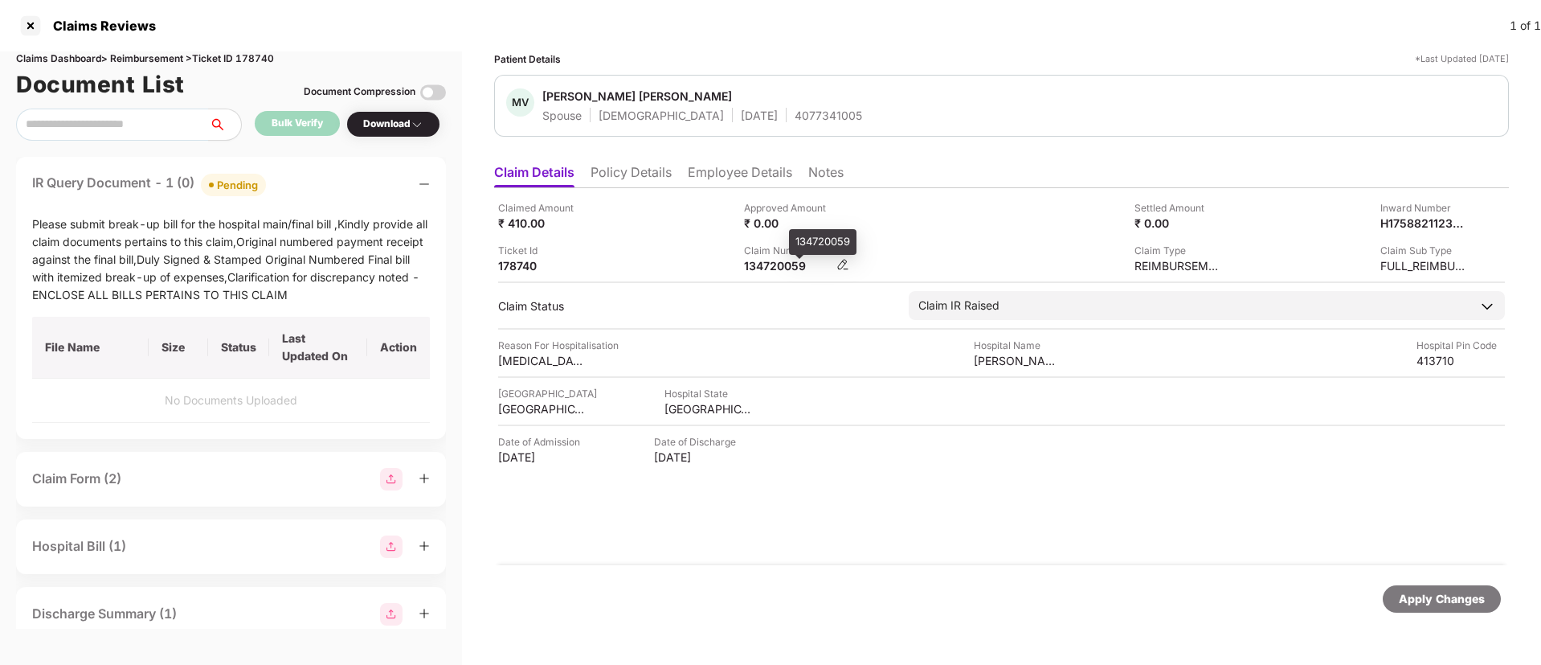
click at [797, 261] on div "134720059" at bounding box center [788, 265] width 88 height 15
copy div "134720059"
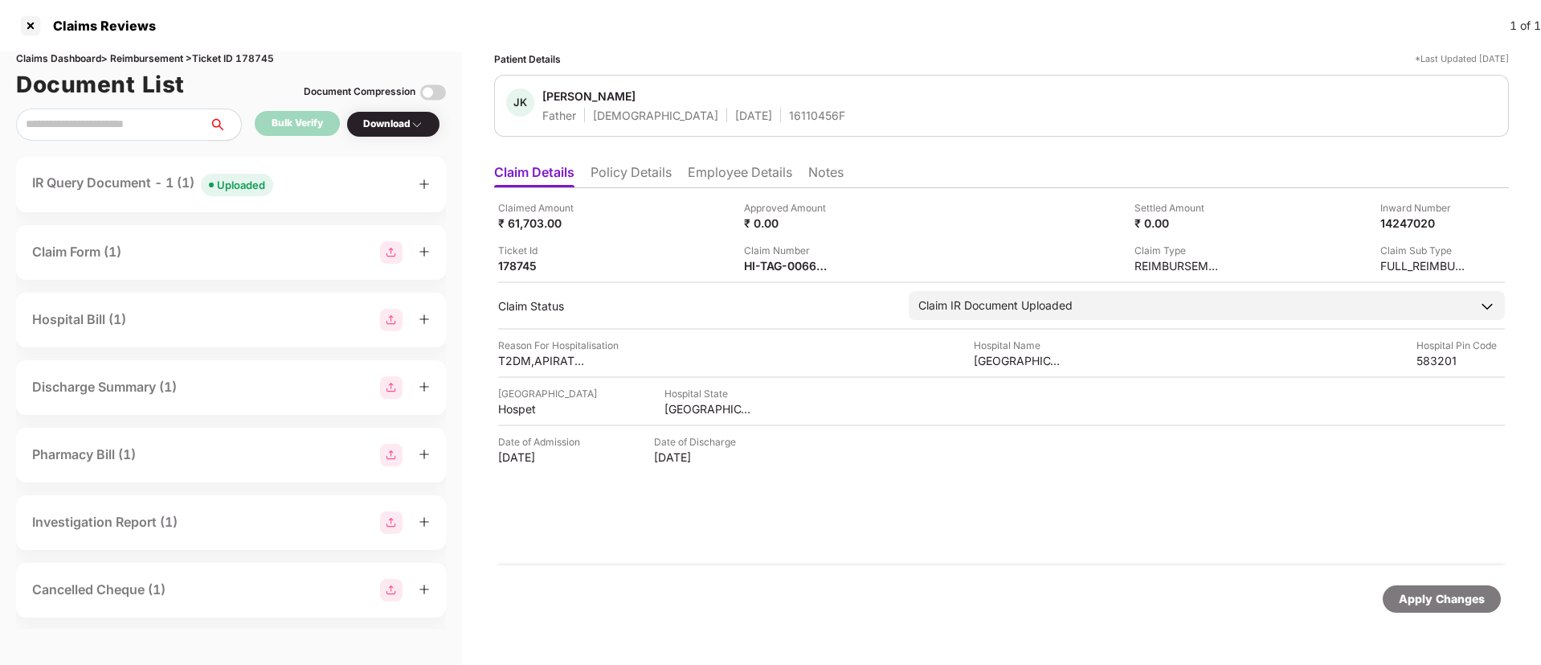
click at [321, 194] on div "IR Query Document - 1 (1) Uploaded" at bounding box center [231, 184] width 398 height 23
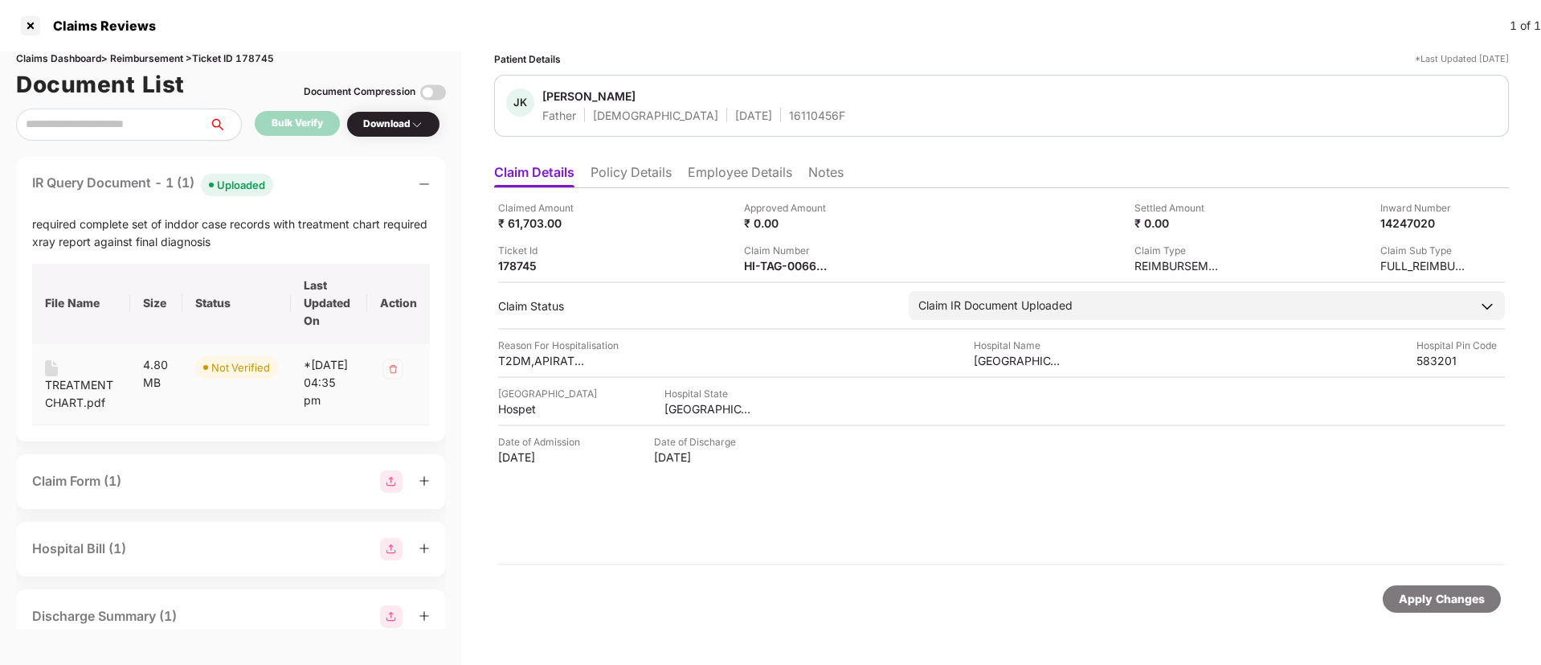
click at [67, 384] on div "TREATMENT CHART.pdf" at bounding box center [81, 393] width 72 height 35
click at [762, 268] on div "HI-TAG-006642260(0)" at bounding box center [788, 265] width 88 height 15
click at [966, 226] on div "Approved Amount ₹ 0.00" at bounding box center [861, 215] width 234 height 31
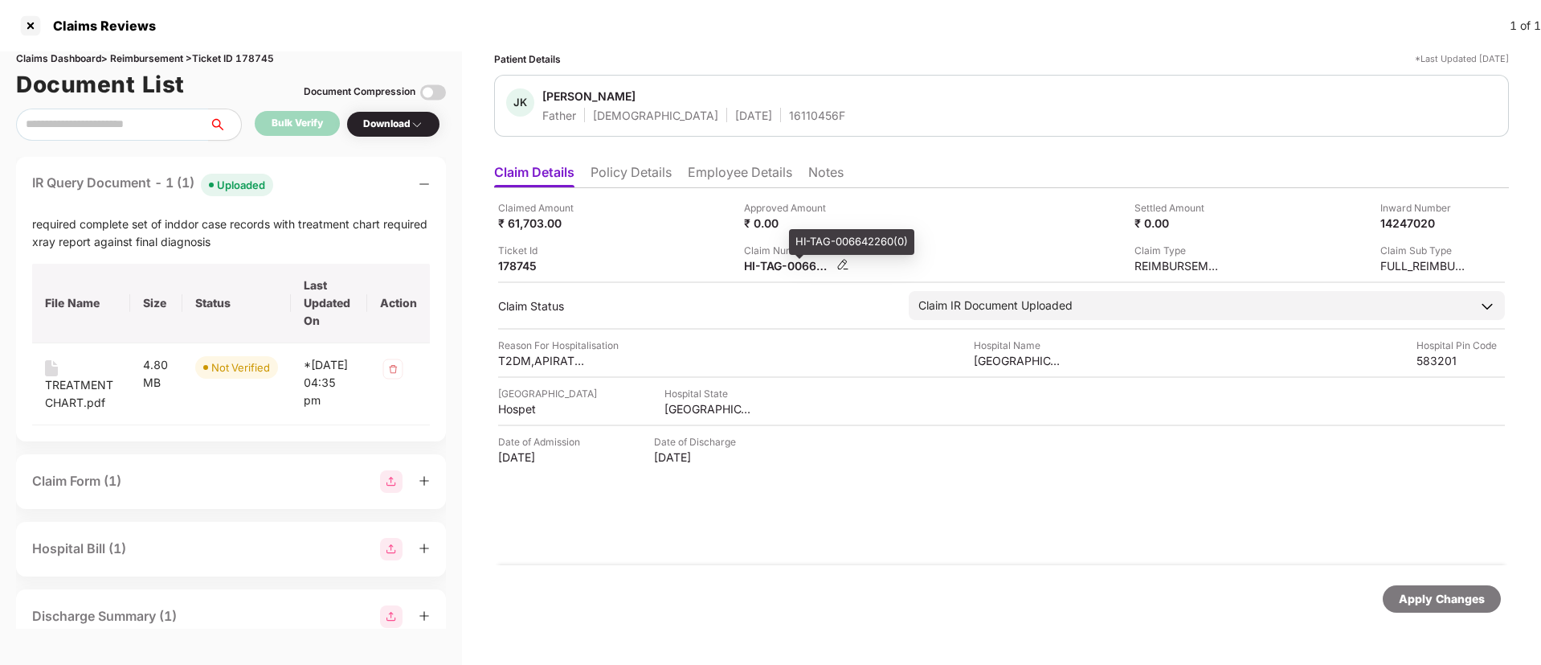
click at [767, 269] on div "HI-TAG-006642260(0)" at bounding box center [788, 265] width 88 height 15
copy div
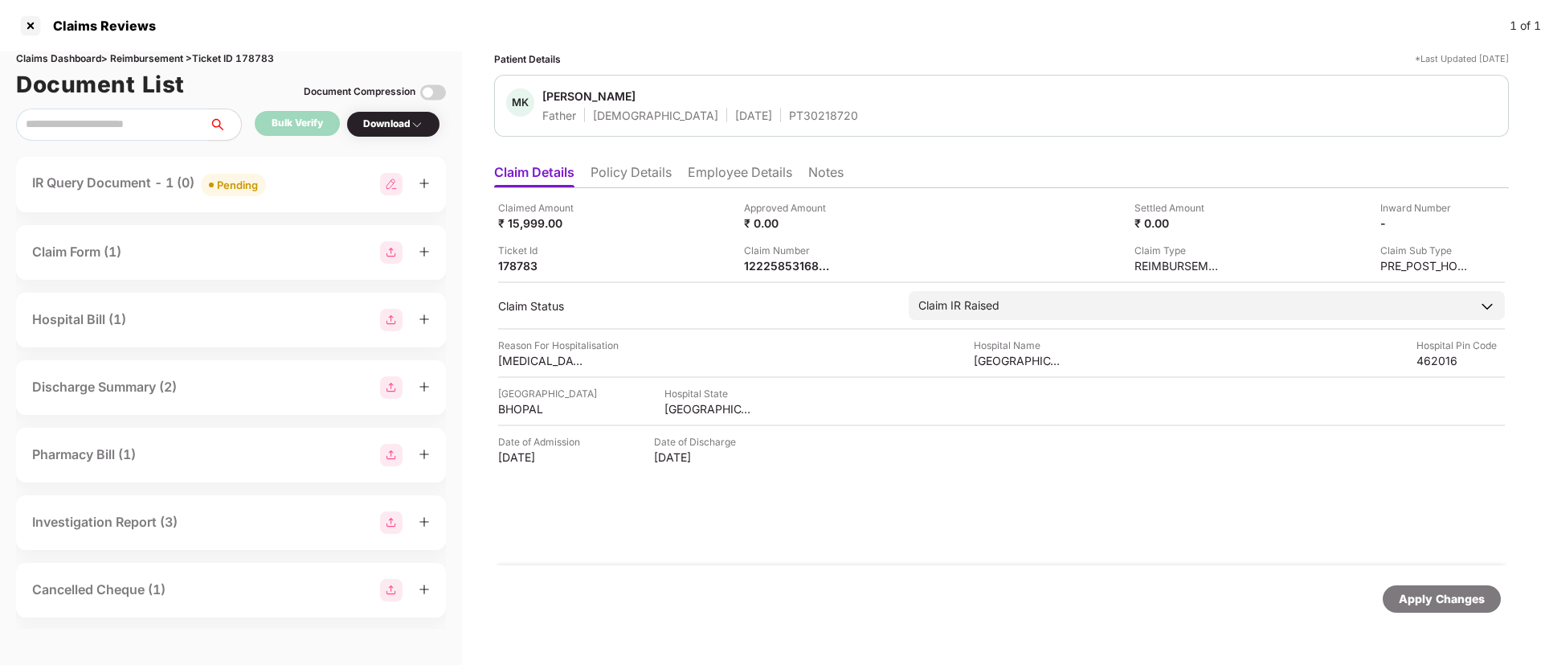
click at [626, 175] on li "Policy Details" at bounding box center [631, 175] width 81 height 23
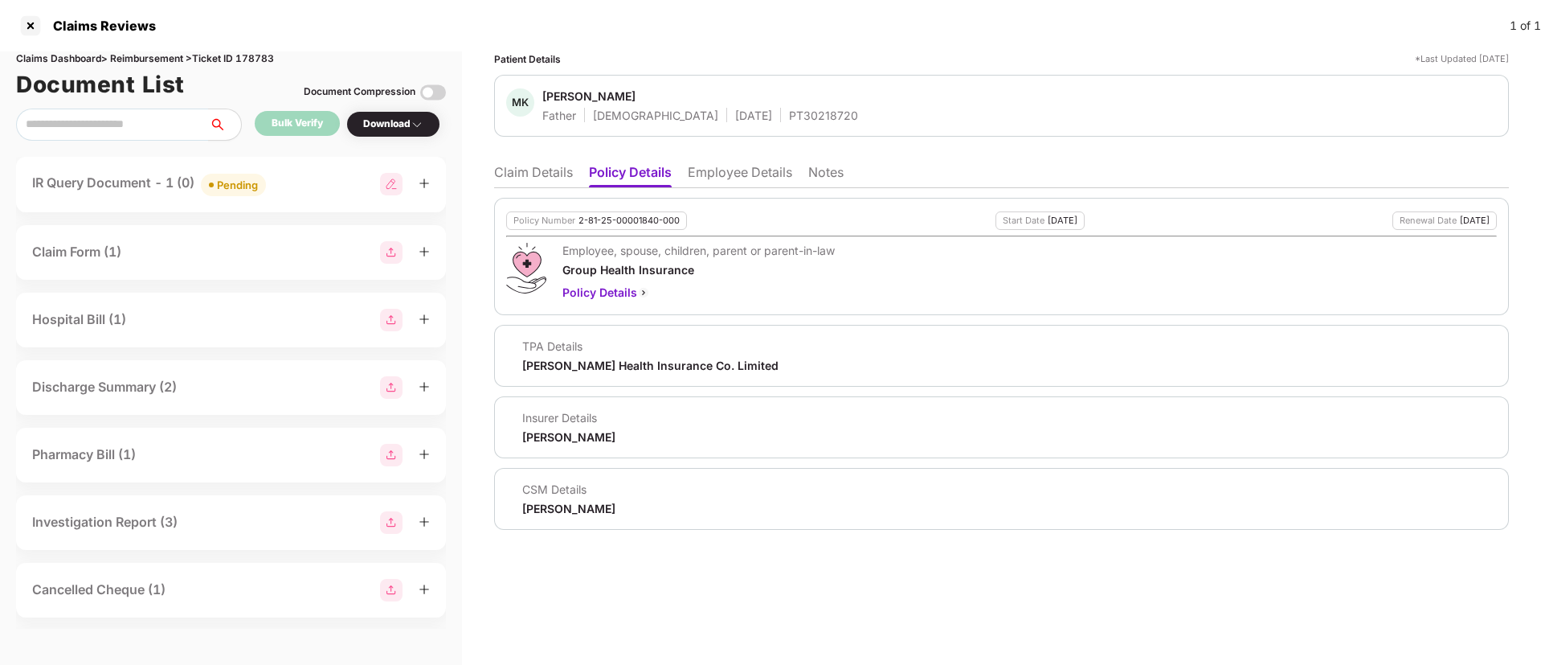
click at [525, 171] on li "Claim Details" at bounding box center [533, 175] width 79 height 23
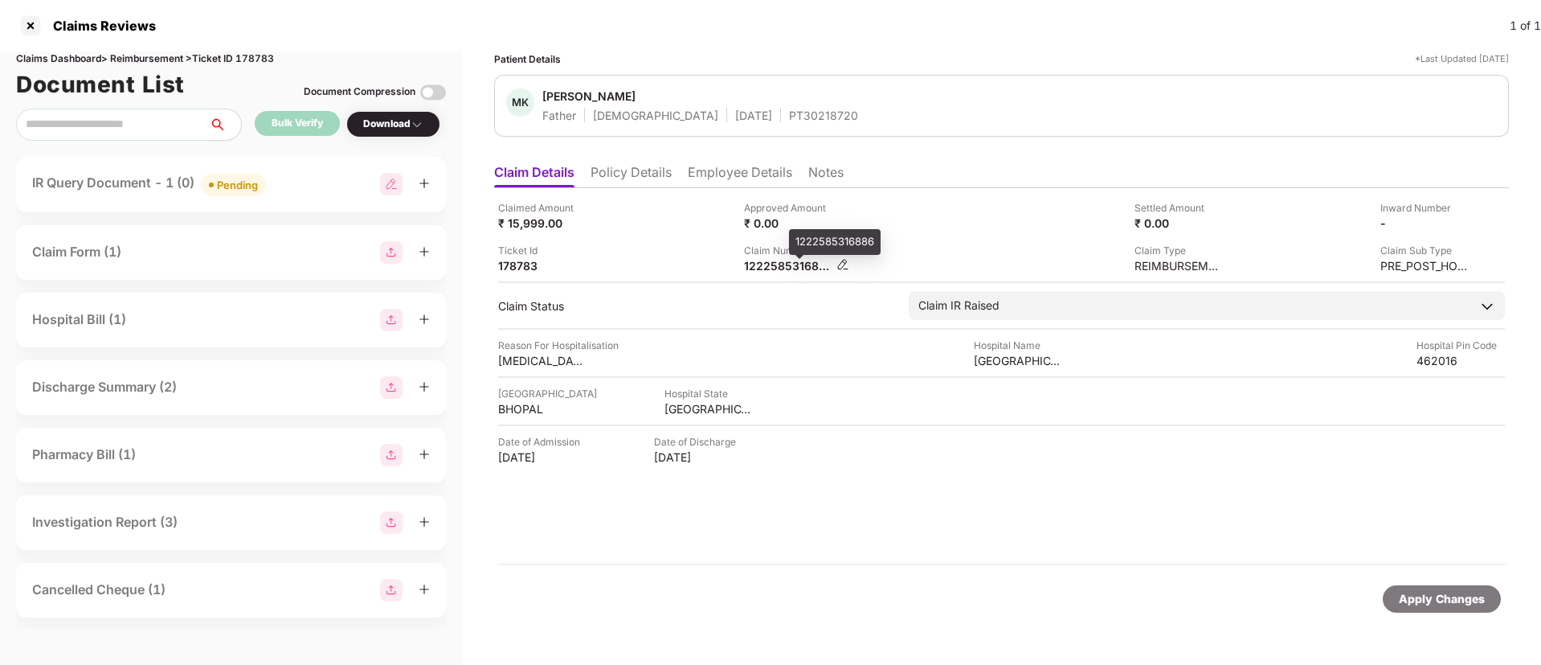
click at [767, 263] on div "1222585316886" at bounding box center [788, 265] width 88 height 15
copy div "1222585316886"
click at [306, 167] on div "IR Query Document - 1 (0) Pending" at bounding box center [231, 184] width 430 height 55
click at [309, 186] on div "IR Query Document - 1 (0) Pending" at bounding box center [231, 184] width 398 height 23
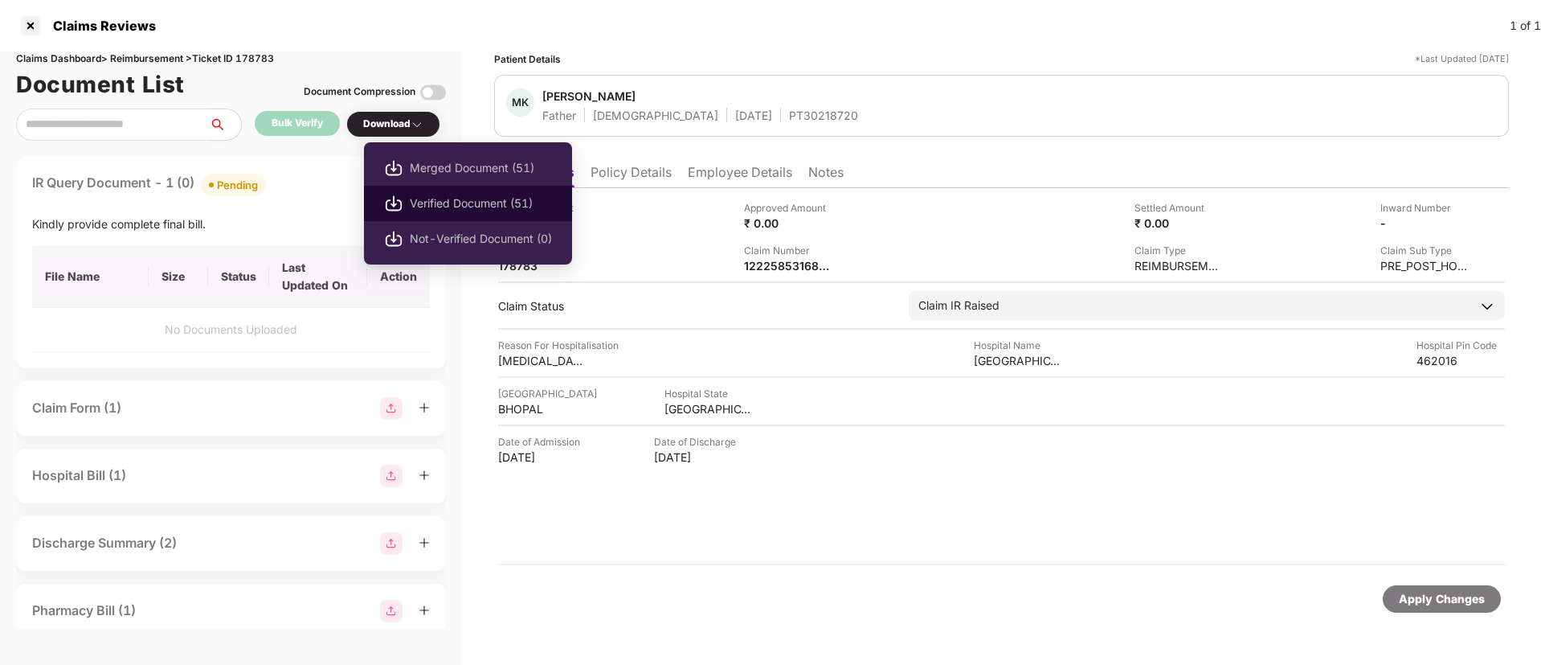
click at [445, 198] on span "Verified Document (51)" at bounding box center [481, 203] width 142 height 18
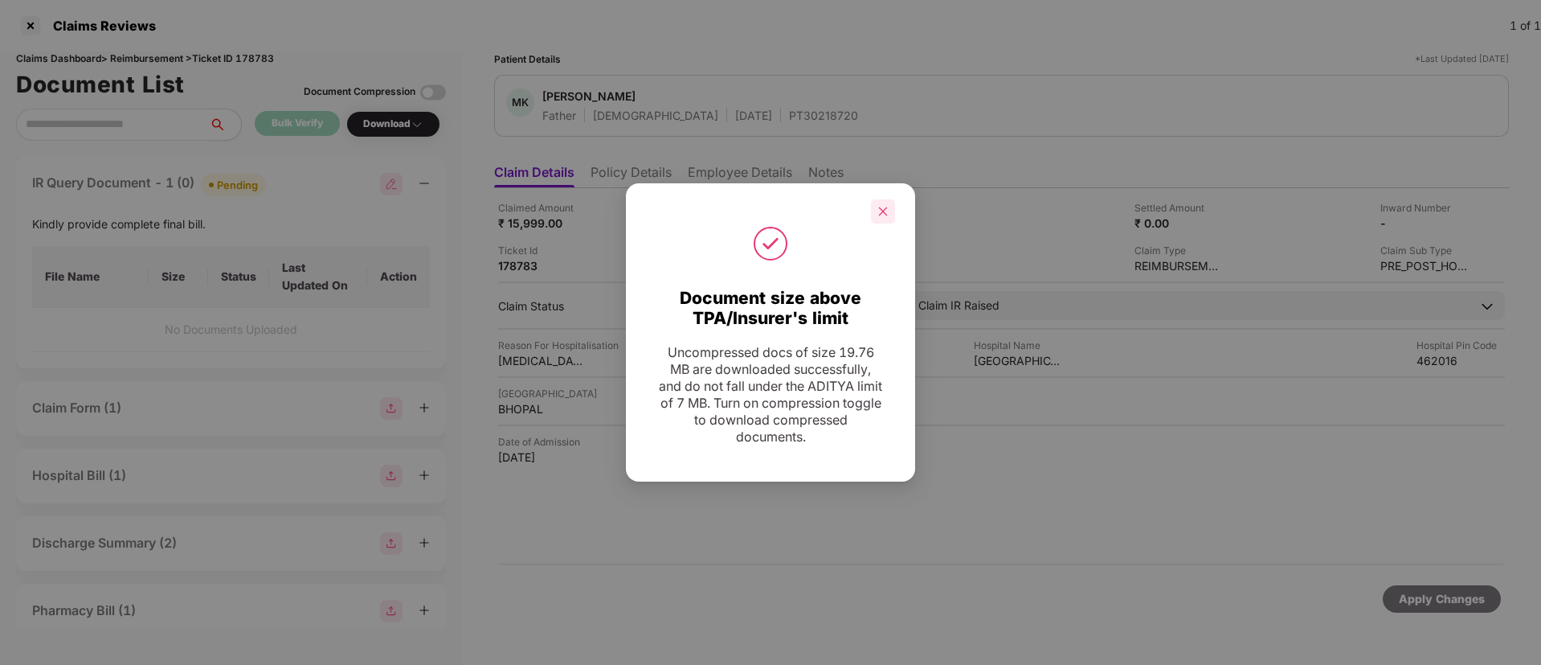
click at [886, 207] on icon "close" at bounding box center [883, 211] width 11 height 11
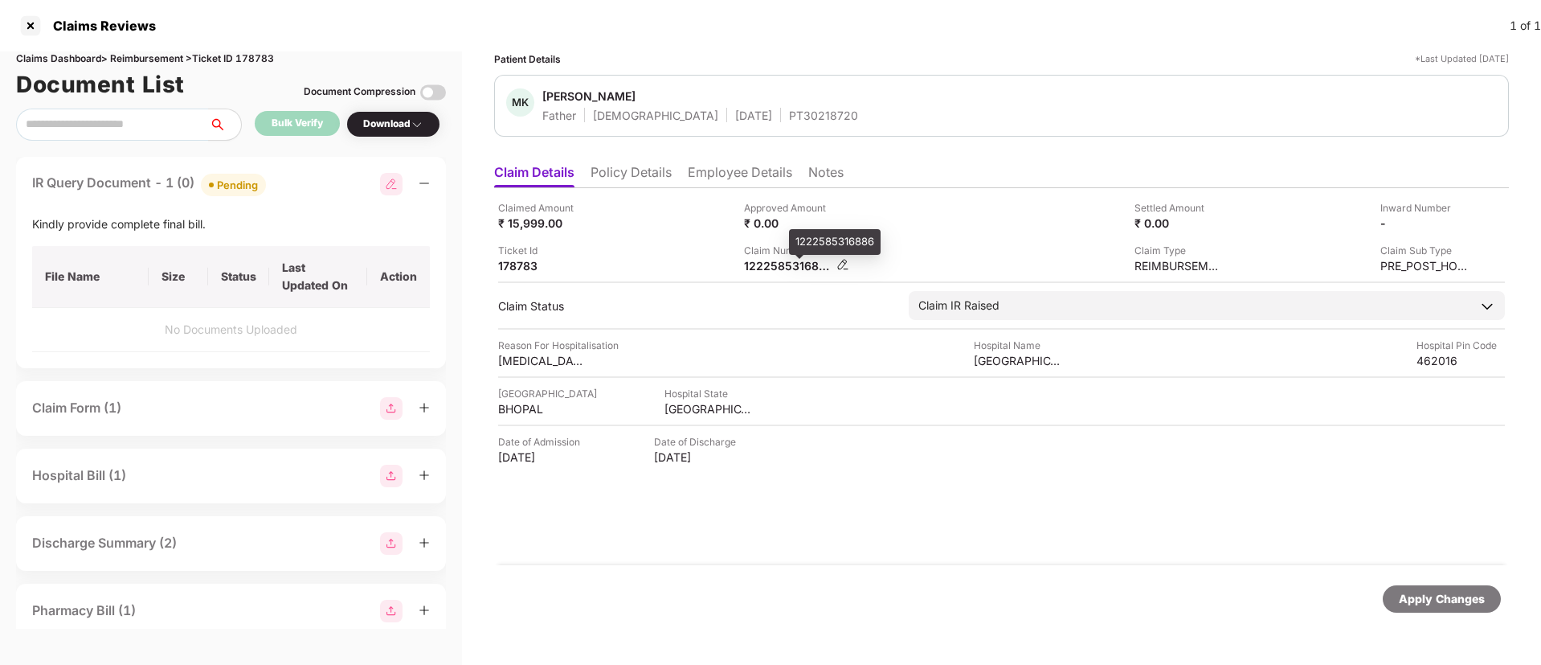
click at [763, 263] on div "1222585316886" at bounding box center [788, 265] width 88 height 15
copy div "1222585316886"
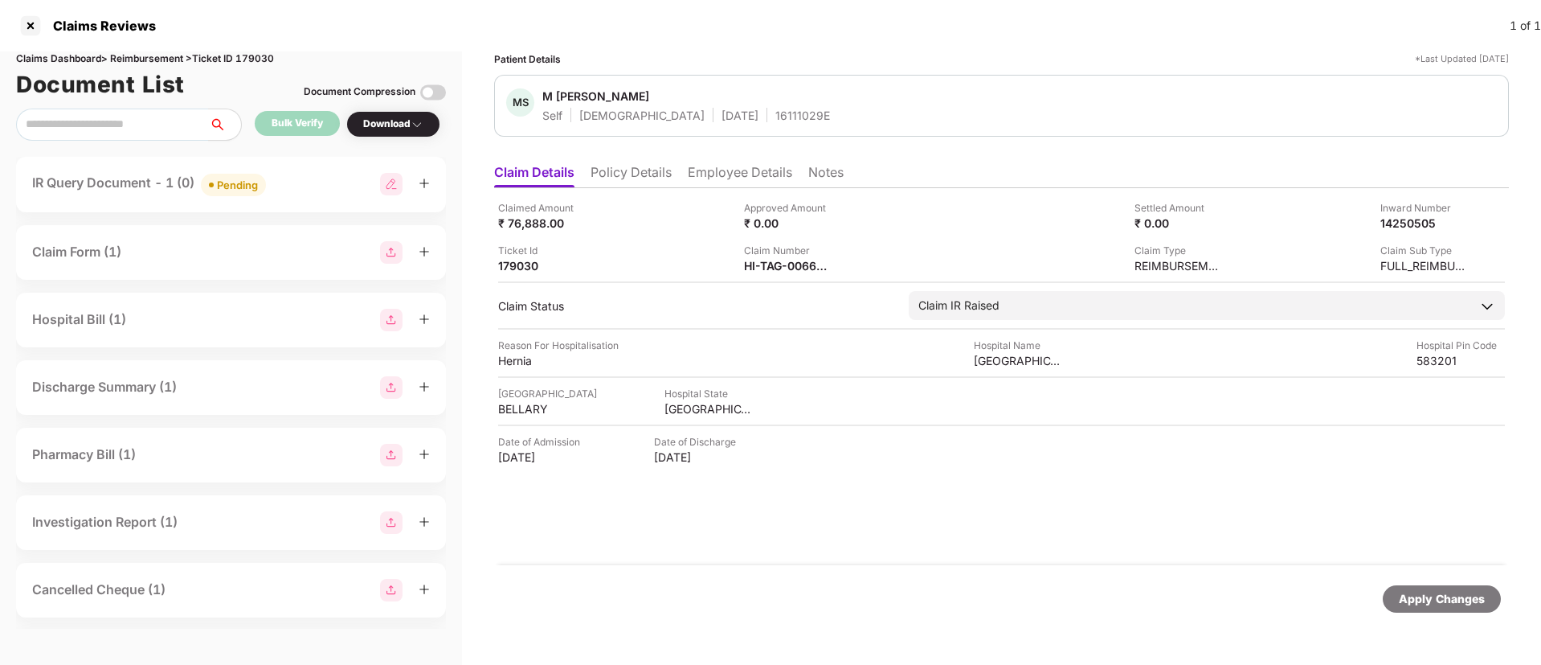
click at [321, 179] on div "IR Query Document - 1 (0) Pending" at bounding box center [231, 184] width 398 height 23
click at [334, 207] on div "IR Query Document - 1 (0) Pending" at bounding box center [231, 184] width 430 height 55
click at [321, 194] on div "IR Query Document - 1 (0) Pending" at bounding box center [231, 184] width 398 height 23
click at [301, 178] on div "IR Query Document - 1 (2) Uploaded" at bounding box center [231, 184] width 398 height 23
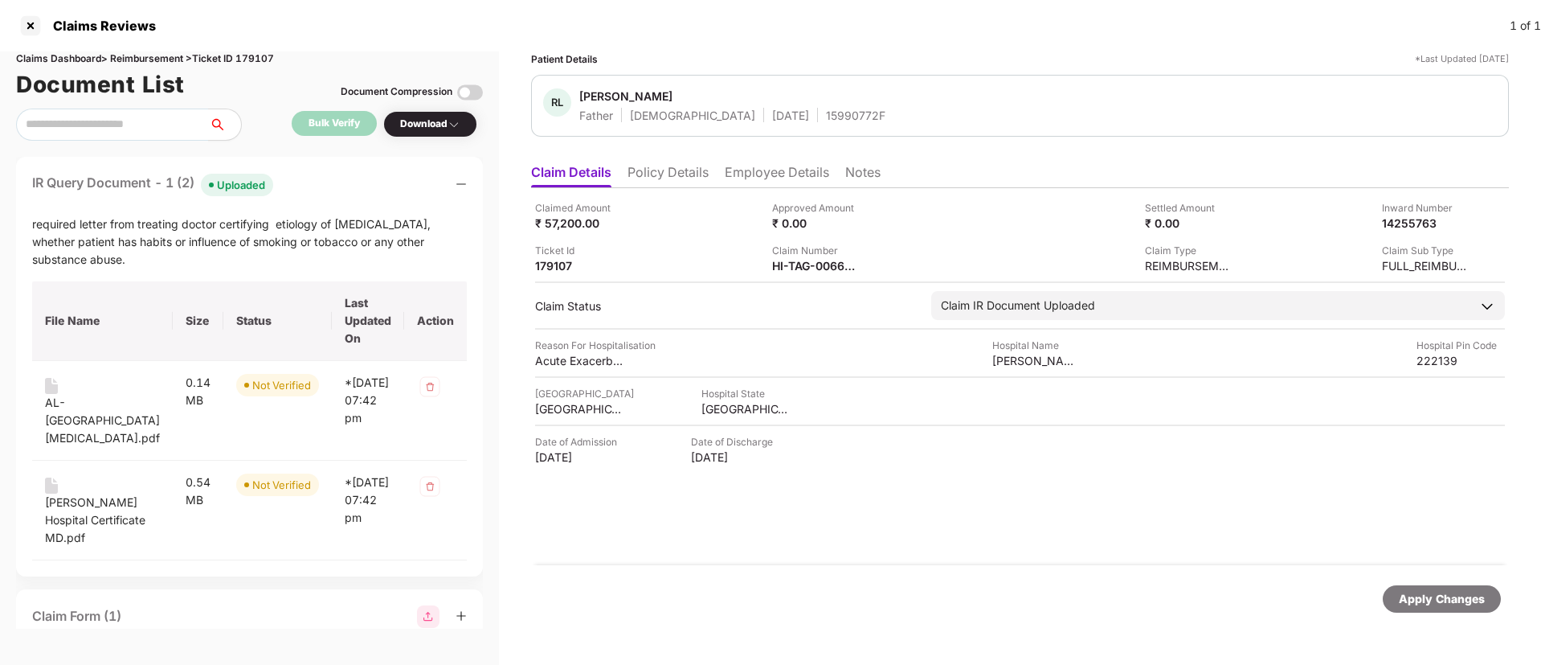
click at [350, 170] on div "IR Query Document - 1 (2) Uploaded required letter from treating doctor certify…" at bounding box center [249, 366] width 467 height 419
click at [321, 167] on div "IR Query Document - 1 (2) Uploaded required letter from treating doctor certify…" at bounding box center [249, 366] width 467 height 419
click at [72, 397] on div "AL-Zafar Hospital COPD.pdf" at bounding box center [102, 420] width 115 height 53
click at [72, 501] on div "AL Zafar Hospital Certificate MD.pdf" at bounding box center [102, 519] width 115 height 53
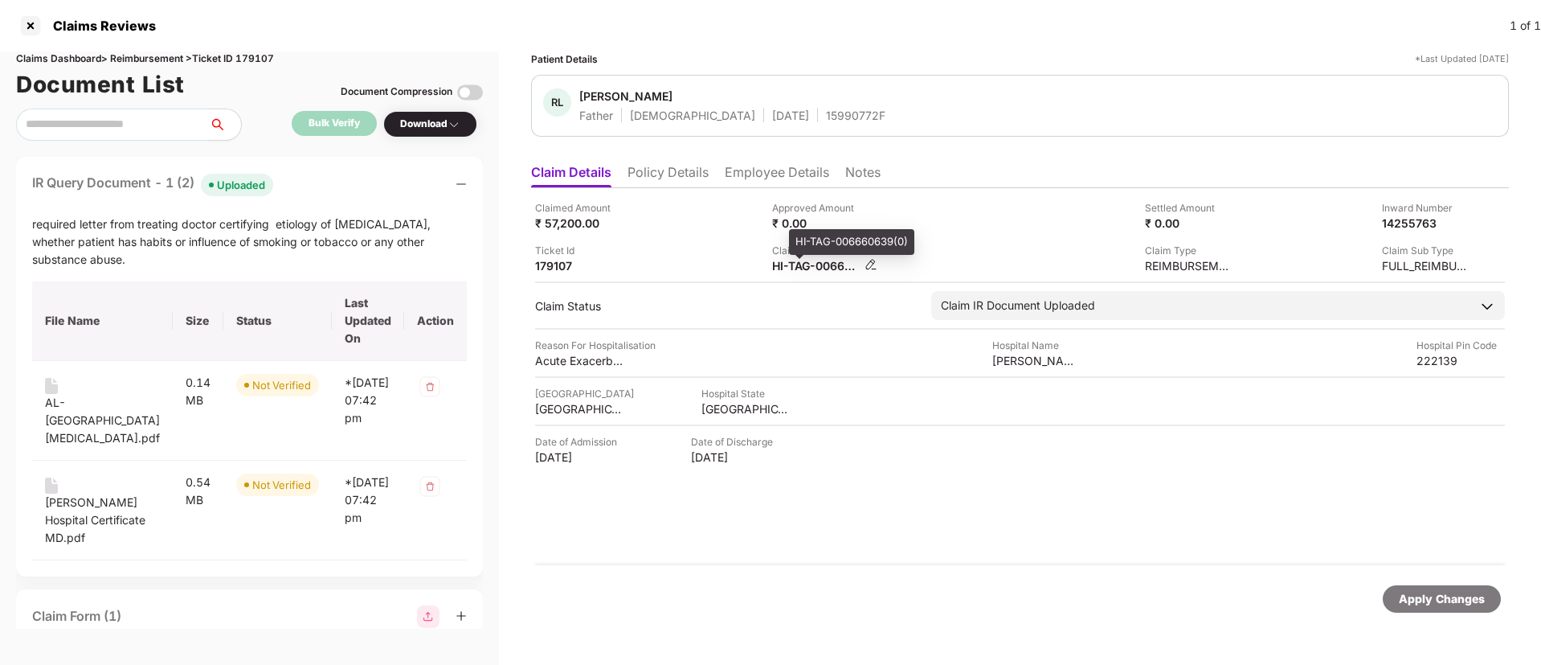
click at [772, 268] on div "HI-TAG-006660639(0)" at bounding box center [816, 265] width 88 height 15
copy div
click at [706, 260] on div "Ticket Id 179107" at bounding box center [647, 258] width 225 height 31
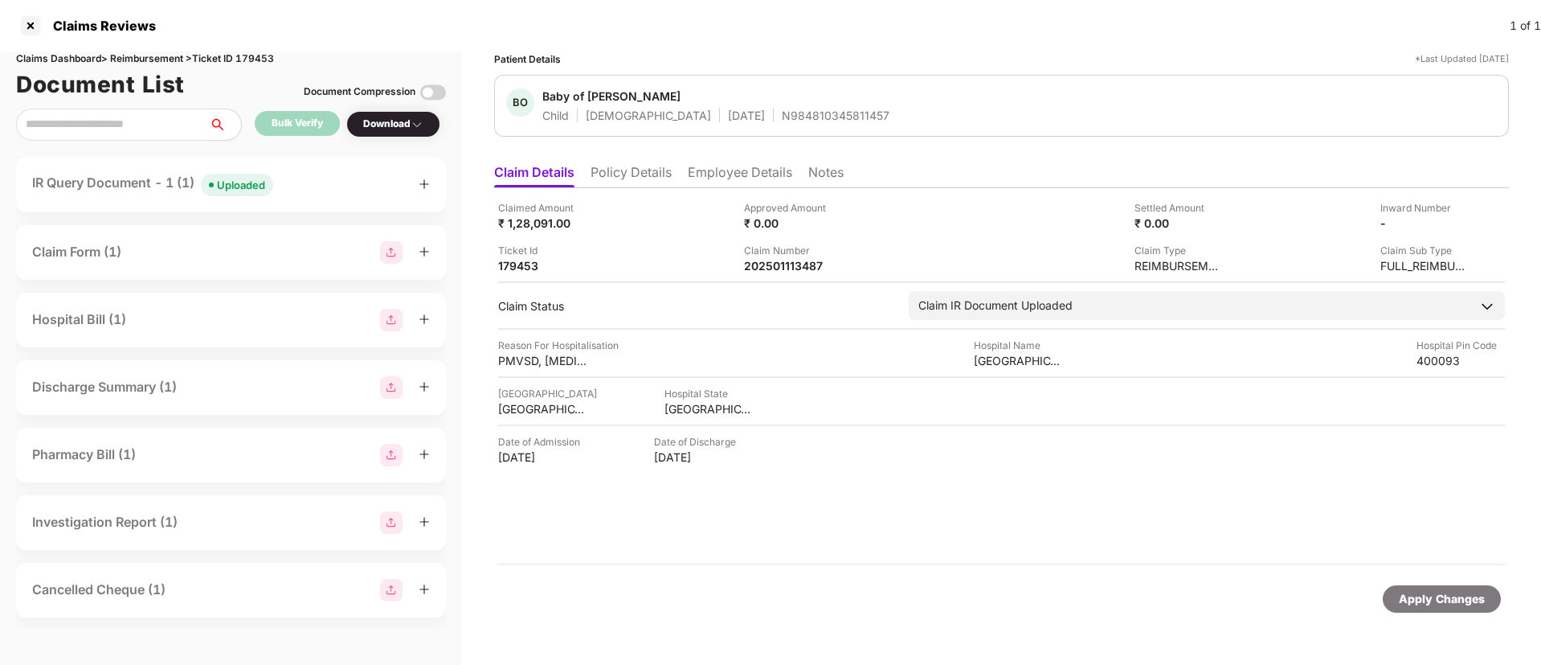
click at [313, 182] on div "IR Query Document - 1 (1) Uploaded" at bounding box center [231, 184] width 398 height 23
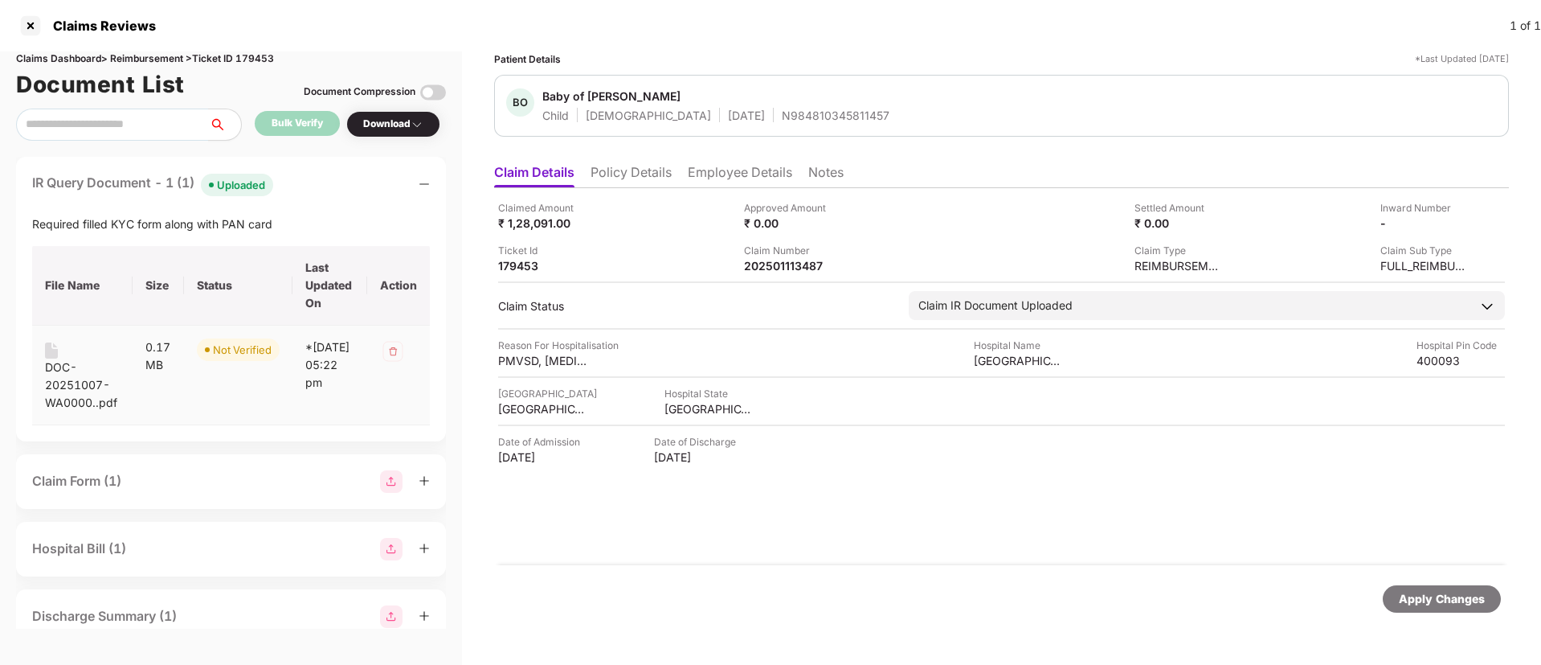
click at [56, 386] on div "DOC-20251007-WA0000..pdf" at bounding box center [82, 384] width 75 height 53
click at [717, 169] on li "Employee Details" at bounding box center [740, 175] width 104 height 23
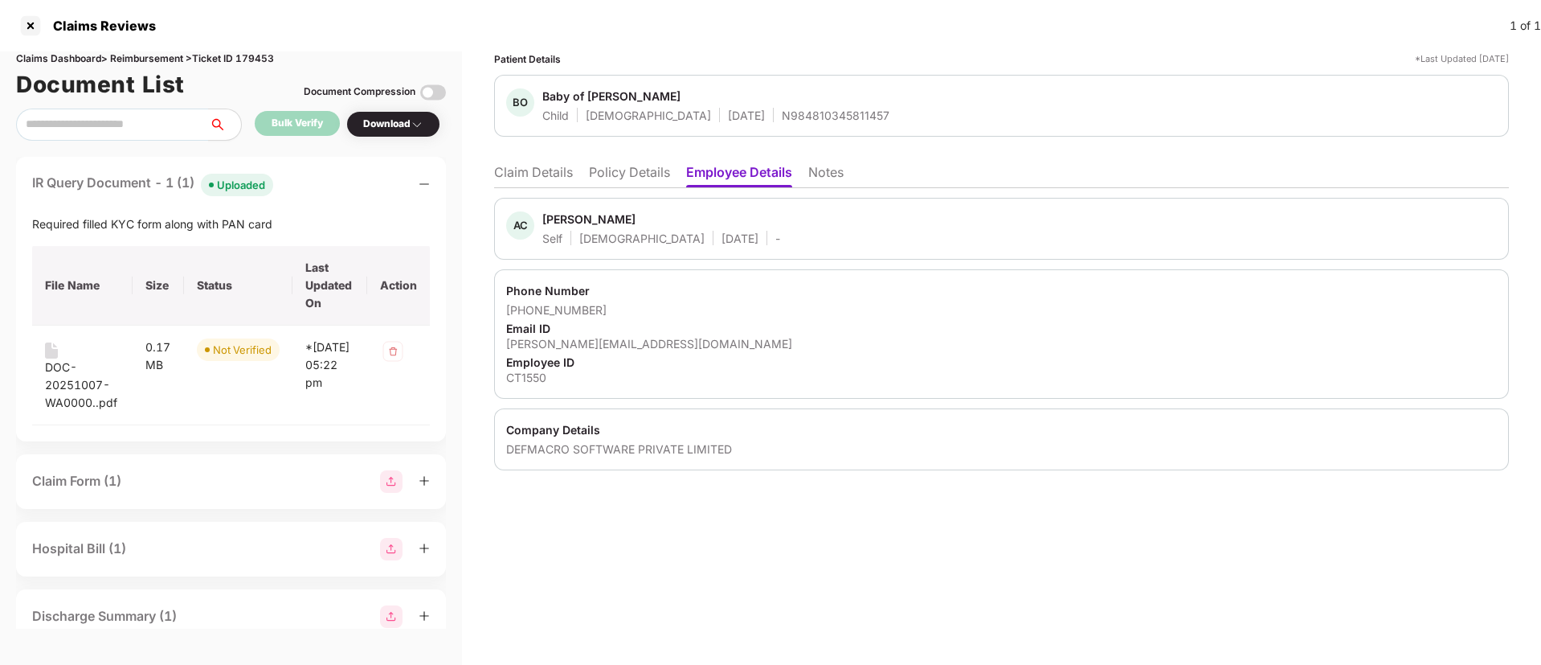
click at [559, 339] on div "[PERSON_NAME][EMAIL_ADDRESS][DOMAIN_NAME]" at bounding box center [1001, 343] width 991 height 15
click at [559, 339] on div "amod.shinde@clear.in" at bounding box center [1001, 343] width 991 height 15
copy div "amod.shinde@clear.in"
click at [546, 171] on li "Claim Details" at bounding box center [533, 175] width 79 height 23
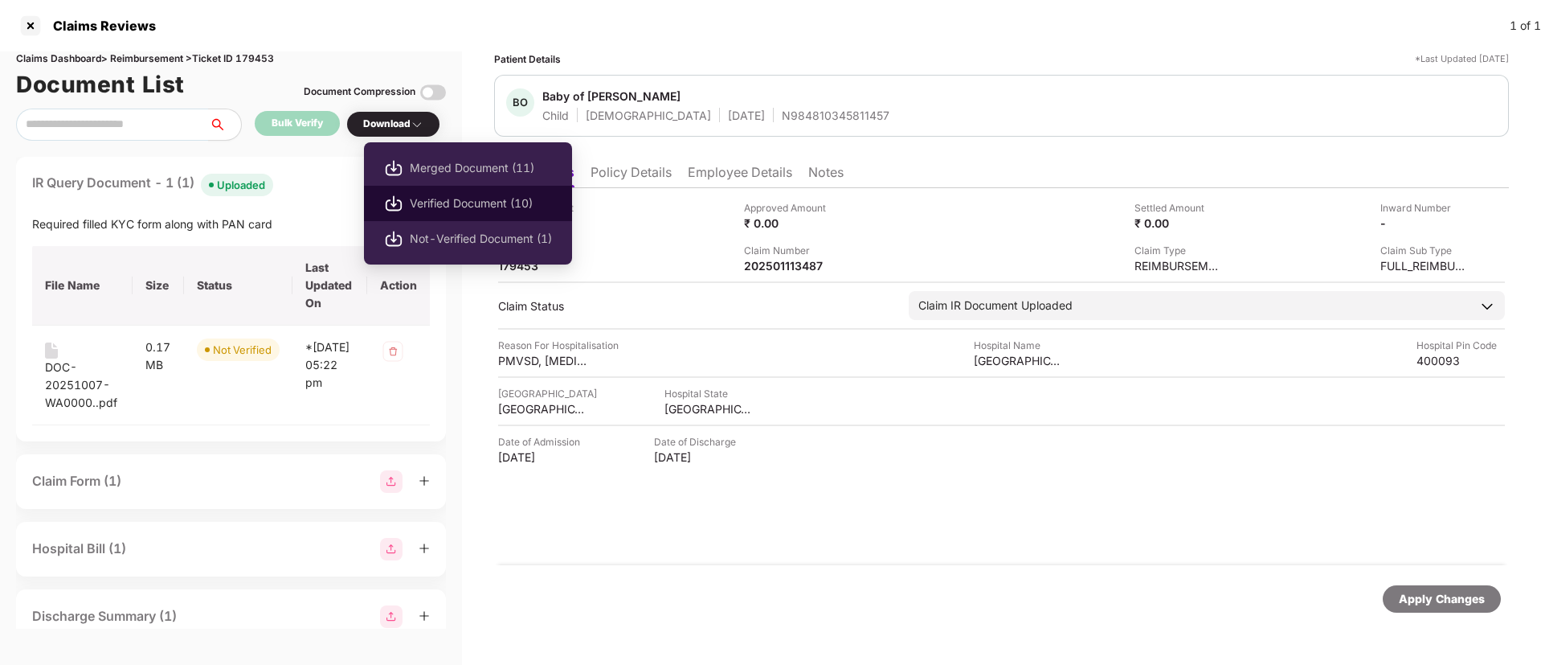
click at [455, 199] on span "Verified Document (10)" at bounding box center [481, 203] width 142 height 18
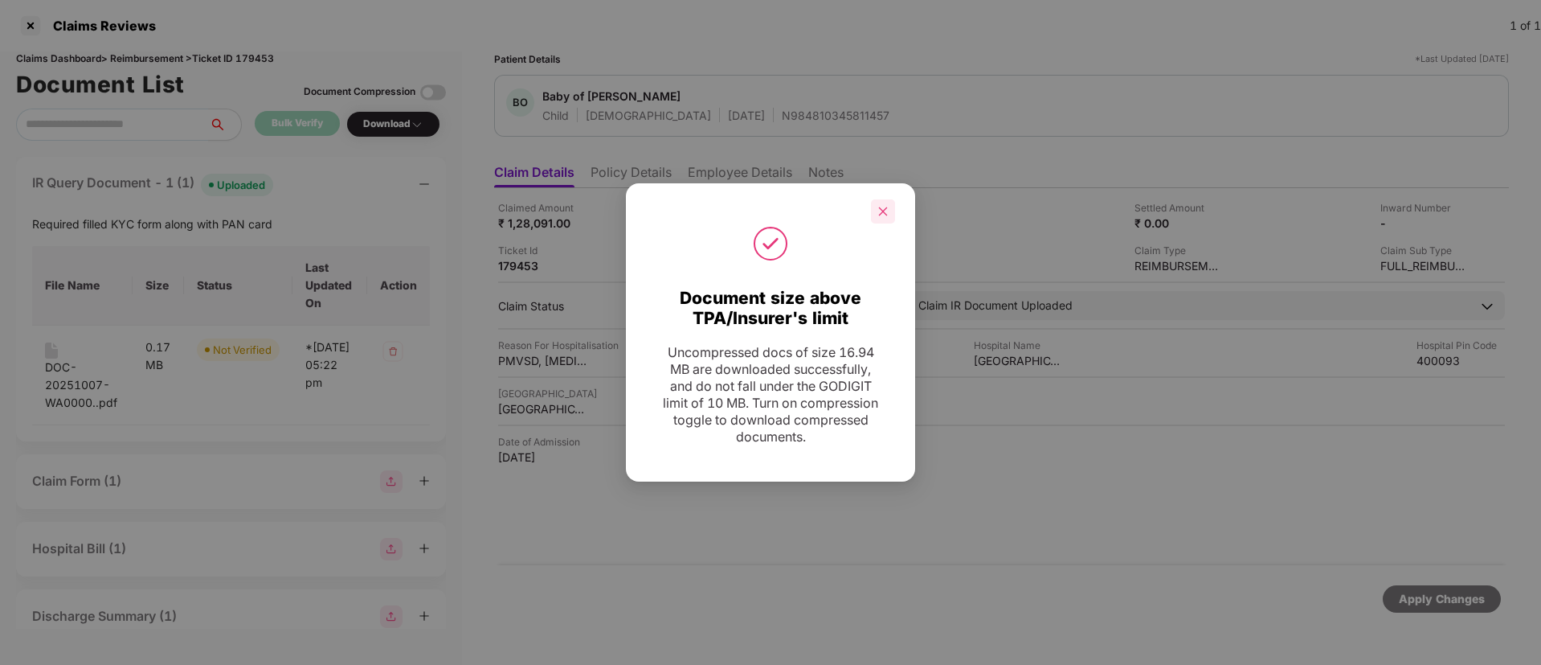
click at [889, 212] on div at bounding box center [883, 211] width 24 height 24
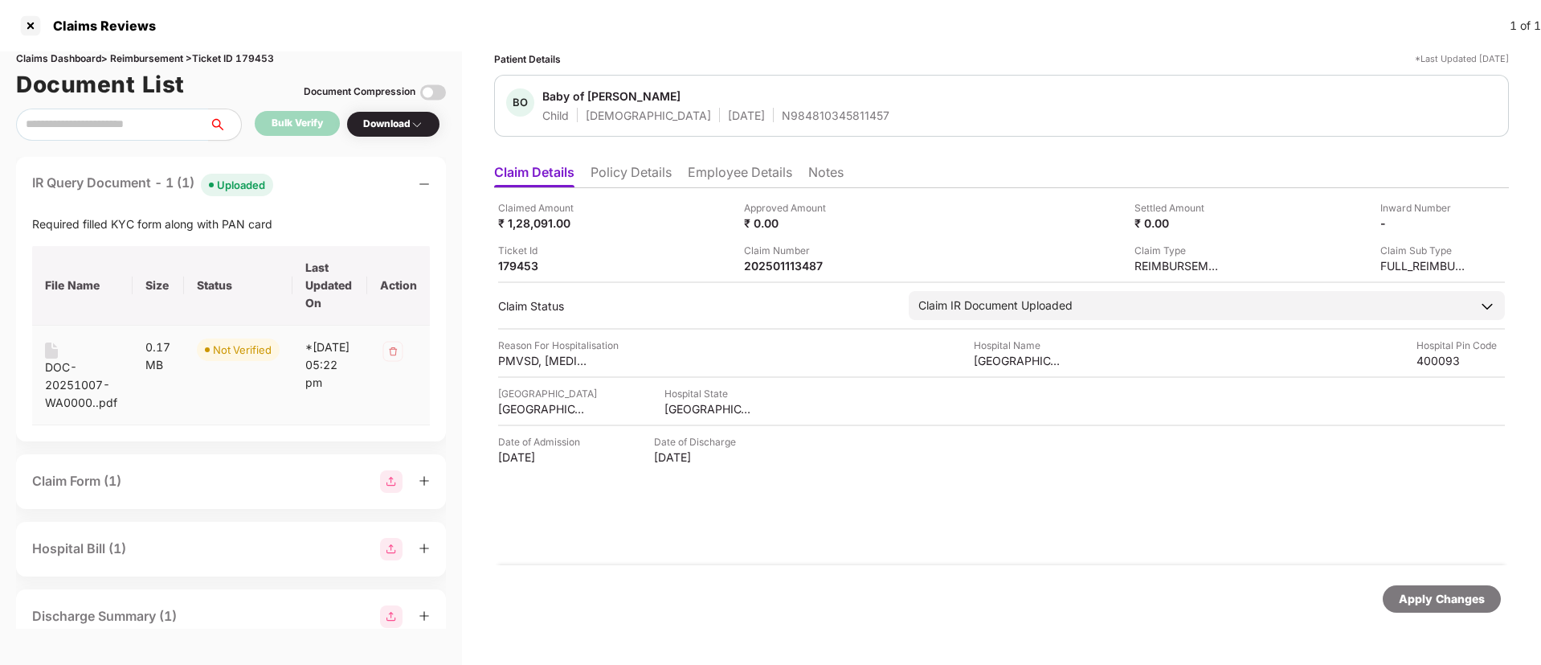
click at [59, 383] on div "DOC-20251007-WA0000..pdf" at bounding box center [82, 384] width 75 height 53
click at [46, 224] on div "Required filled KYC form along with PAN card" at bounding box center [231, 224] width 398 height 18
copy div "Required filled KYC form along with PAN card"
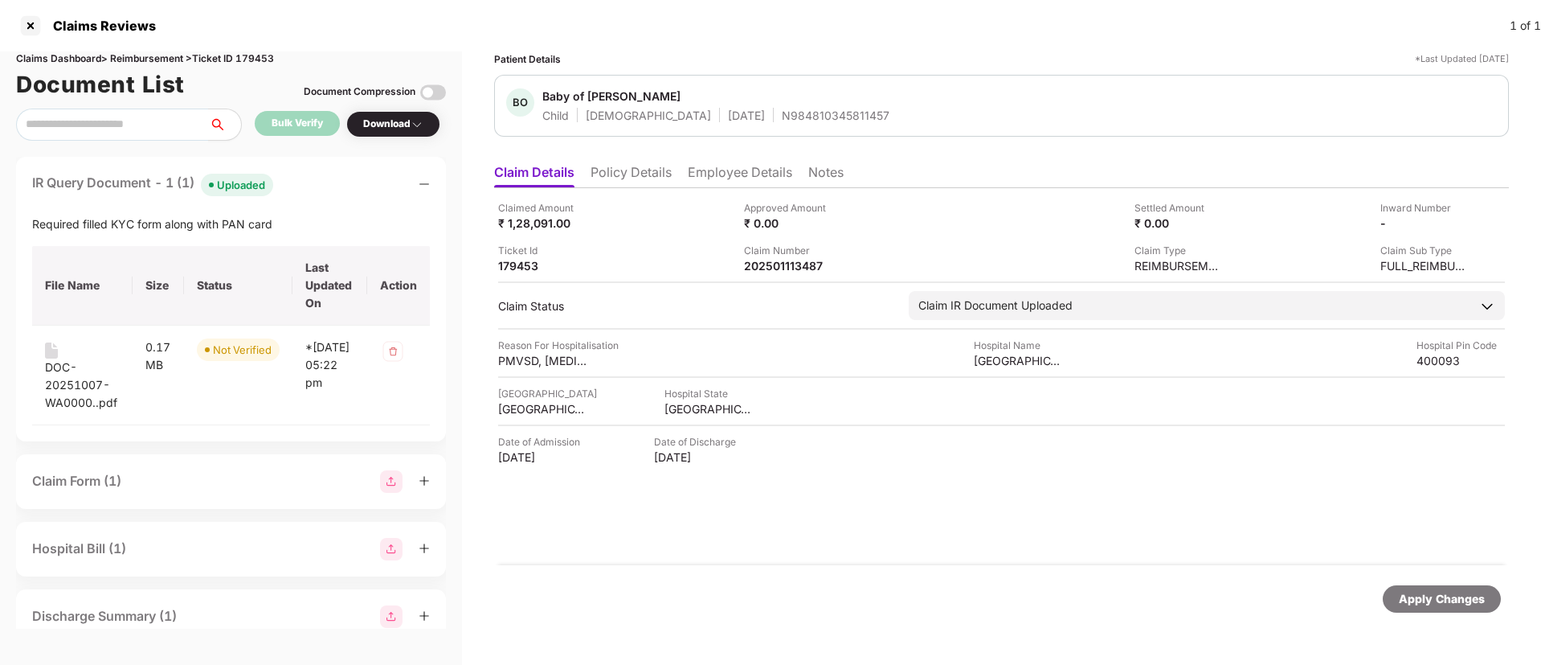
click at [907, 204] on div "Approved Amount ₹ 0.00" at bounding box center [861, 215] width 234 height 31
click at [633, 168] on li "Policy Details" at bounding box center [631, 175] width 81 height 23
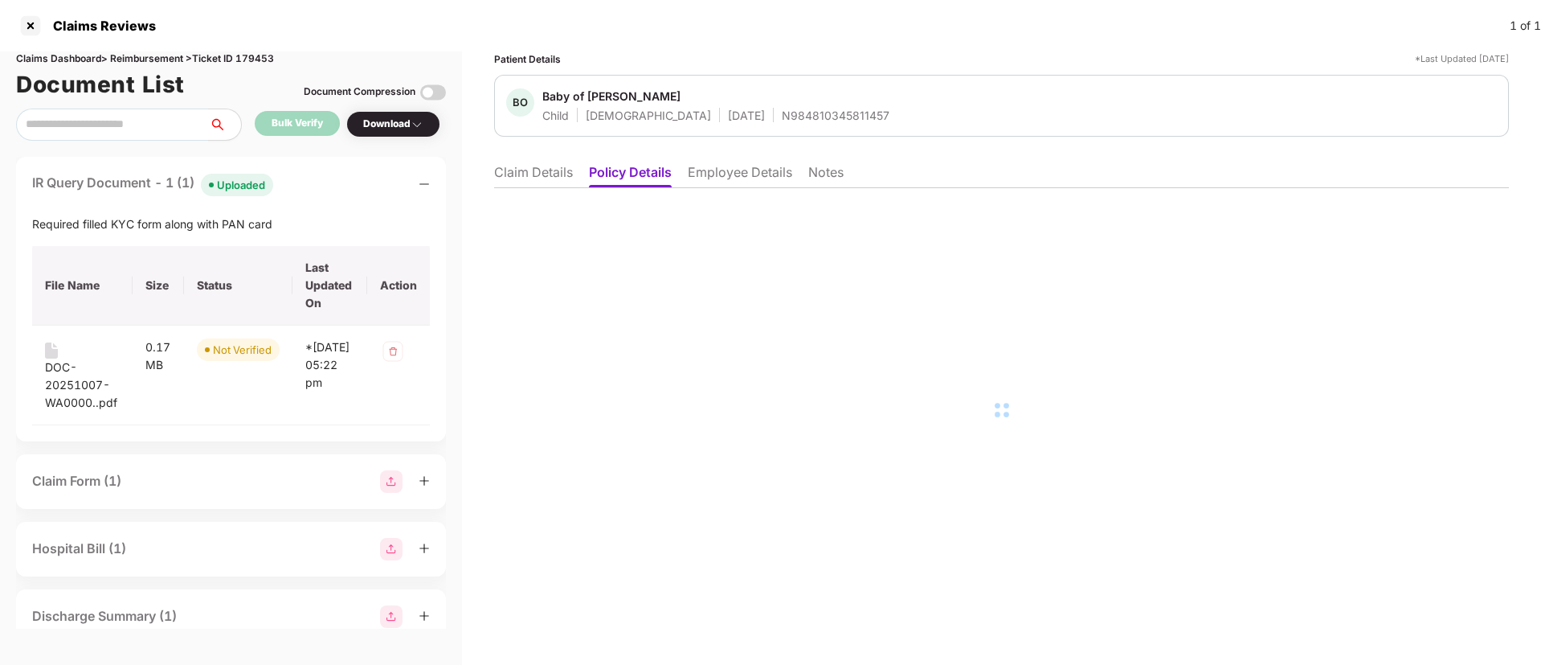
click at [538, 173] on li "Claim Details" at bounding box center [533, 175] width 79 height 23
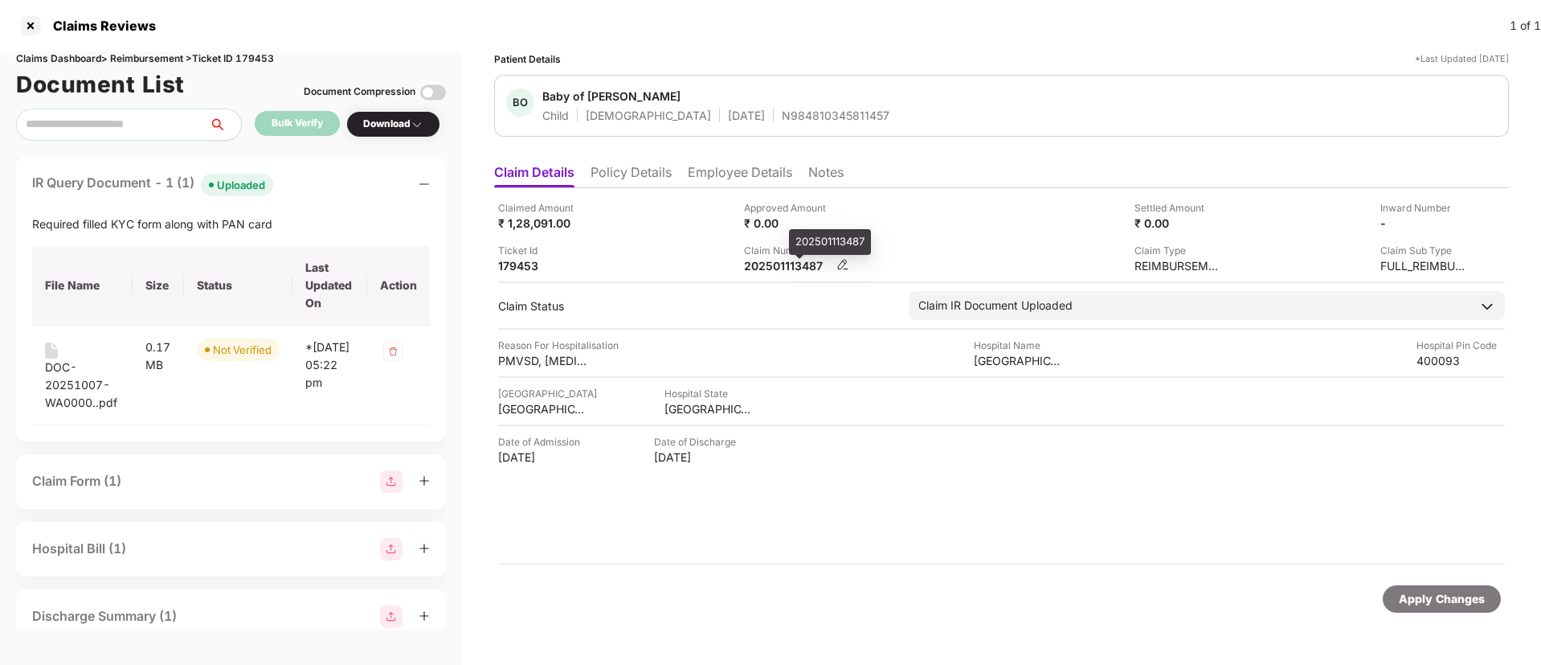
click at [777, 268] on div "202501113487" at bounding box center [788, 265] width 88 height 15
copy div "202501113487"
click at [706, 235] on div "Claimed Amount ₹ 1,28,091.00 Approved Amount ₹ 0.00 Settled Amount ₹ 0.00 Inwar…" at bounding box center [1001, 236] width 1007 height 73
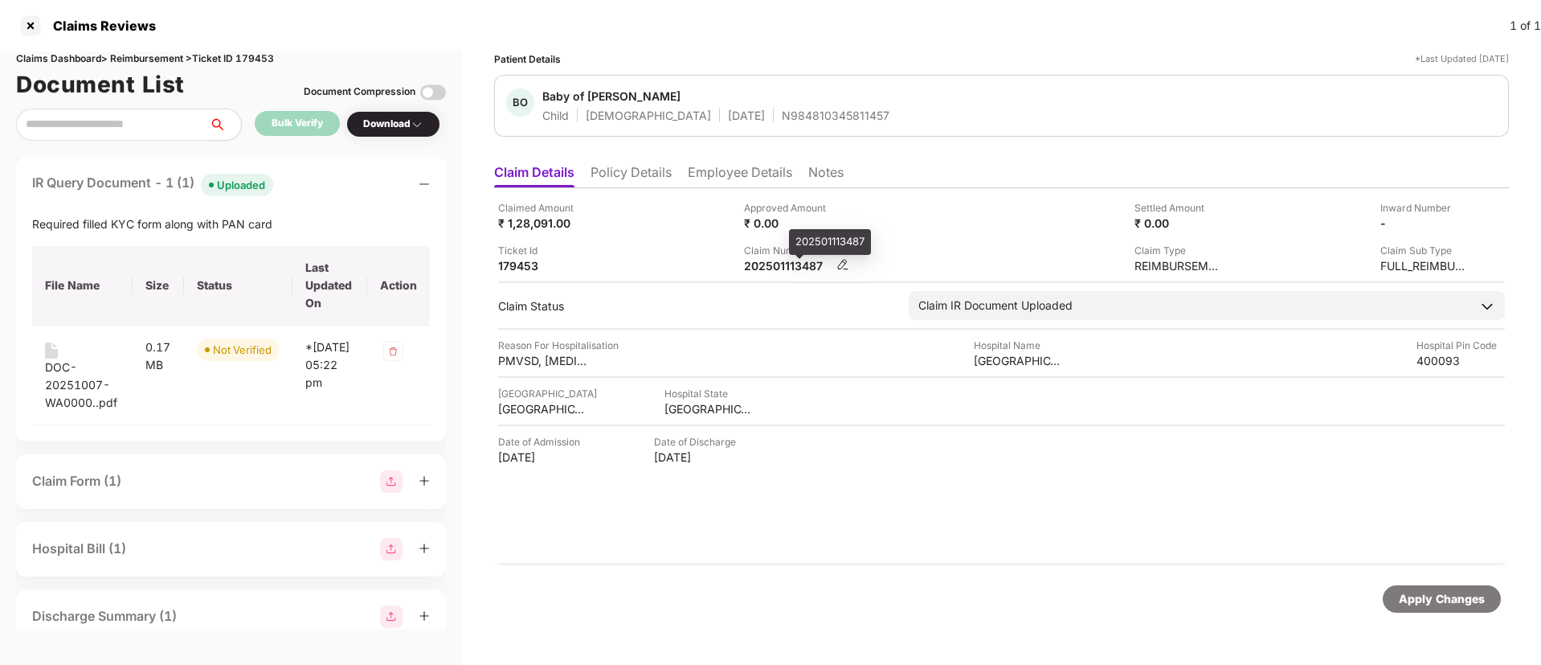
click at [770, 264] on div "202501113487" at bounding box center [788, 265] width 88 height 15
copy div "202501113487"
click at [286, 181] on div "IR Query Document - 1 (1) Uploaded" at bounding box center [231, 184] width 398 height 23
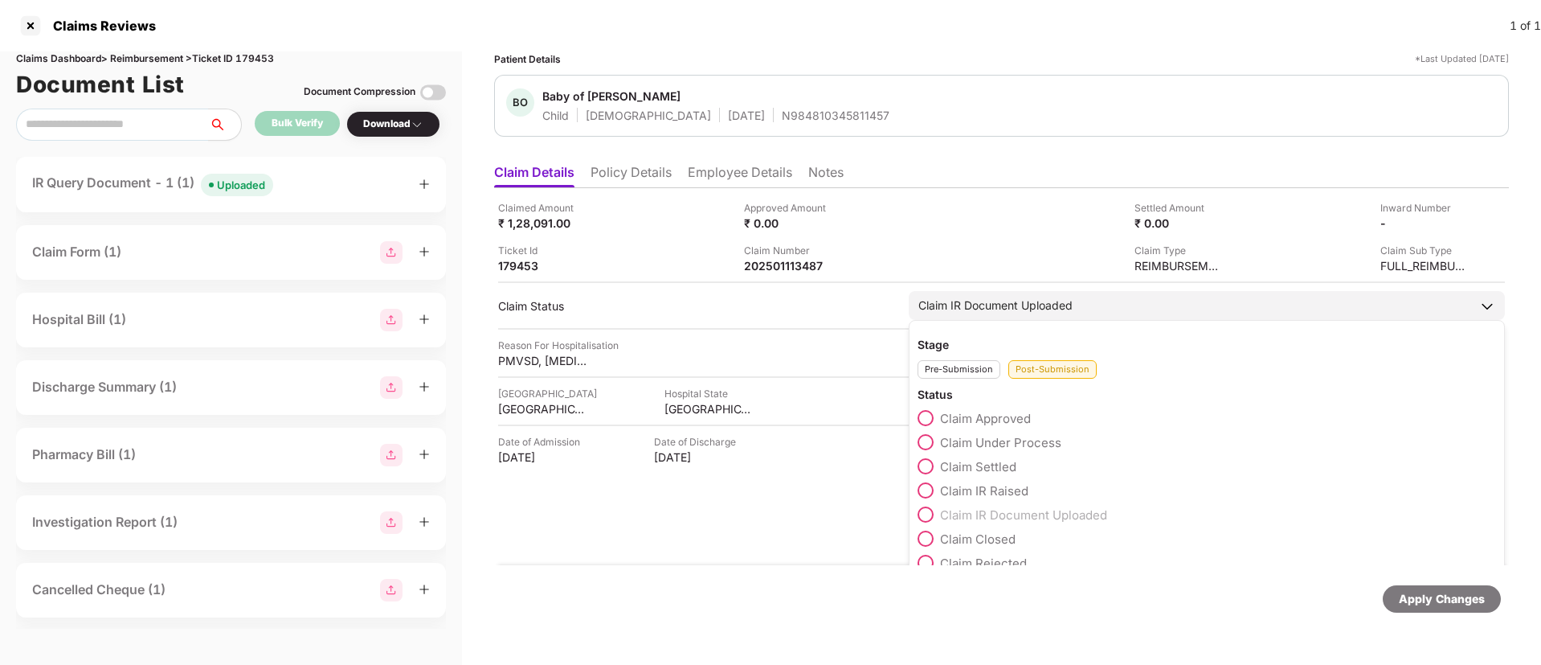
click at [927, 466] on span at bounding box center [926, 466] width 16 height 16
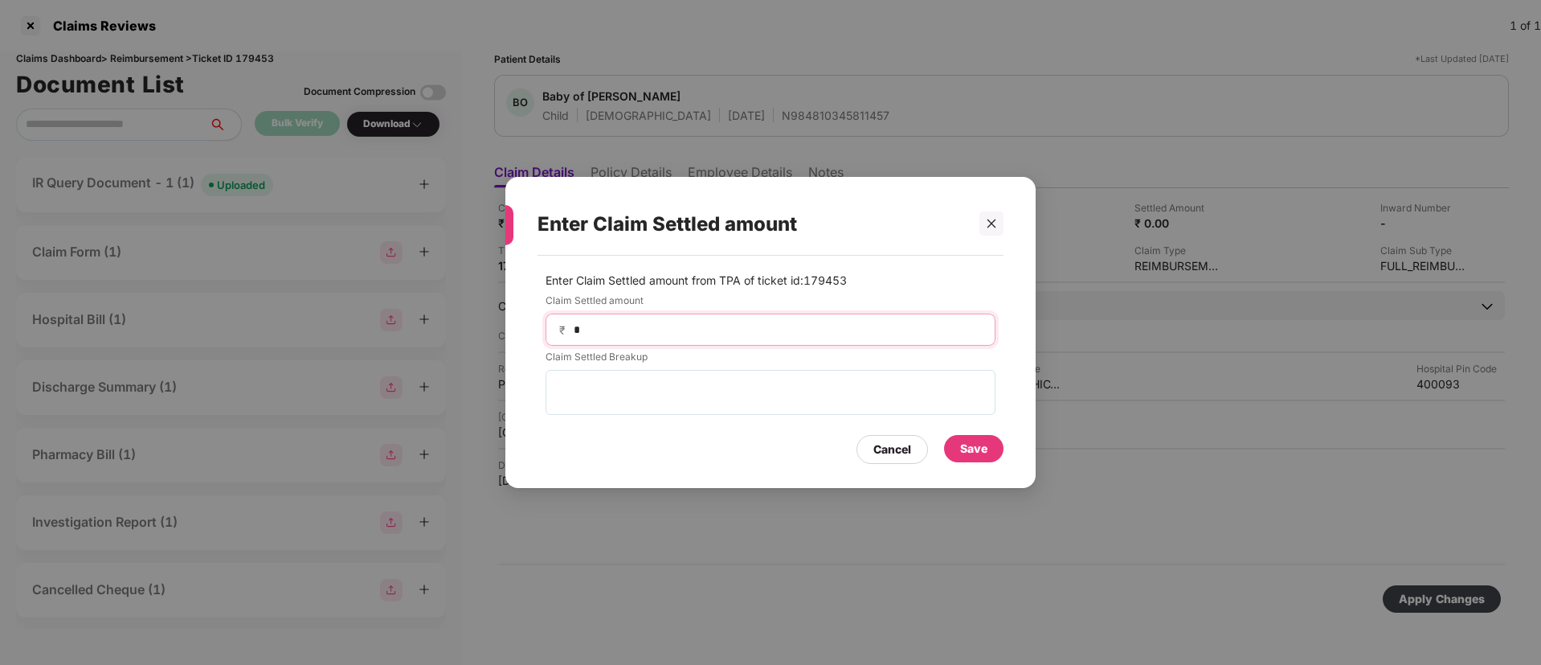
click at [603, 321] on input "*" at bounding box center [777, 329] width 410 height 17
type input "******"
click at [976, 446] on div "Save" at bounding box center [973, 449] width 27 height 18
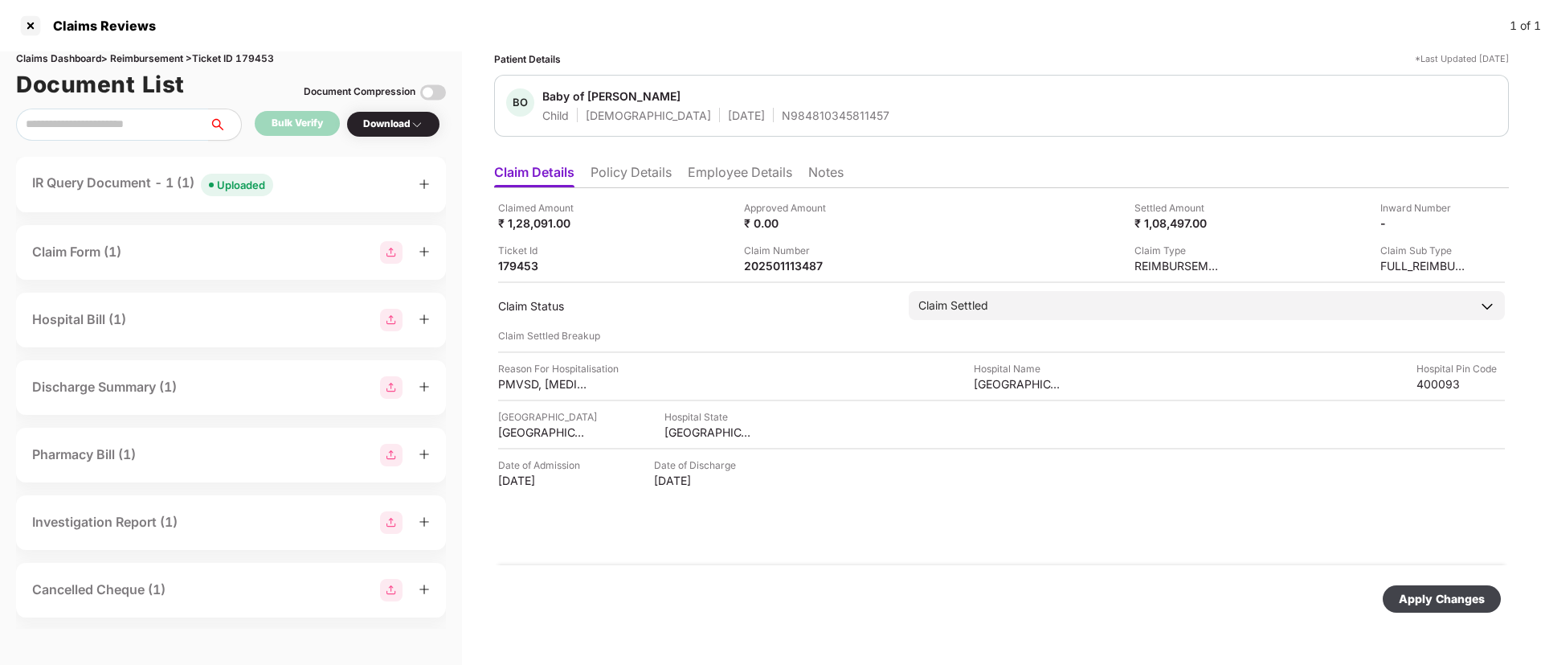
click at [1426, 594] on div "Apply Changes" at bounding box center [1442, 599] width 86 height 18
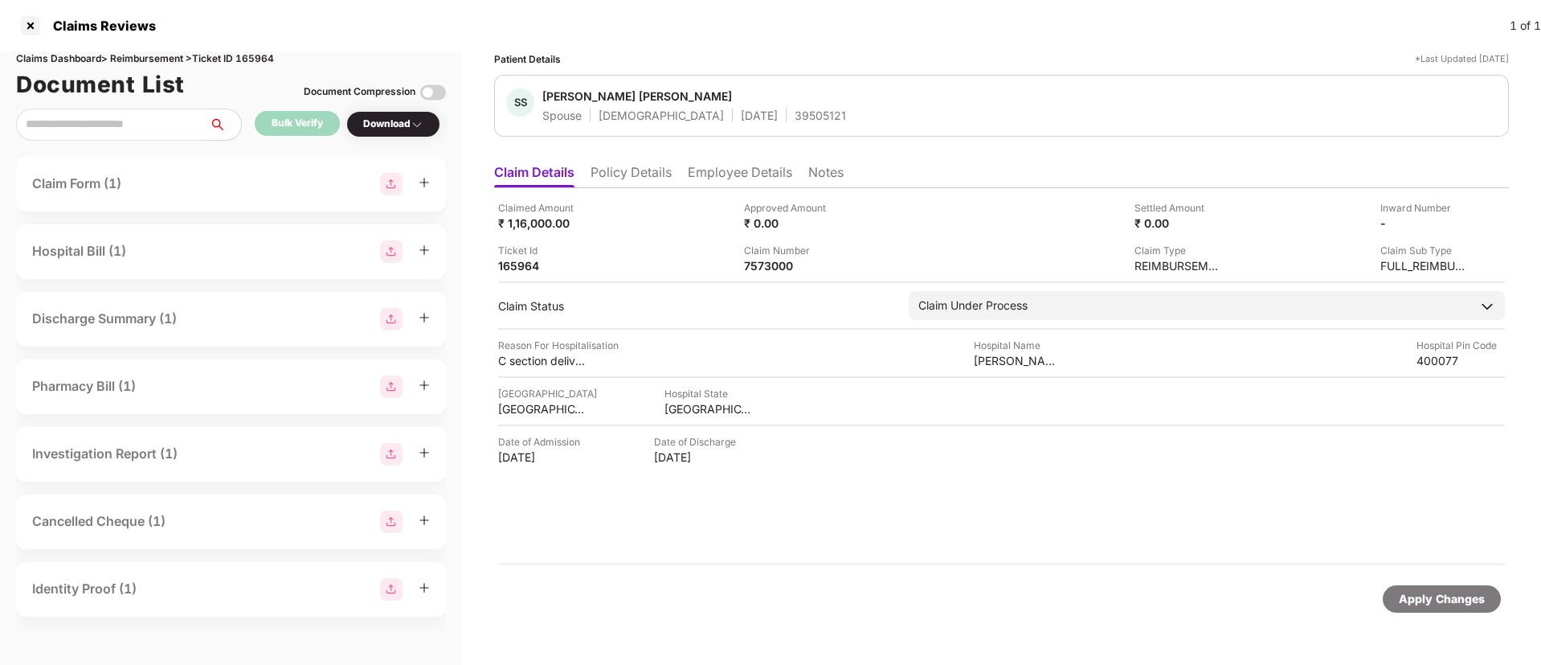
click at [658, 166] on li "Policy Details" at bounding box center [631, 175] width 81 height 23
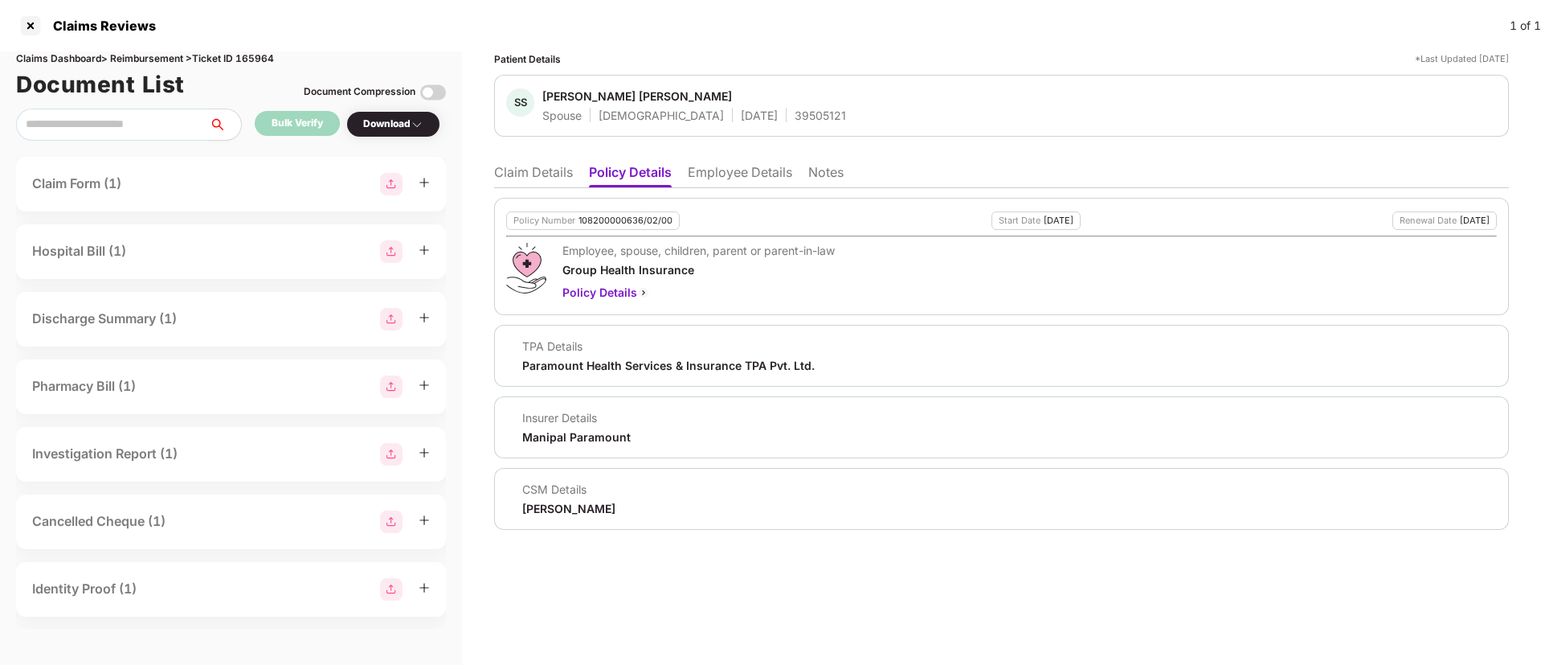
click at [604, 218] on div "108200000636/02/00" at bounding box center [626, 220] width 94 height 10
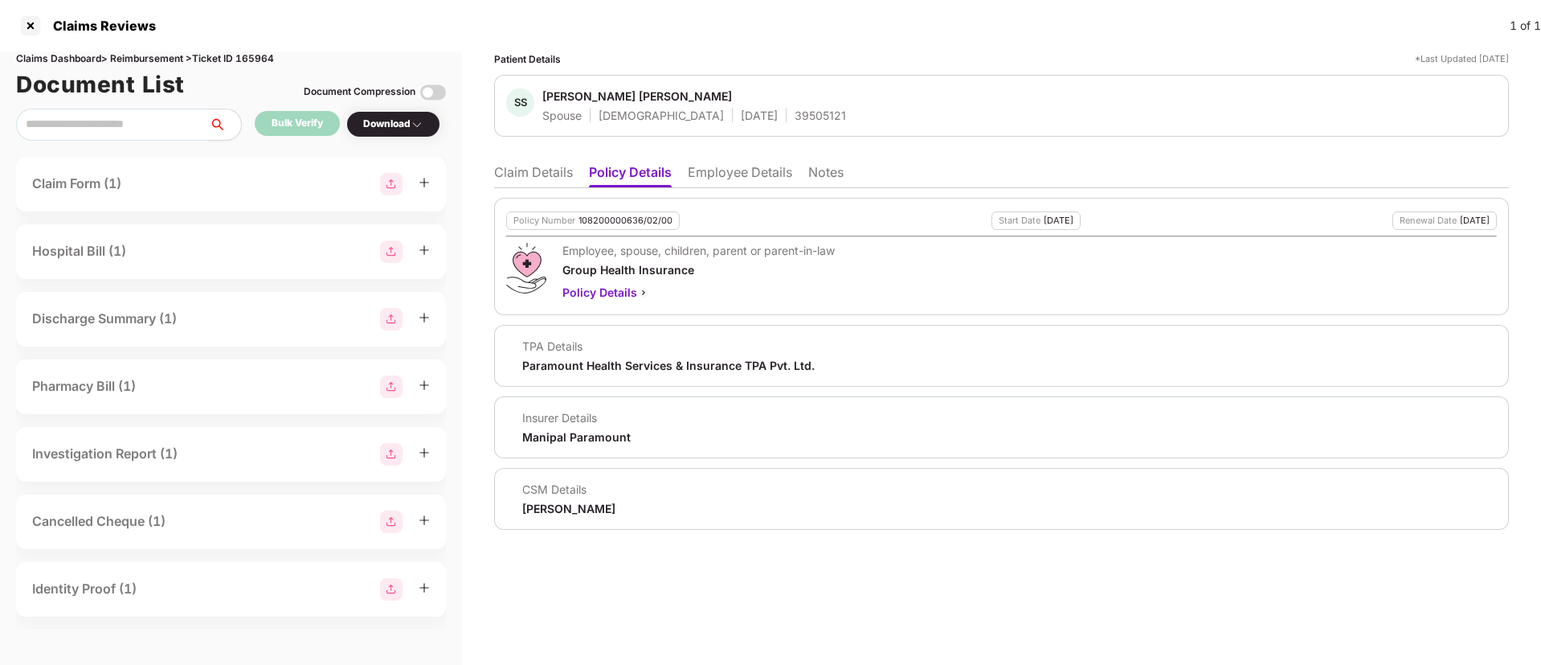
click at [728, 162] on ul "Claim Details Policy Details Employee Details Notes" at bounding box center [1001, 172] width 1015 height 32
click at [737, 164] on li "Employee Details" at bounding box center [740, 175] width 104 height 23
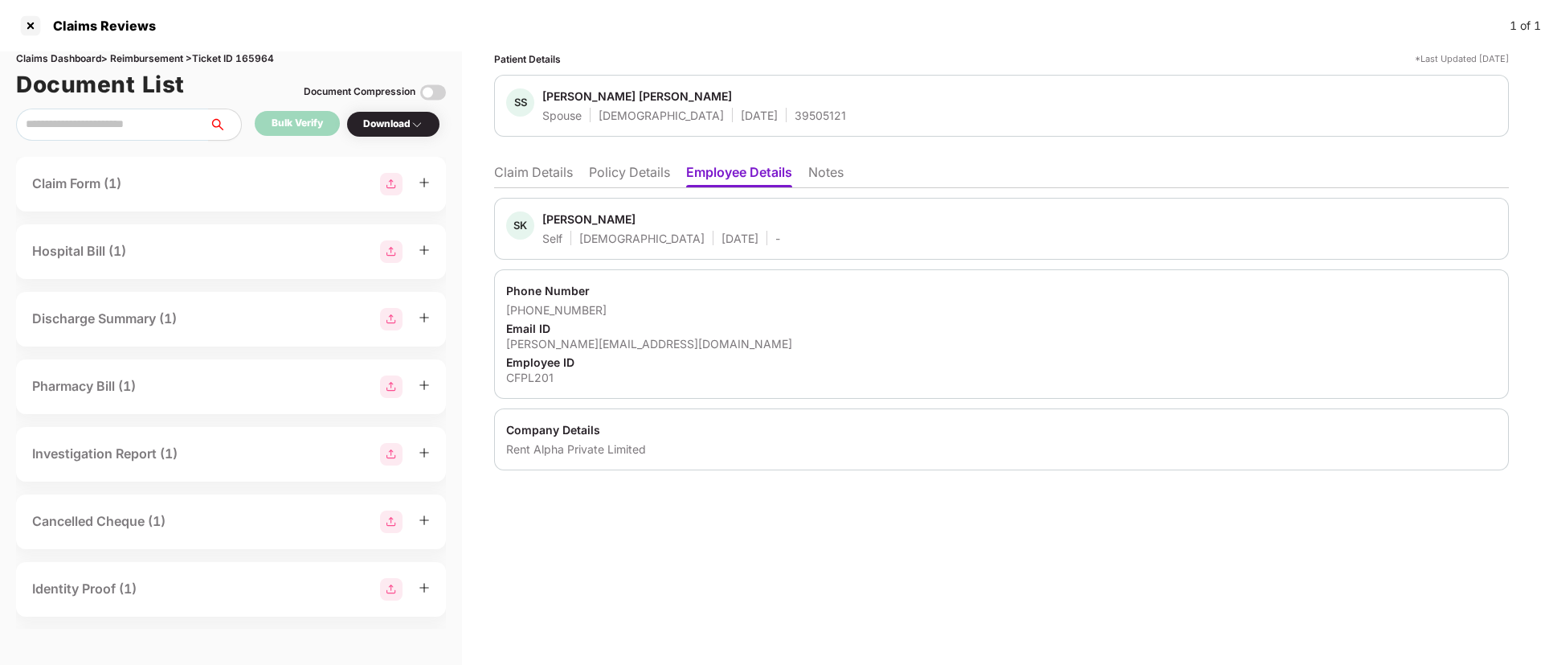
click at [521, 374] on div "CFPL201" at bounding box center [1001, 377] width 991 height 15
copy div "CFPL201"
click at [510, 175] on li "Claim Details" at bounding box center [533, 175] width 79 height 23
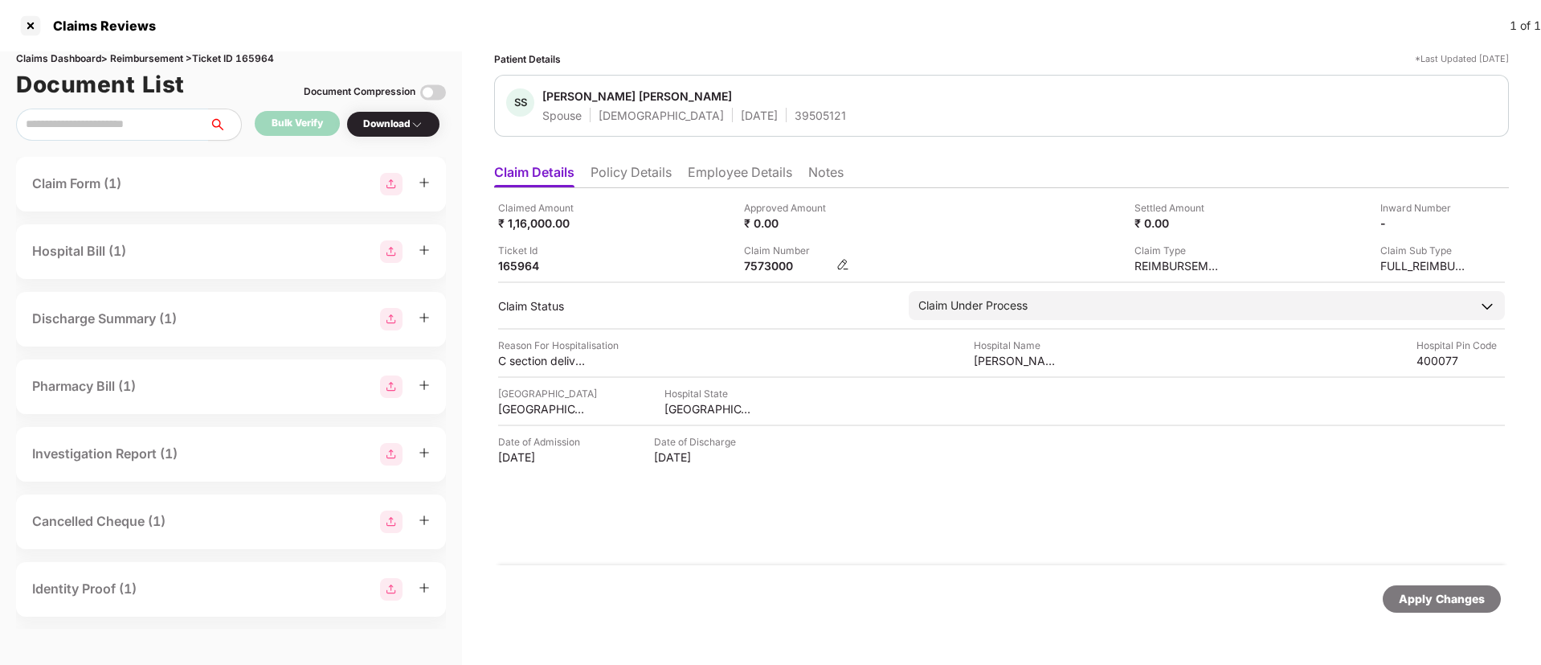
click at [843, 267] on img at bounding box center [843, 264] width 13 height 13
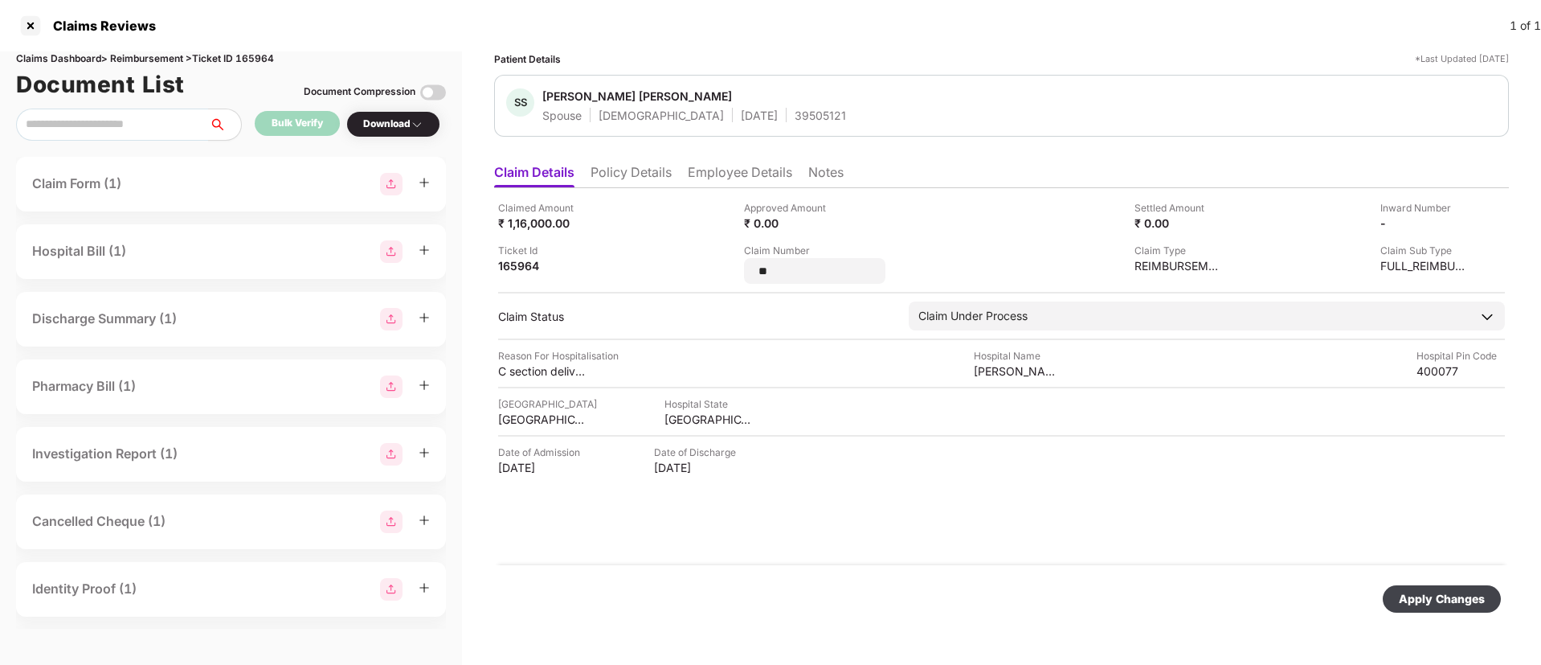
type input "*"
type input "*******"
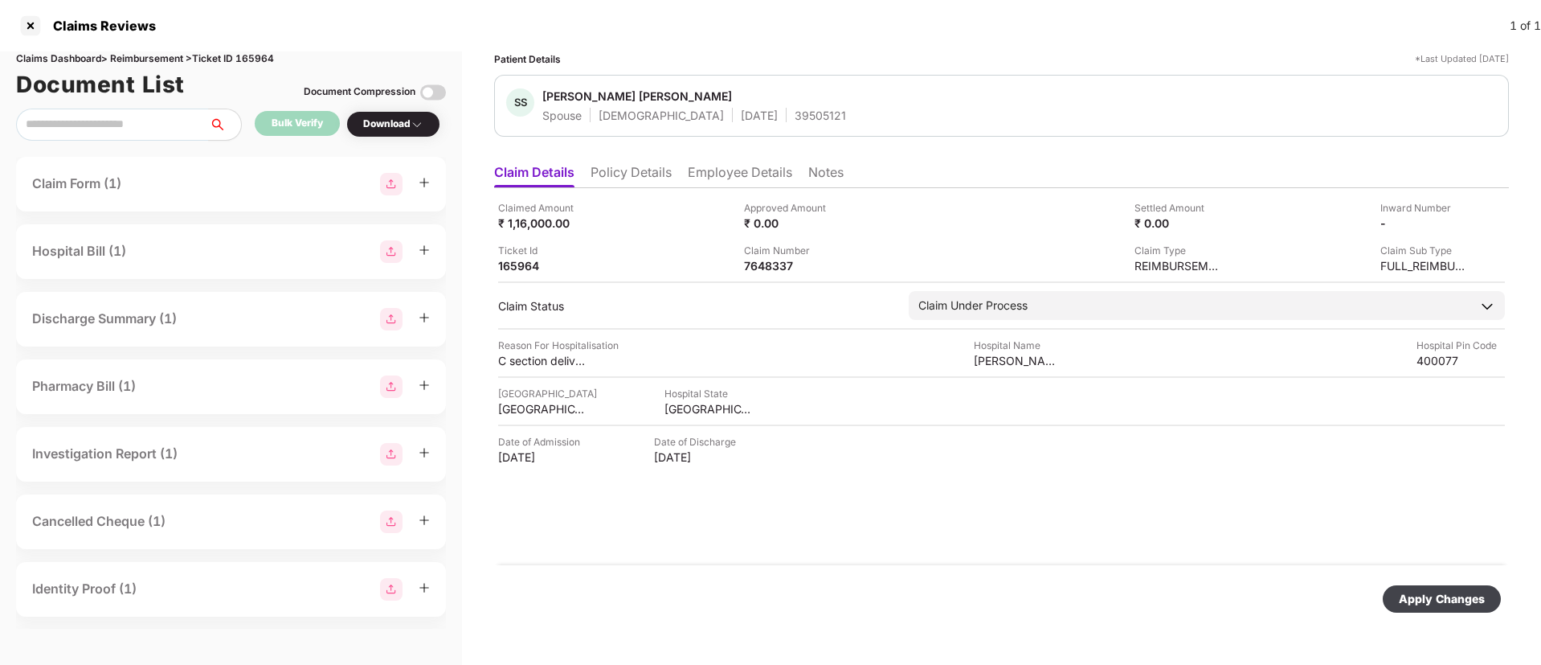
click at [1421, 590] on div "Apply Changes" at bounding box center [1442, 599] width 86 height 18
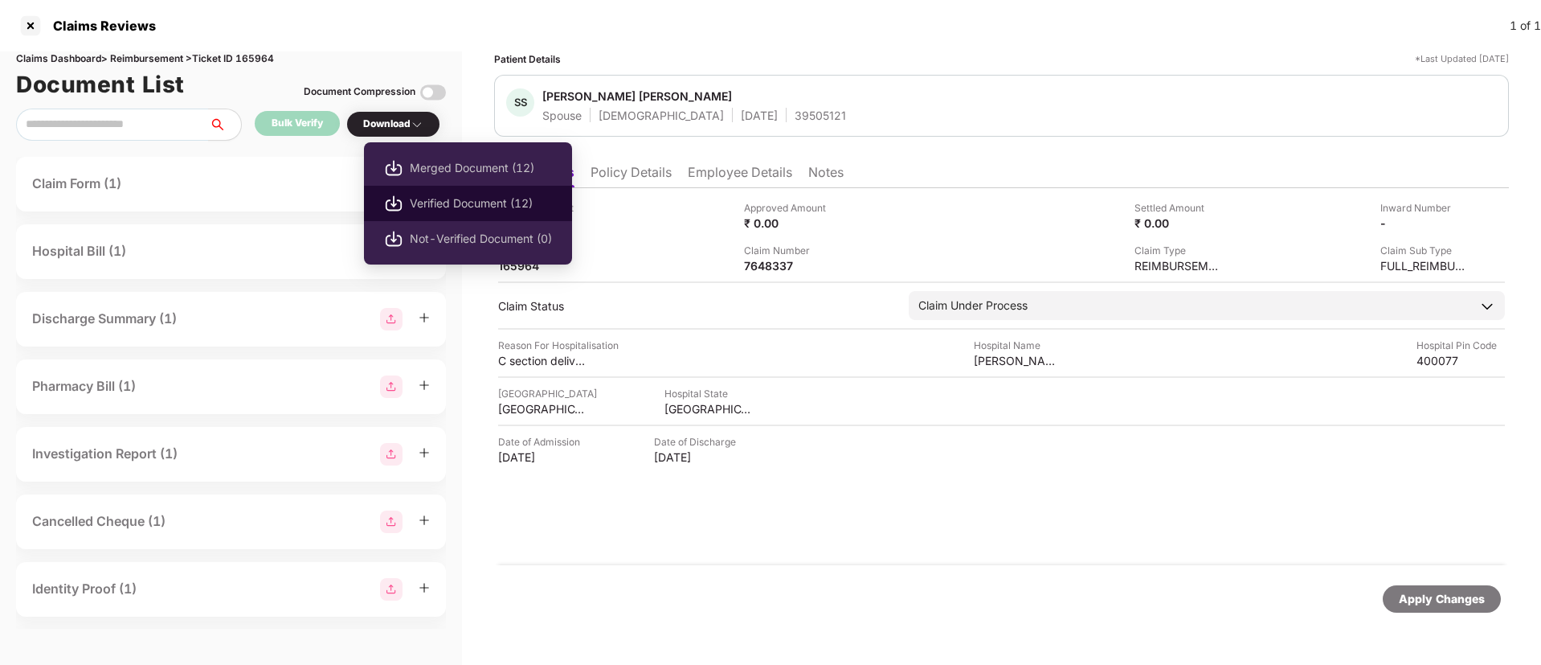
click at [438, 198] on span "Verified Document (12)" at bounding box center [481, 203] width 142 height 18
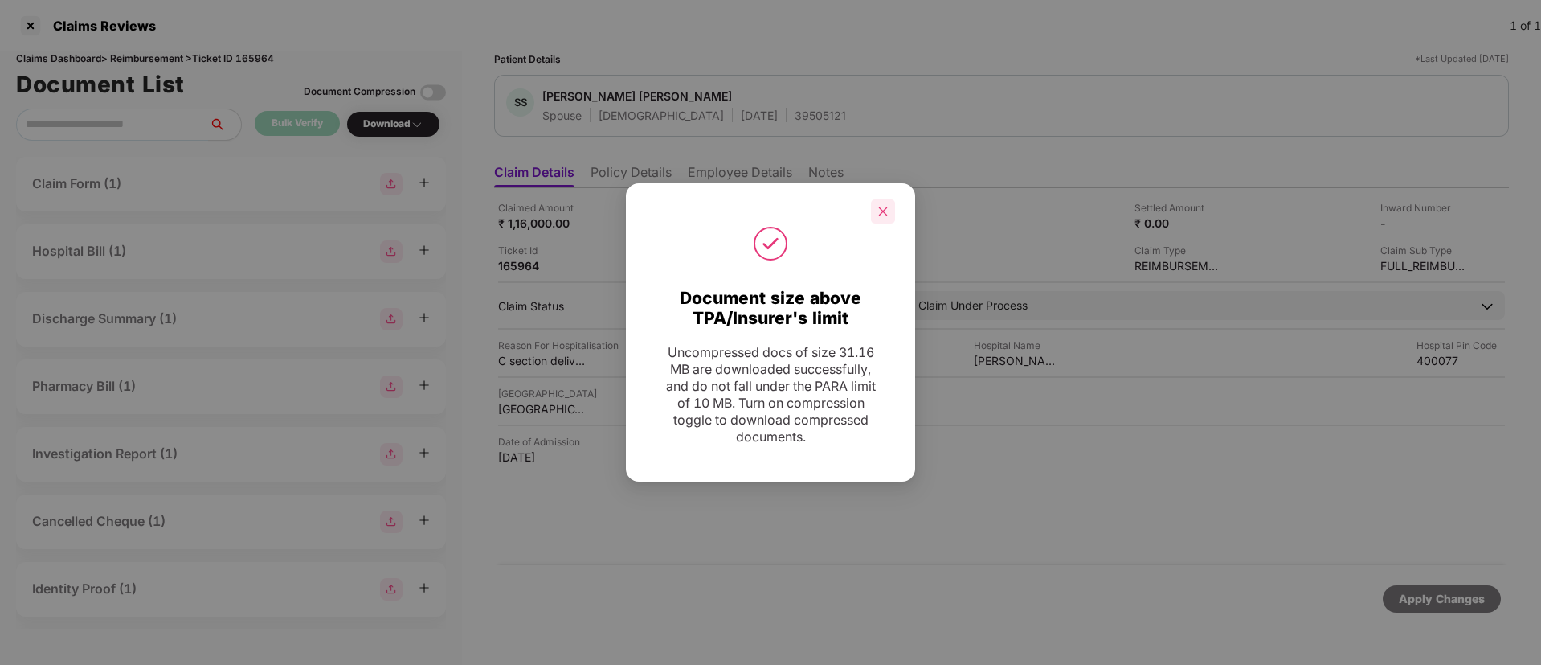
click at [888, 215] on icon "close" at bounding box center [883, 211] width 11 height 11
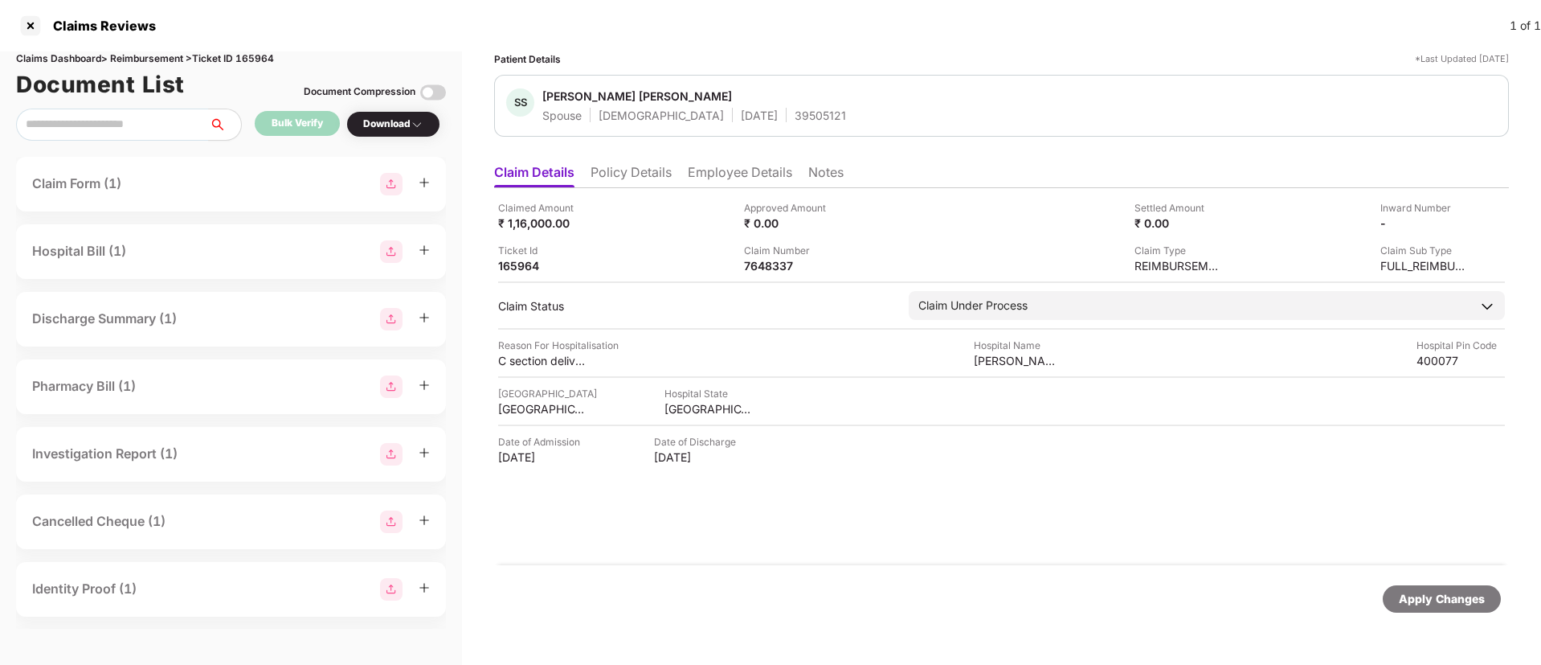
click at [220, 259] on div "Hospital Bill (1)" at bounding box center [231, 251] width 398 height 23
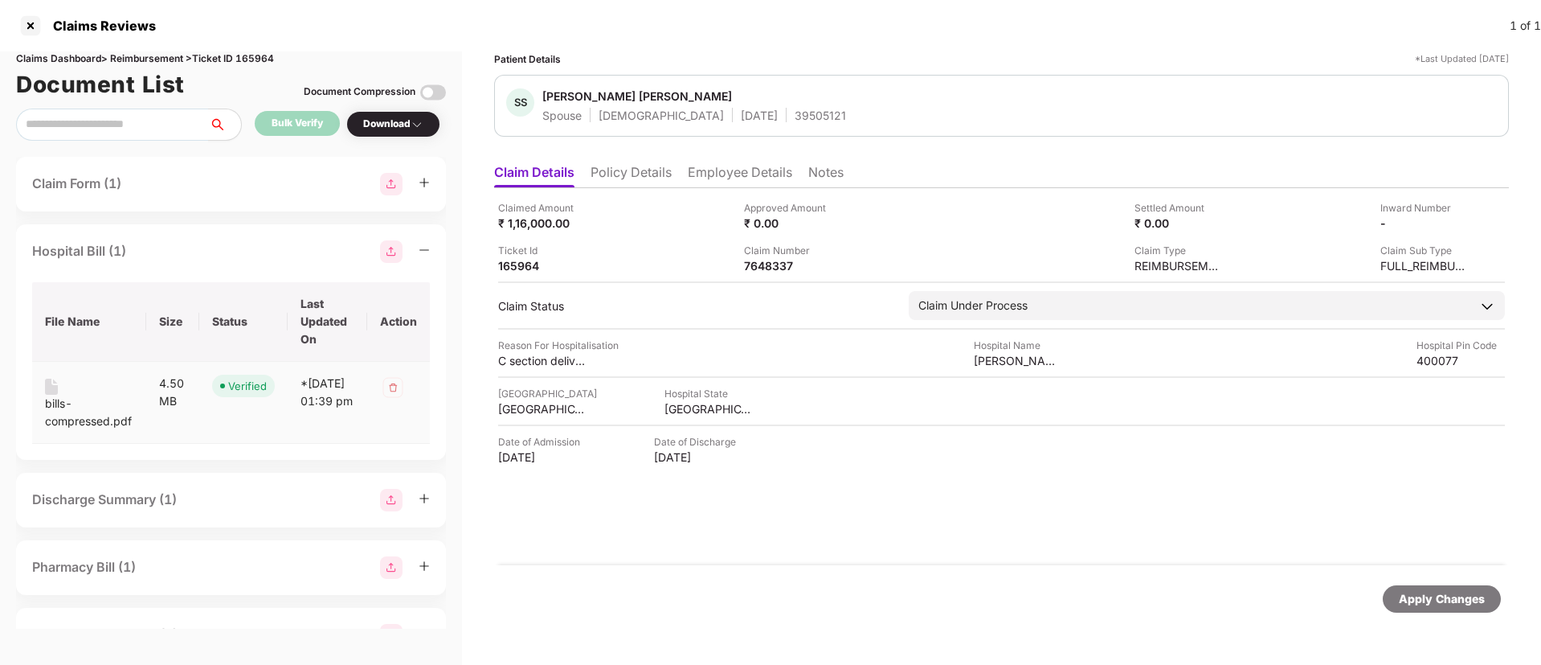
click at [82, 422] on div "bills-compressed.pdf" at bounding box center [89, 412] width 88 height 35
click at [755, 268] on div "7648337" at bounding box center [788, 265] width 88 height 15
copy div "7648337"
click at [232, 240] on div "Hospital Bill (1)" at bounding box center [231, 251] width 398 height 23
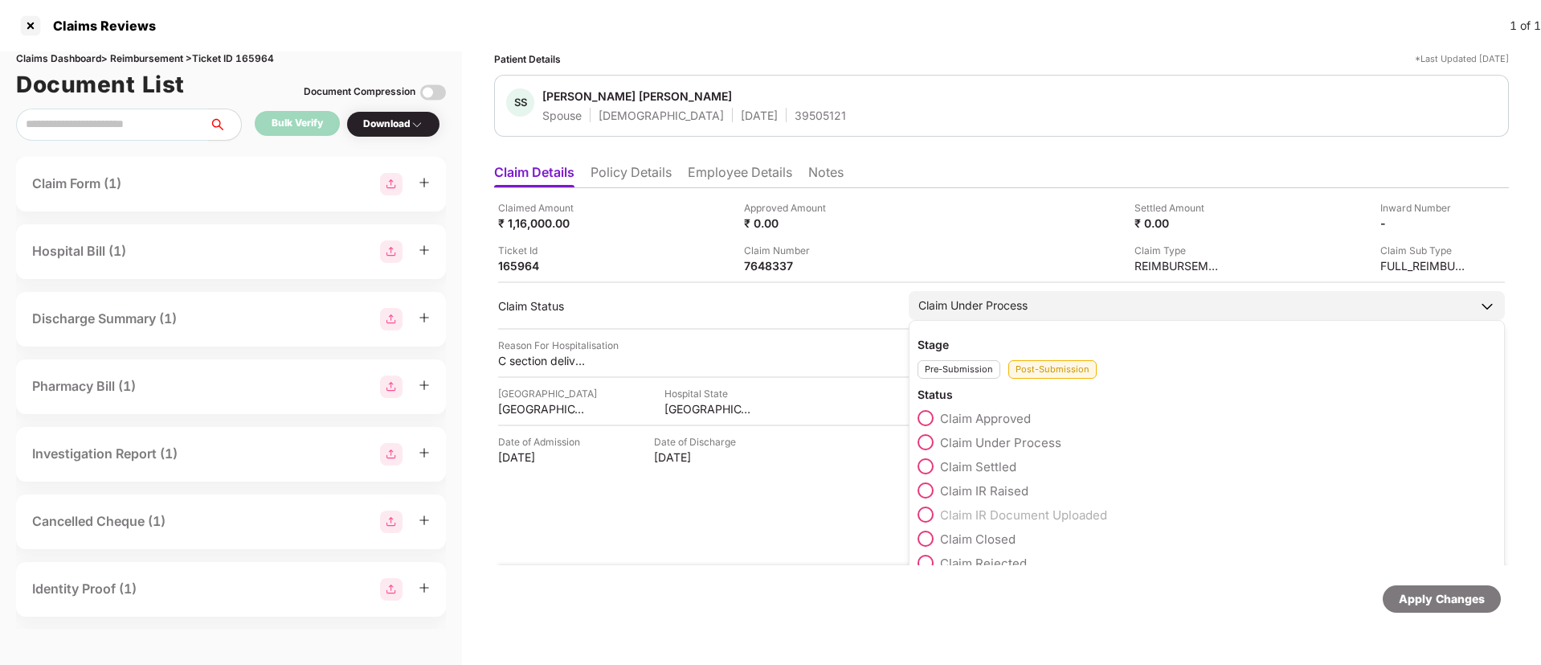
click at [926, 485] on span at bounding box center [926, 490] width 16 height 16
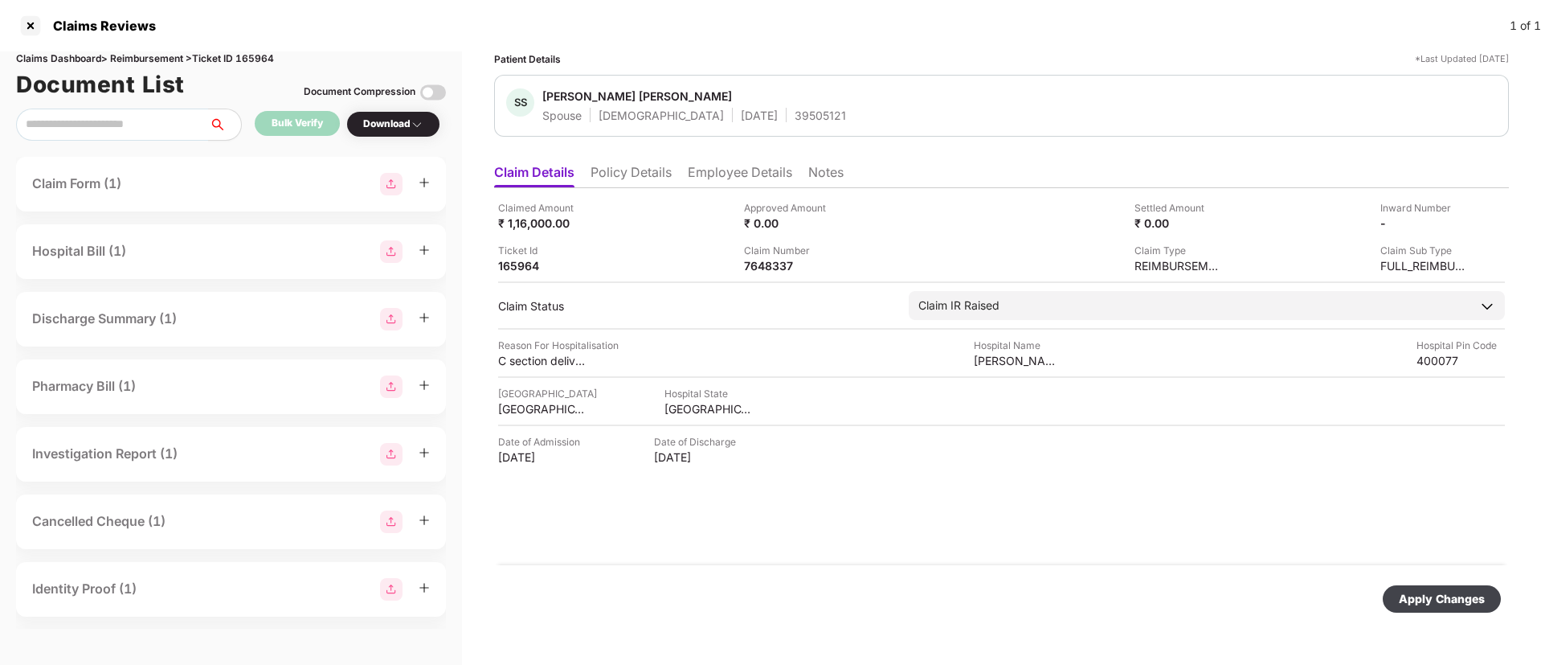
click at [1438, 604] on div "Apply Changes" at bounding box center [1442, 599] width 86 height 18
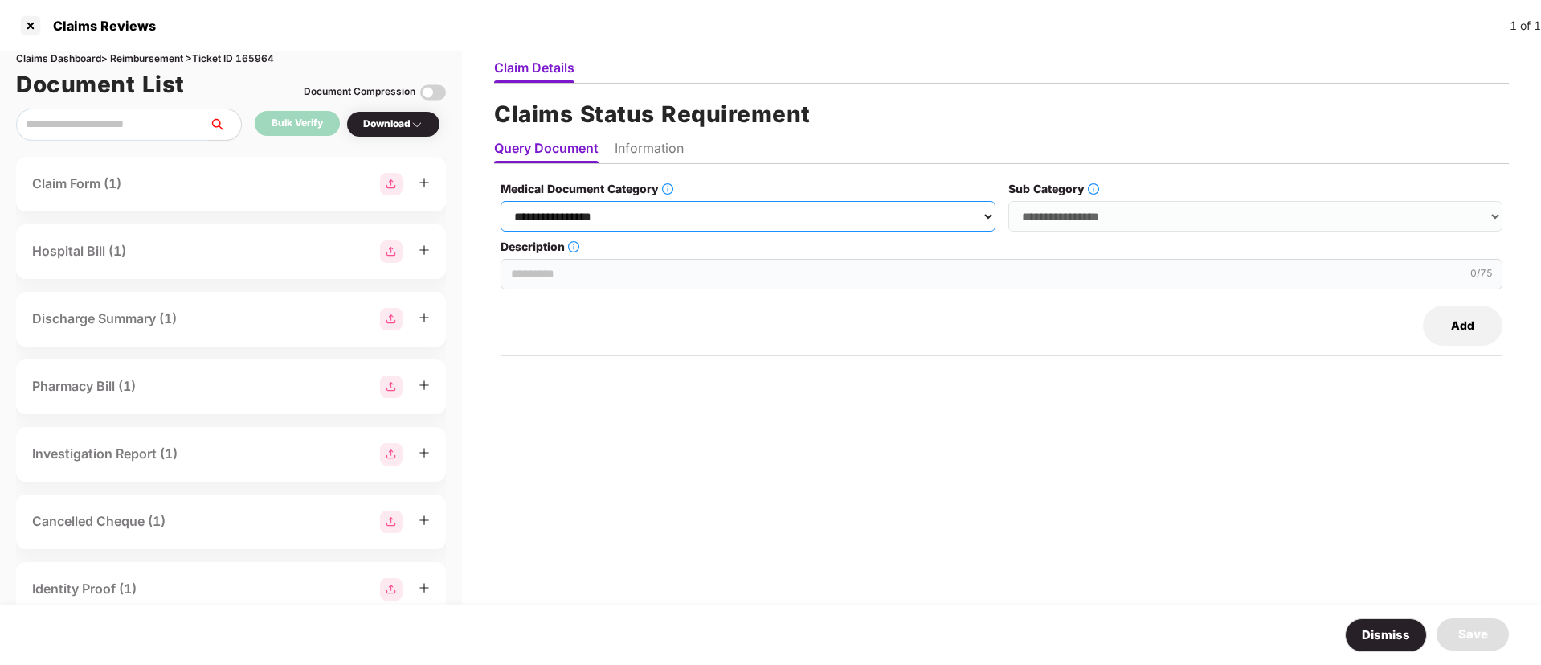
click at [726, 215] on select "**********" at bounding box center [748, 216] width 494 height 31
select select "**********"
click at [501, 201] on select "**********" at bounding box center [748, 216] width 494 height 31
click at [1054, 207] on select "**********" at bounding box center [1256, 216] width 494 height 31
select select "**********"
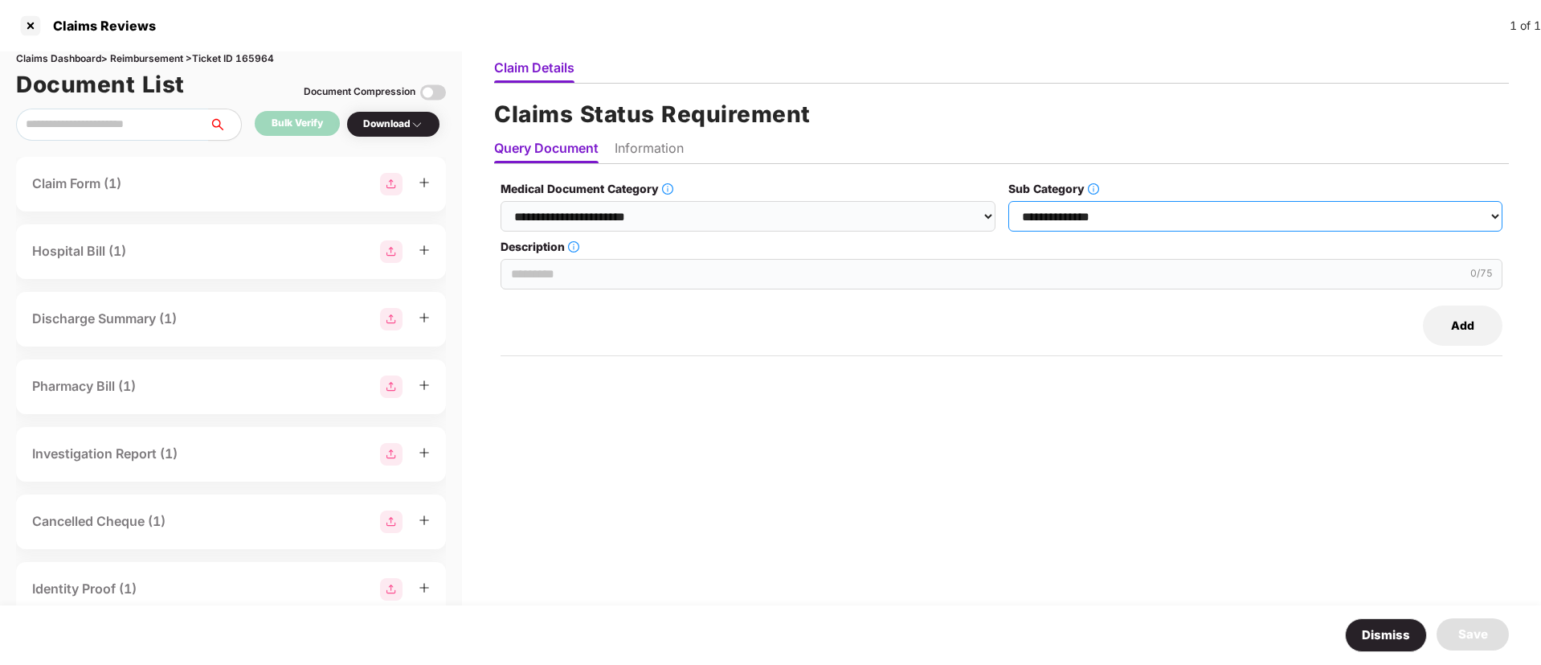
click at [1009, 201] on select "**********" at bounding box center [1256, 216] width 494 height 31
click at [554, 281] on input "Description" at bounding box center [1002, 274] width 1002 height 31
paste input "**********"
type input "**********"
click at [656, 138] on ul "Query Document Information" at bounding box center [1001, 148] width 1015 height 32
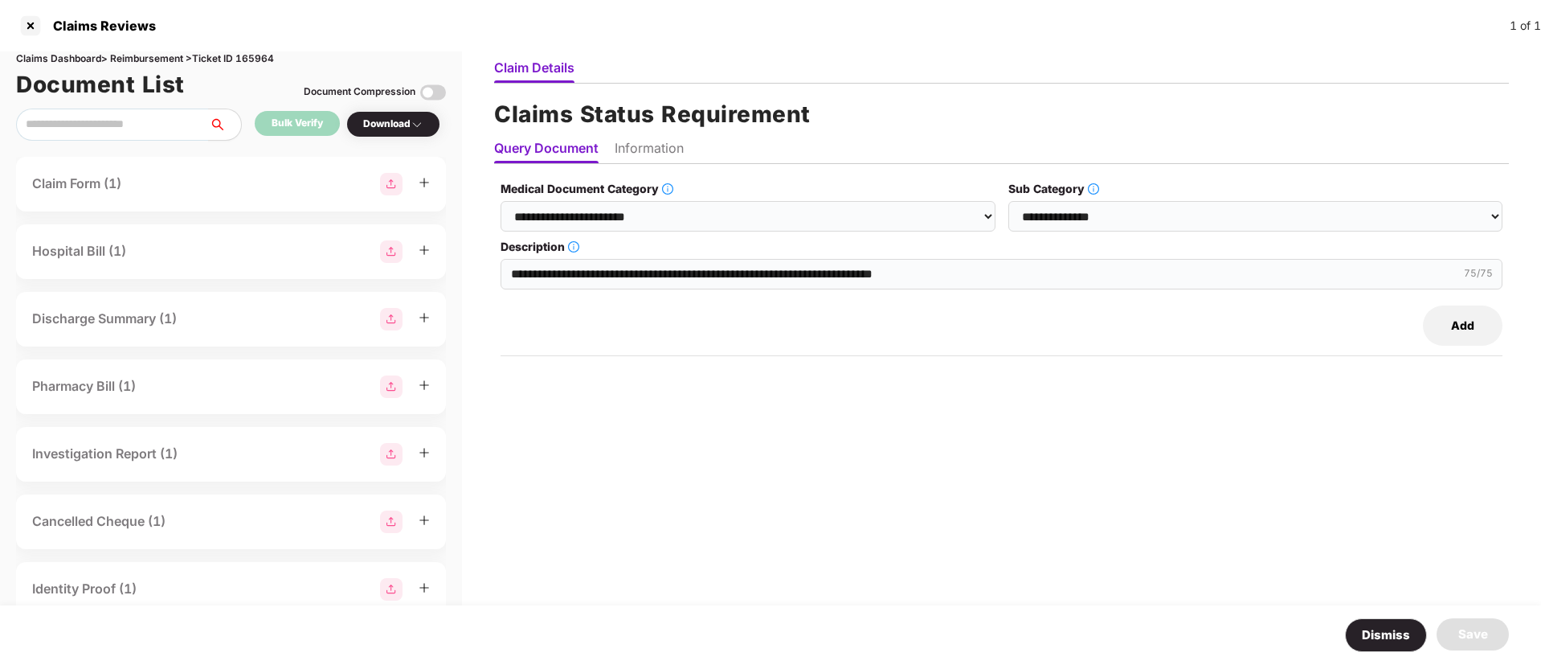
click at [649, 149] on li "Information" at bounding box center [649, 151] width 69 height 23
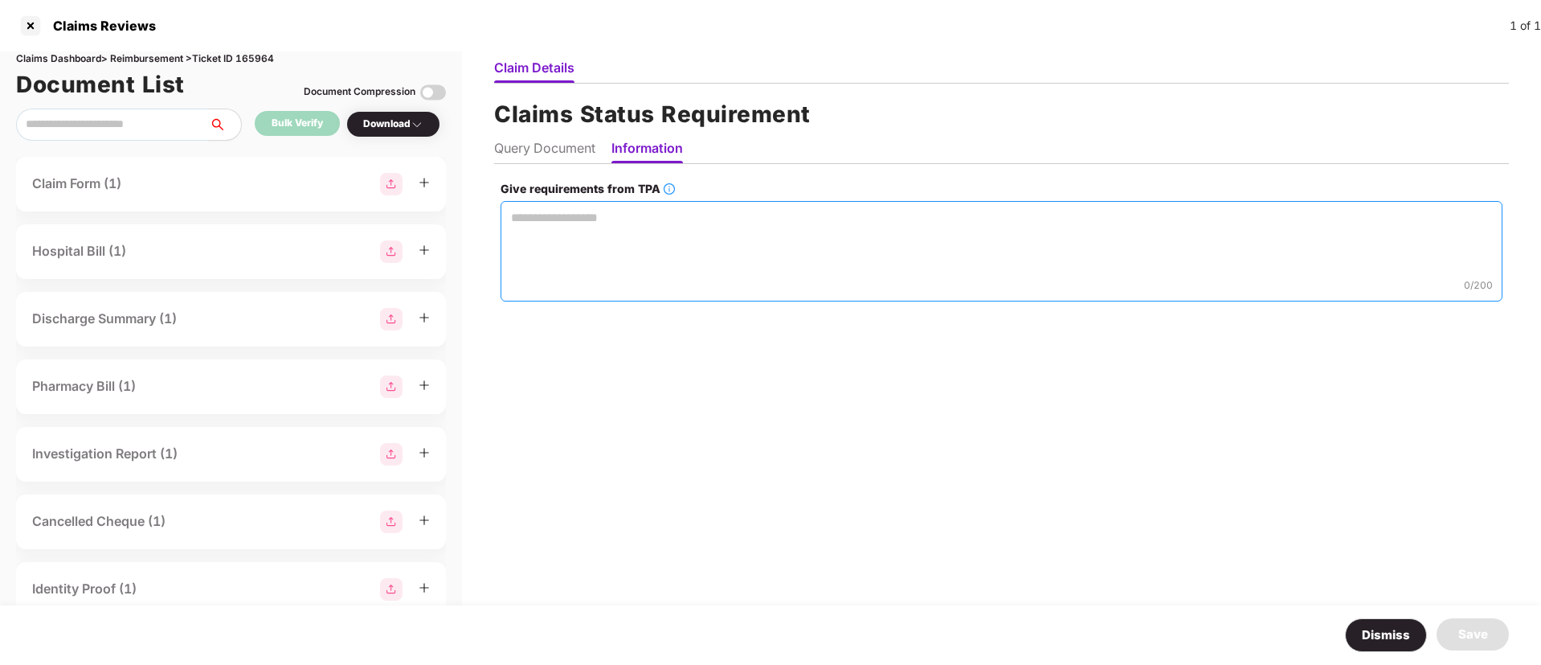
click at [546, 222] on textarea "Give requirements from TPA" at bounding box center [1002, 251] width 1002 height 100
paste textarea "**********"
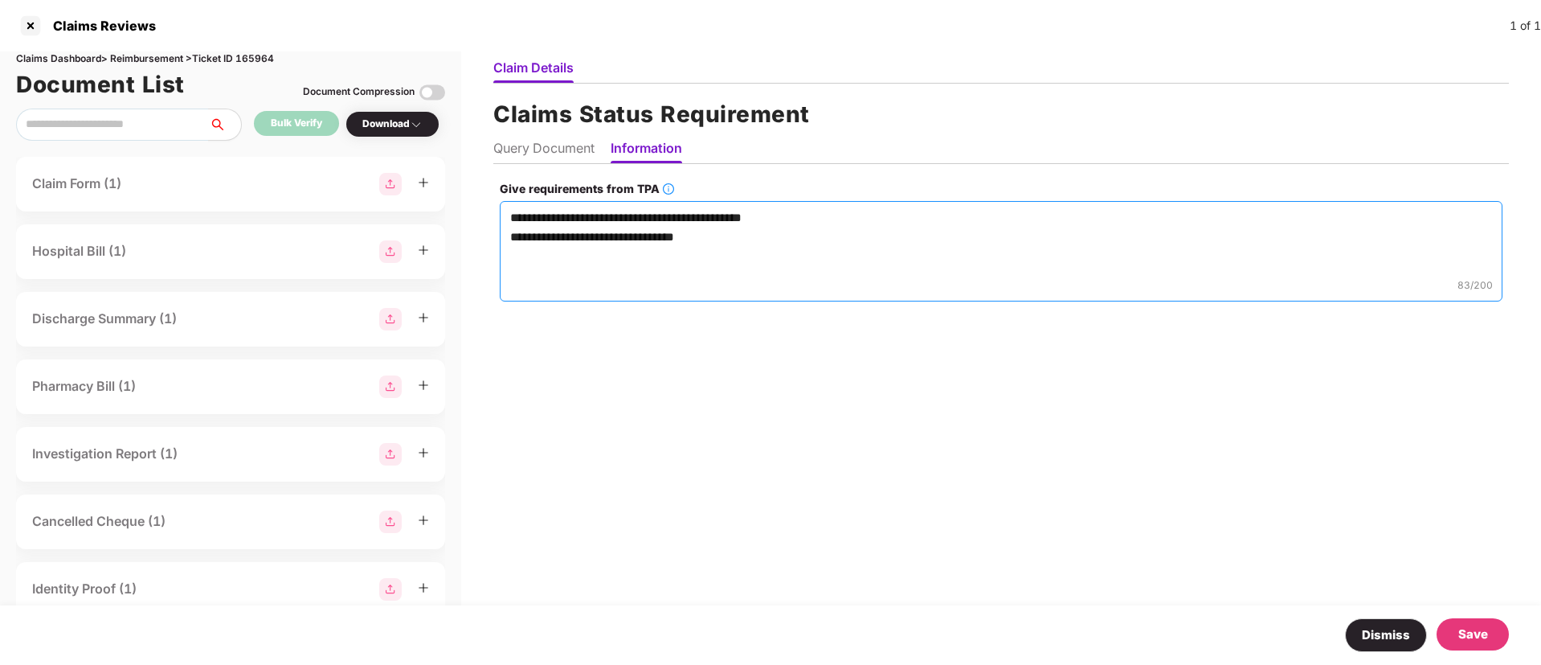
click at [505, 233] on textarea "**********" at bounding box center [1001, 251] width 1003 height 100
type textarea "**********"
click at [1459, 626] on div "Save" at bounding box center [1473, 634] width 72 height 32
